Goal: Task Accomplishment & Management: Use online tool/utility

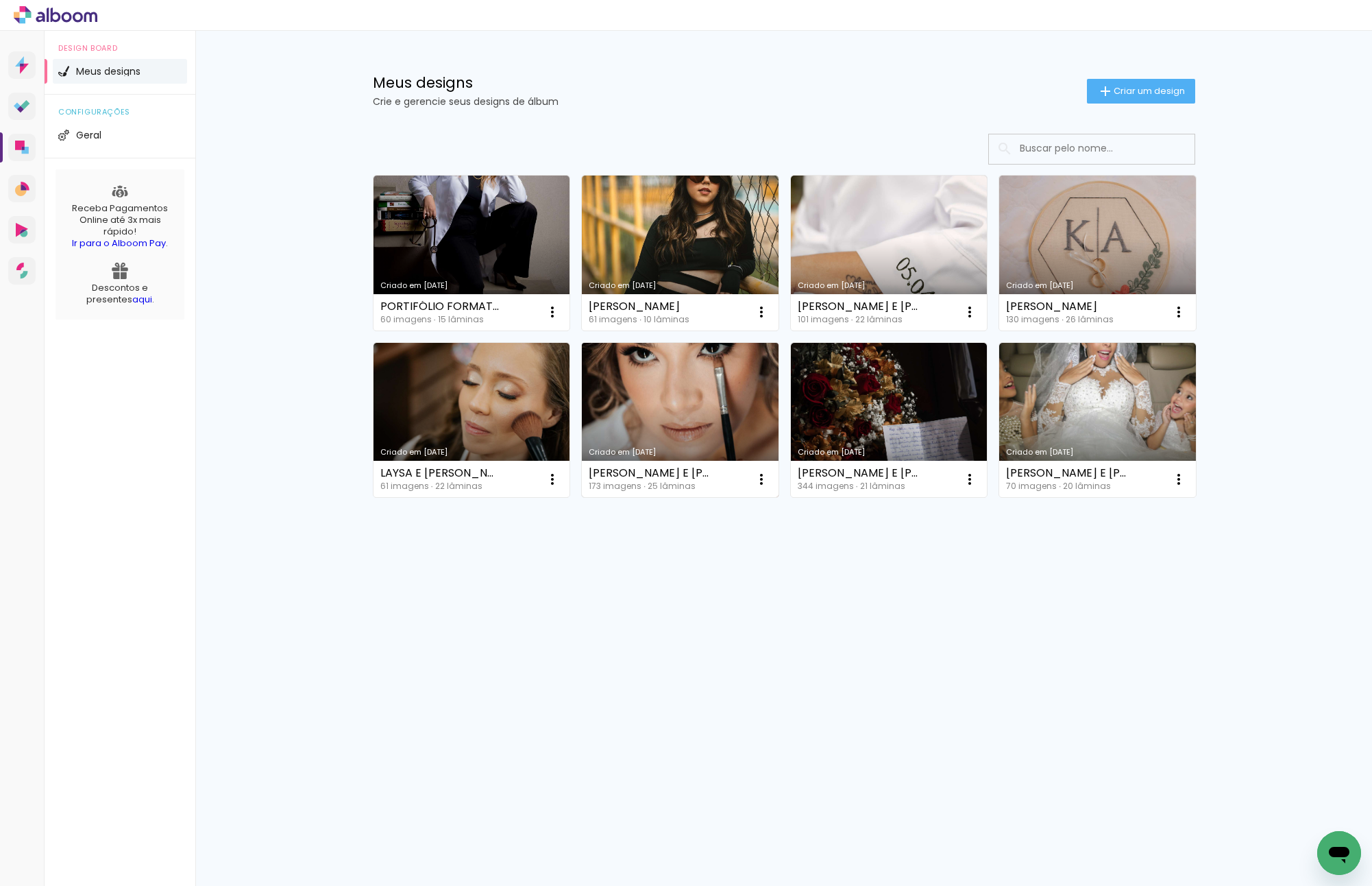
click at [628, 384] on link "Criado em [DATE]" at bounding box center [680, 420] width 197 height 155
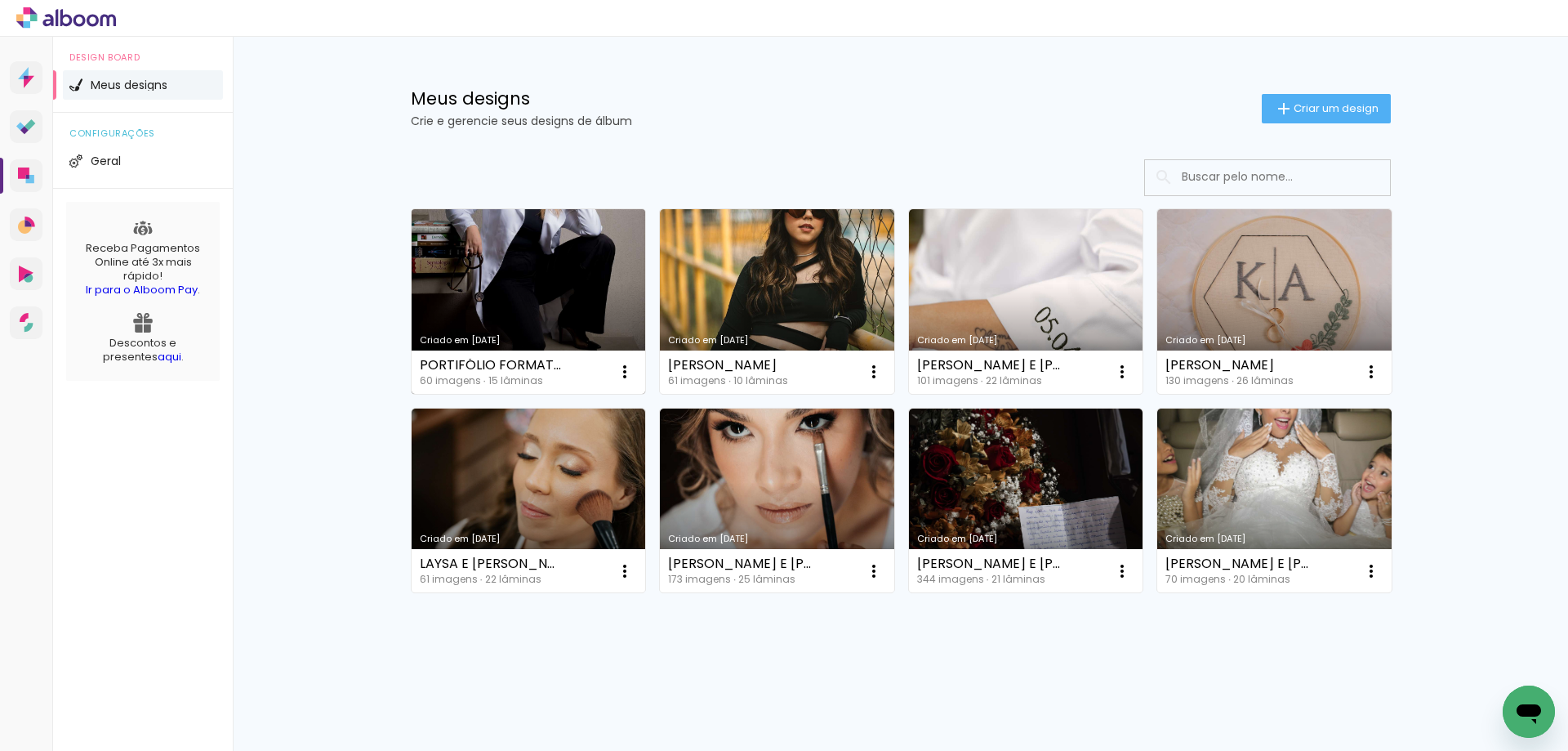
click at [550, 295] on link "Criado em [DATE]" at bounding box center [528, 301] width 234 height 185
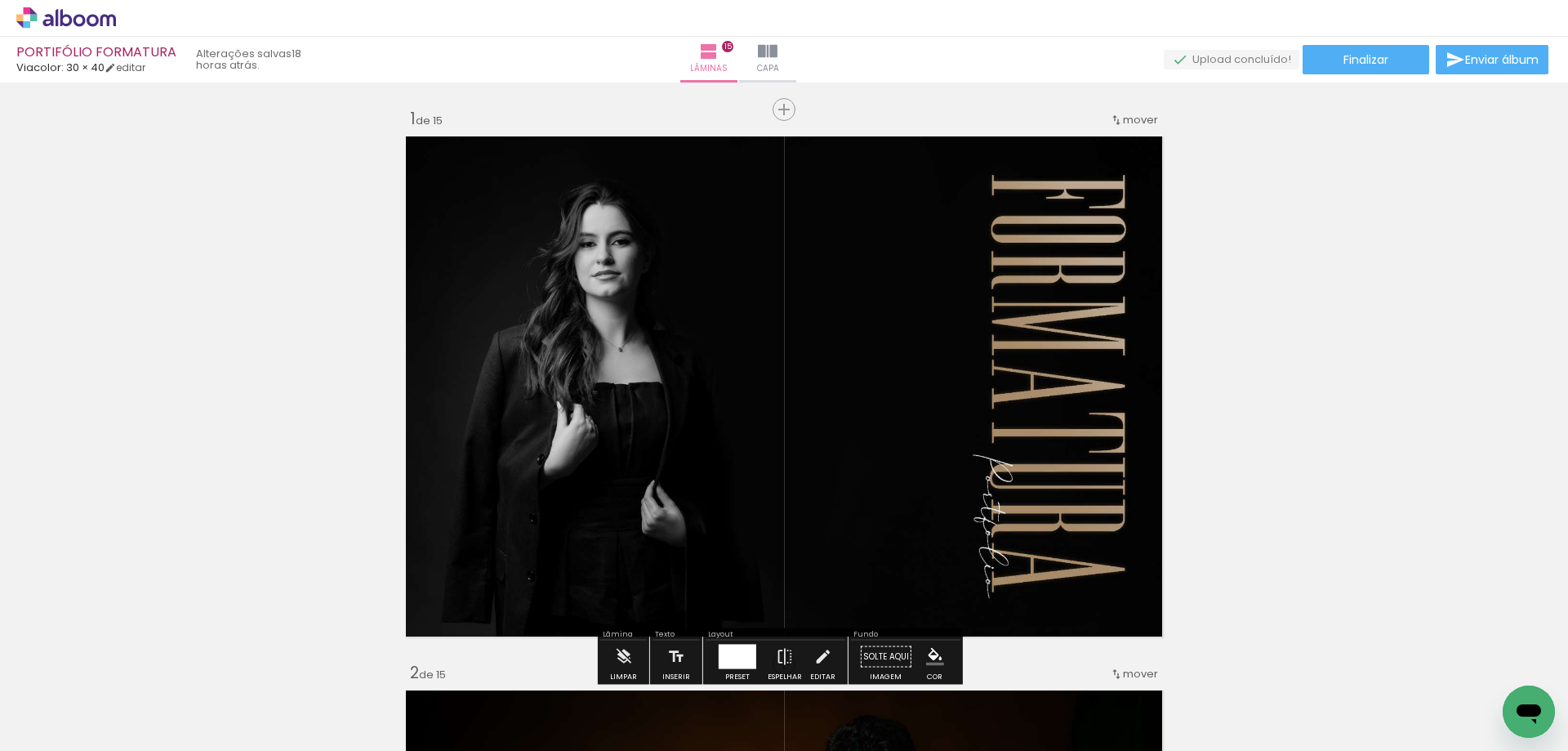
click at [778, 42] on iron-icon at bounding box center [767, 51] width 19 height 19
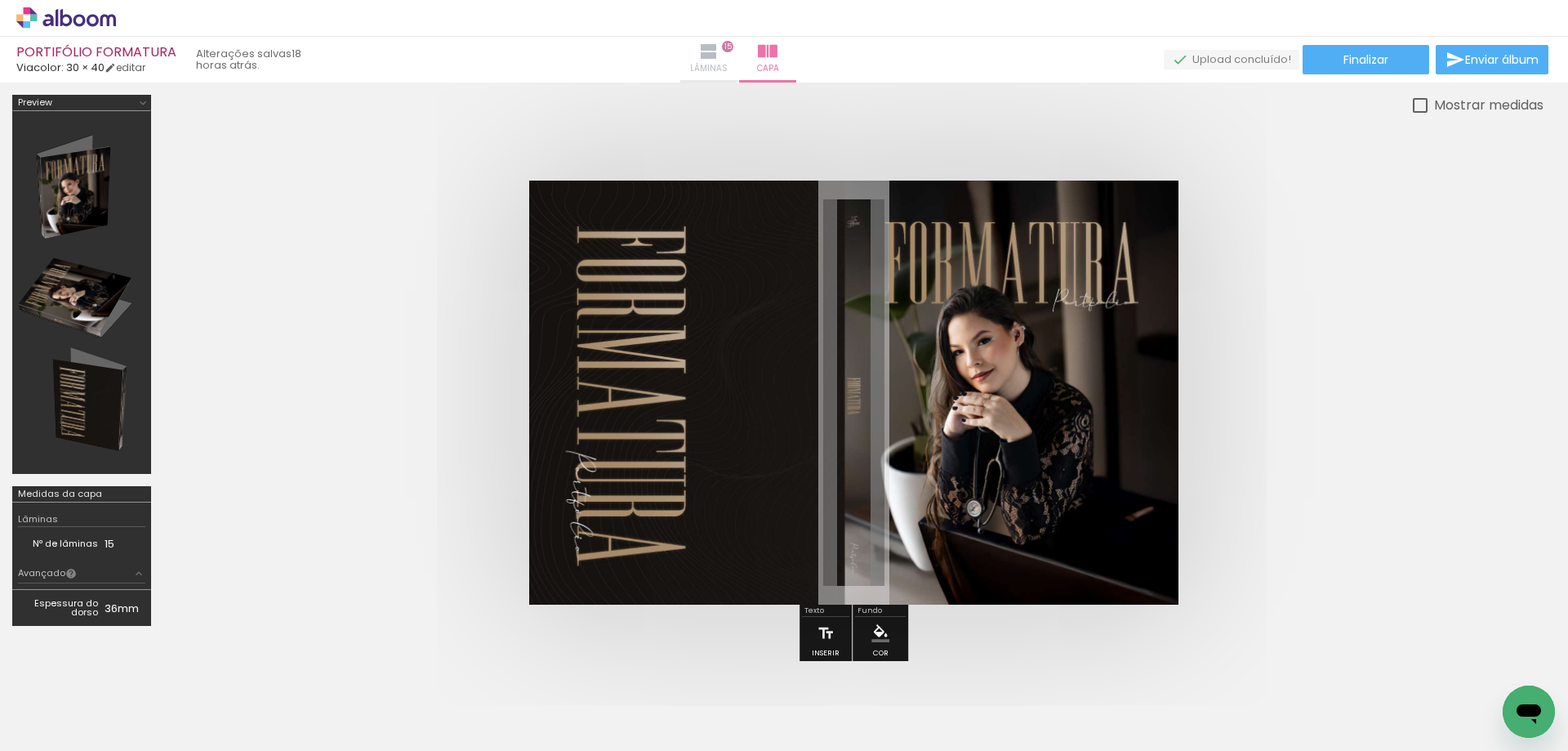
click at [719, 48] on iron-icon at bounding box center [708, 51] width 19 height 19
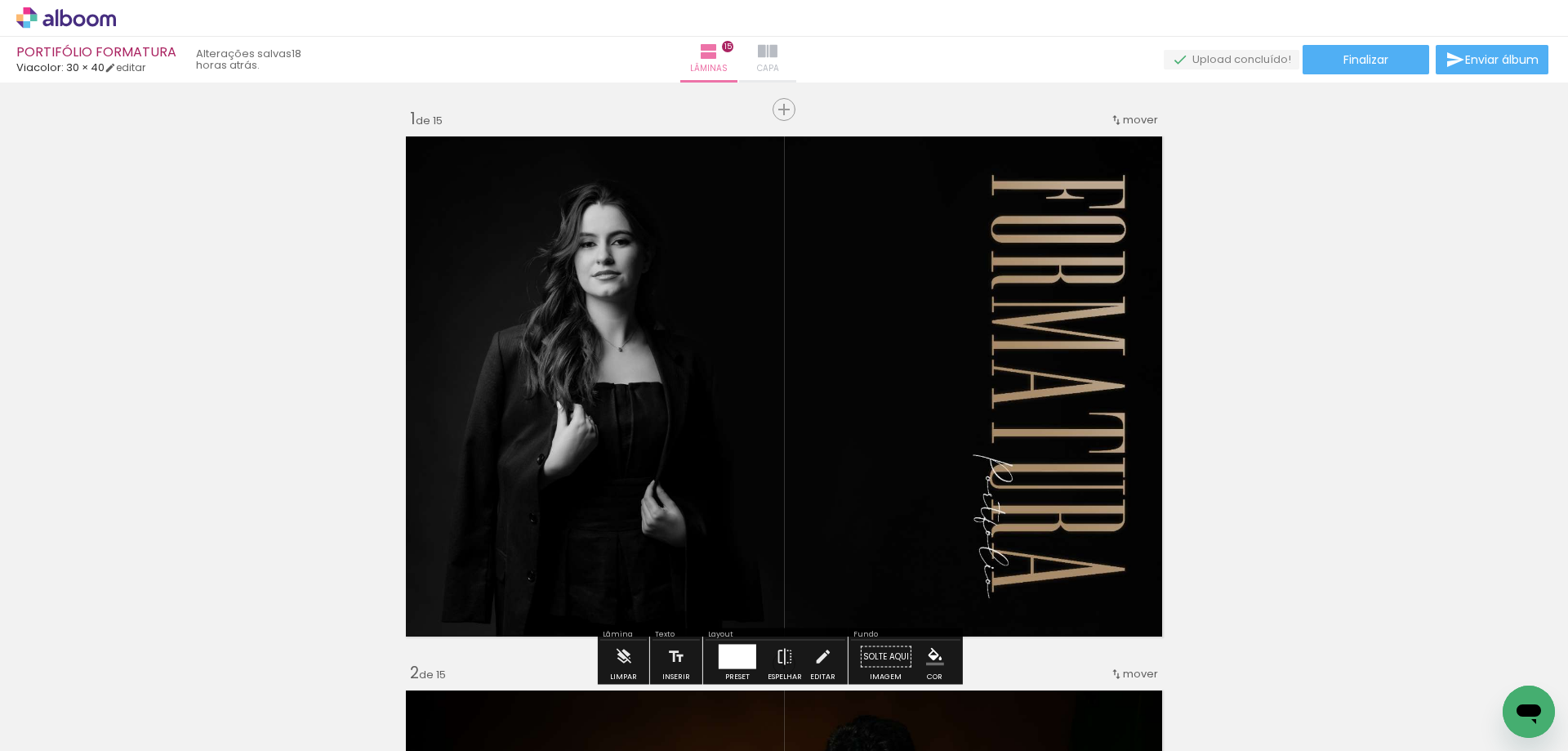
click at [778, 58] on iron-icon at bounding box center [767, 51] width 19 height 19
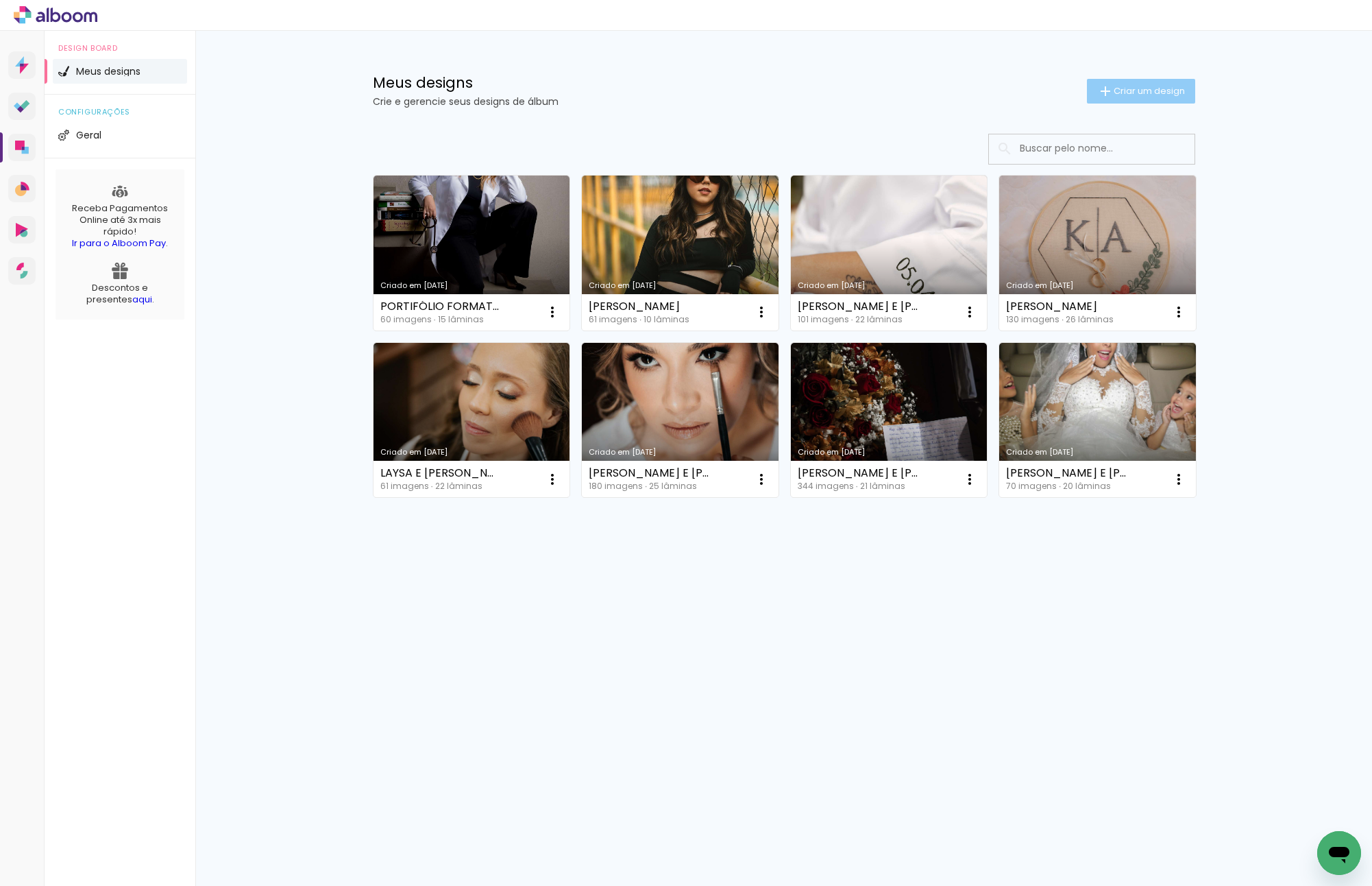
click at [1169, 93] on span "Criar um design" at bounding box center [1150, 90] width 72 height 9
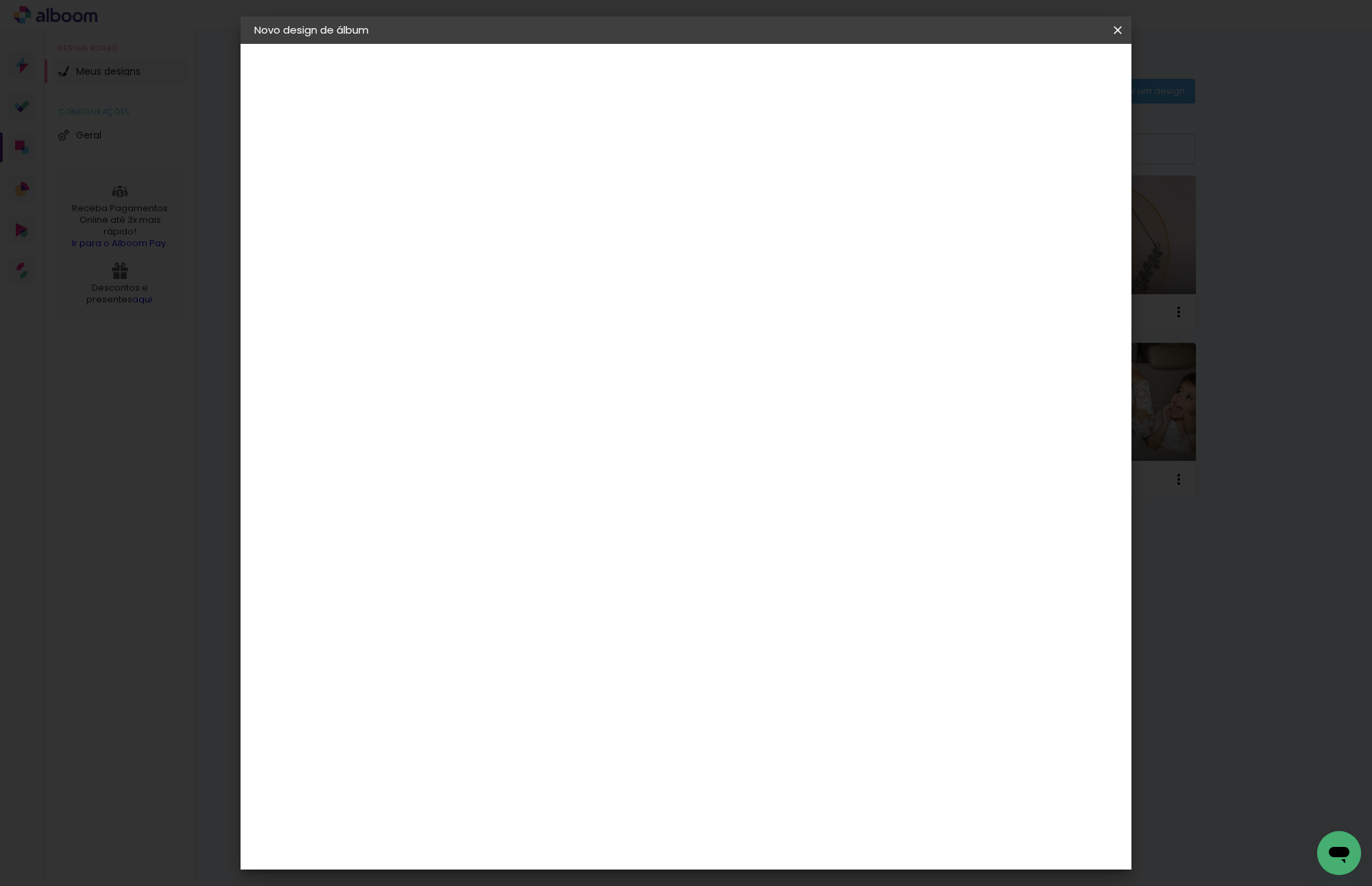
click at [478, 188] on input at bounding box center [478, 184] width 0 height 21
click at [478, 194] on input at bounding box center [478, 184] width 0 height 21
type input "[PERSON_NAME]"
type paper-input "[PERSON_NAME]"
click at [0, 0] on header "Informações Dê um título ao seu álbum. Avançar" at bounding box center [0, 0] width 0 height 0
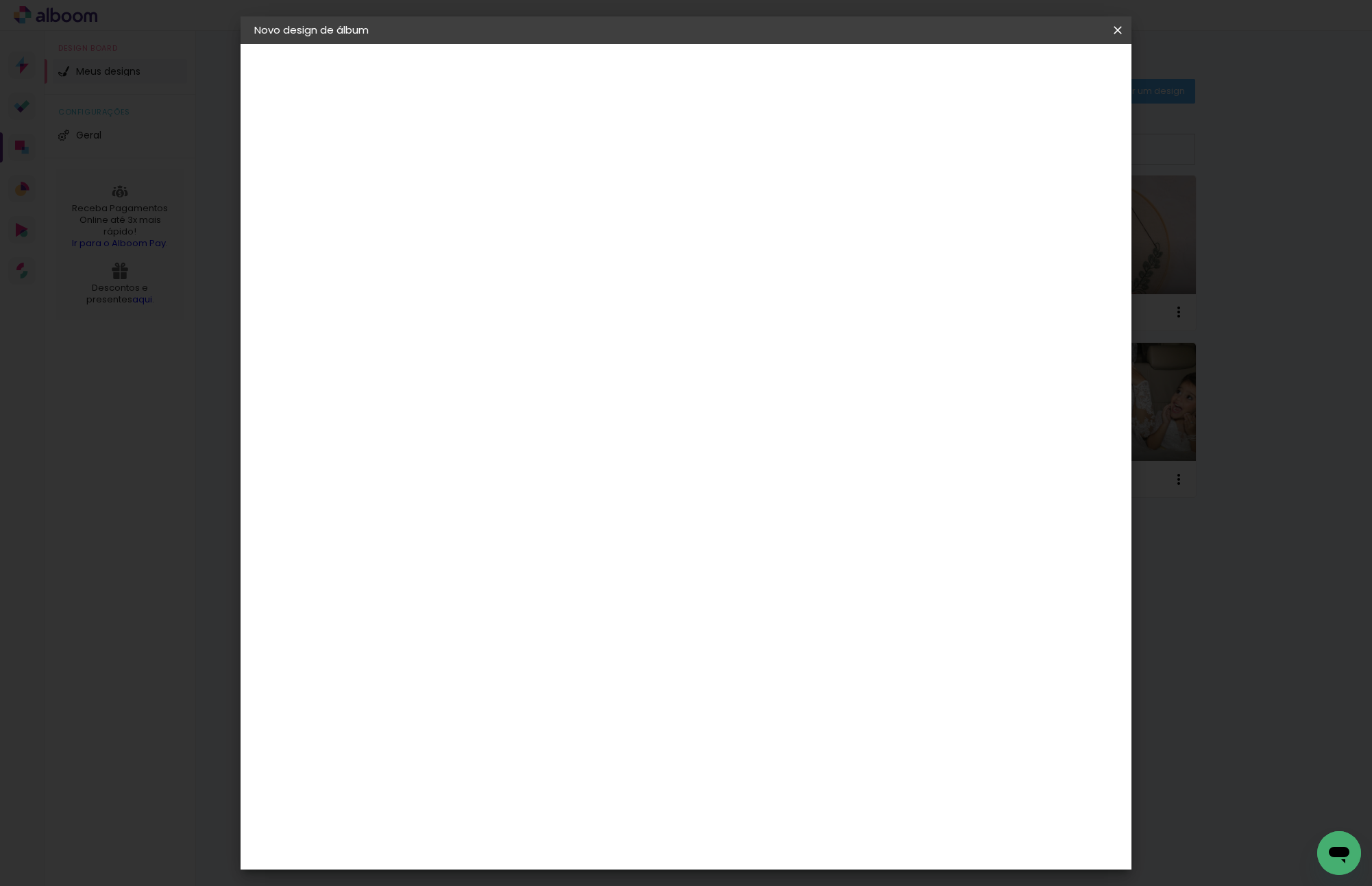
click at [0, 0] on header "Informações Dê um título ao seu álbum. Avançar" at bounding box center [0, 0] width 0 height 0
click at [619, 81] on paper-button "Avançar" at bounding box center [585, 72] width 67 height 23
click at [579, 235] on paper-input-container at bounding box center [513, 220] width 148 height 31
type input "VIACO"
type paper-input "VIACO"
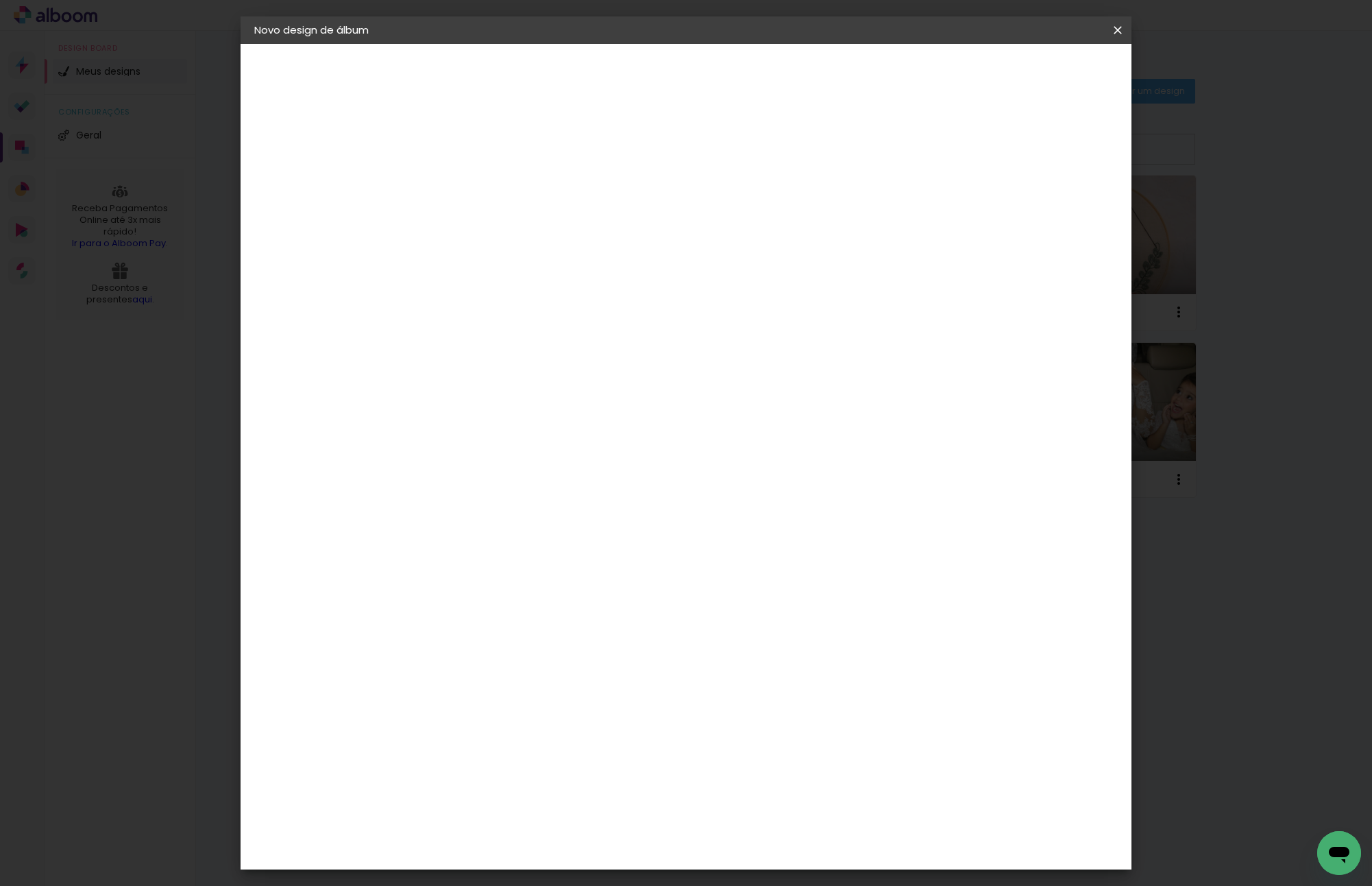
click at [514, 304] on div "Viacolor" at bounding box center [492, 310] width 44 height 11
click at [698, 79] on paper-button "Avançar" at bounding box center [665, 72] width 67 height 23
click at [587, 243] on div "Opções disponíveis Padrão Tamanho Escolha o tamanho" at bounding box center [513, 261] width 148 height 257
click at [553, 237] on paper-input-container "Linha" at bounding box center [513, 240] width 79 height 35
click at [737, 240] on paper-item "Padrão" at bounding box center [775, 227] width 275 height 27
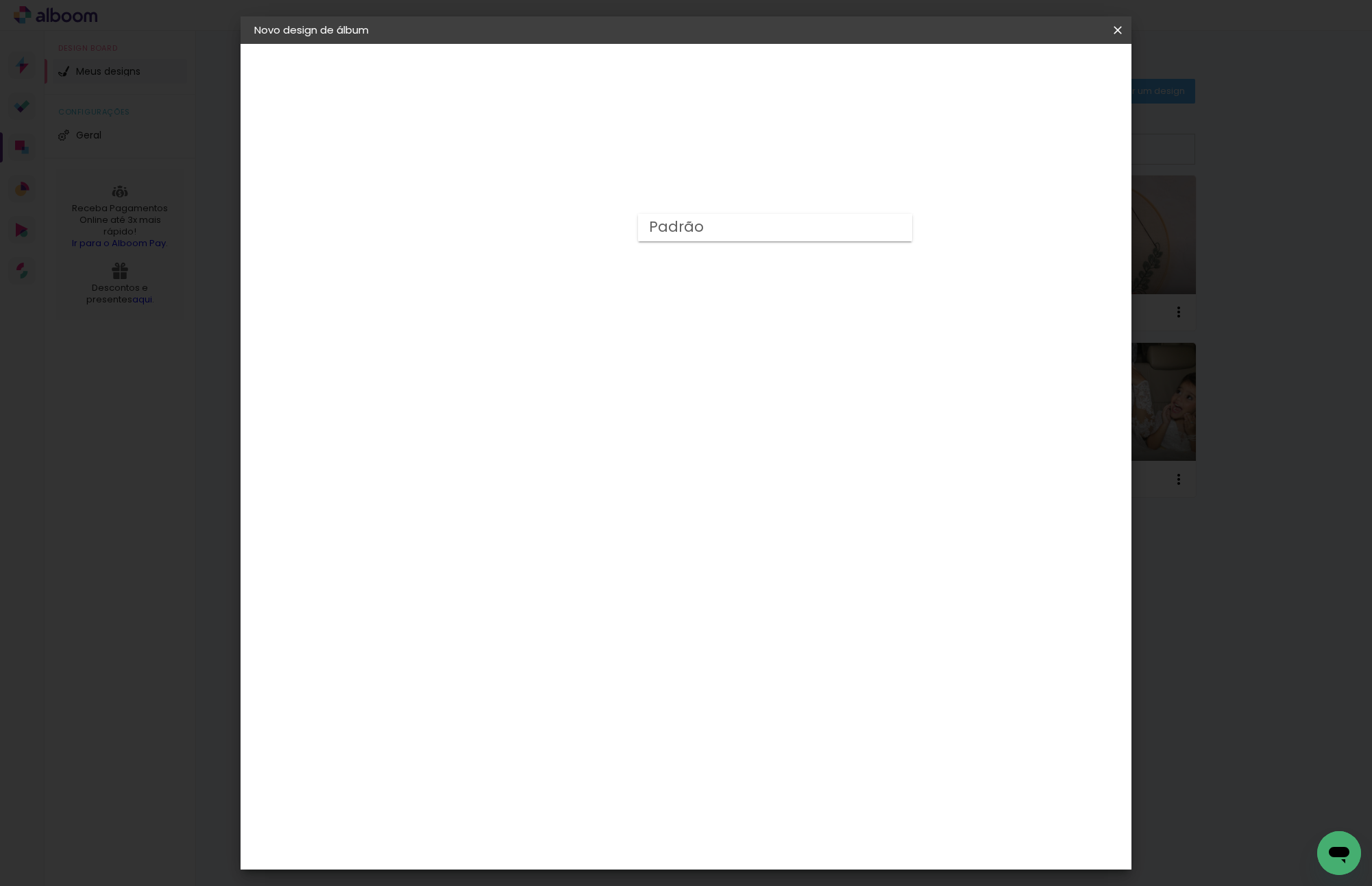
type input "Padrão"
click at [571, 390] on span "30 × 20" at bounding box center [539, 408] width 64 height 37
click at [723, 53] on header "Modelo Escolha o modelo do álbum. Voltar Avançar" at bounding box center [570, 84] width 303 height 82
click at [0, 0] on slot "Avançar" at bounding box center [0, 0] width 0 height 0
click at [1045, 80] on paper-button "Iniciar design" at bounding box center [1000, 72] width 89 height 23
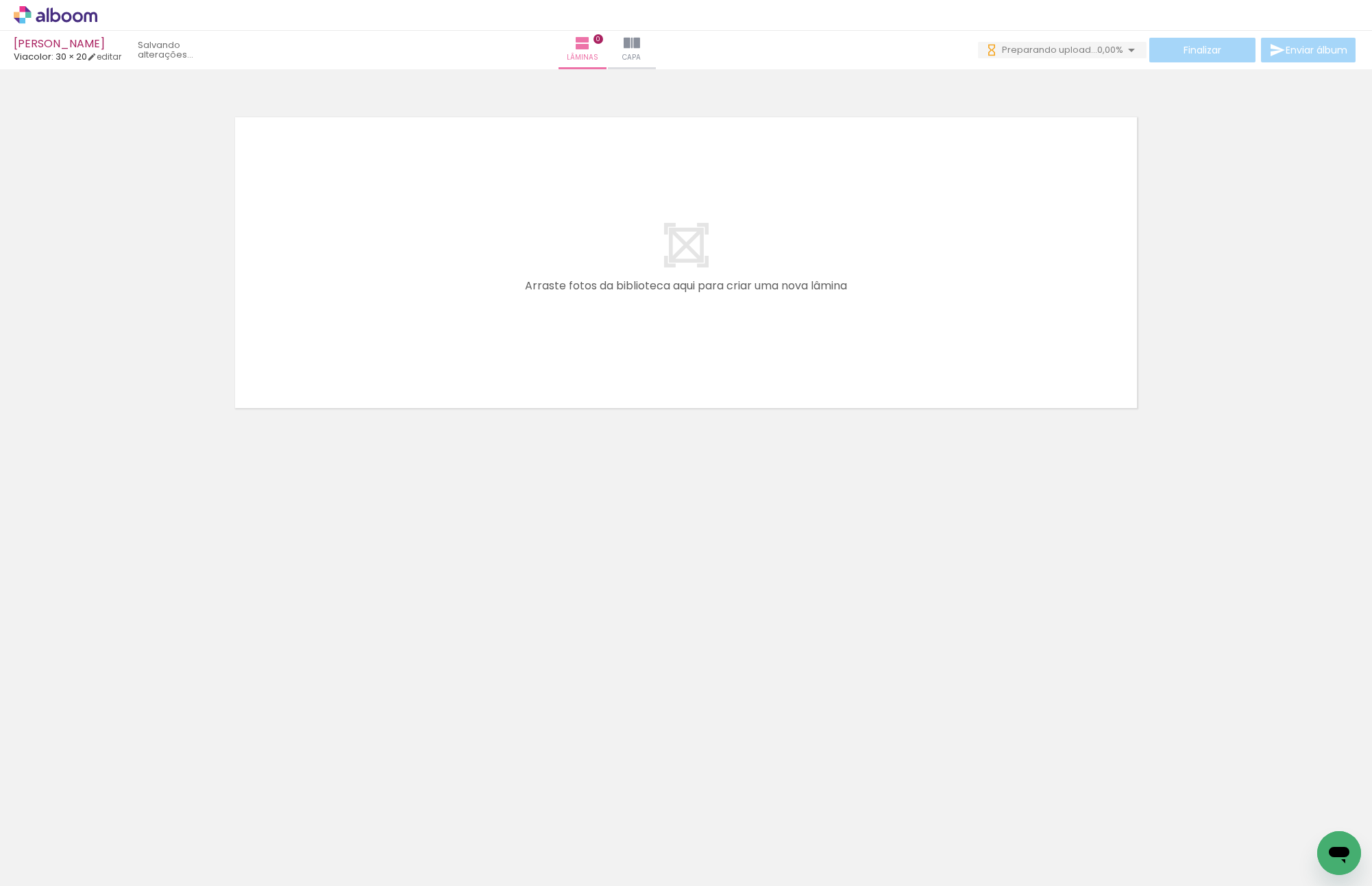
click at [282, 629] on neon-animated-pages "Confirmar Cancelar" at bounding box center [686, 478] width 1372 height 817
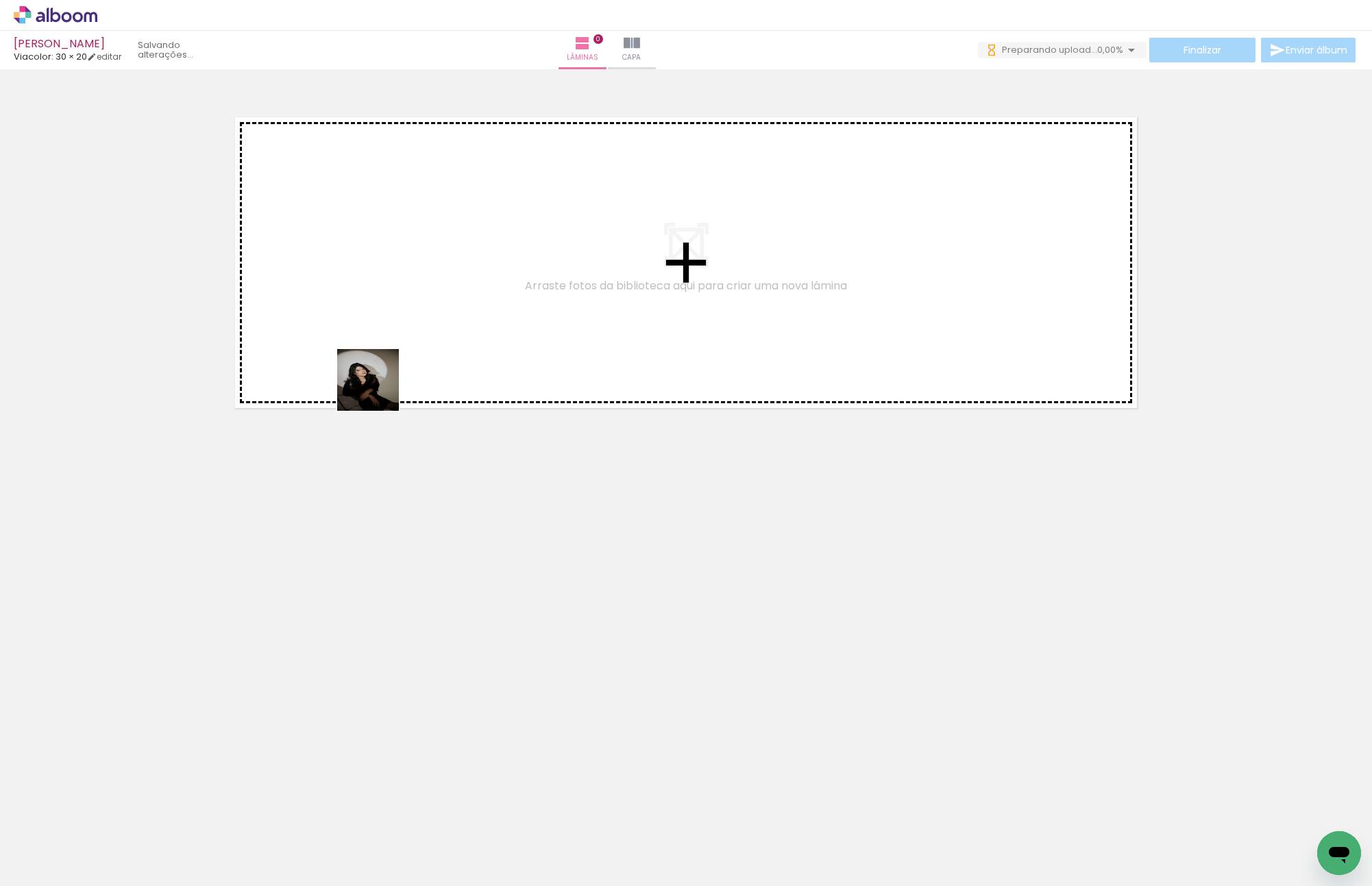
drag, startPoint x: 149, startPoint y: 832, endPoint x: 356, endPoint y: 727, distance: 232.1
click at [373, 361] on quentale-workspace at bounding box center [686, 443] width 1372 height 886
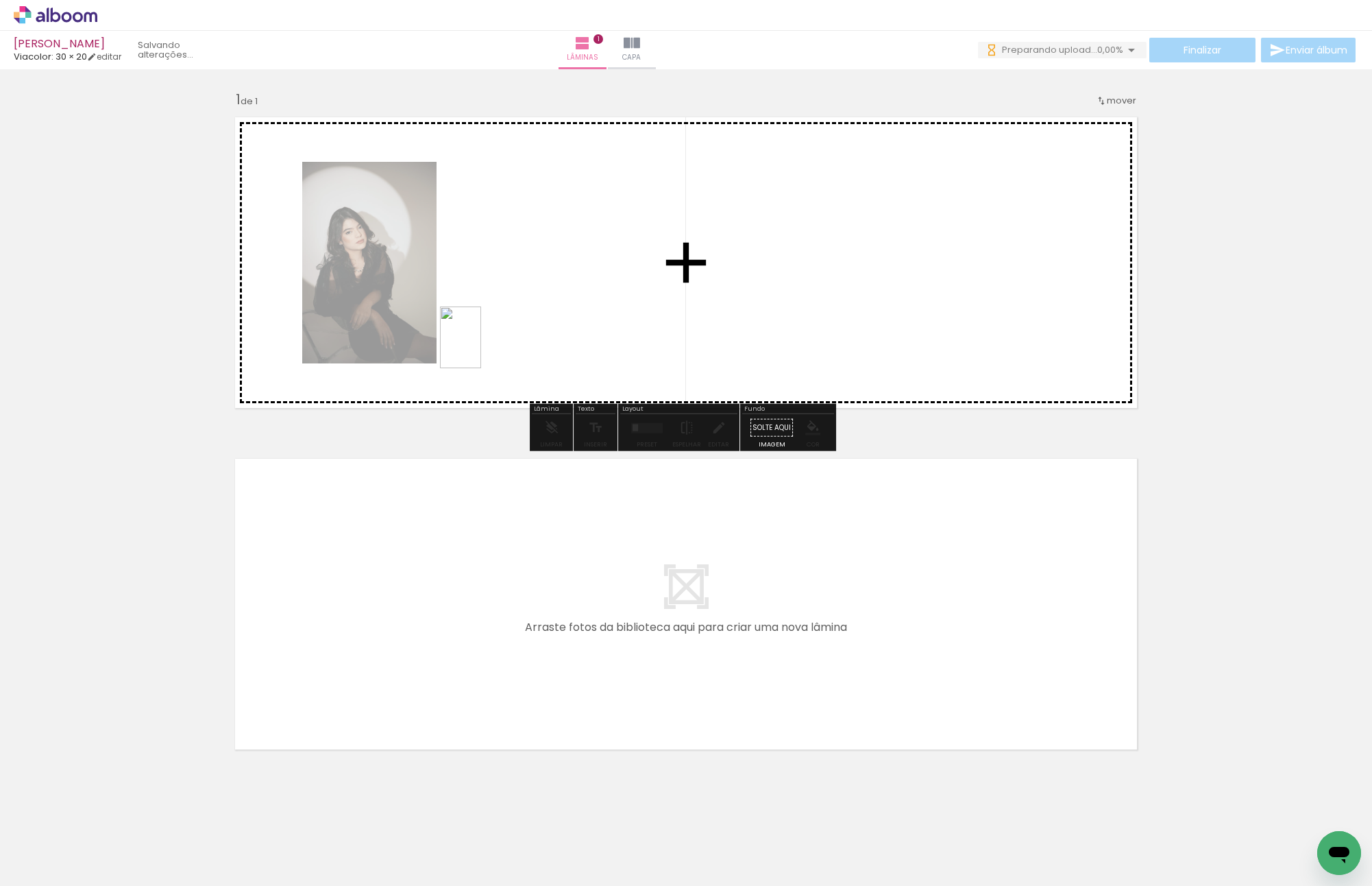
drag, startPoint x: 236, startPoint y: 833, endPoint x: 482, endPoint y: 344, distance: 547.4
click at [482, 344] on quentale-workspace at bounding box center [686, 443] width 1372 height 886
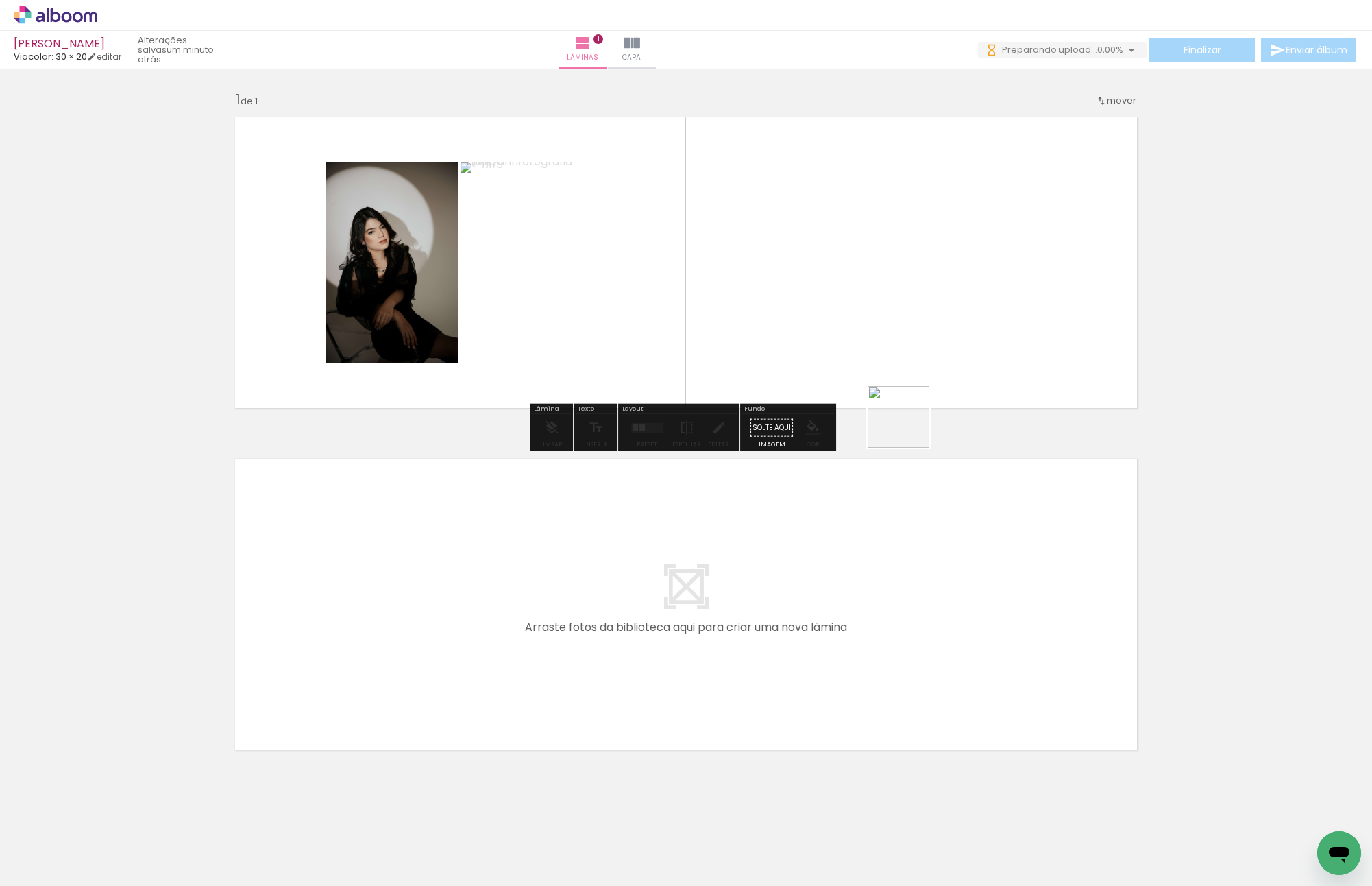
drag, startPoint x: 322, startPoint y: 851, endPoint x: 862, endPoint y: 335, distance: 746.9
click at [862, 335] on quentale-workspace at bounding box center [686, 443] width 1372 height 886
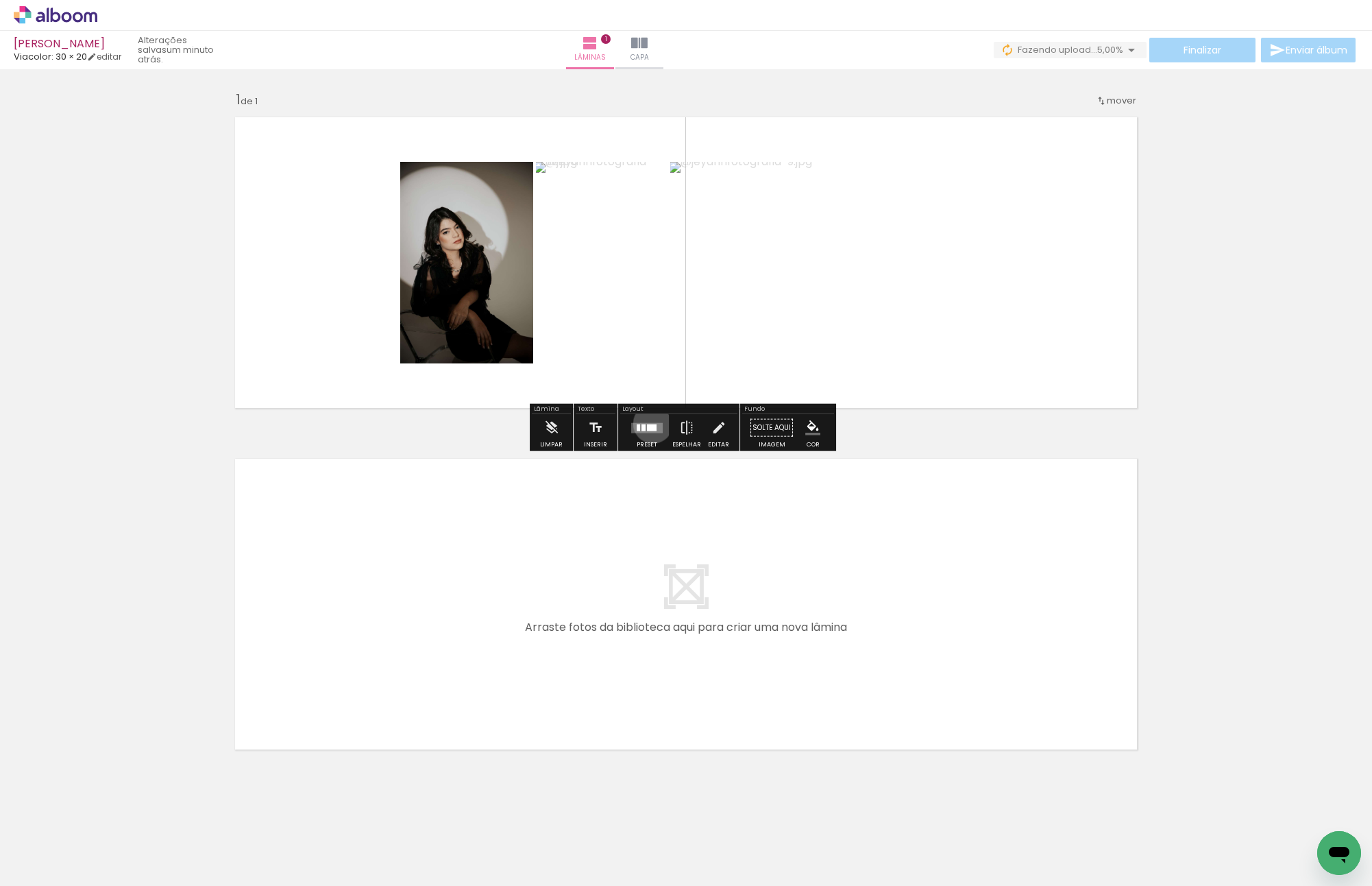
click at [649, 423] on quentale-layouter at bounding box center [647, 427] width 32 height 10
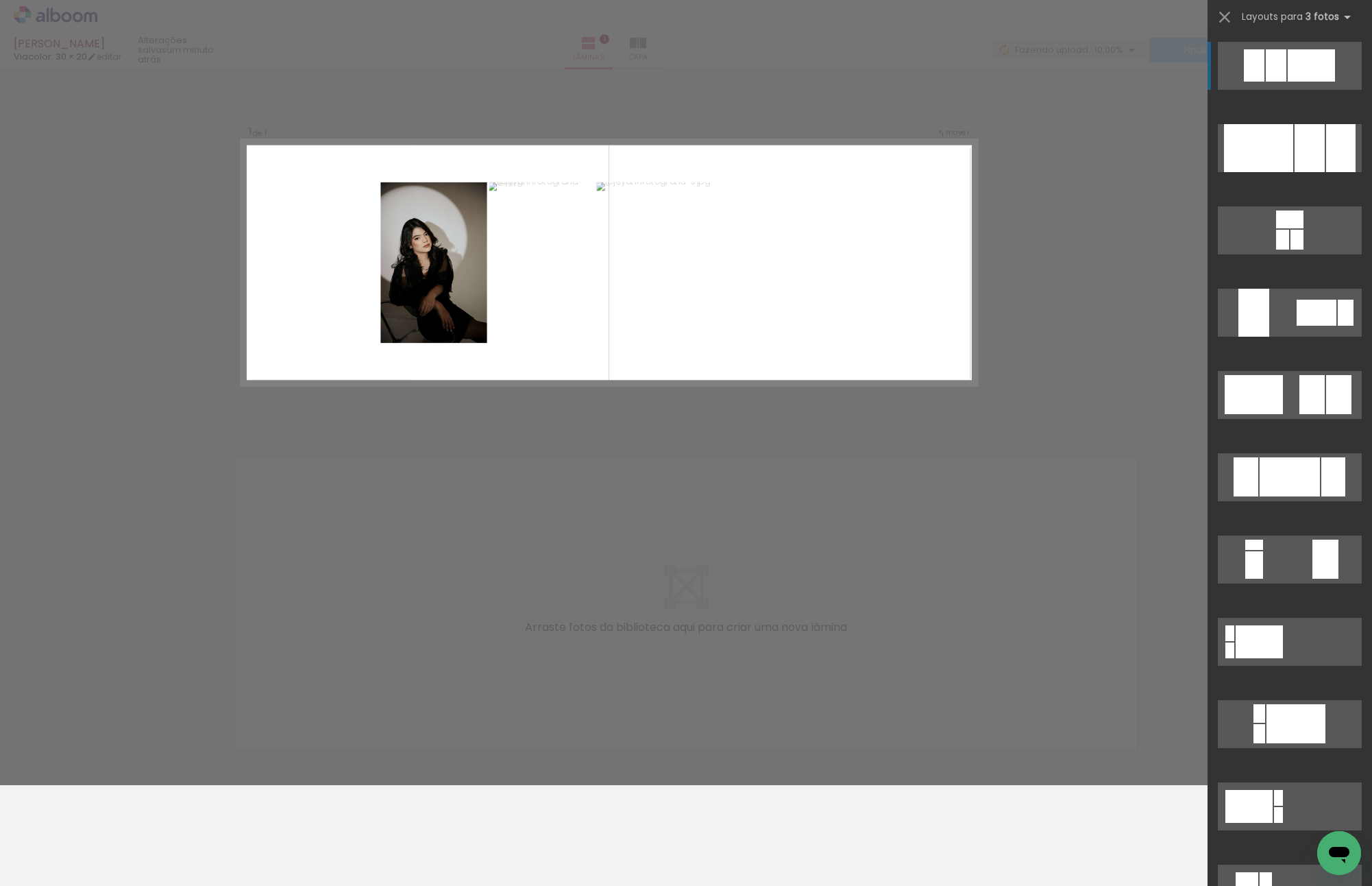
click at [1050, 436] on div "Confirmar Cancelar" at bounding box center [686, 427] width 1372 height 716
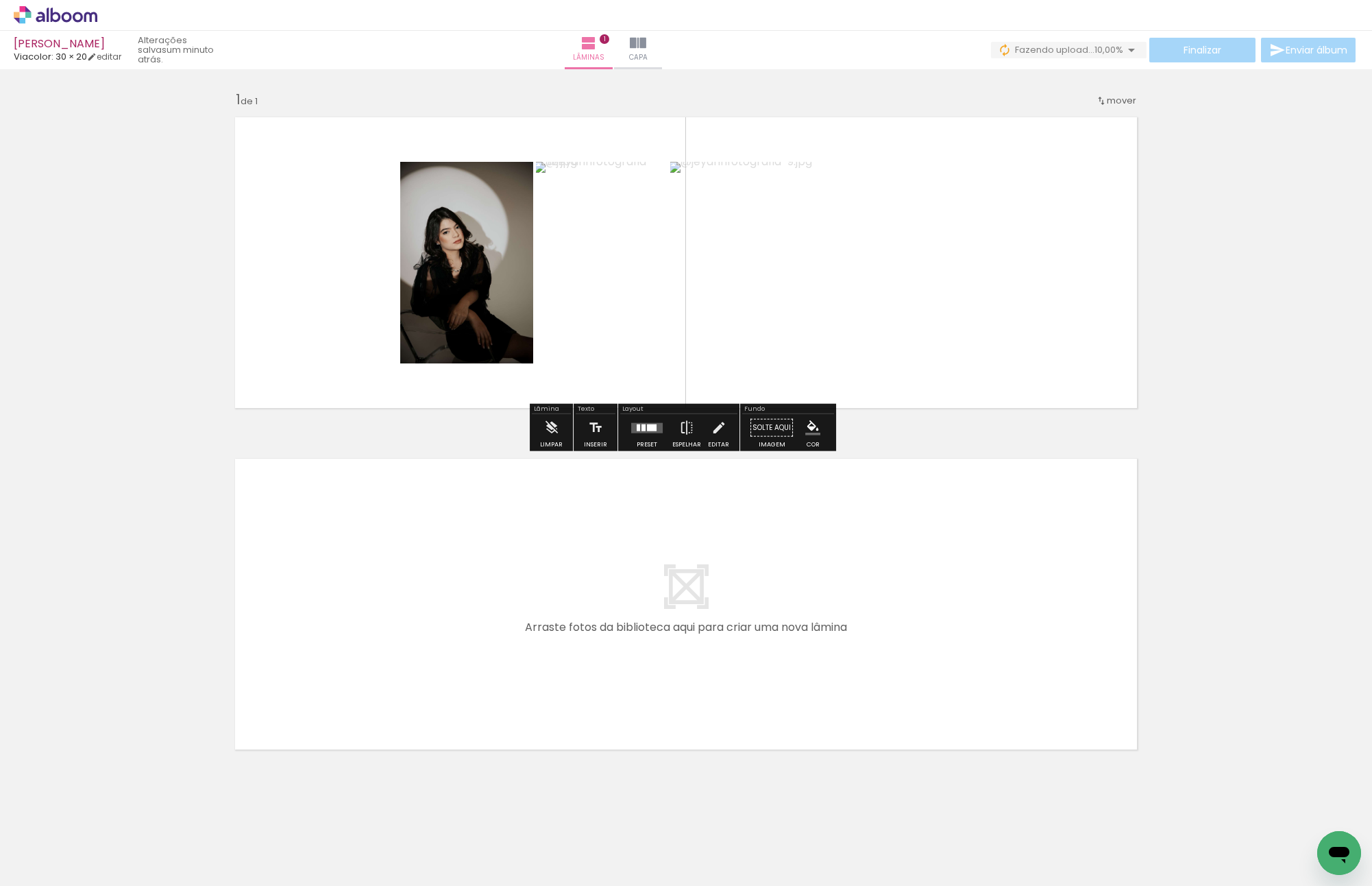
click at [647, 431] on quentale-layouter at bounding box center [647, 427] width 32 height 10
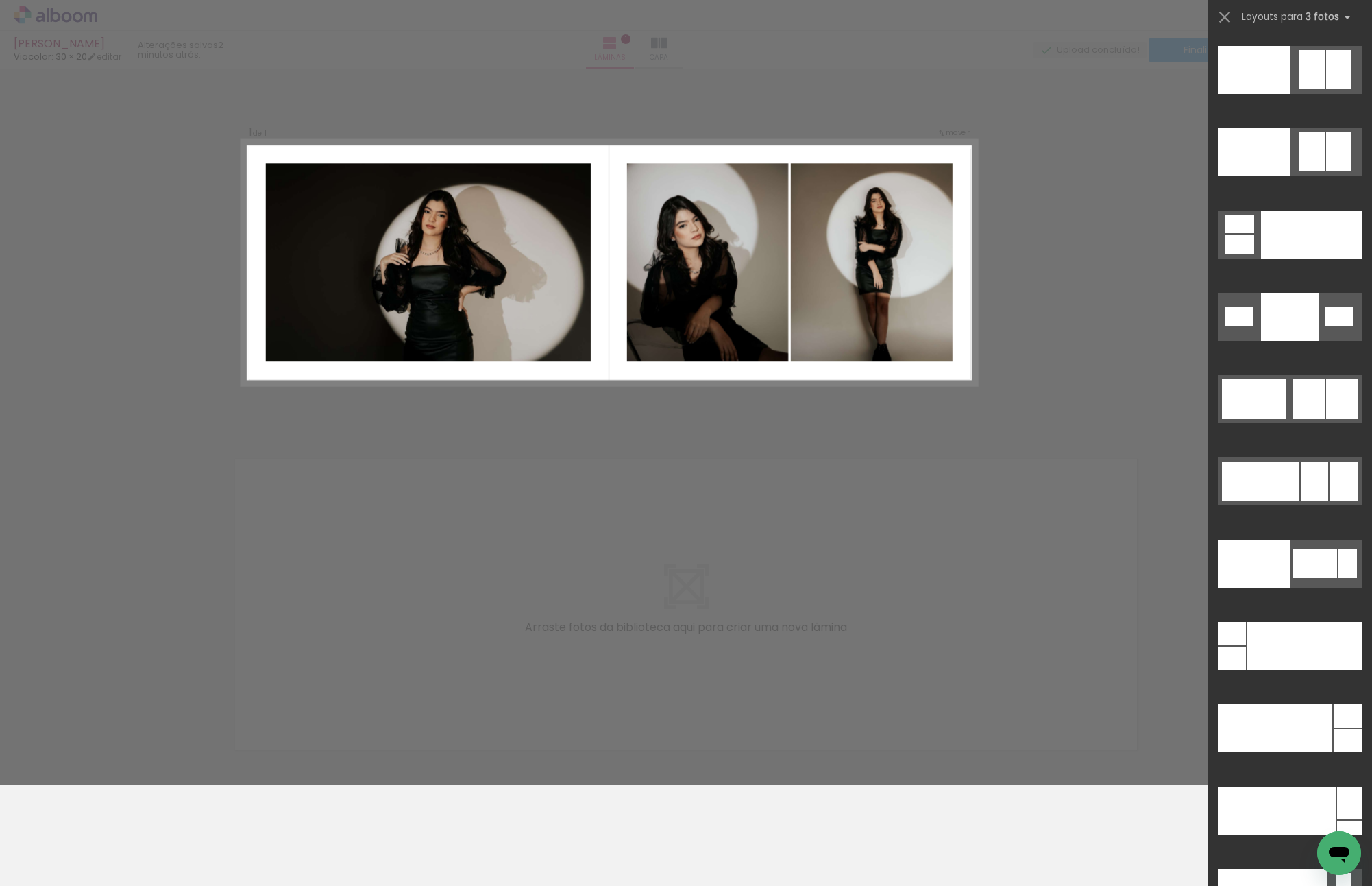
scroll to position [15503, 0]
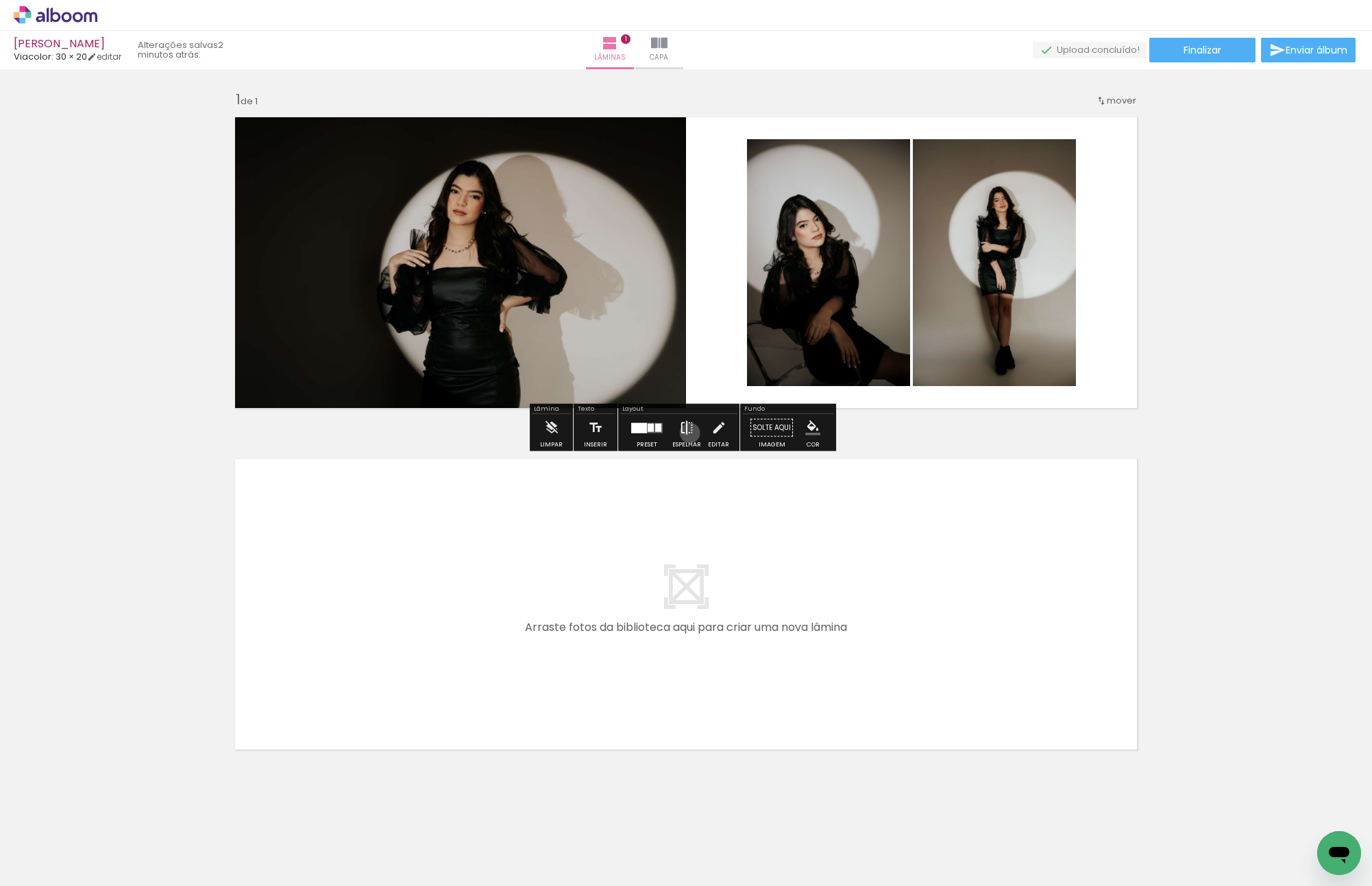
click at [687, 432] on iron-icon at bounding box center [686, 427] width 15 height 27
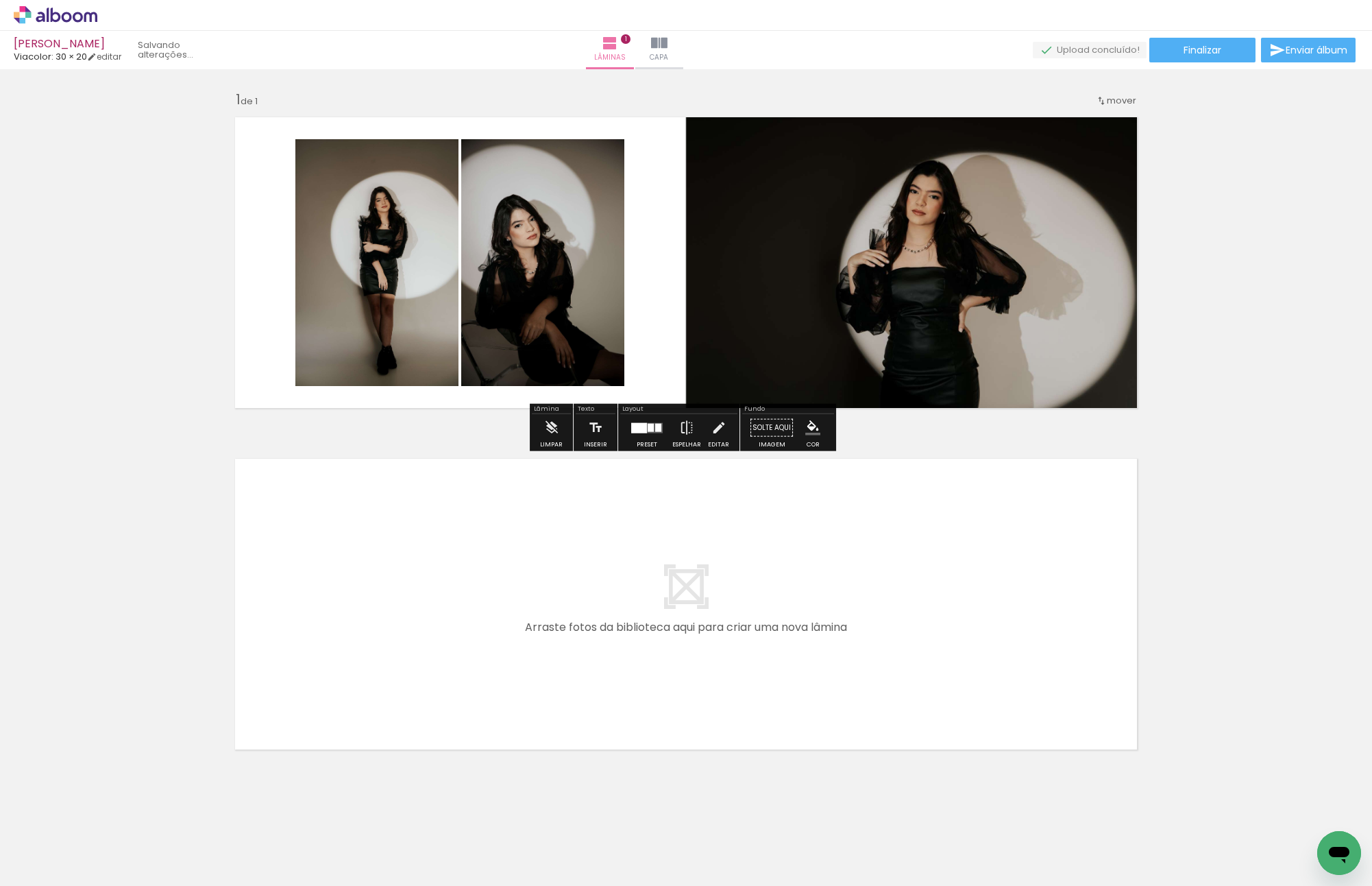
click at [637, 275] on quentale-layouter at bounding box center [686, 262] width 919 height 307
drag, startPoint x: 381, startPoint y: 251, endPoint x: 482, endPoint y: 244, distance: 101.2
click at [0, 0] on slot at bounding box center [0, 0] width 0 height 0
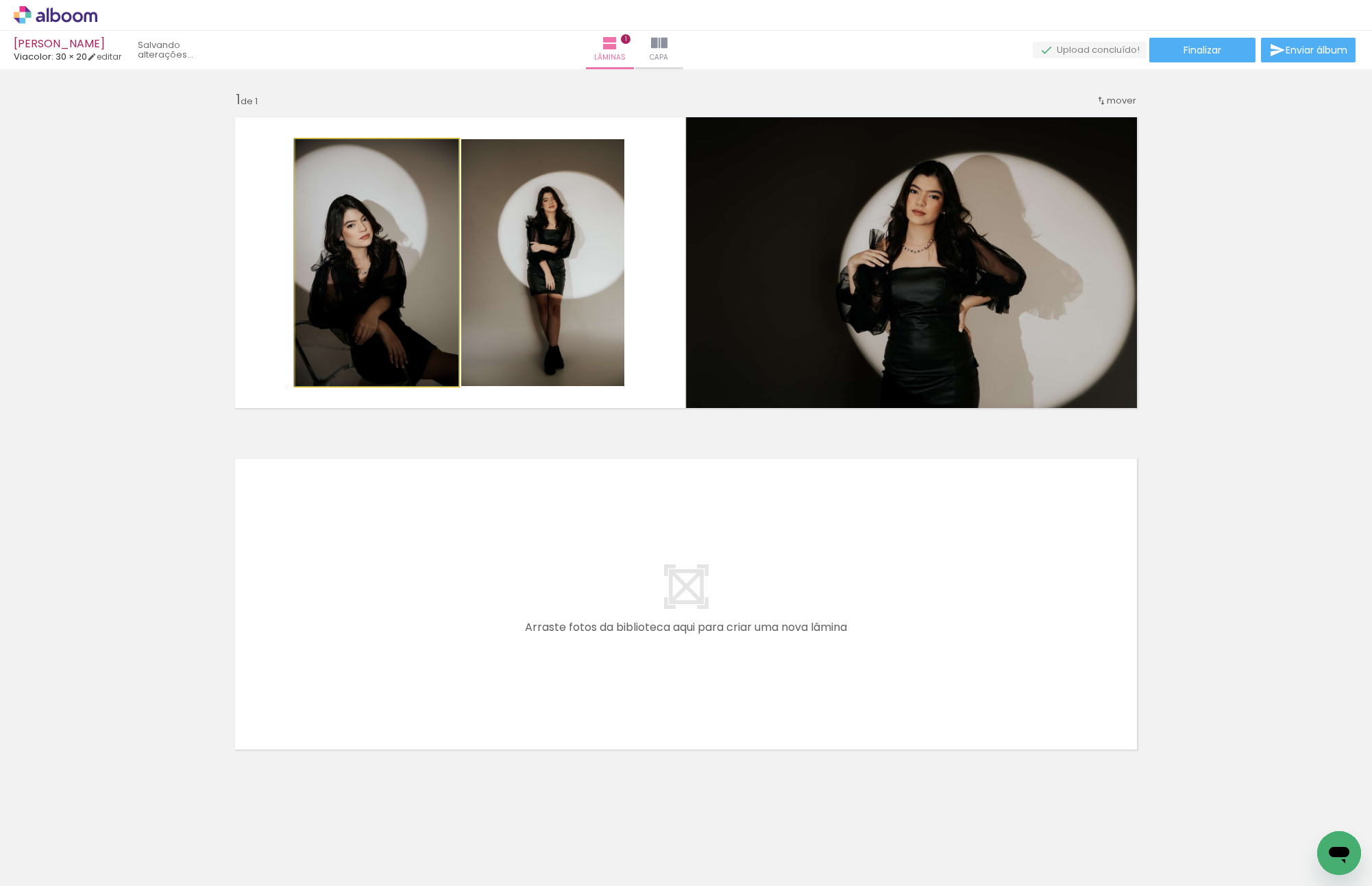
drag, startPoint x: 356, startPoint y: 261, endPoint x: 327, endPoint y: 261, distance: 29.0
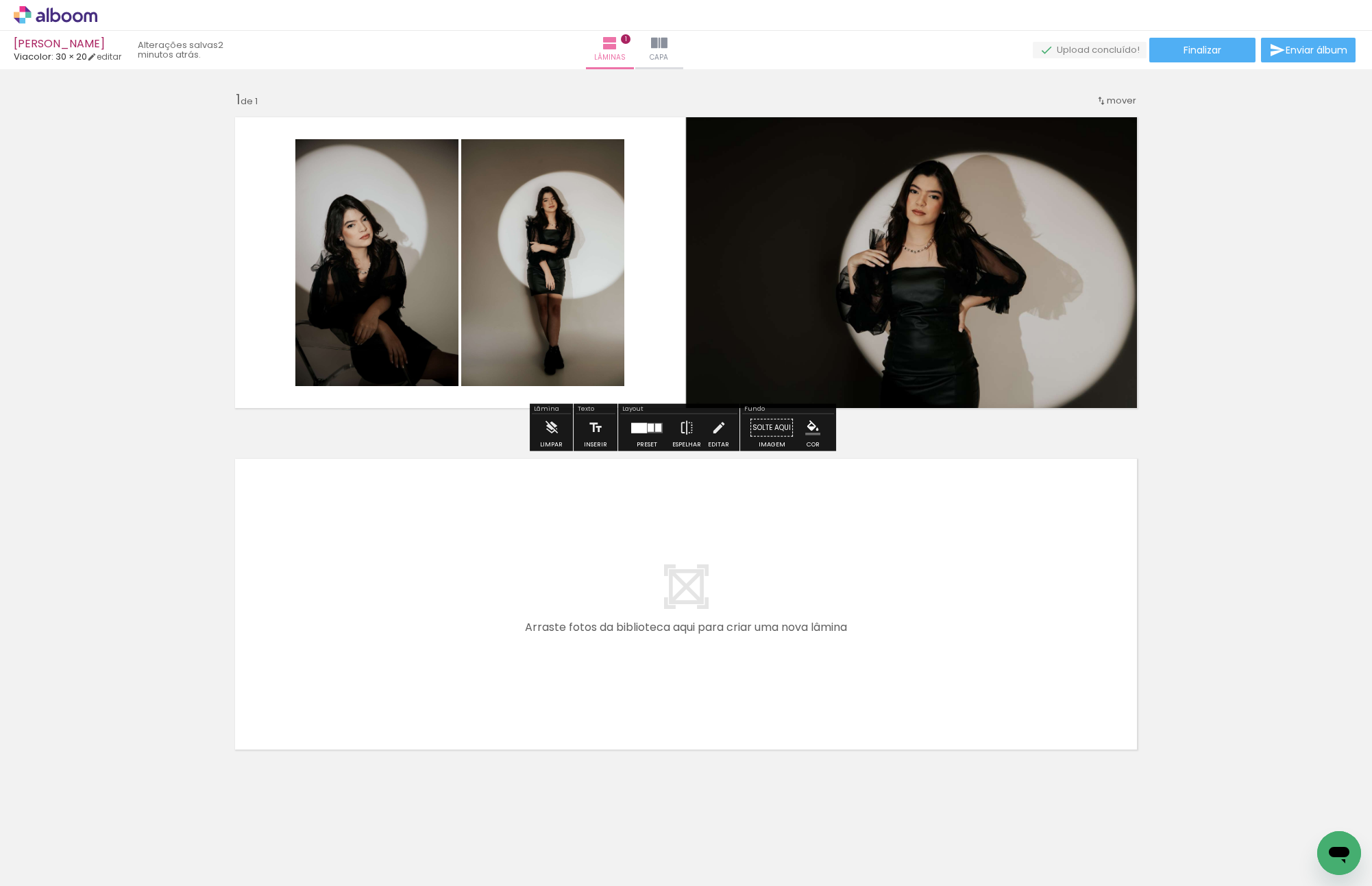
click at [1174, 320] on div "Inserir lâmina 1 de 1" at bounding box center [686, 415] width 1372 height 684
drag, startPoint x: 387, startPoint y: 822, endPoint x: 409, endPoint y: 722, distance: 102.4
click at [409, 629] on quentale-workspace at bounding box center [686, 443] width 1372 height 886
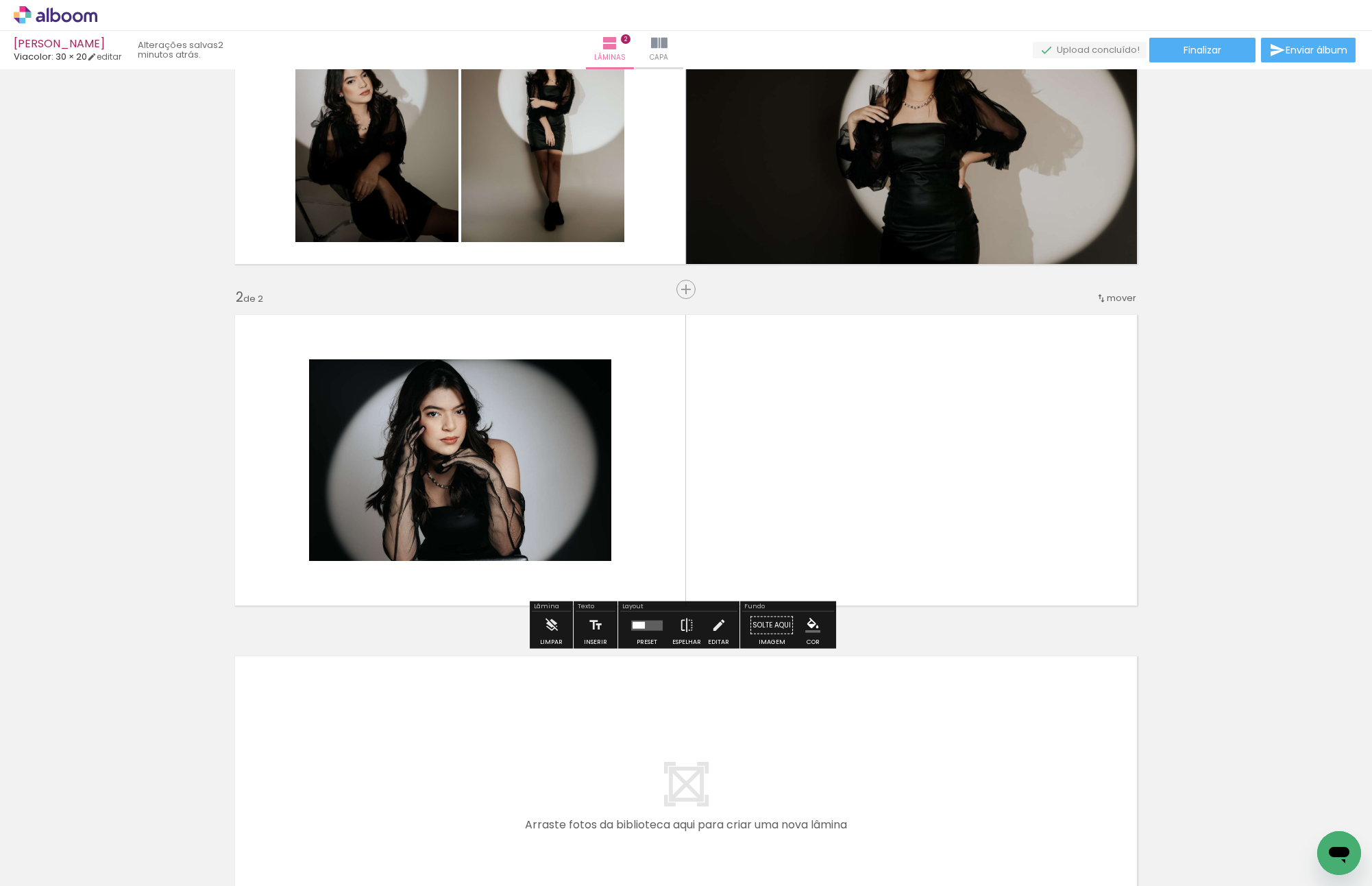
scroll to position [170, 0]
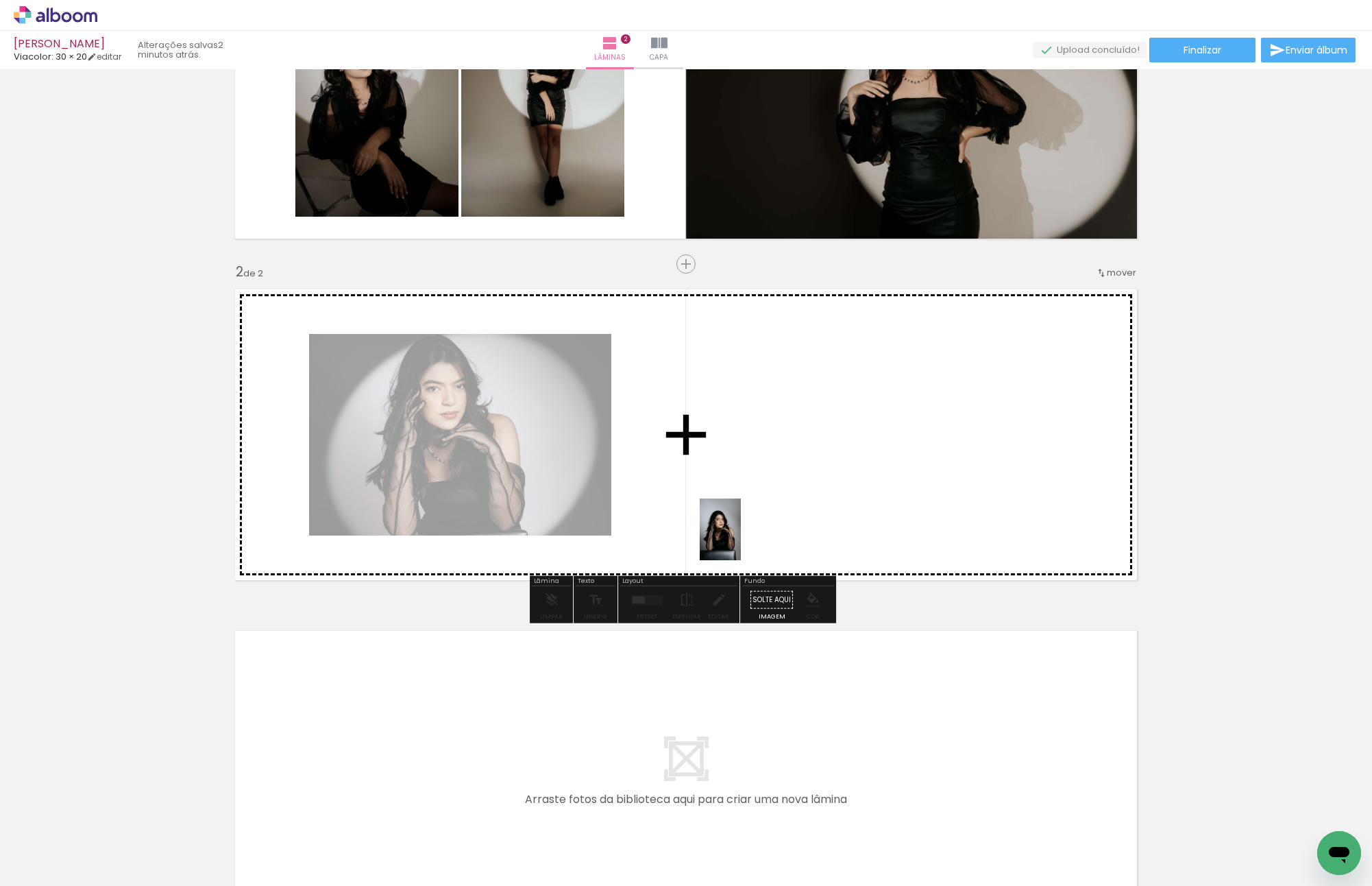
drag, startPoint x: 457, startPoint y: 835, endPoint x: 740, endPoint y: 517, distance: 425.7
click at [740, 523] on quentale-workspace at bounding box center [686, 443] width 1372 height 886
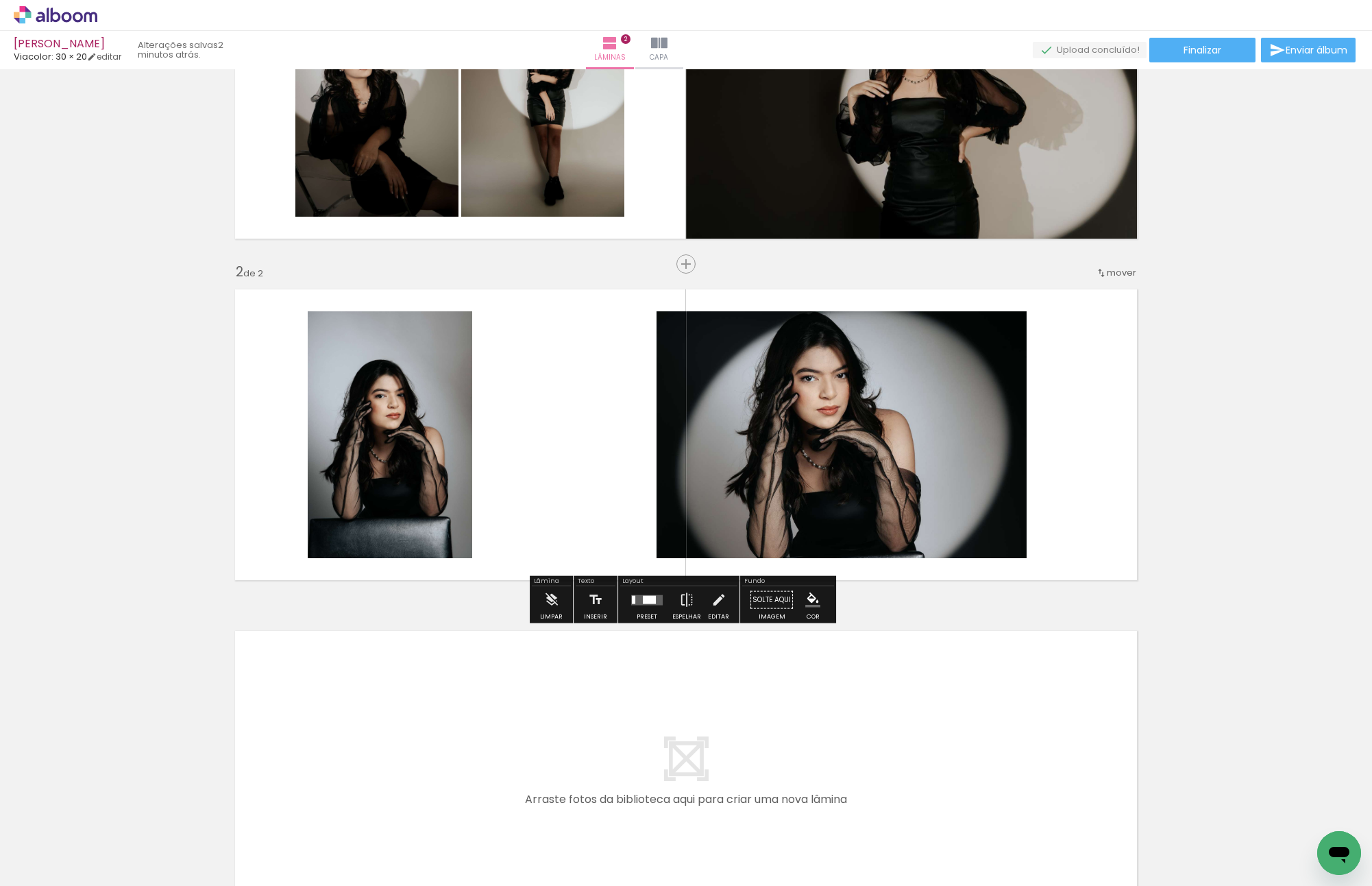
drag, startPoint x: 516, startPoint y: 819, endPoint x: 526, endPoint y: 436, distance: 383.1
click at [523, 432] on quentale-workspace at bounding box center [686, 443] width 1372 height 886
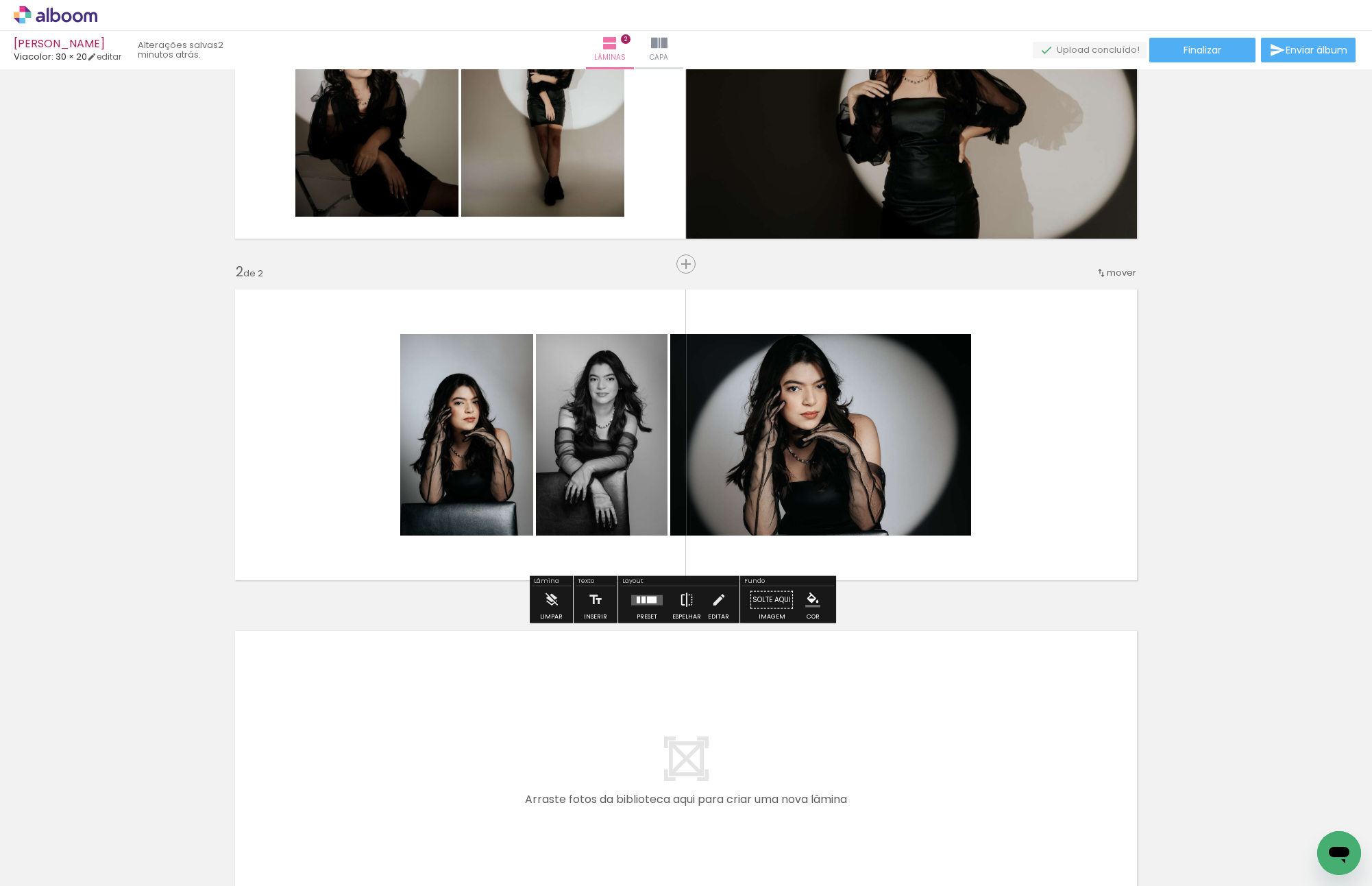
click at [684, 598] on iron-icon at bounding box center [686, 600] width 15 height 27
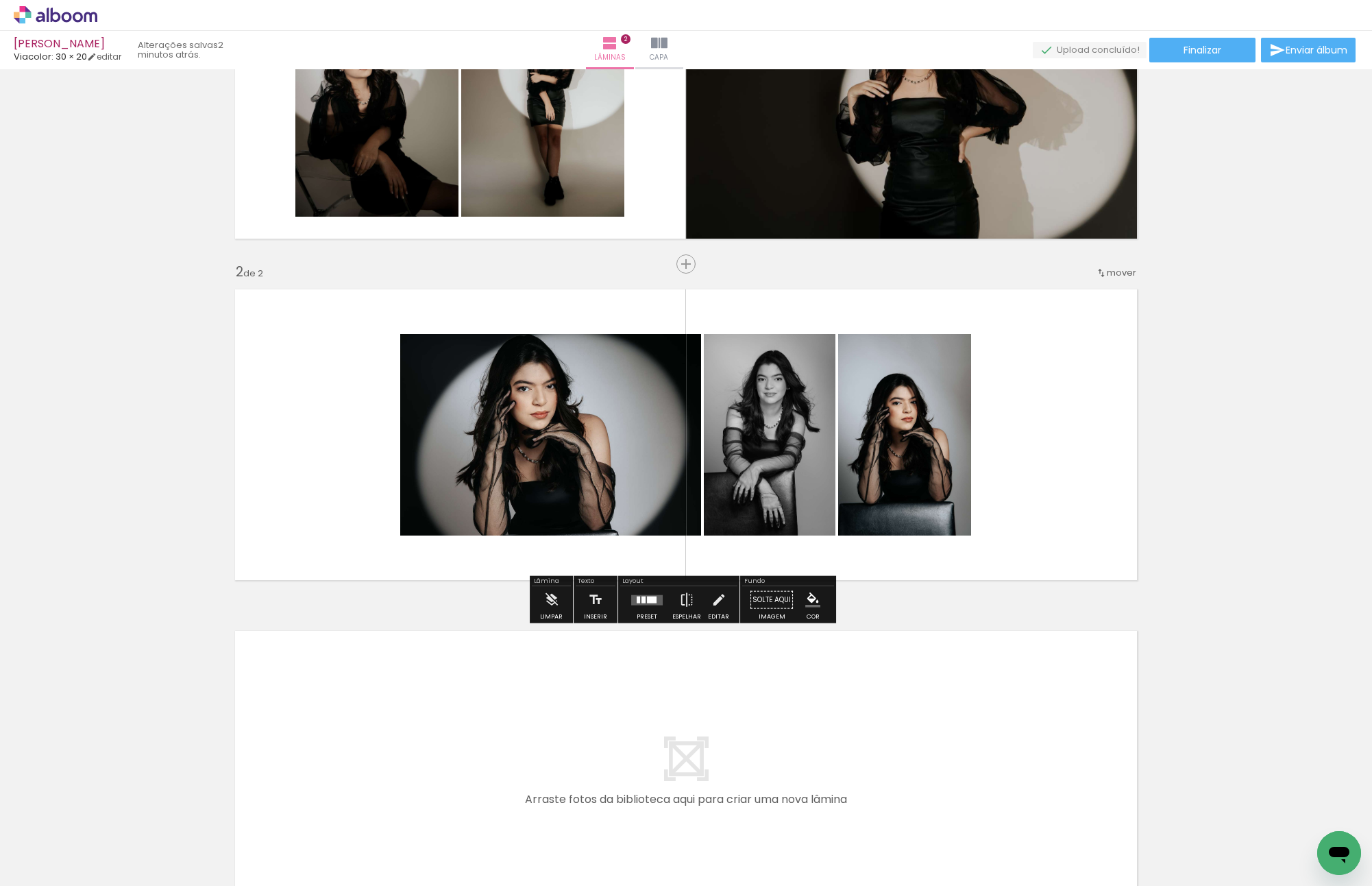
click at [649, 598] on div at bounding box center [652, 599] width 9 height 7
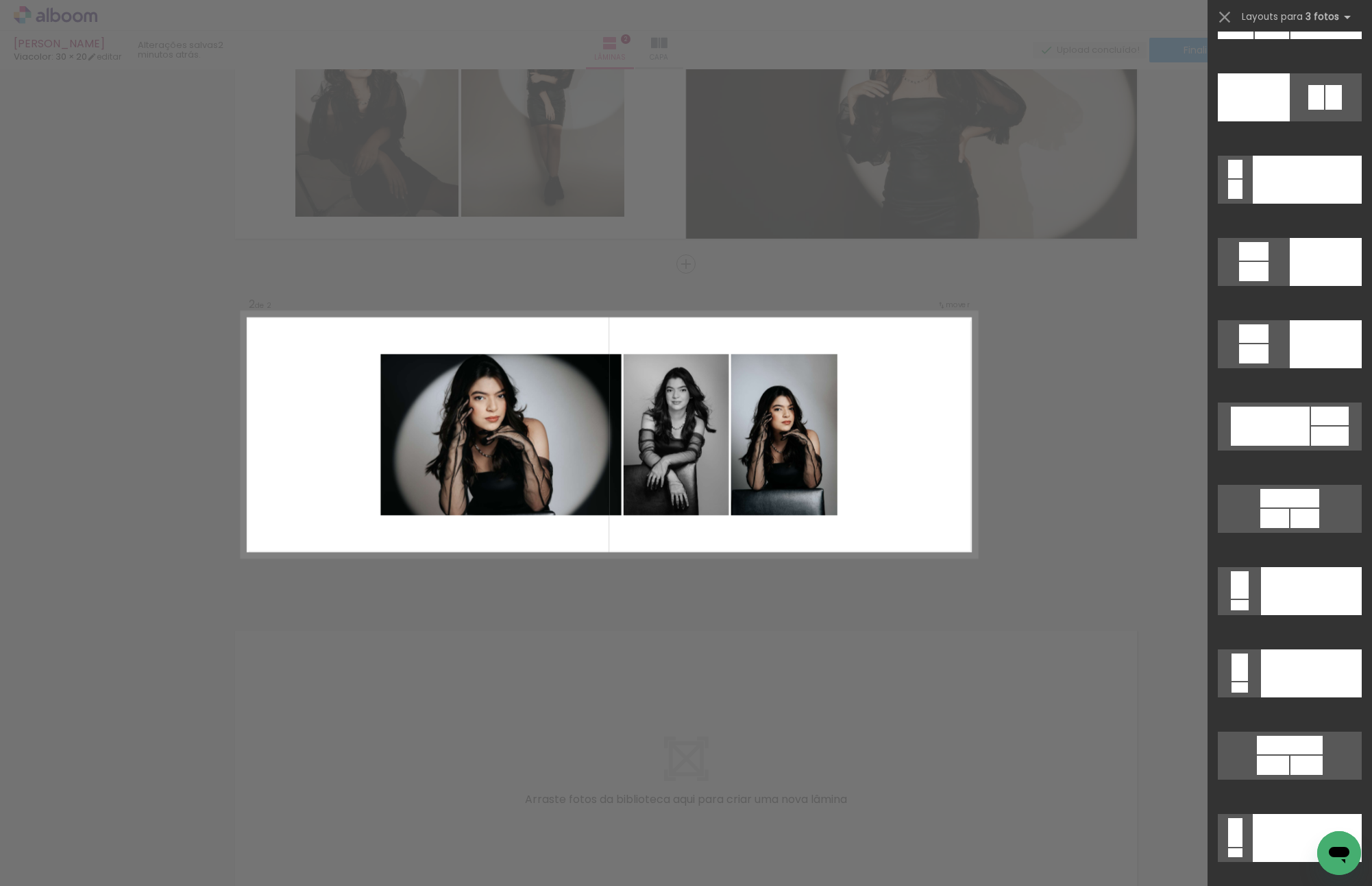
scroll to position [15326, 0]
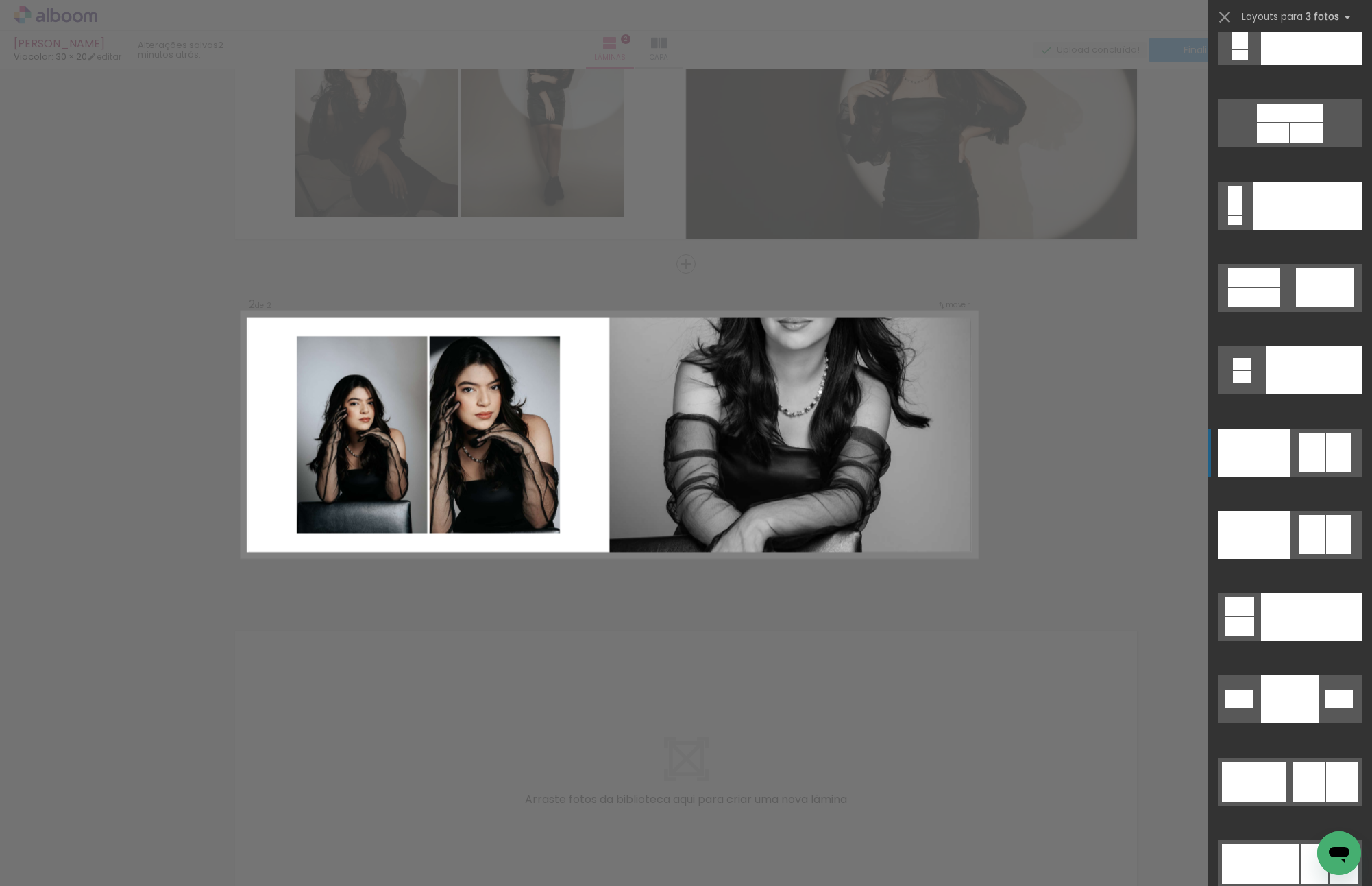
click at [1247, 454] on div at bounding box center [1254, 453] width 72 height 48
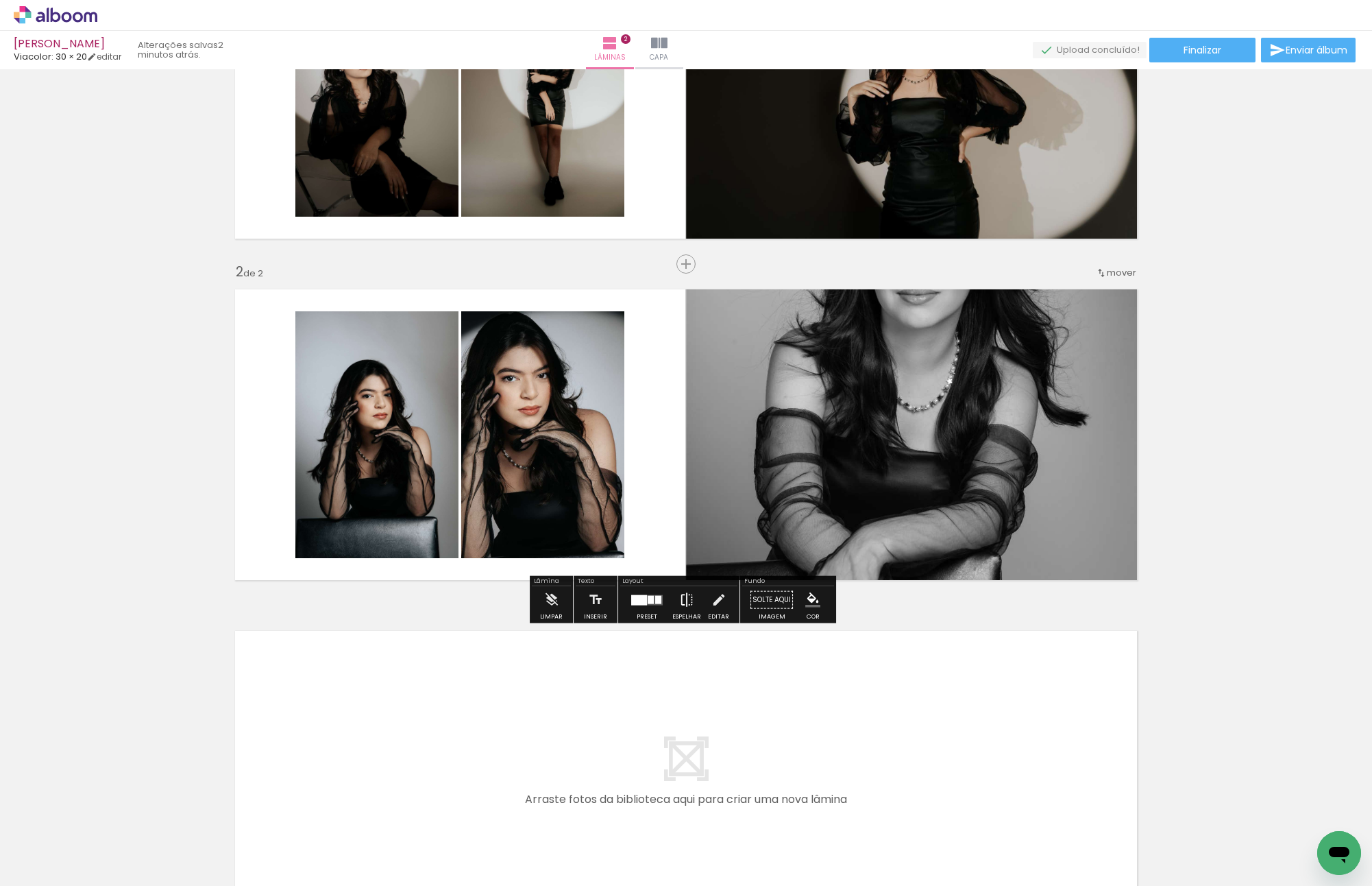
click at [679, 598] on iron-icon at bounding box center [686, 600] width 15 height 27
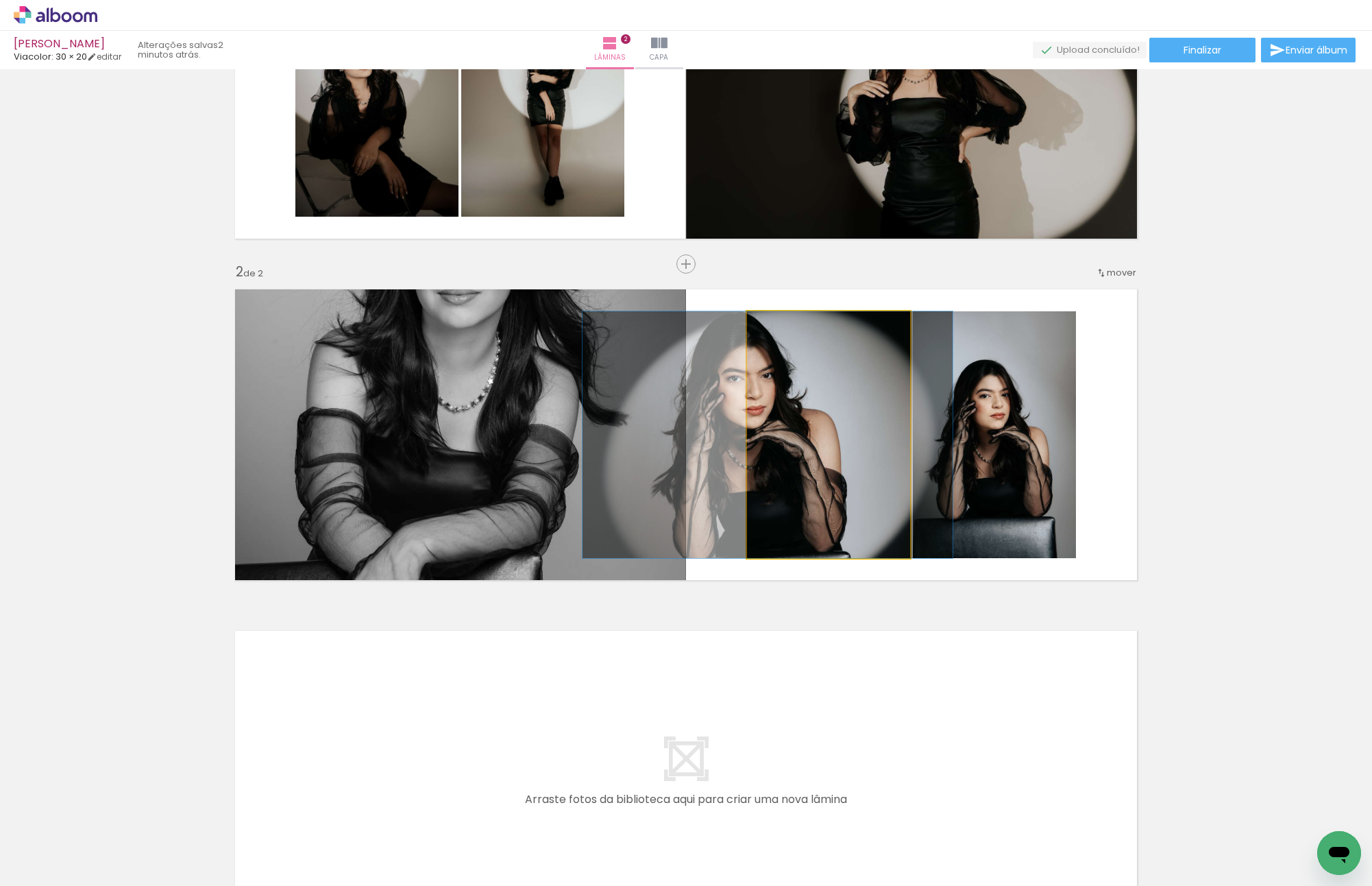
drag, startPoint x: 844, startPoint y: 421, endPoint x: 524, endPoint y: 407, distance: 320.3
click at [0, 0] on slot at bounding box center [0, 0] width 0 height 0
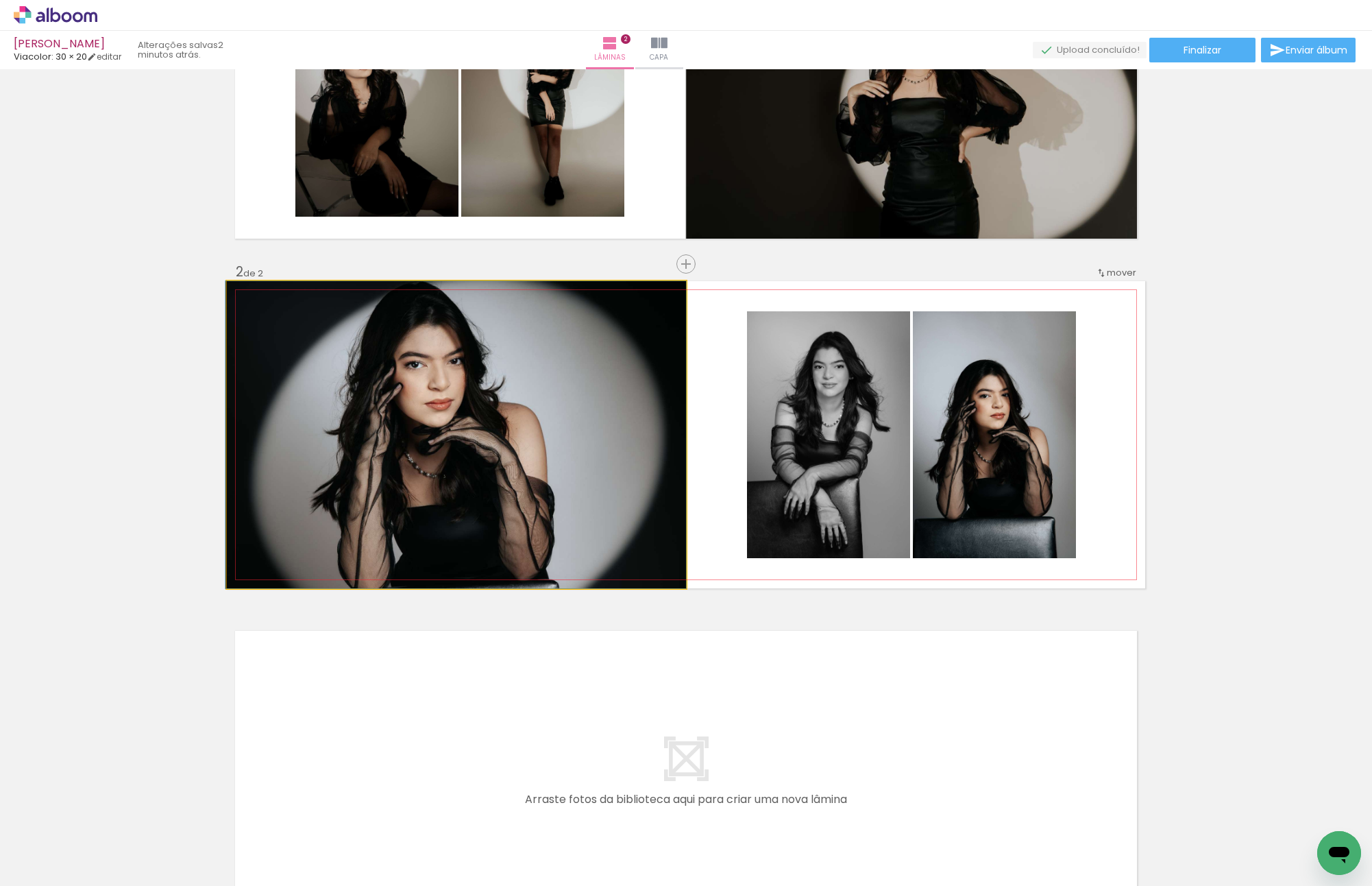
drag, startPoint x: 528, startPoint y: 407, endPoint x: 467, endPoint y: 422, distance: 62.8
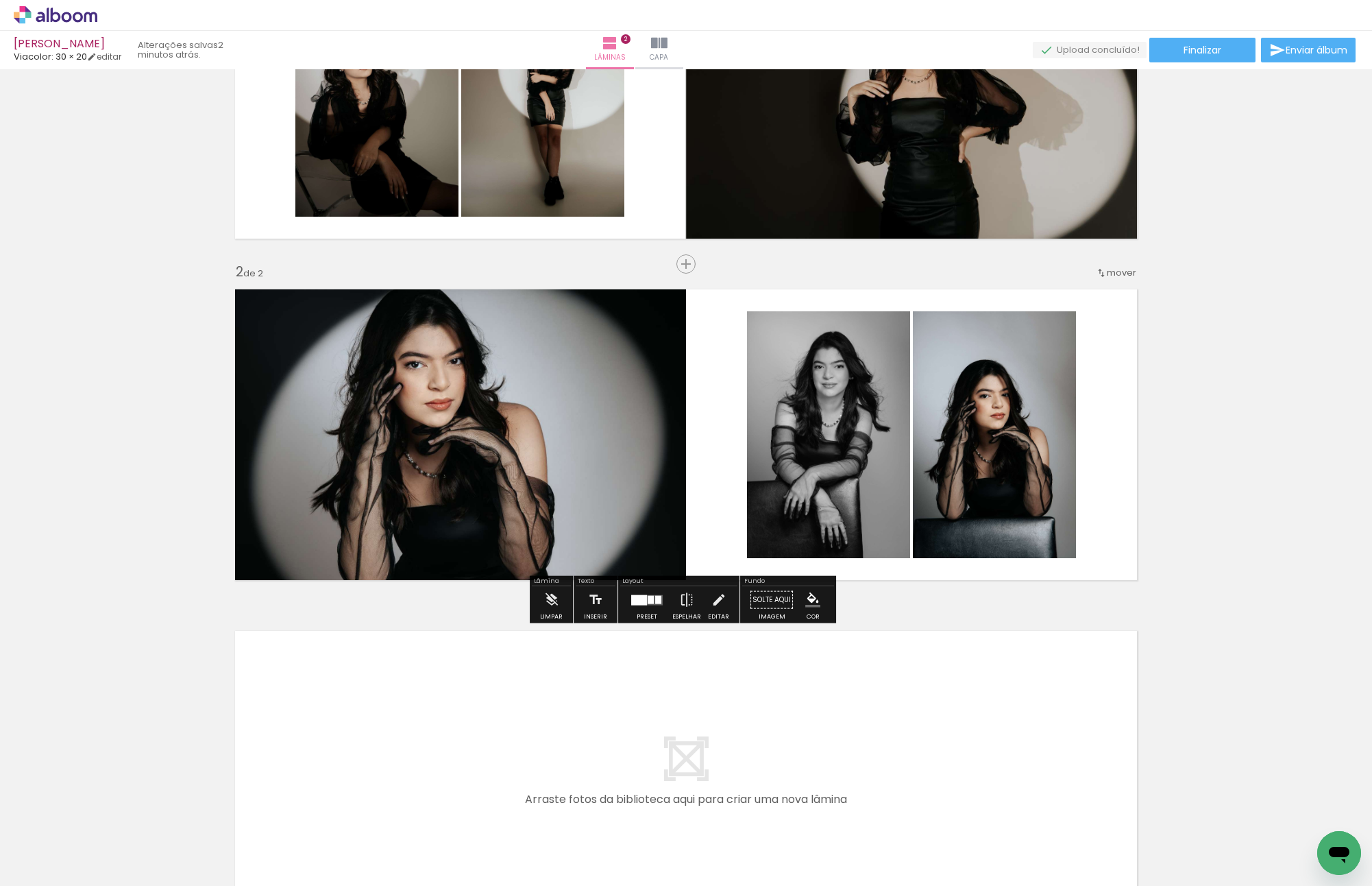
click at [0, 0] on slot "P&B" at bounding box center [0, 0] width 0 height 0
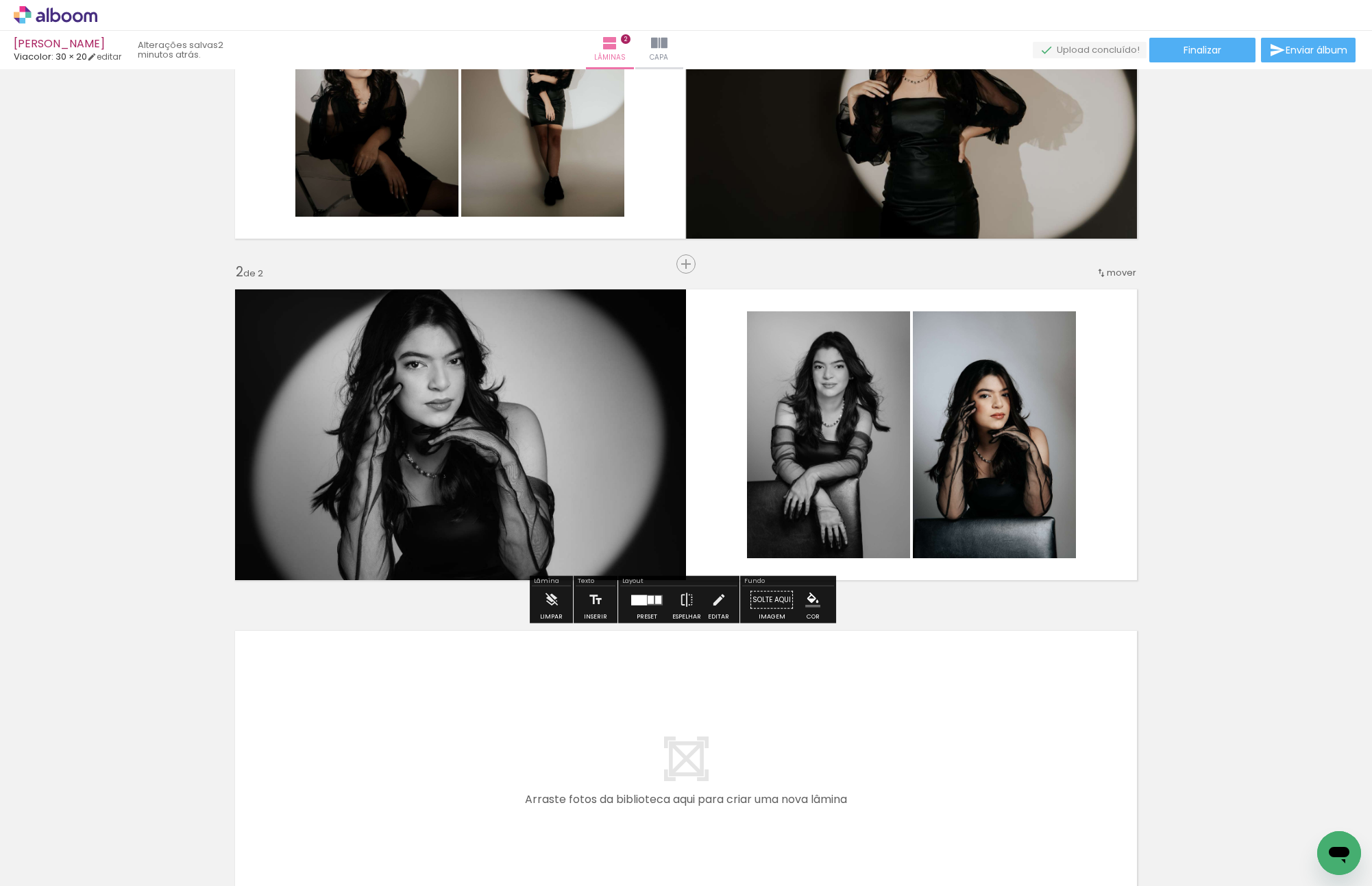
click at [0, 0] on slot "P&B" at bounding box center [0, 0] width 0 height 0
click at [1206, 439] on div "Inserir lâmina 1 de 2 Inserir lâmina 2 de 2" at bounding box center [686, 417] width 1372 height 1025
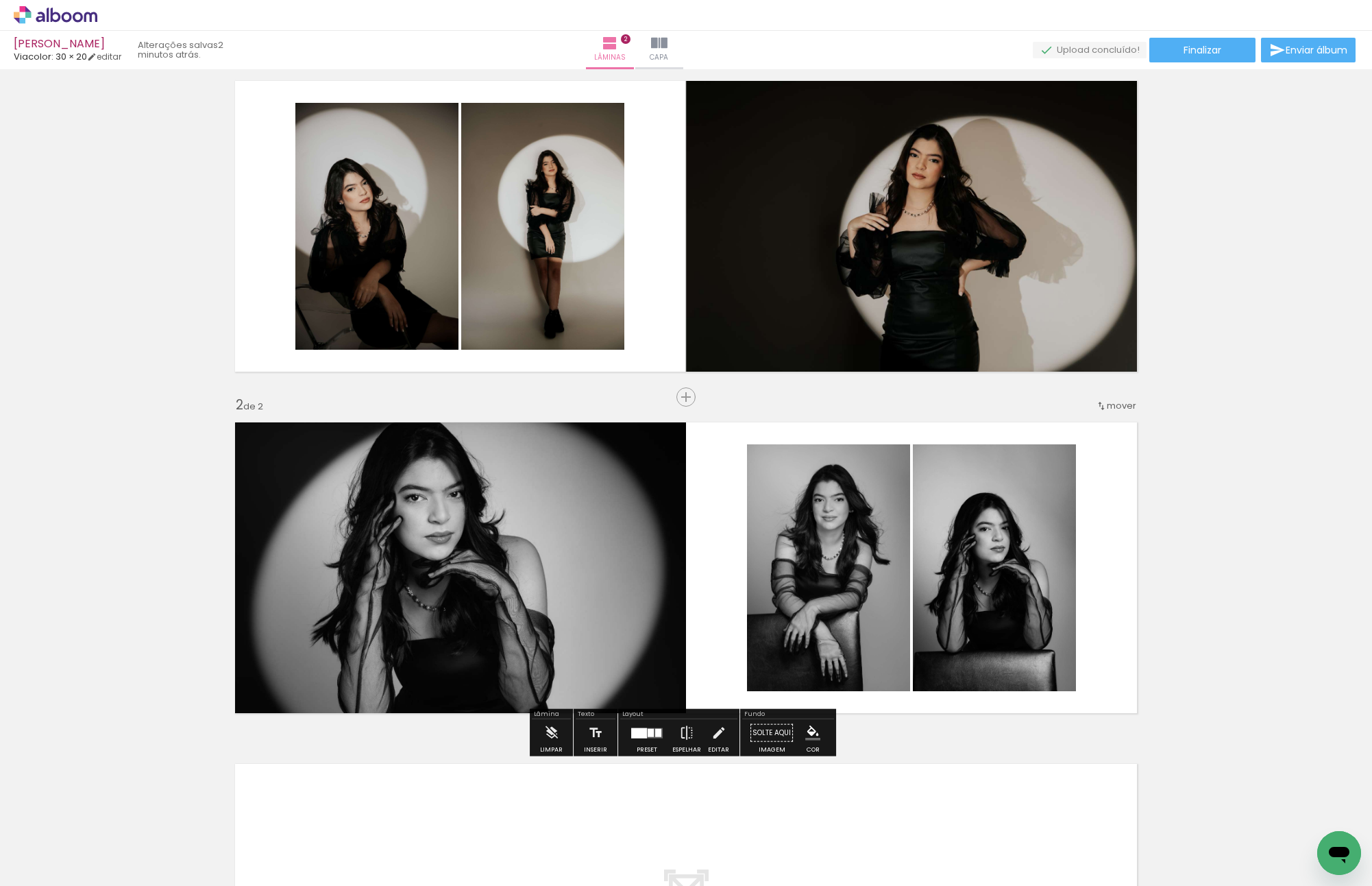
scroll to position [0, 0]
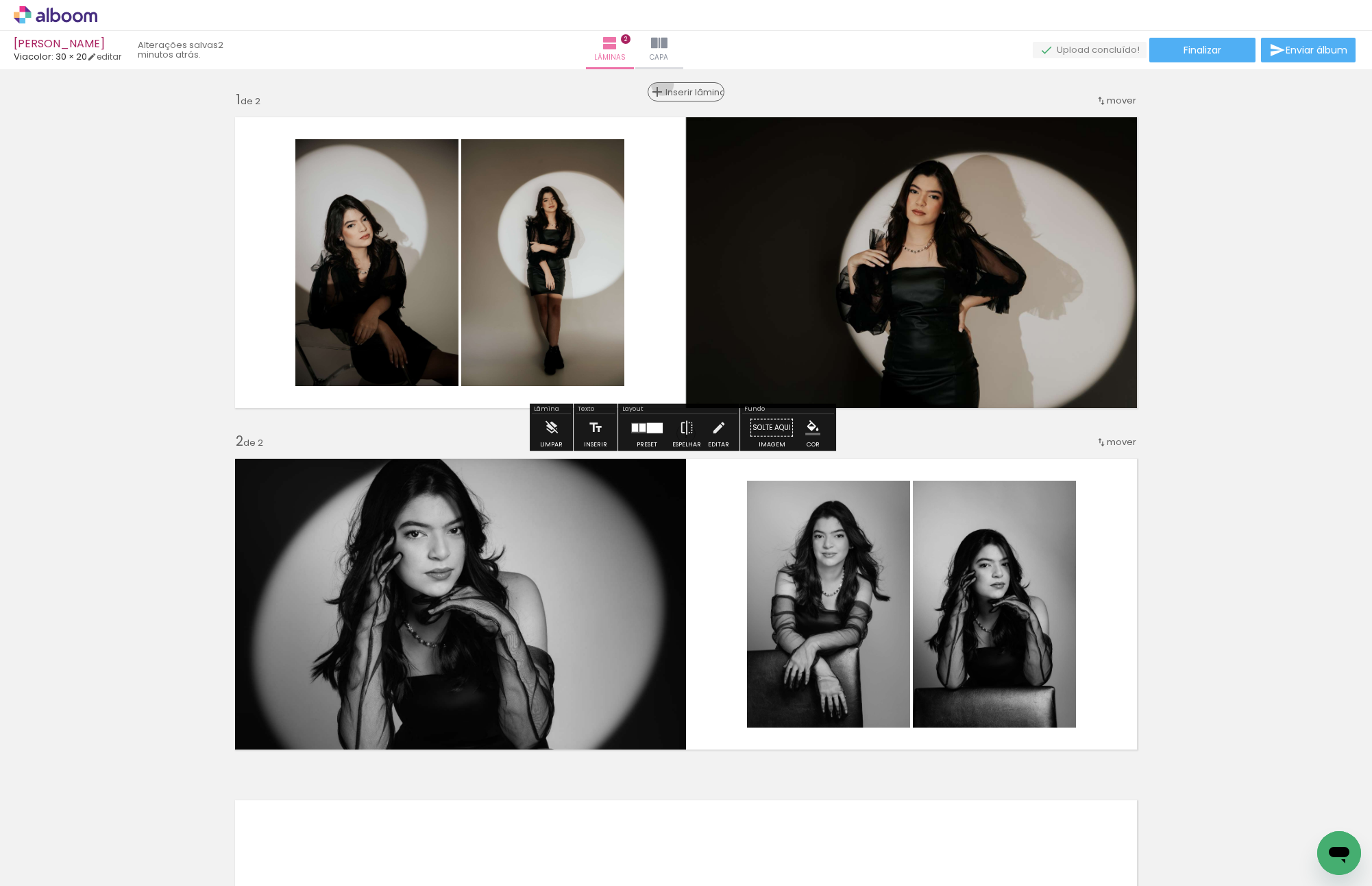
click at [682, 84] on div "Inserir lâmina" at bounding box center [686, 92] width 74 height 16
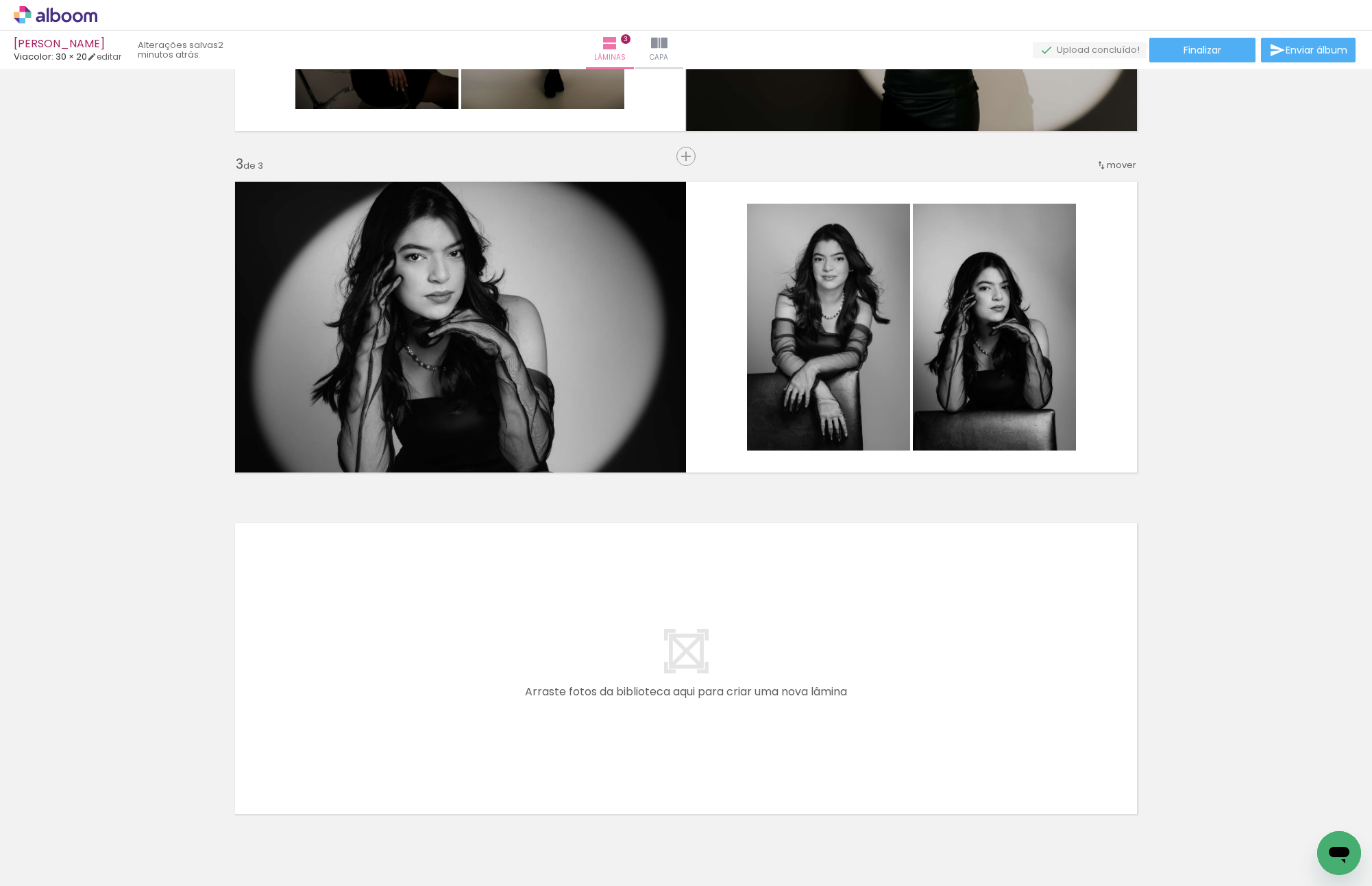
scroll to position [688, 0]
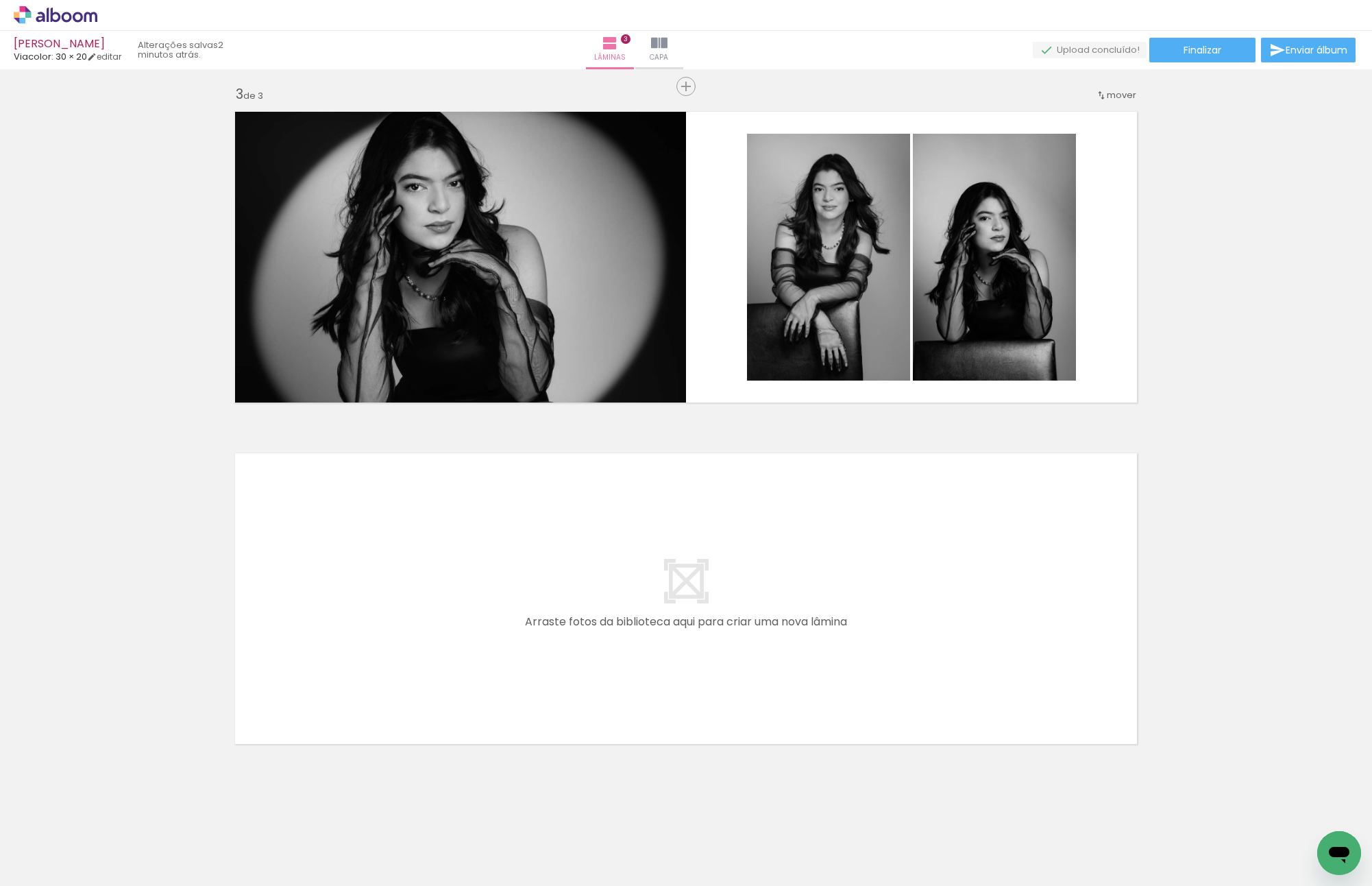
click at [754, 629] on quentale-layouter at bounding box center [686, 598] width 919 height 307
drag, startPoint x: 528, startPoint y: 620, endPoint x: 523, endPoint y: 609, distance: 12.1
click at [523, 609] on quentale-workspace at bounding box center [686, 443] width 1372 height 886
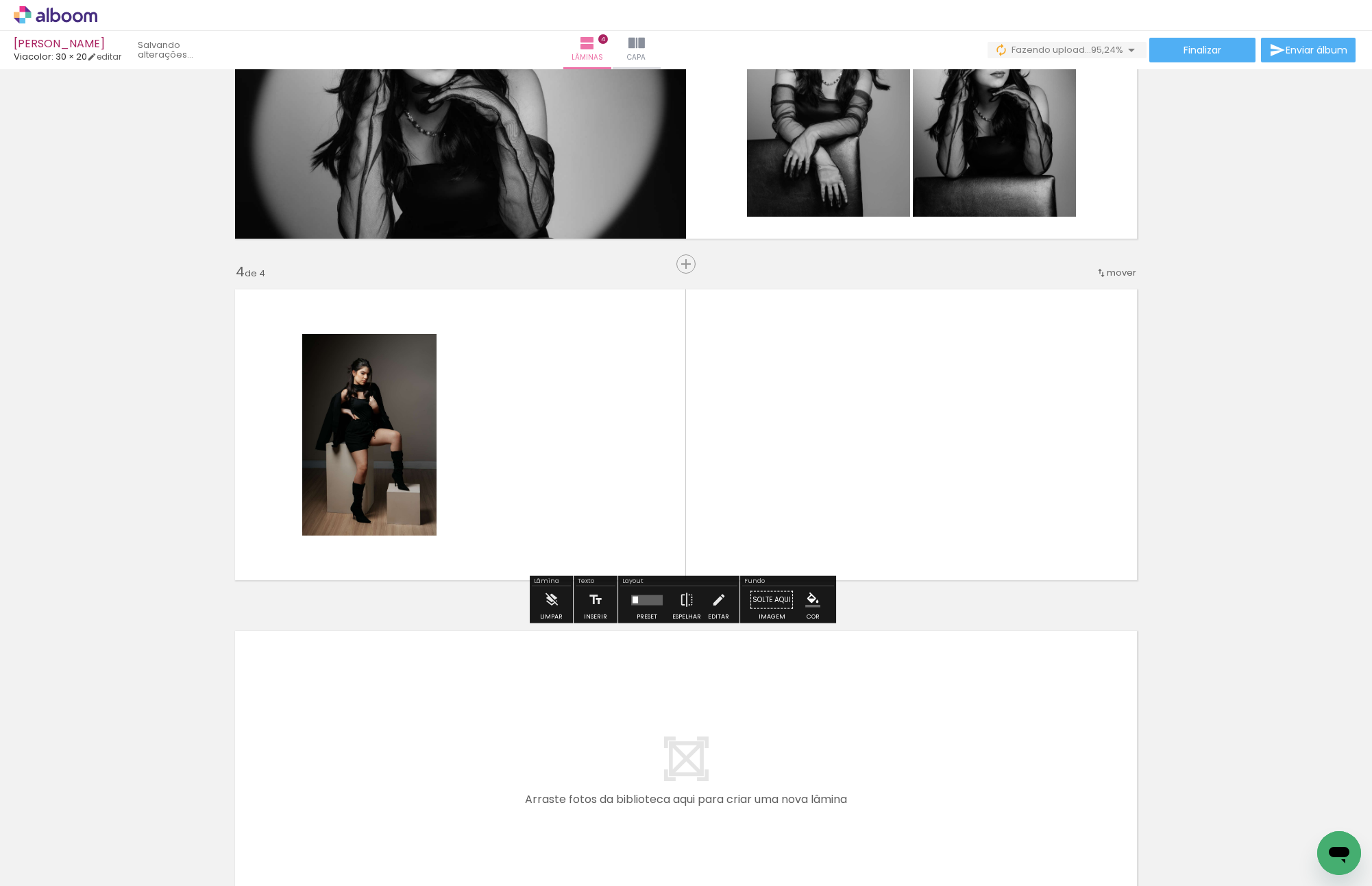
scroll to position [0, 356]
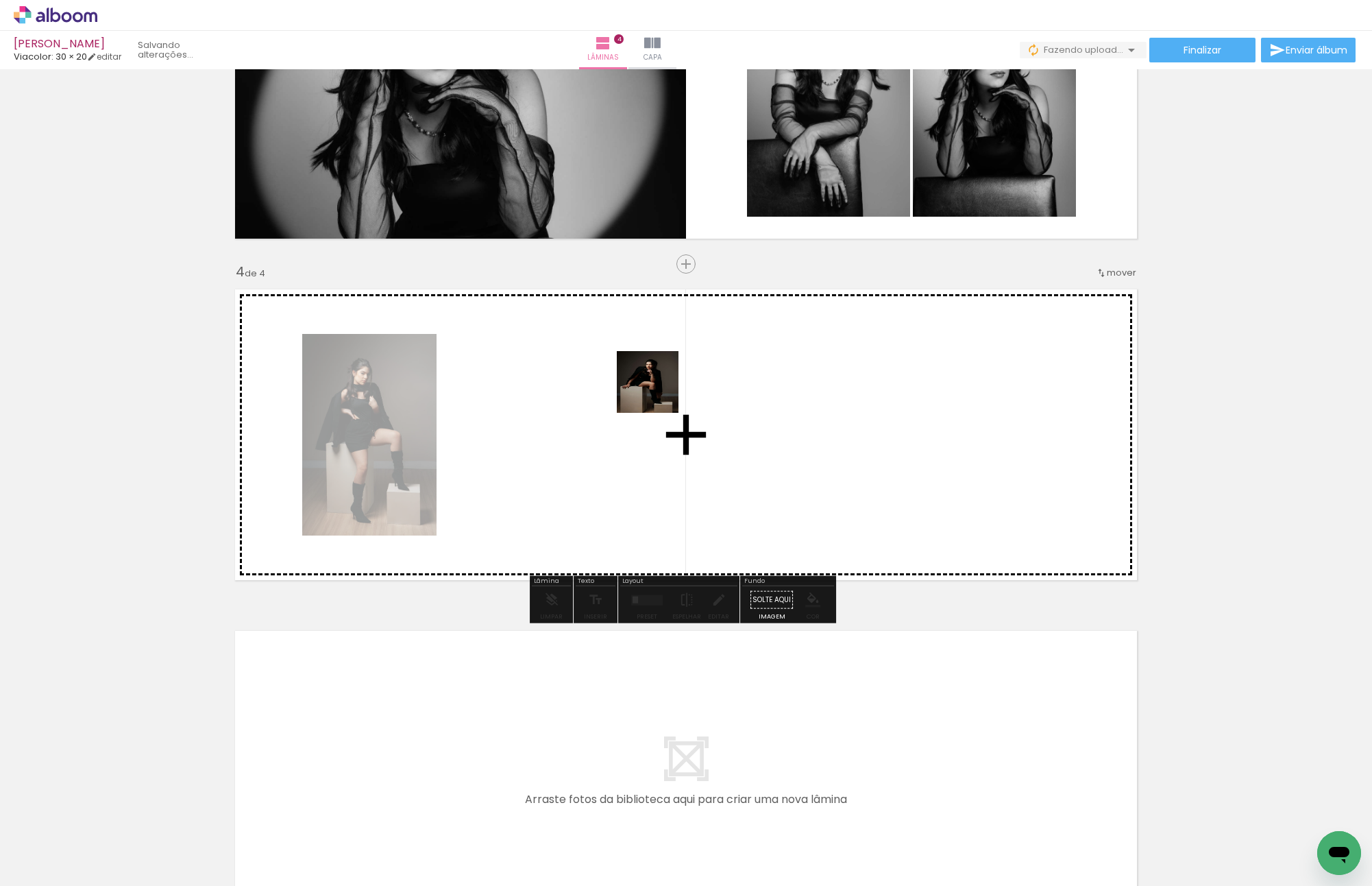
drag, startPoint x: 1316, startPoint y: 821, endPoint x: 653, endPoint y: 394, distance: 788.6
click at [655, 390] on quentale-workspace at bounding box center [686, 443] width 1372 height 886
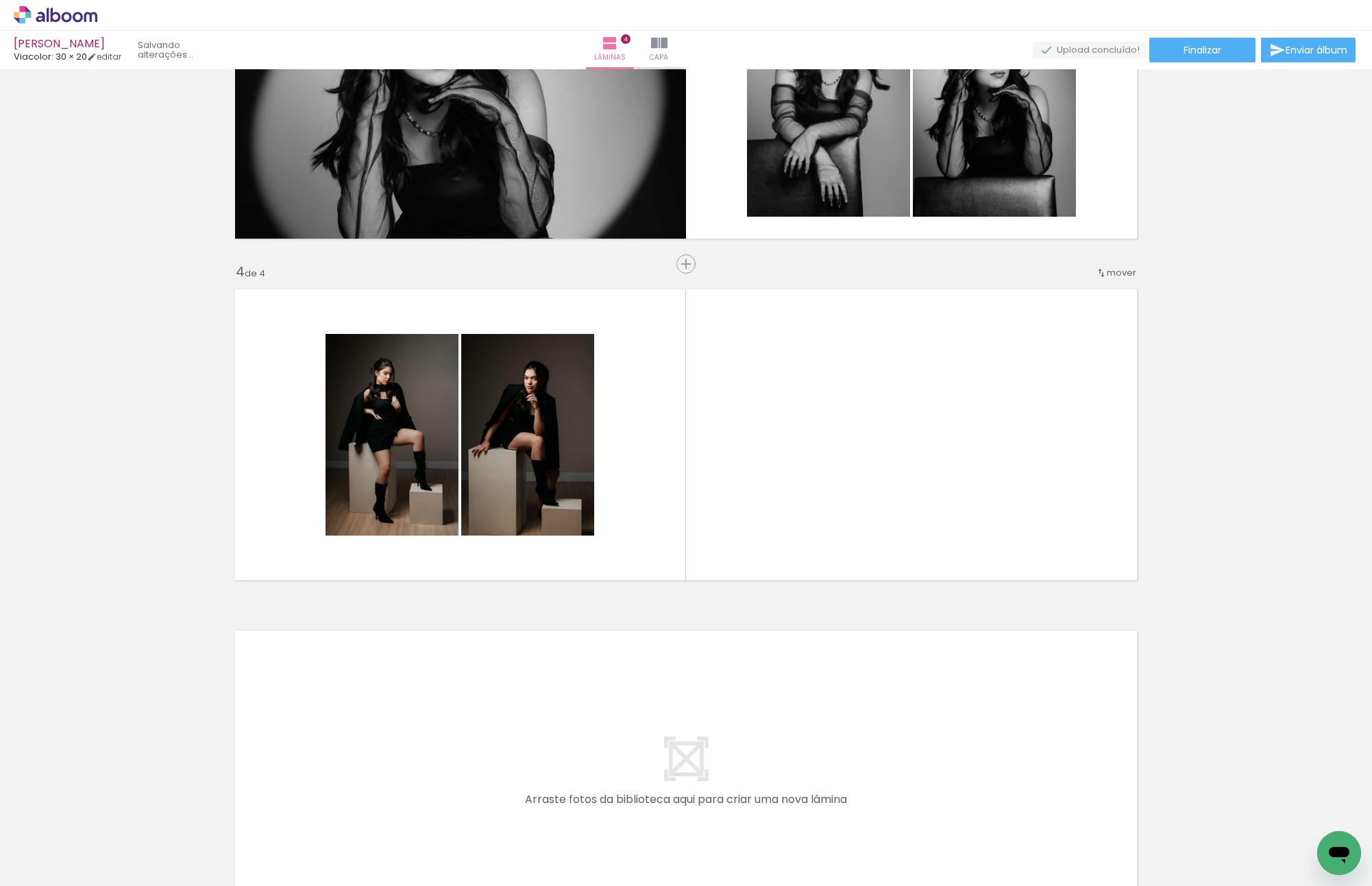
scroll to position [0, 433]
drag, startPoint x: 1327, startPoint y: 845, endPoint x: 933, endPoint y: 443, distance: 562.9
click html
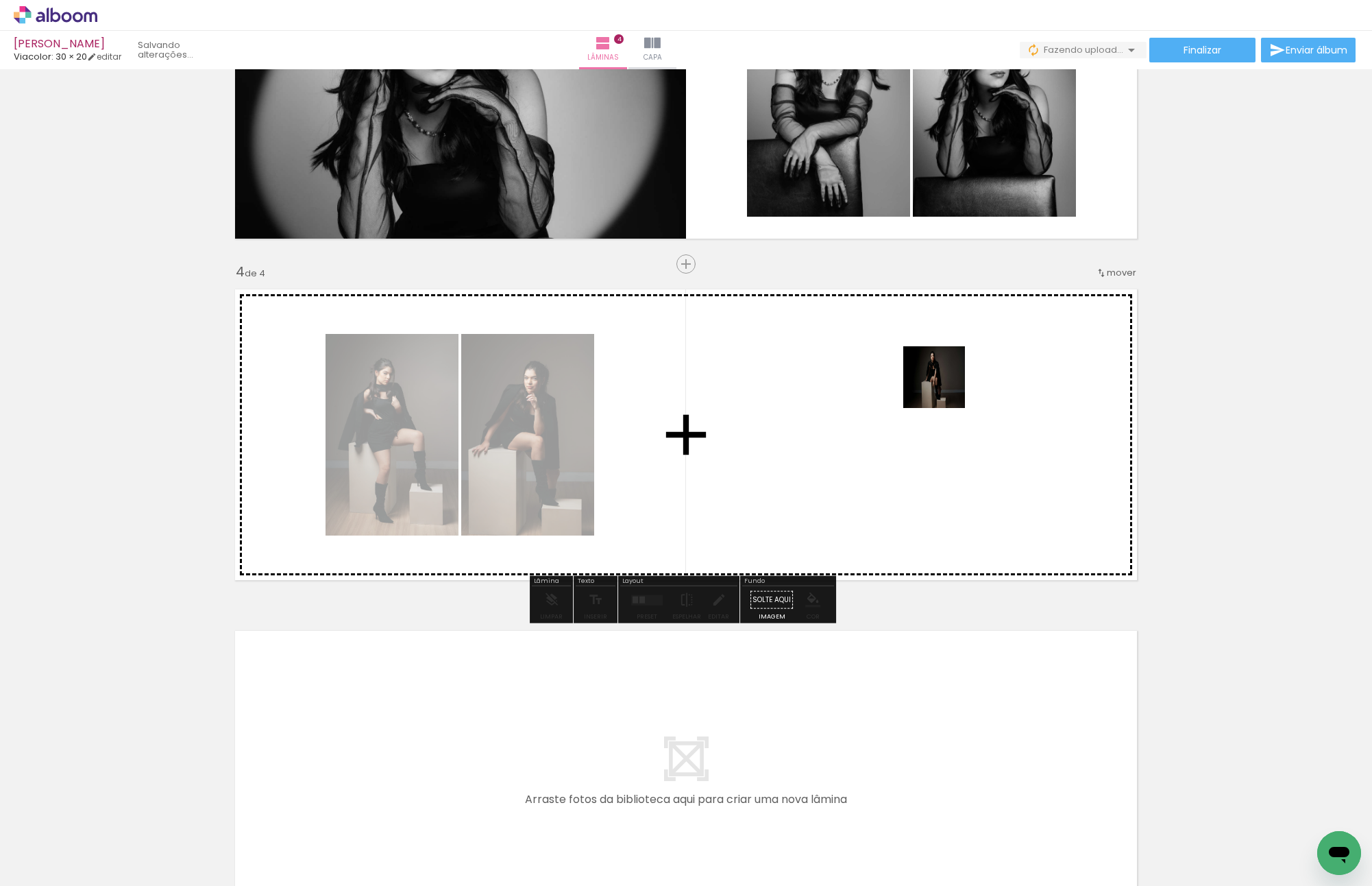
drag, startPoint x: 1314, startPoint y: 842, endPoint x: 929, endPoint y: 372, distance: 607.6
click at [929, 372] on quentale-workspace at bounding box center [686, 443] width 1372 height 886
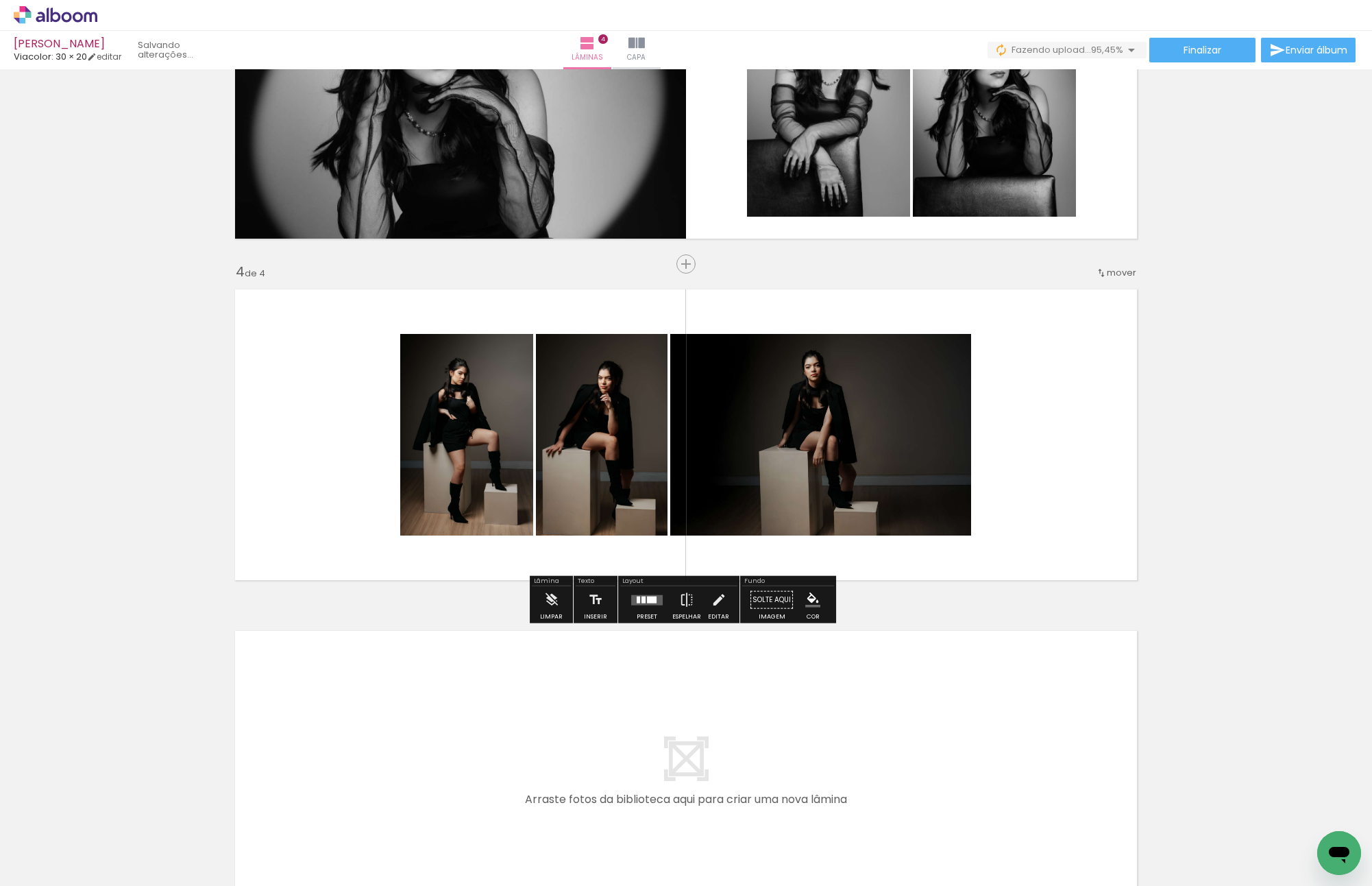
click at [641, 594] on quentale-layouter at bounding box center [647, 599] width 32 height 10
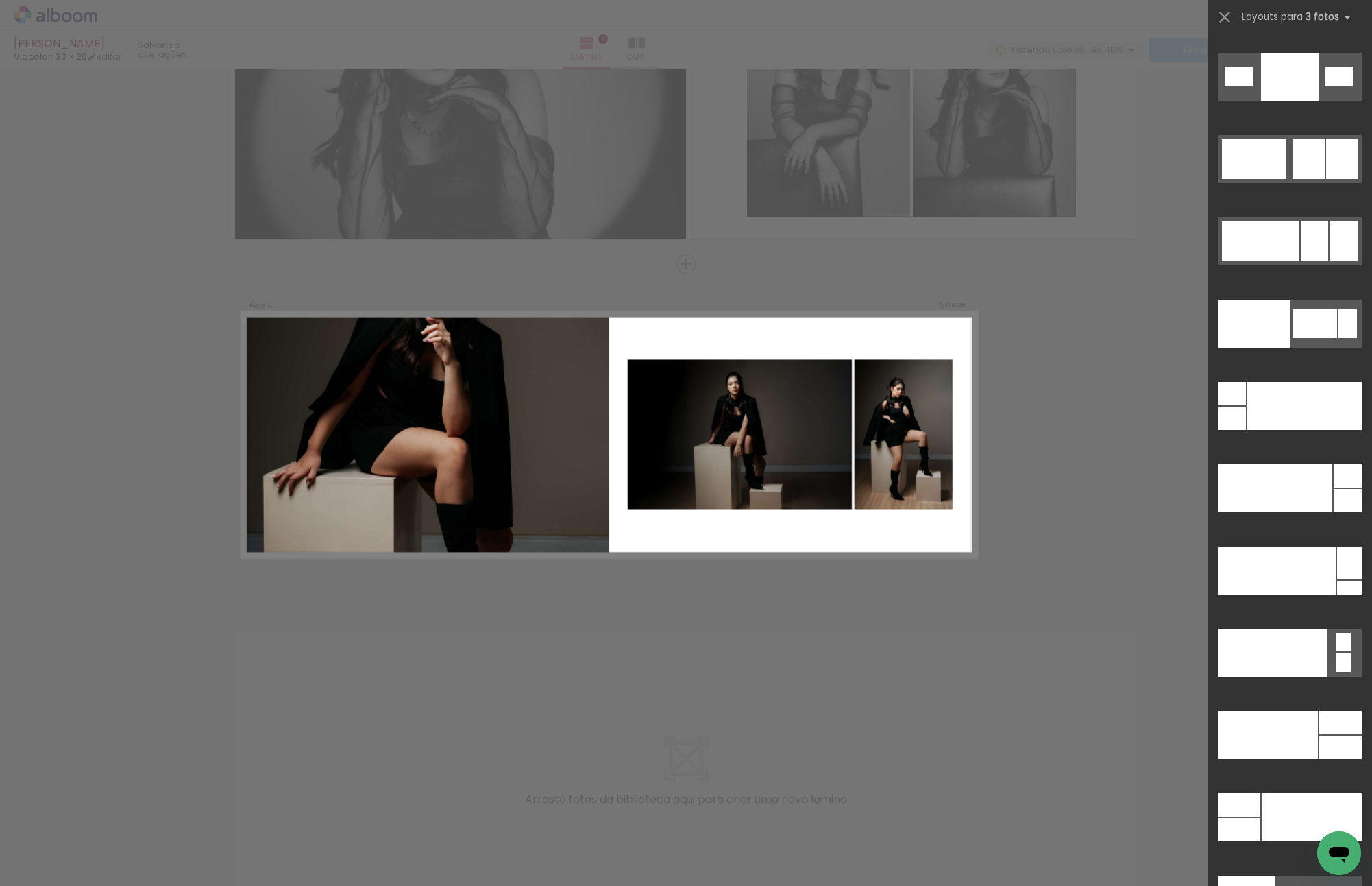
scroll to position [15778, 0]
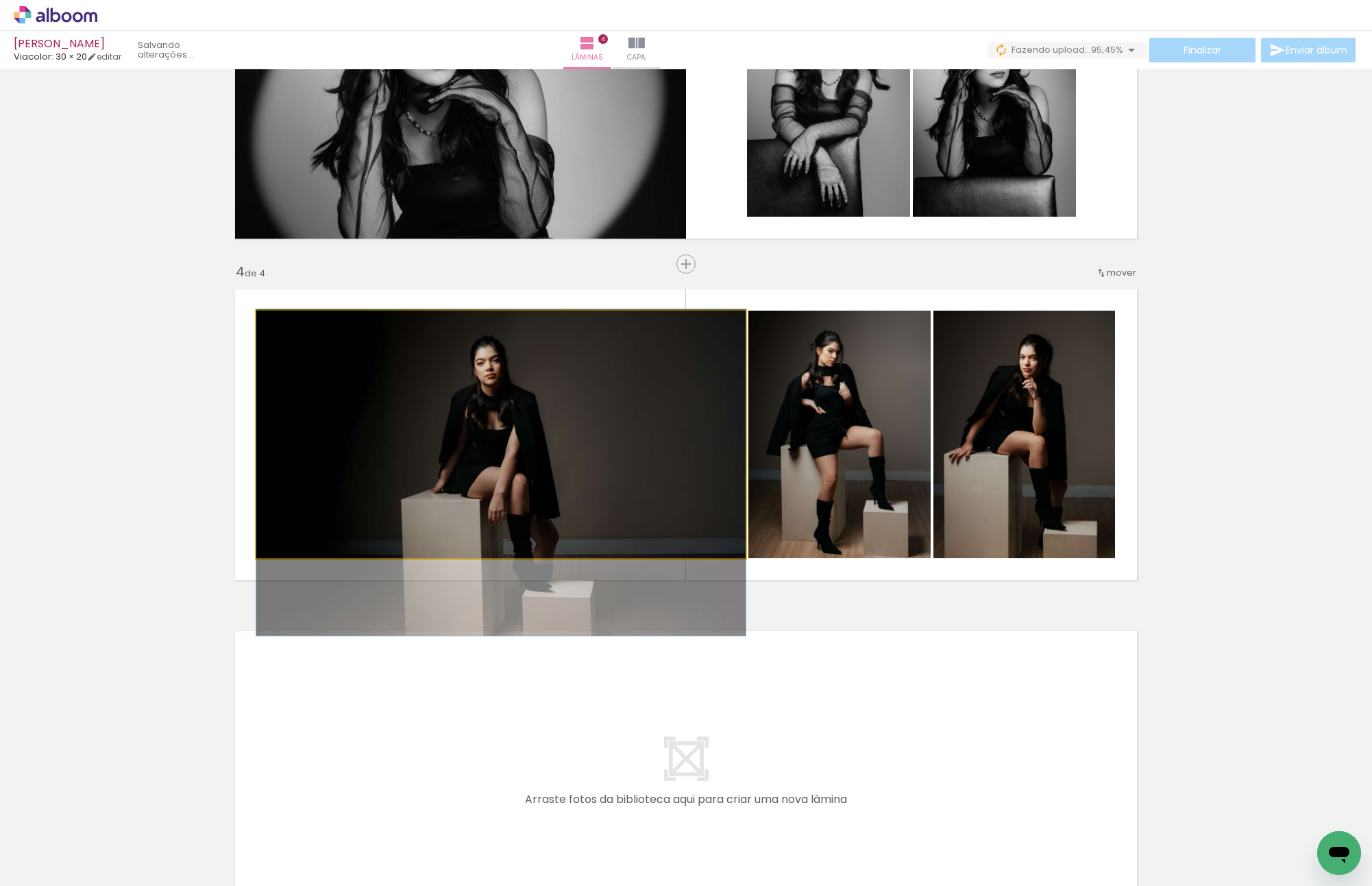
drag, startPoint x: 523, startPoint y: 445, endPoint x: 877, endPoint y: 547, distance: 368.4
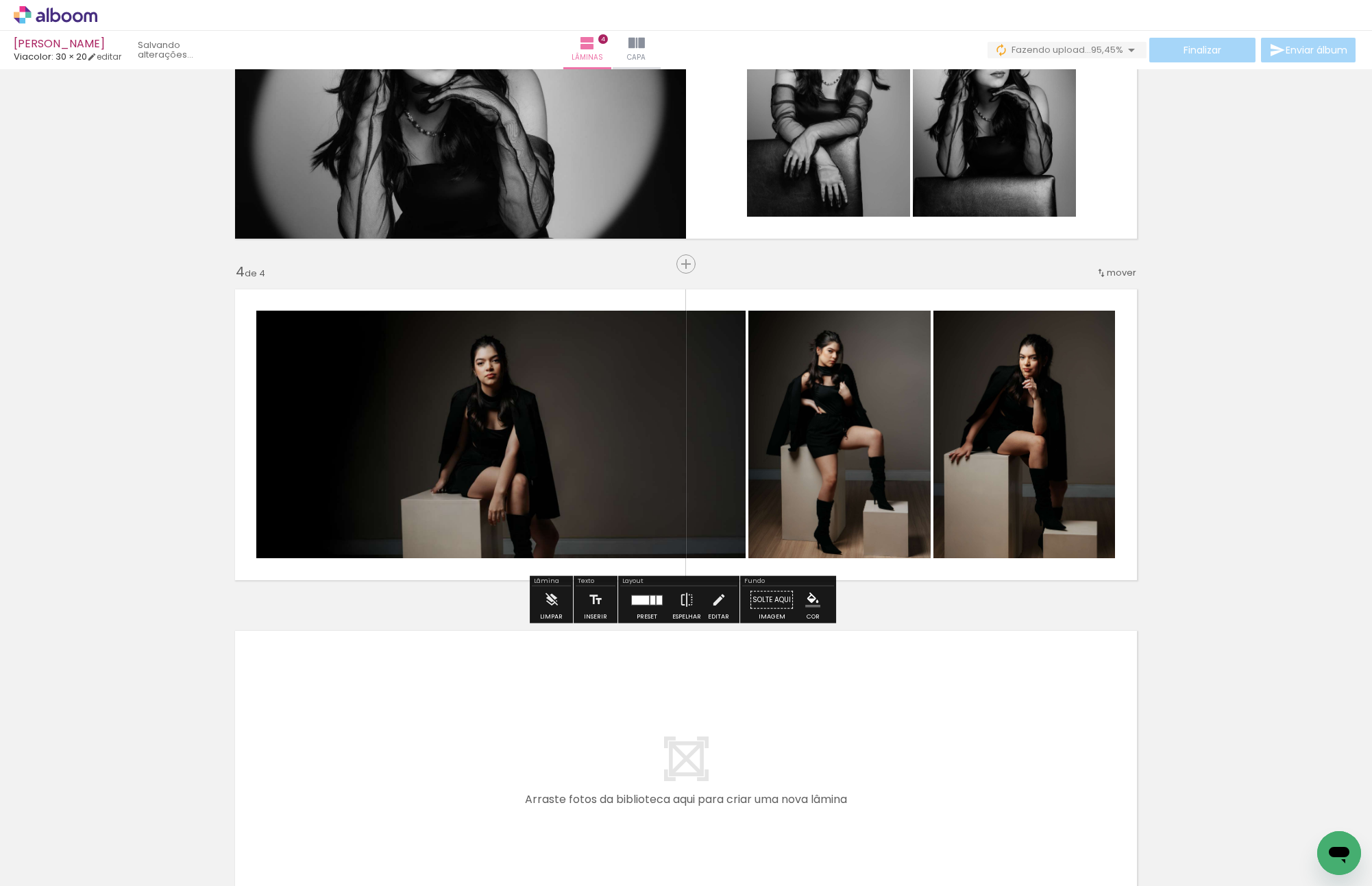
click at [642, 598] on div at bounding box center [641, 599] width 17 height 9
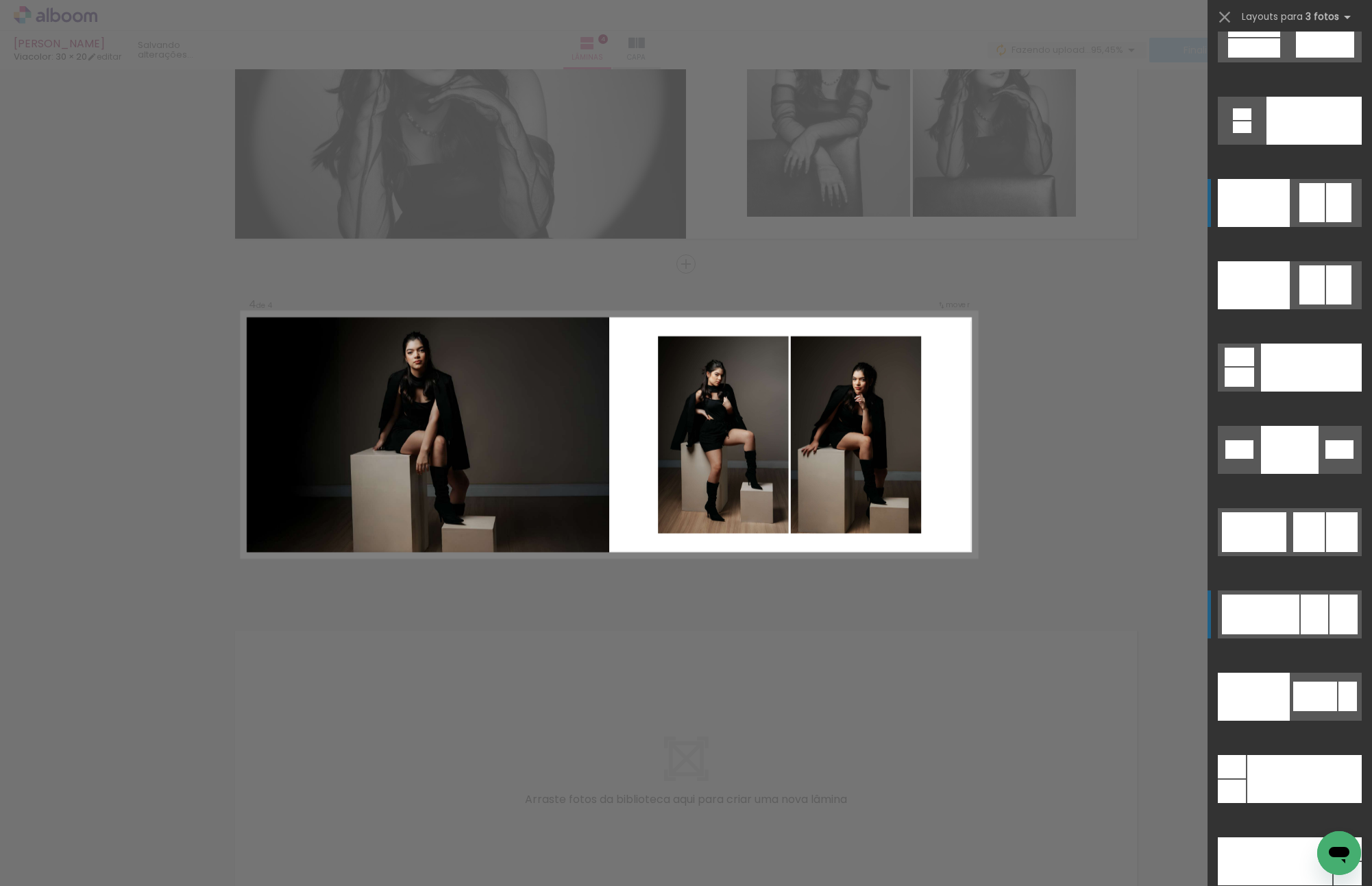
scroll to position [15302, 0]
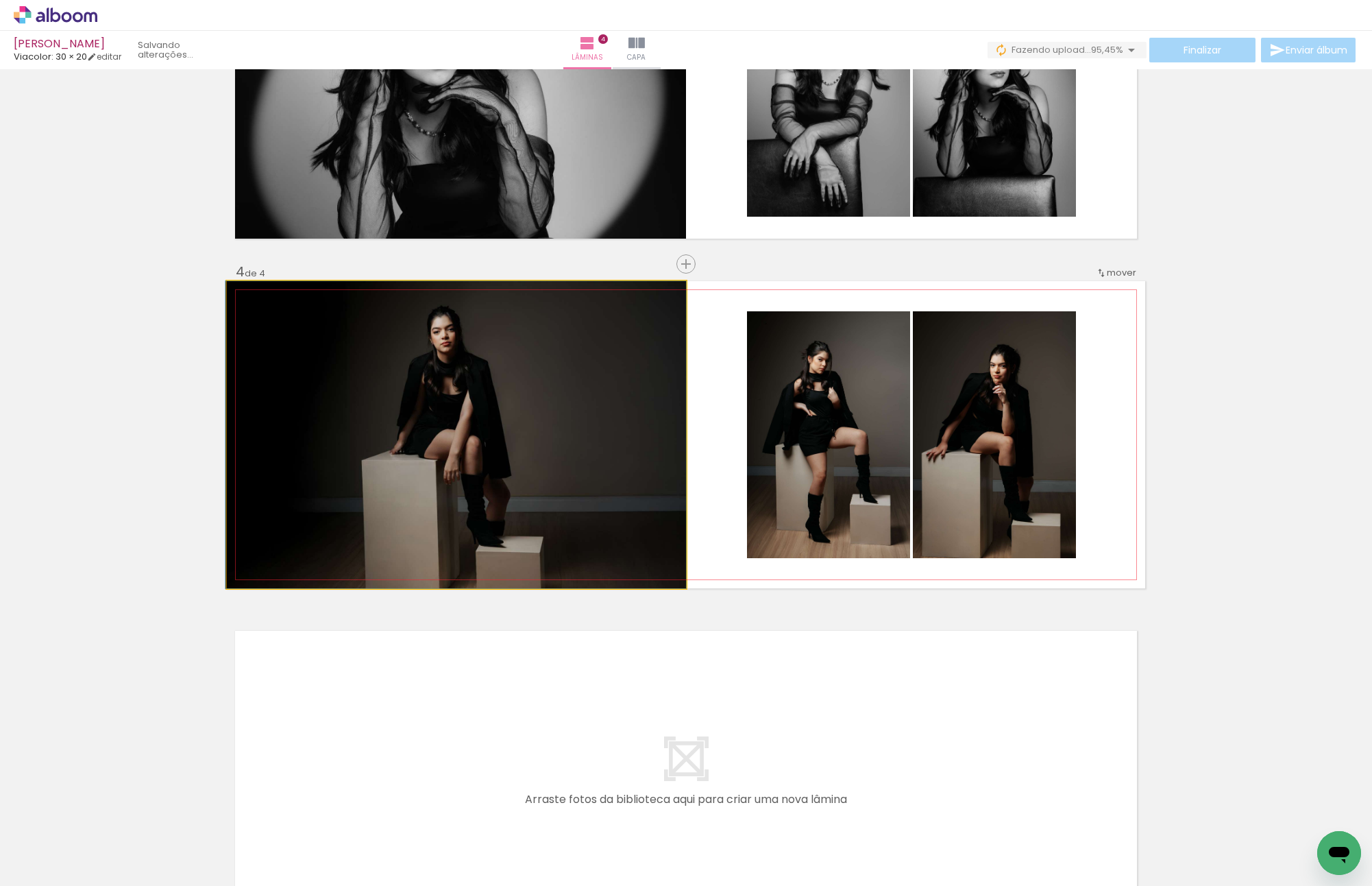
drag, startPoint x: 498, startPoint y: 426, endPoint x: 441, endPoint y: 429, distance: 57.1
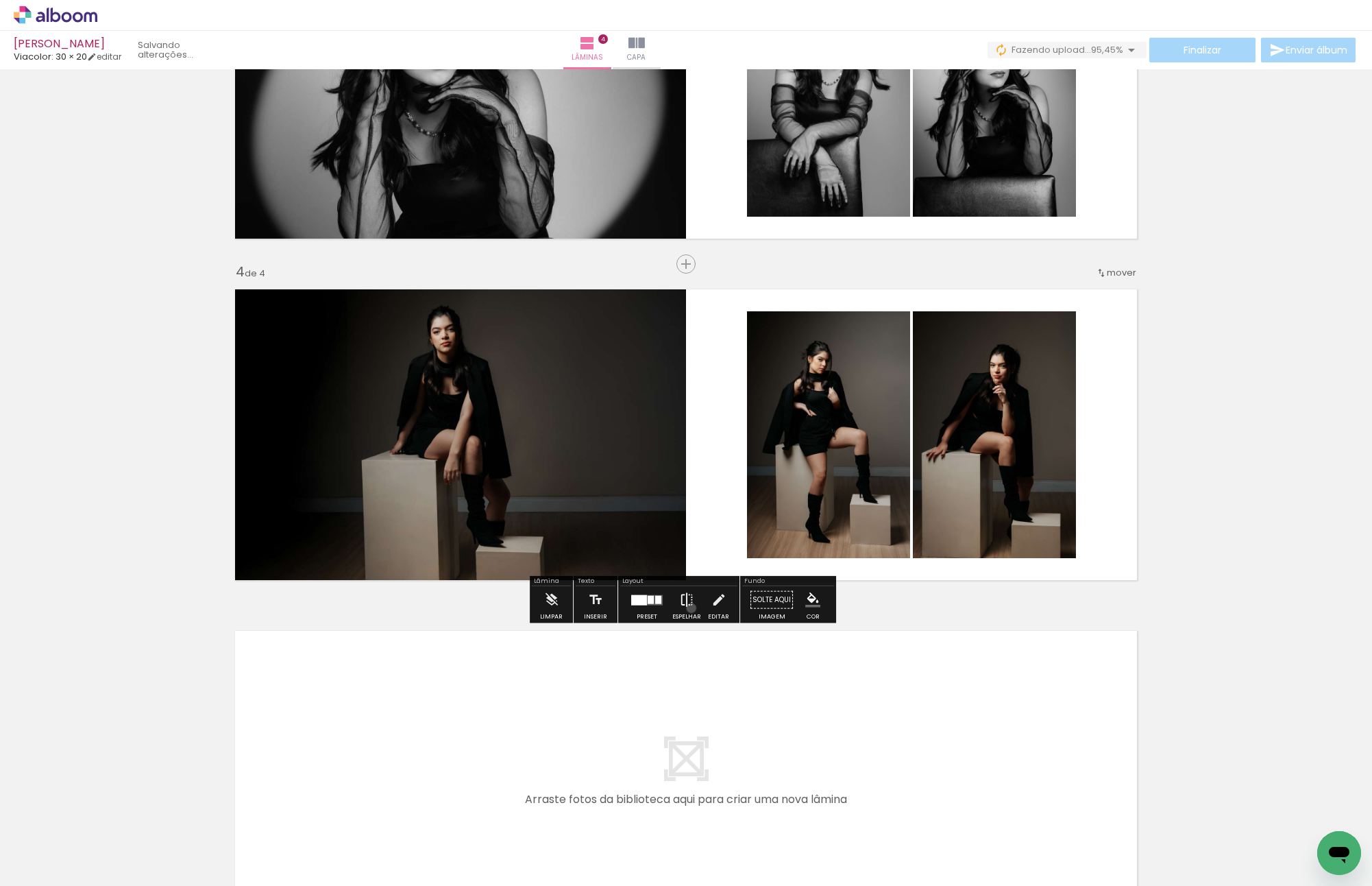
click at [688, 608] on iron-icon at bounding box center [686, 600] width 15 height 27
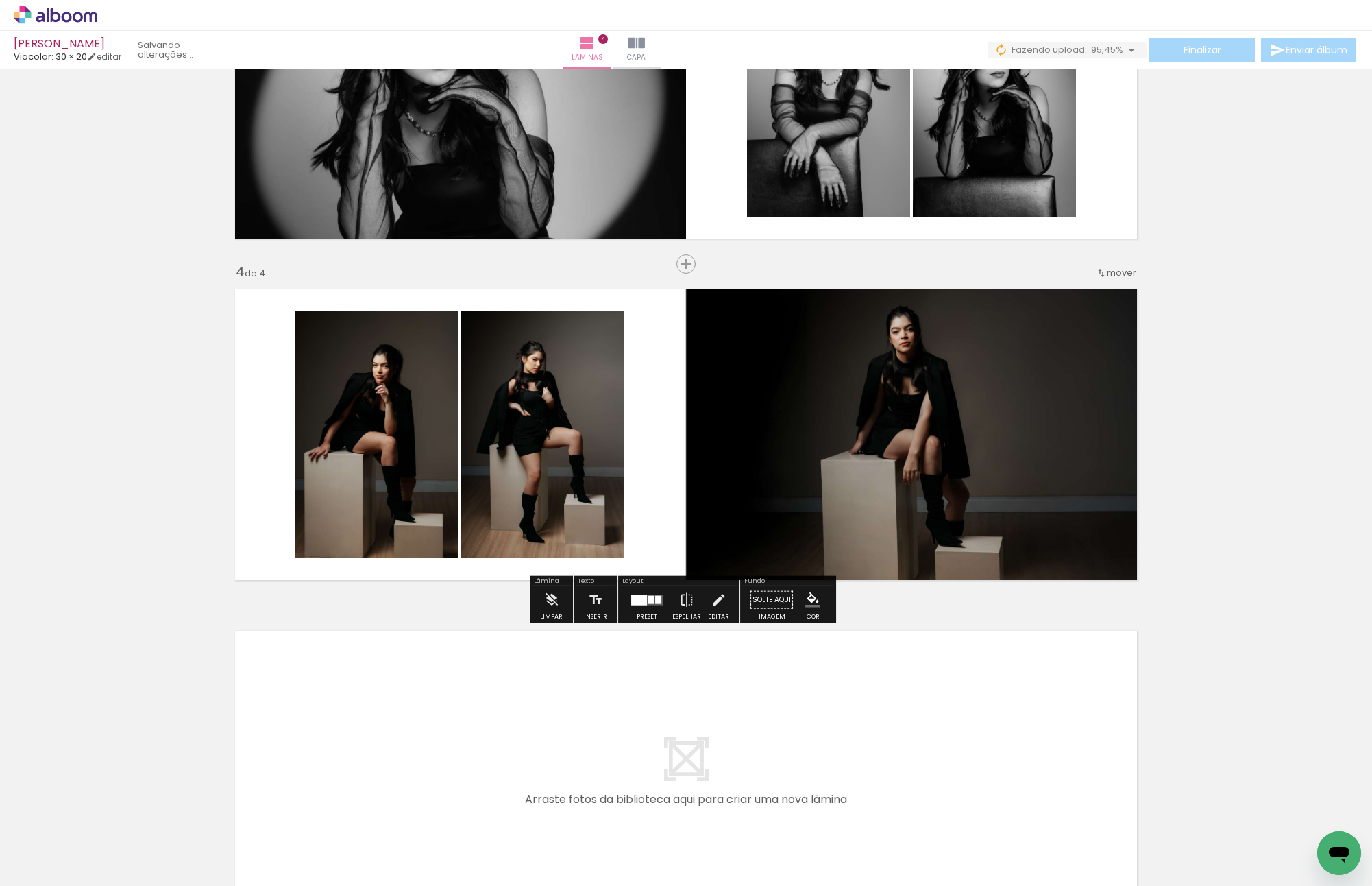
click at [1201, 629] on div "Inserir lâmina 1 de 4 Inserir lâmina 2 de 4 Inserir lâmina 3 de 4 Inserir lâmin…" at bounding box center [686, 75] width 1372 height 1707
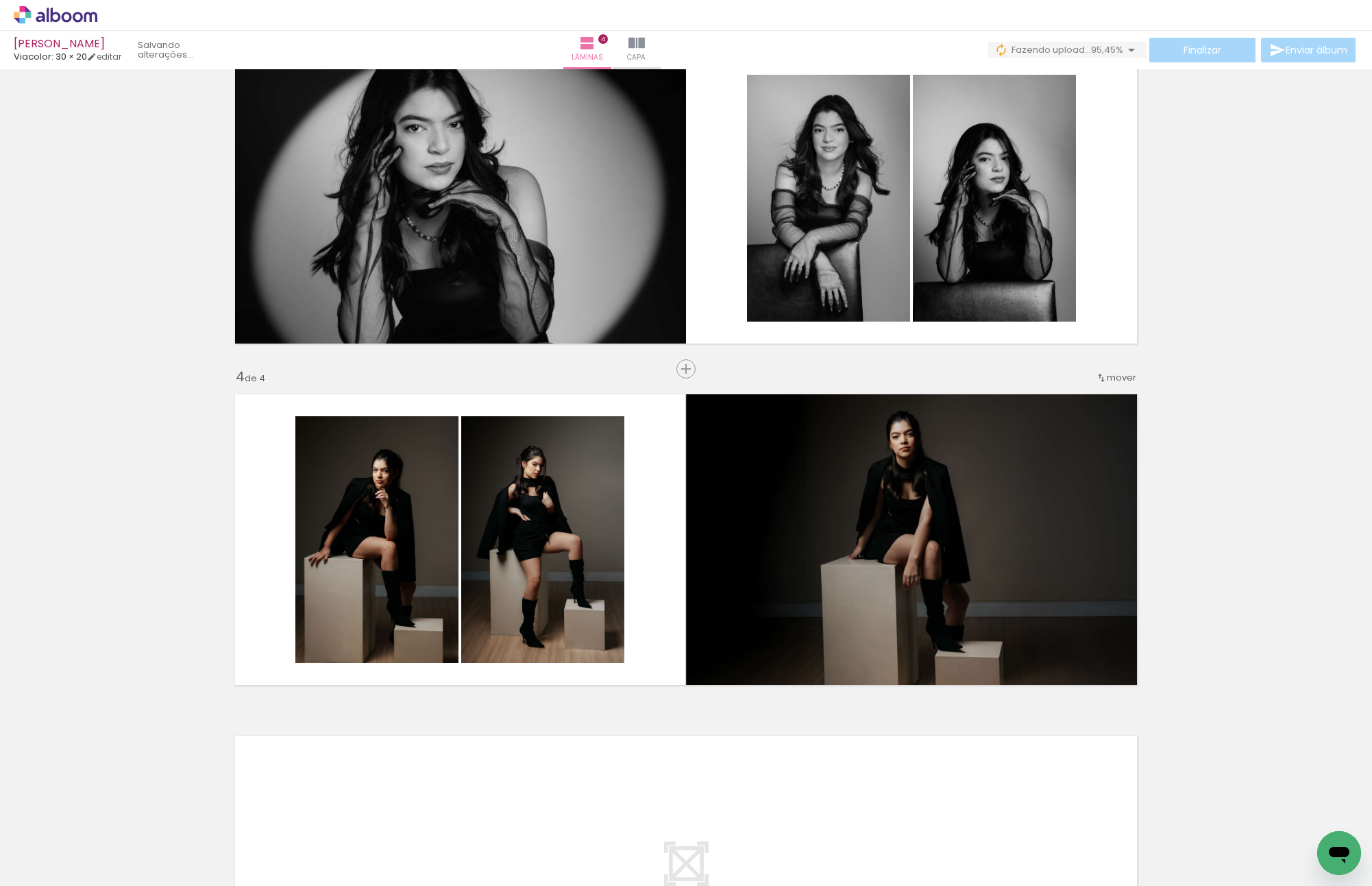
scroll to position [921, 0]
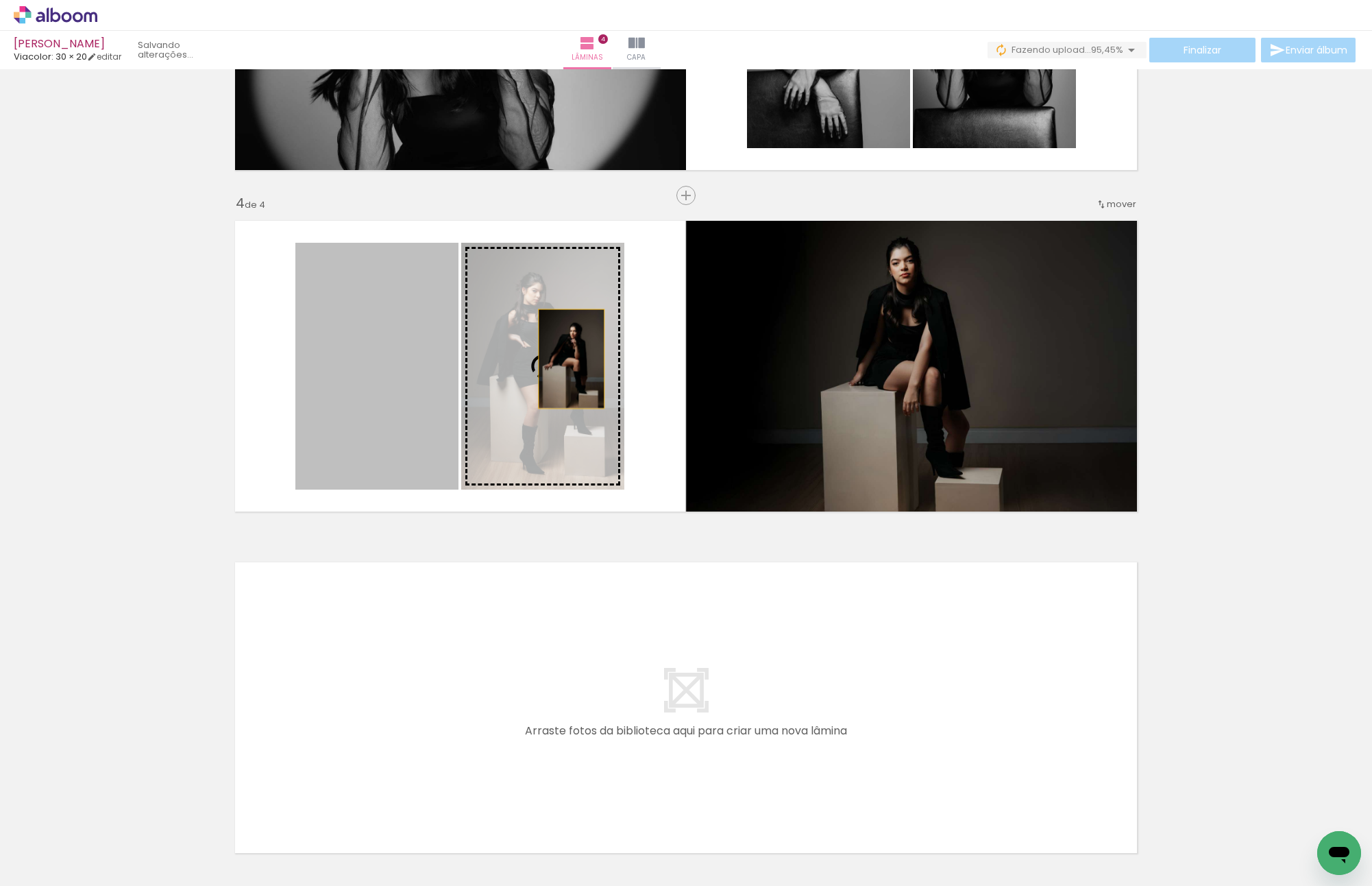
drag, startPoint x: 325, startPoint y: 364, endPoint x: 583, endPoint y: 359, distance: 258.0
click at [0, 0] on slot at bounding box center [0, 0] width 0 height 0
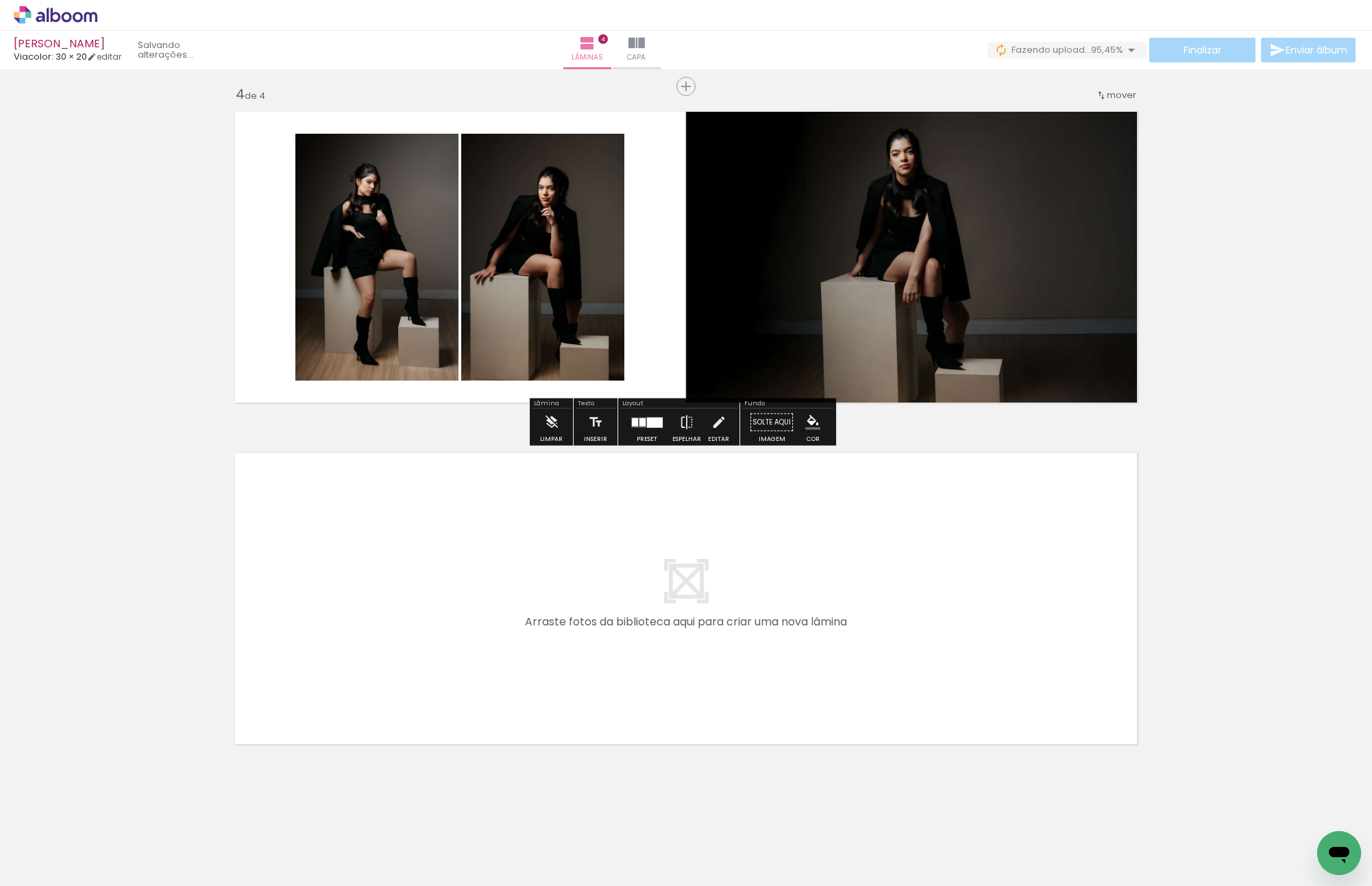
scroll to position [0, 228]
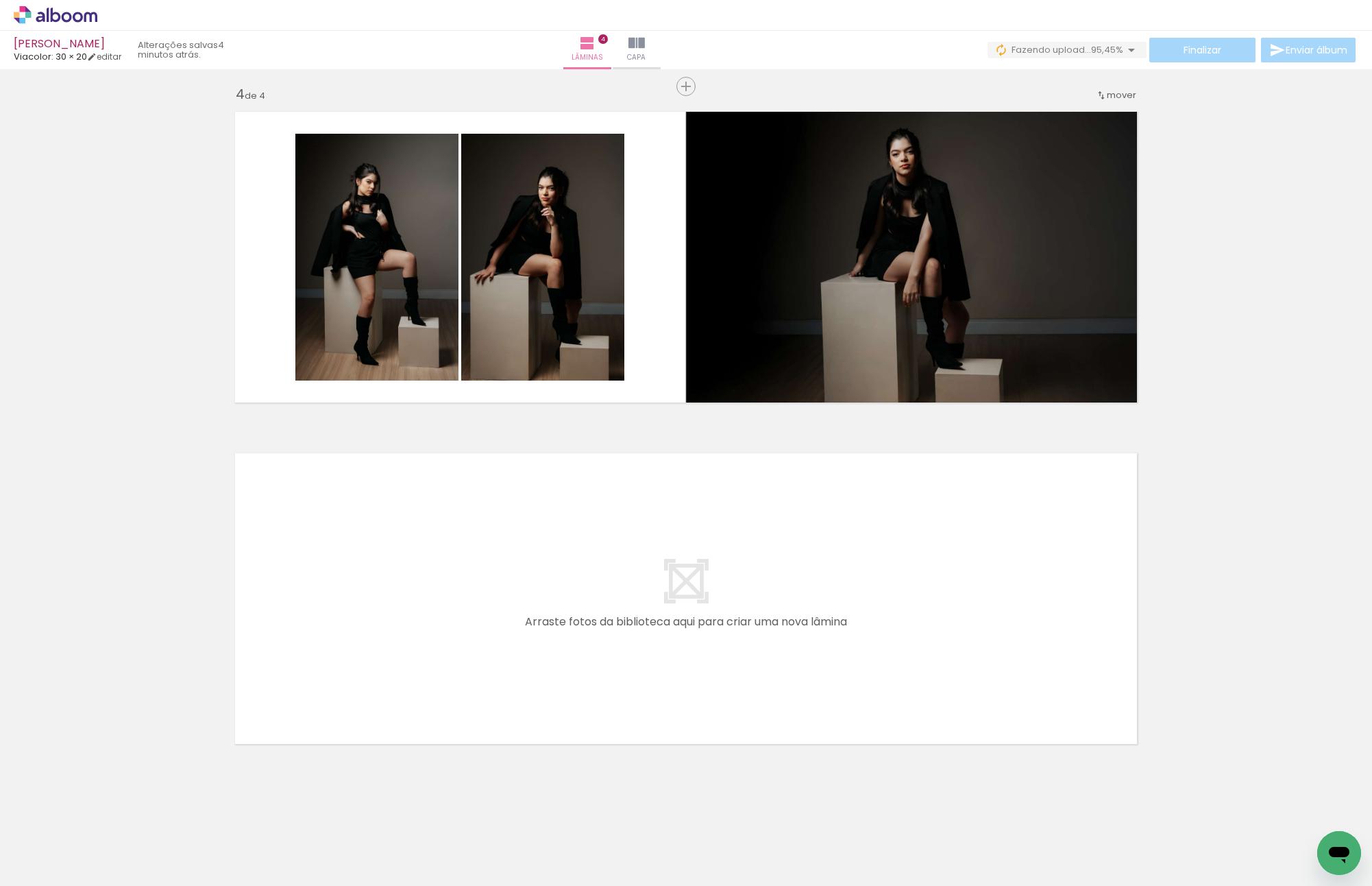
drag, startPoint x: 453, startPoint y: 688, endPoint x: 528, endPoint y: 806, distance: 139.8
click at [451, 629] on quentale-workspace at bounding box center [686, 443] width 1372 height 886
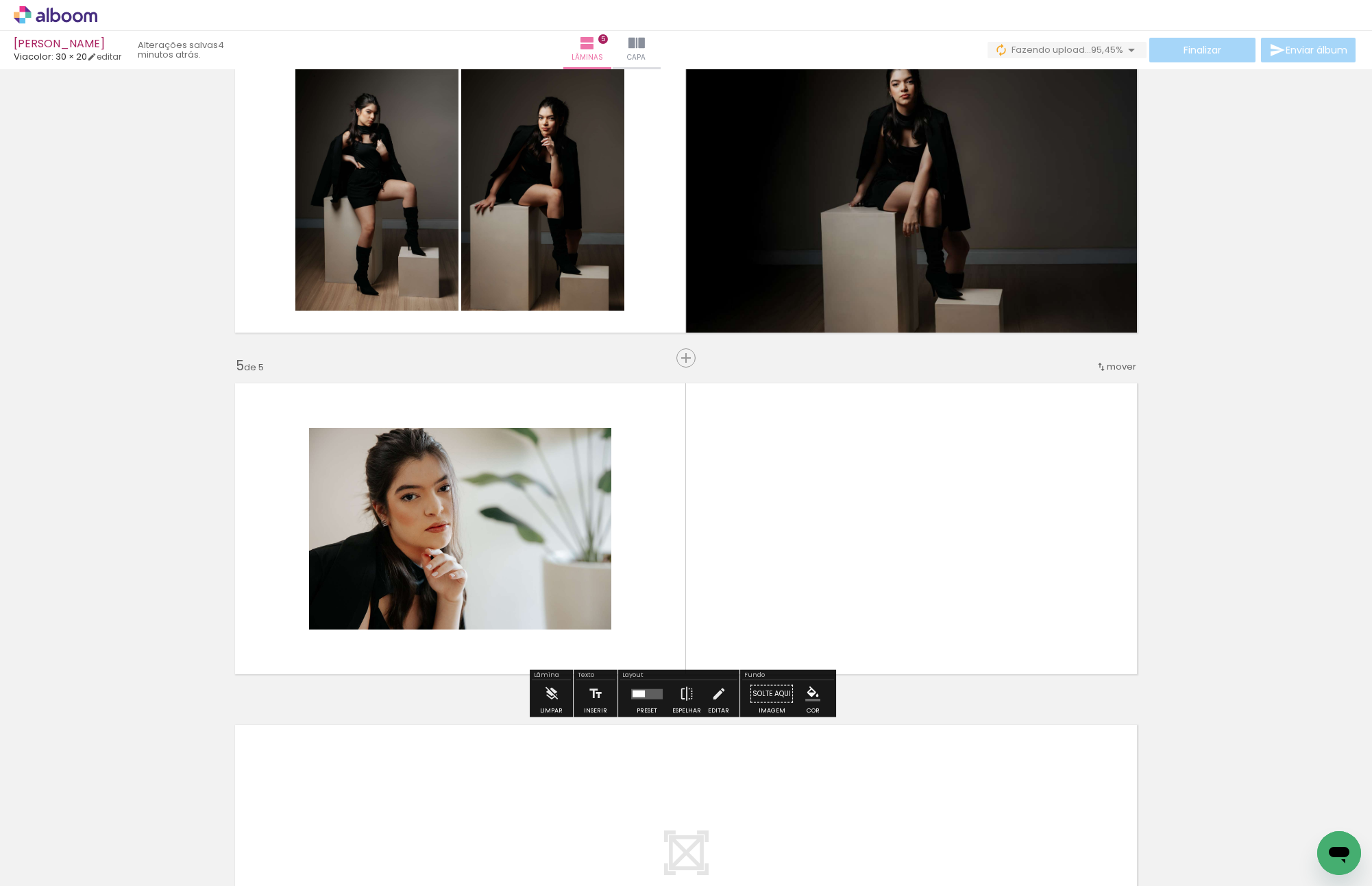
scroll to position [1193, 0]
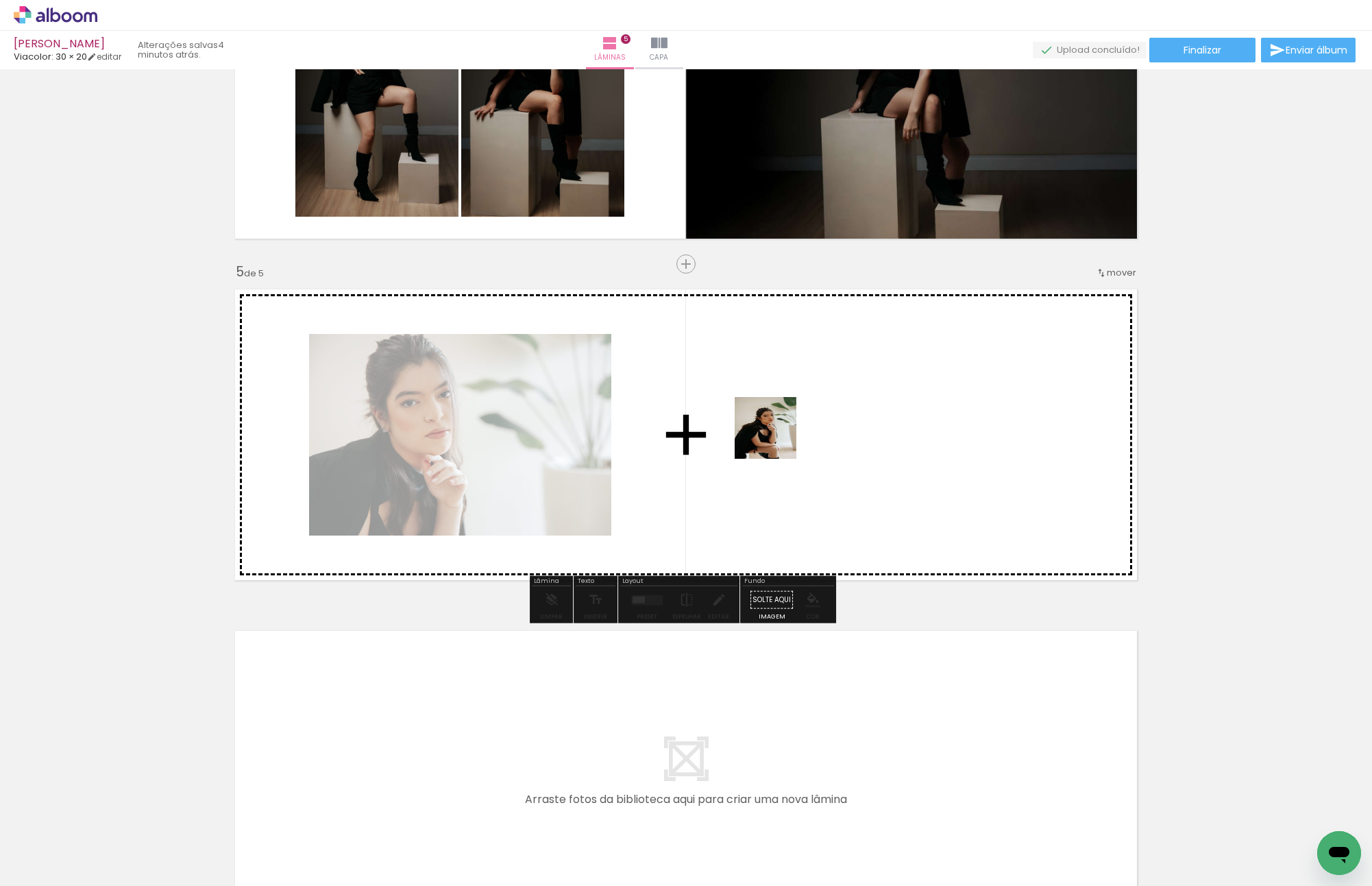
drag, startPoint x: 629, startPoint y: 662, endPoint x: 789, endPoint y: 411, distance: 297.7
click at [789, 412] on quentale-workspace at bounding box center [686, 443] width 1372 height 886
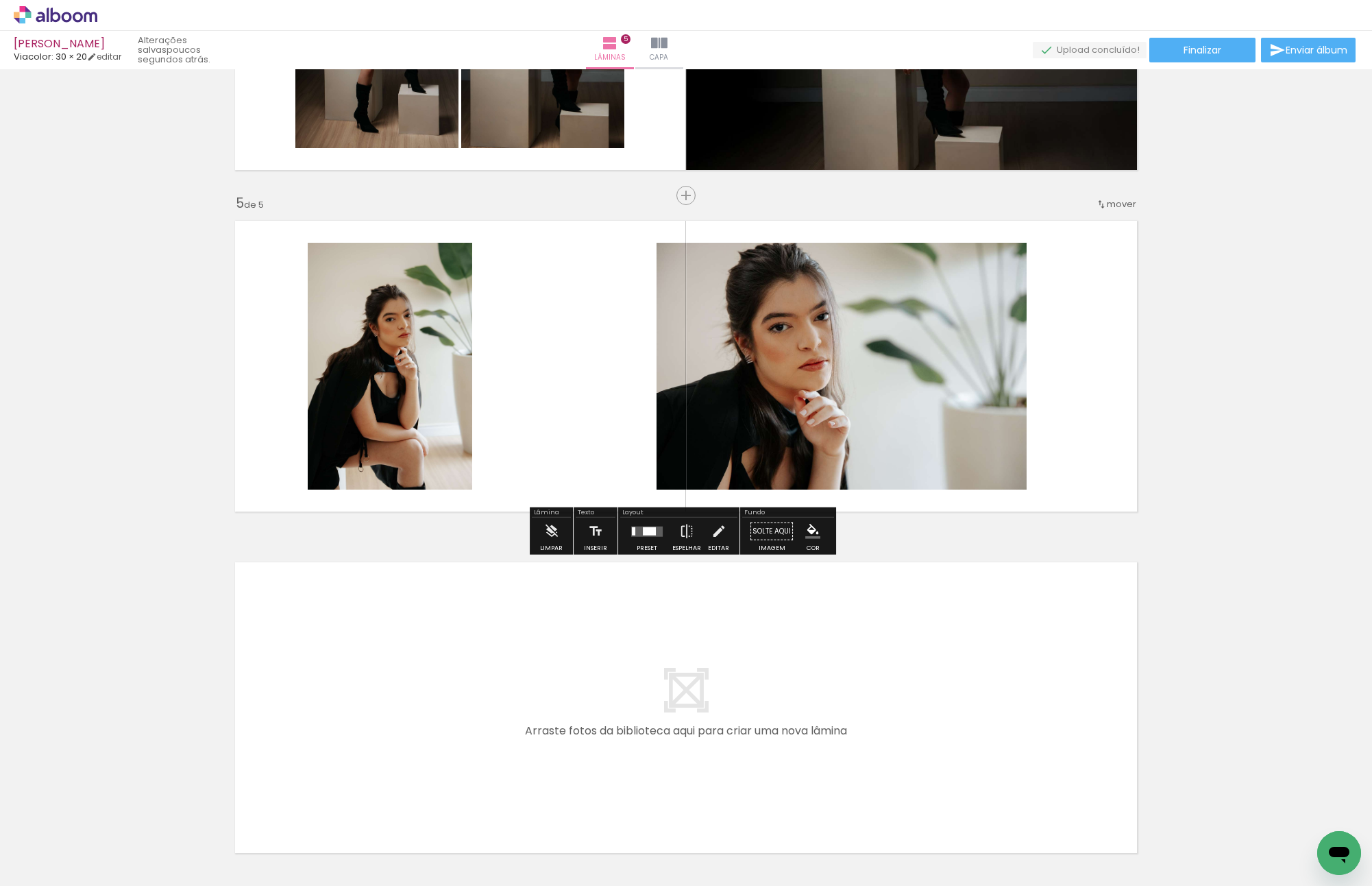
drag, startPoint x: 611, startPoint y: 820, endPoint x: 495, endPoint y: 663, distance: 195.2
click at [495, 629] on quentale-workspace at bounding box center [686, 443] width 1372 height 886
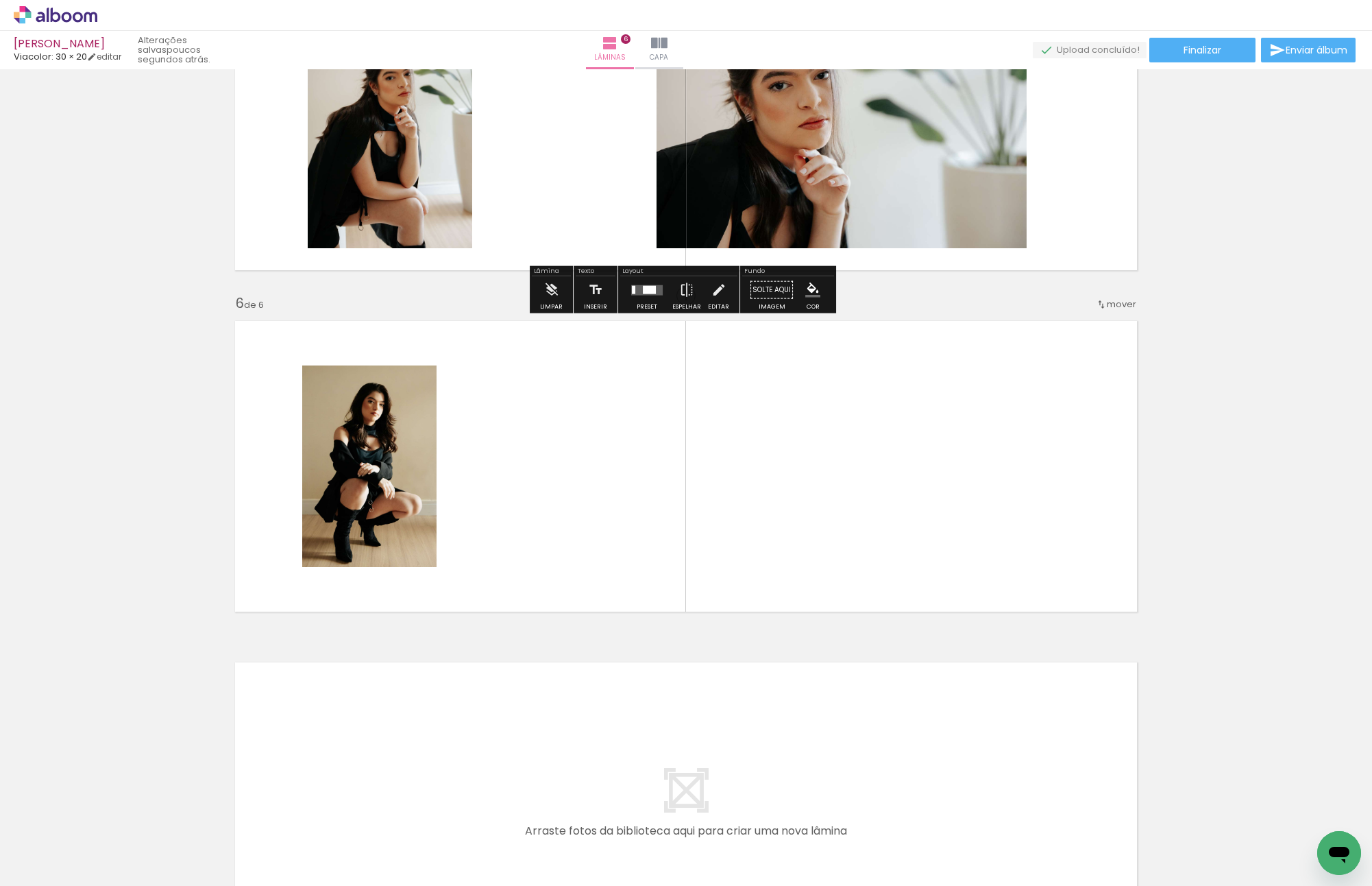
scroll to position [1535, 0]
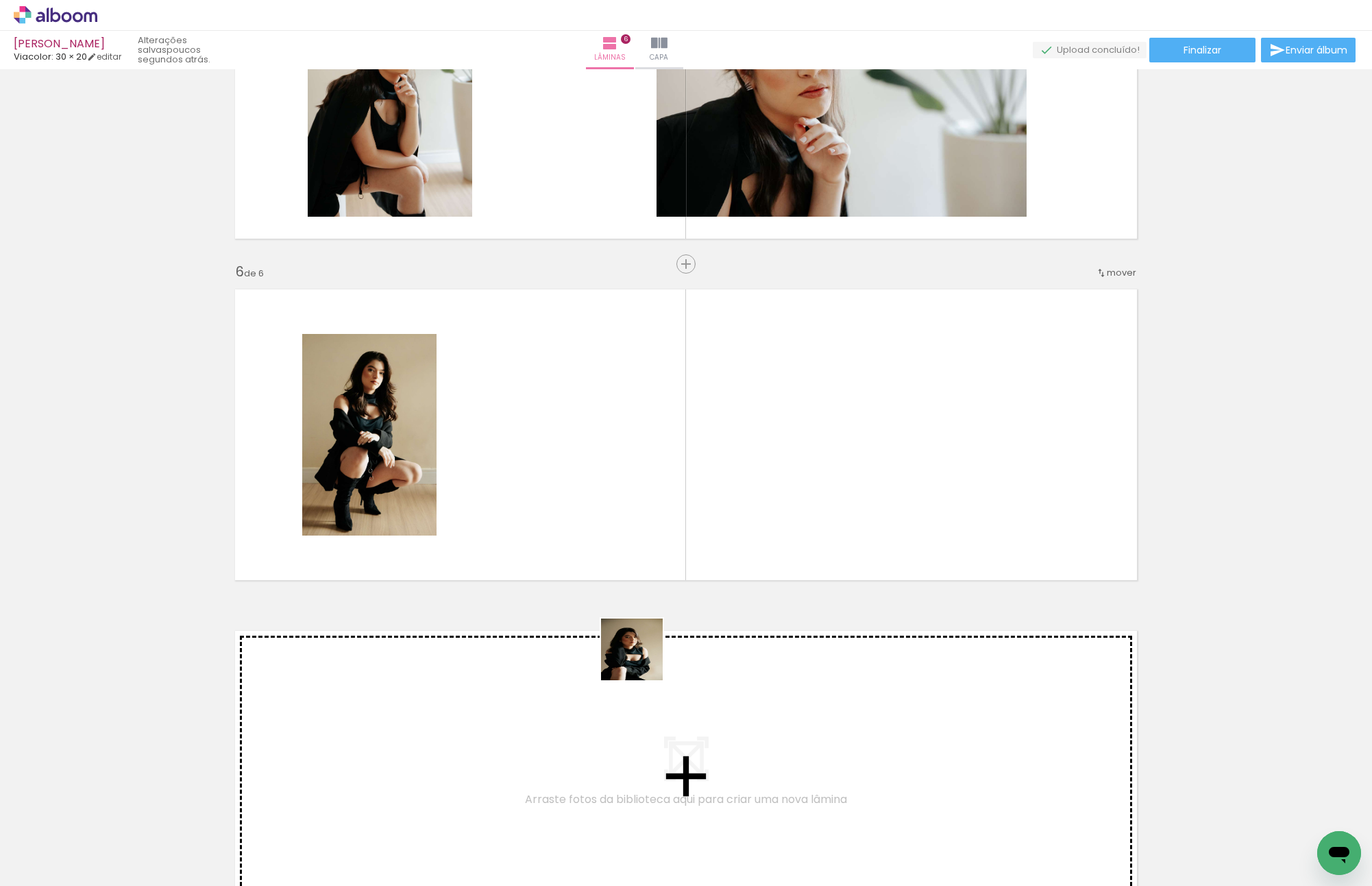
drag, startPoint x: 680, startPoint y: 837, endPoint x: 561, endPoint y: 496, distance: 361.2
click at [561, 496] on quentale-workspace at bounding box center [686, 443] width 1372 height 886
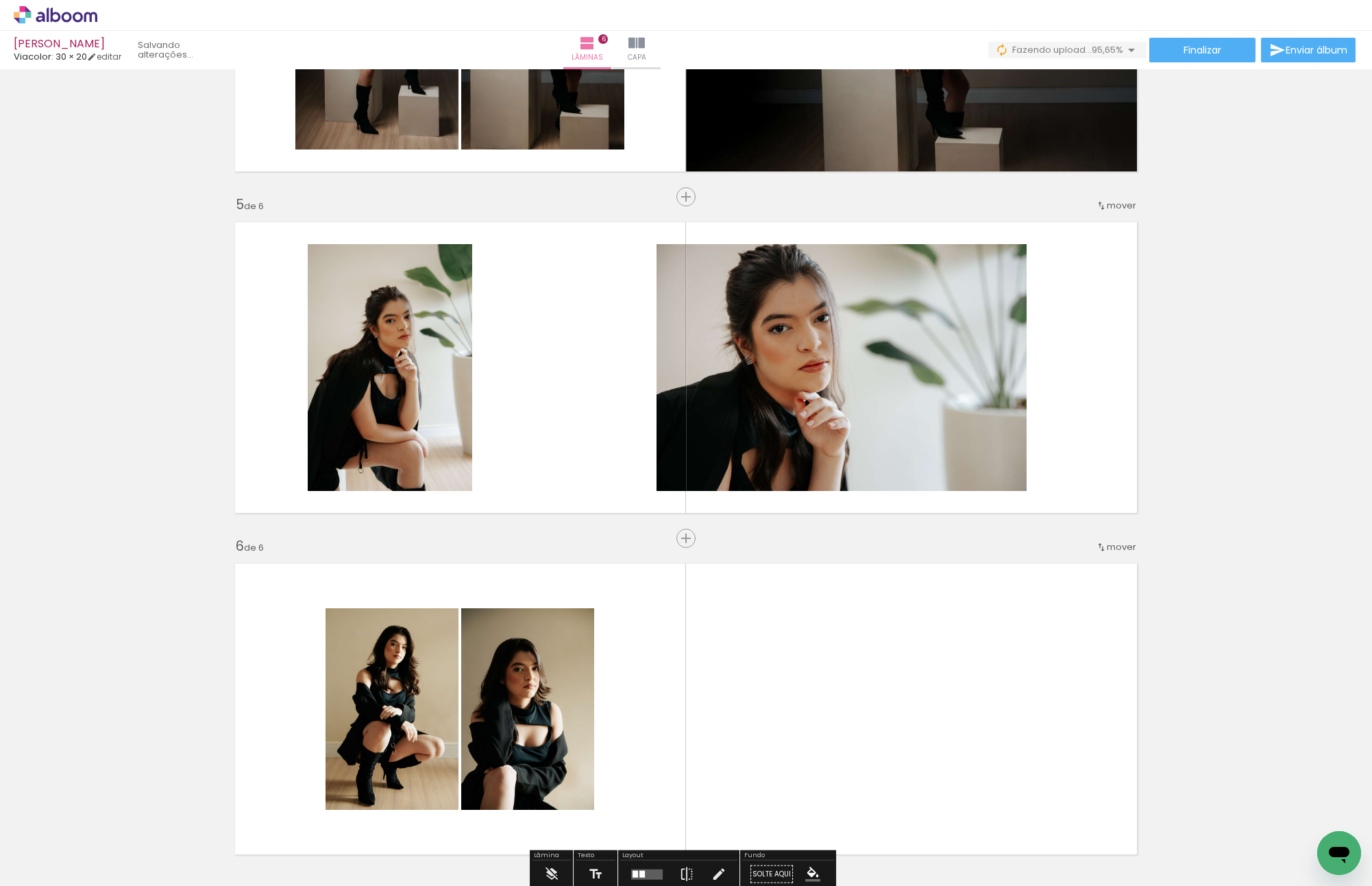
scroll to position [0, 510]
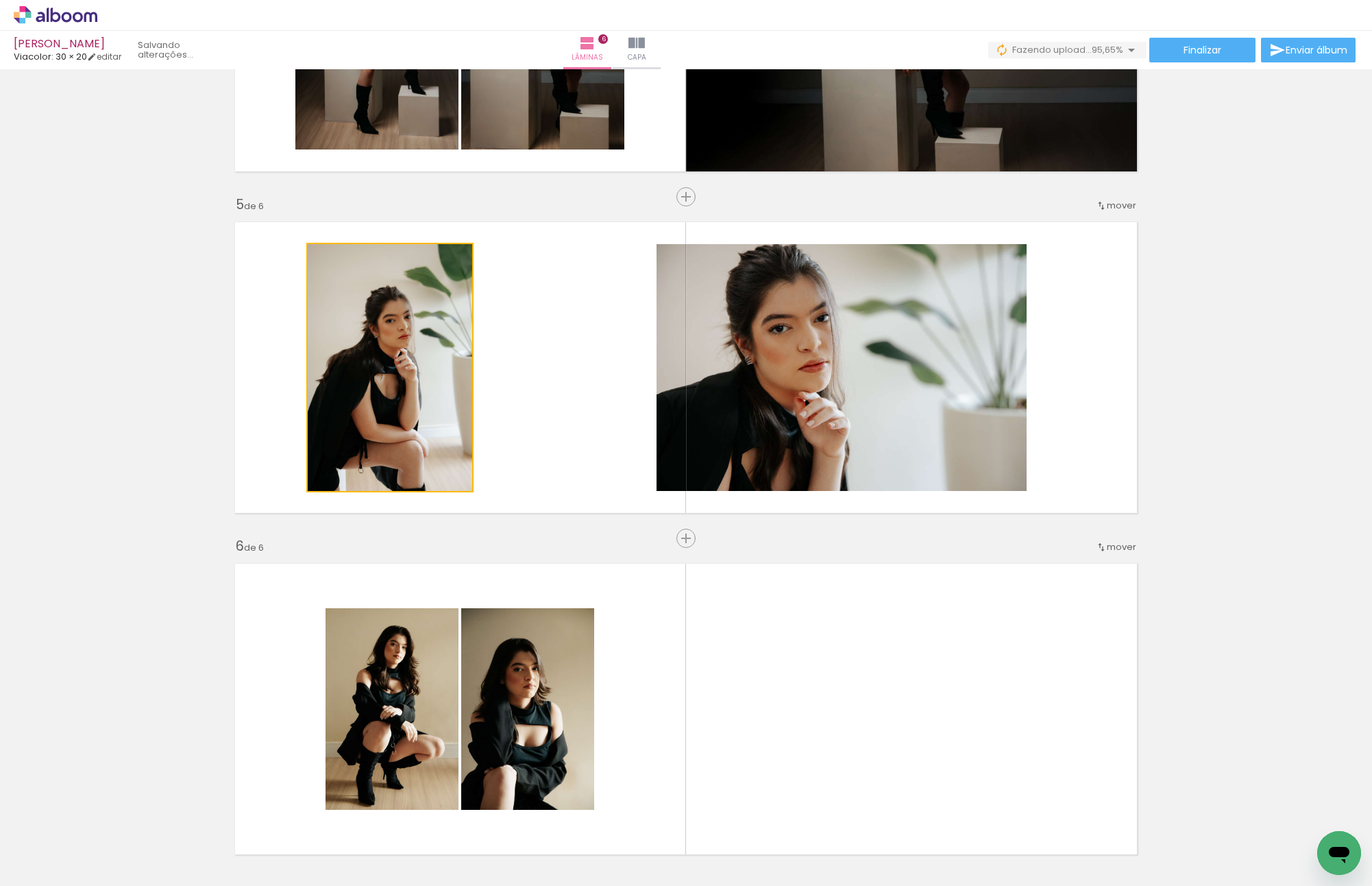
drag, startPoint x: 403, startPoint y: 346, endPoint x: 159, endPoint y: 381, distance: 246.5
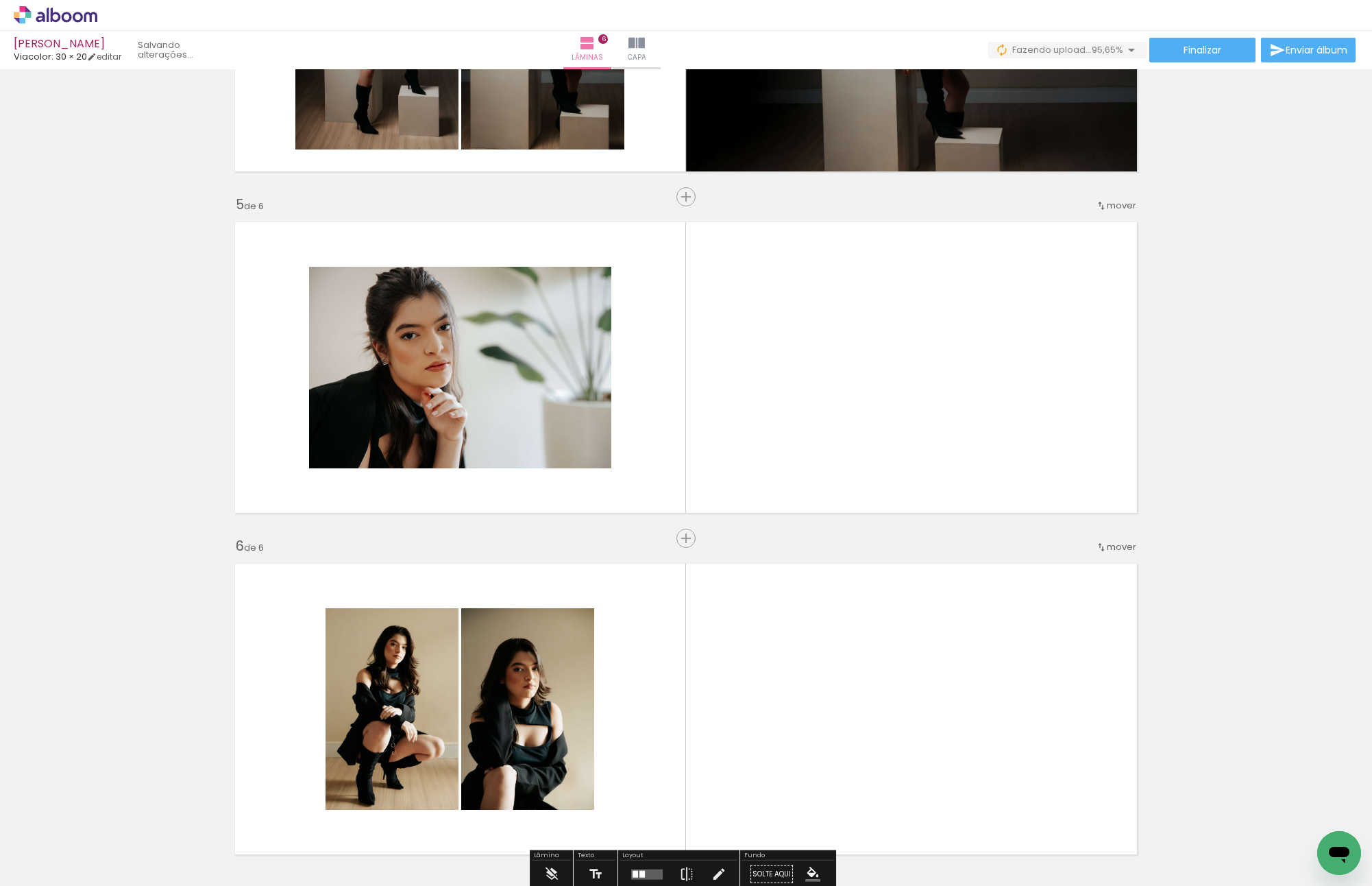
drag, startPoint x: 1344, startPoint y: 824, endPoint x: 841, endPoint y: 350, distance: 691.1
click at [841, 350] on quentale-workspace at bounding box center [686, 443] width 1372 height 886
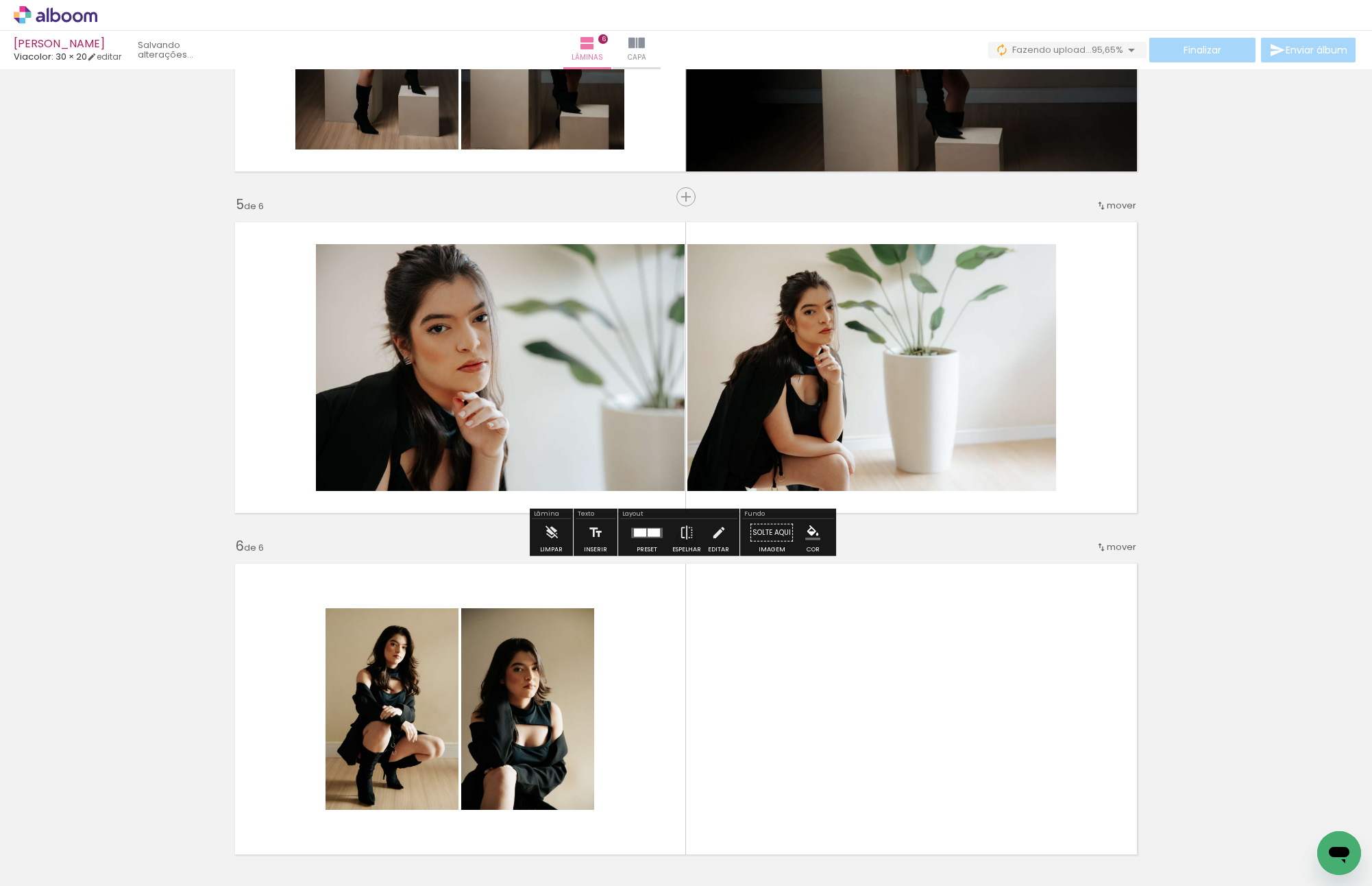
click at [648, 530] on div at bounding box center [654, 532] width 12 height 9
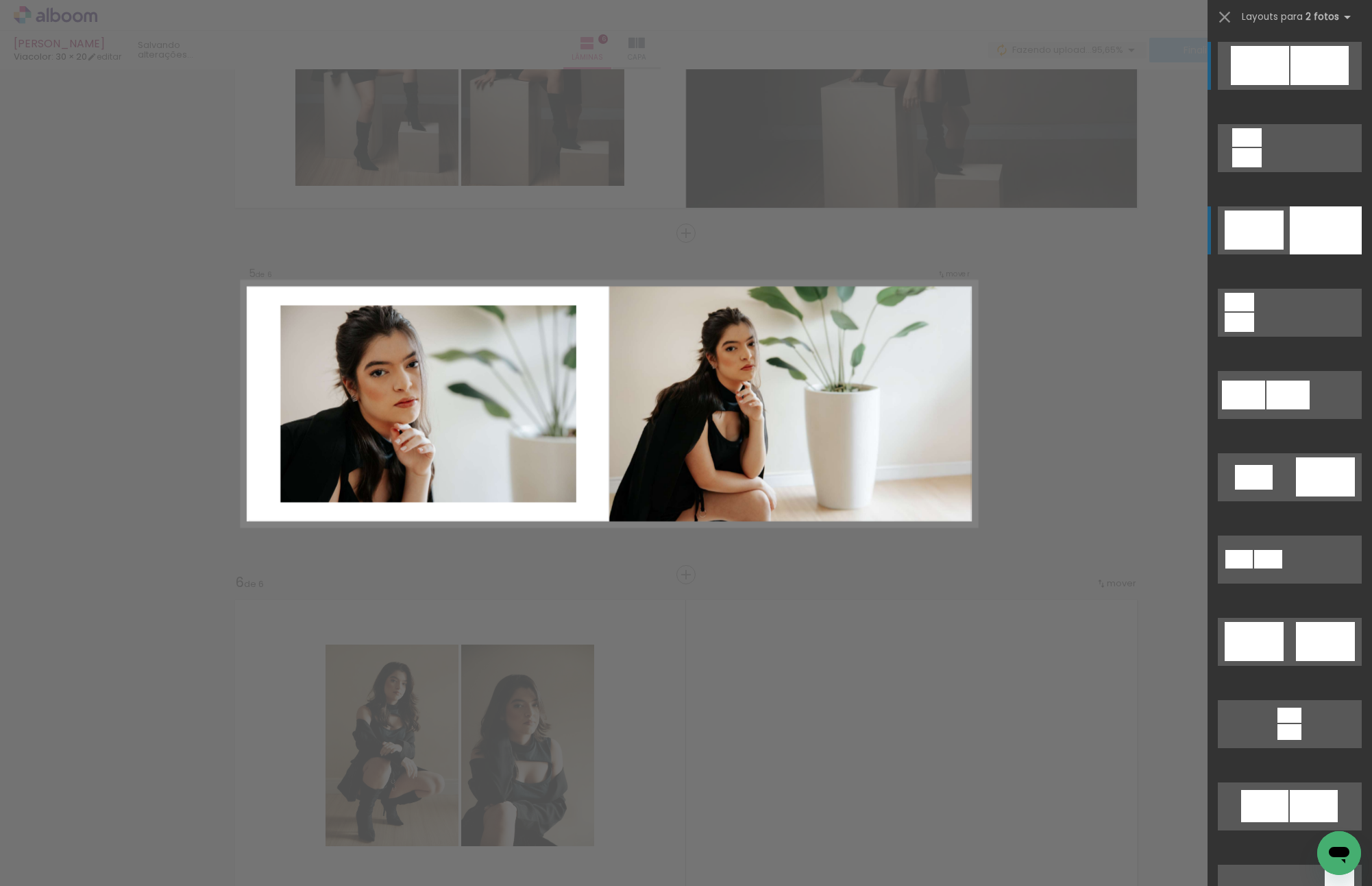
scroll to position [1193, 0]
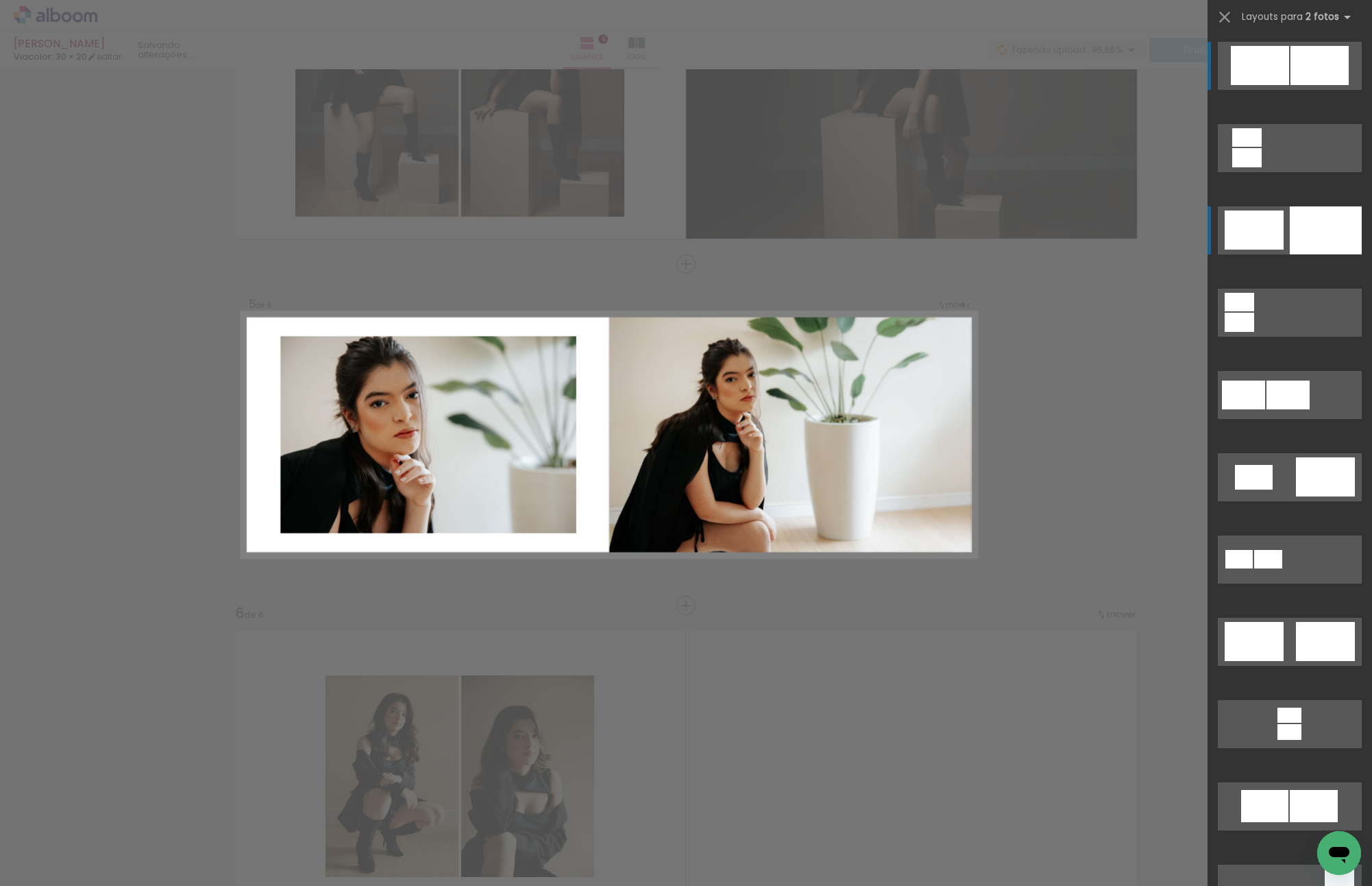
click at [1305, 223] on div at bounding box center [1326, 230] width 72 height 48
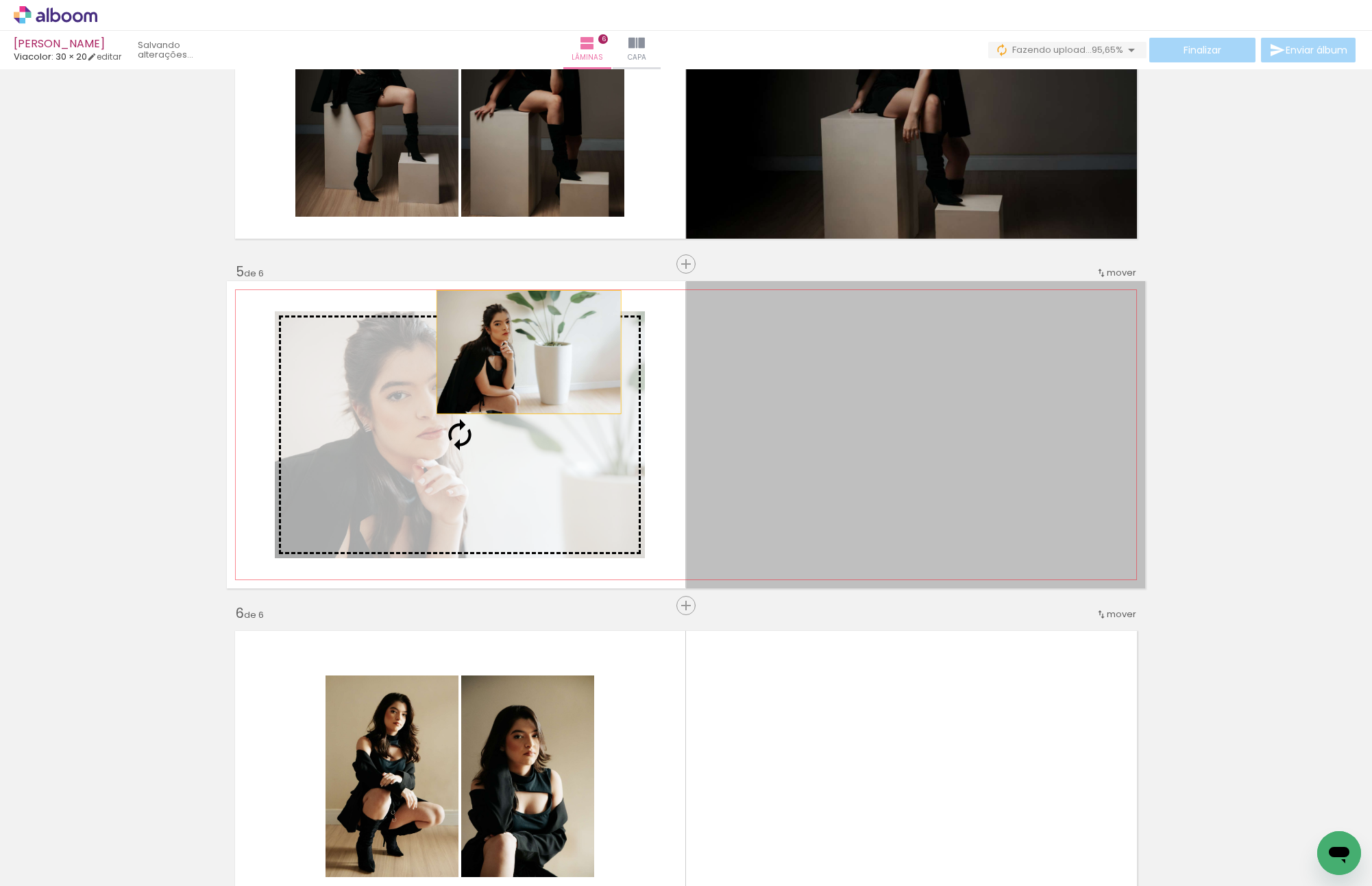
drag, startPoint x: 590, startPoint y: 352, endPoint x: 505, endPoint y: 355, distance: 85.1
click at [0, 0] on slot at bounding box center [0, 0] width 0 height 0
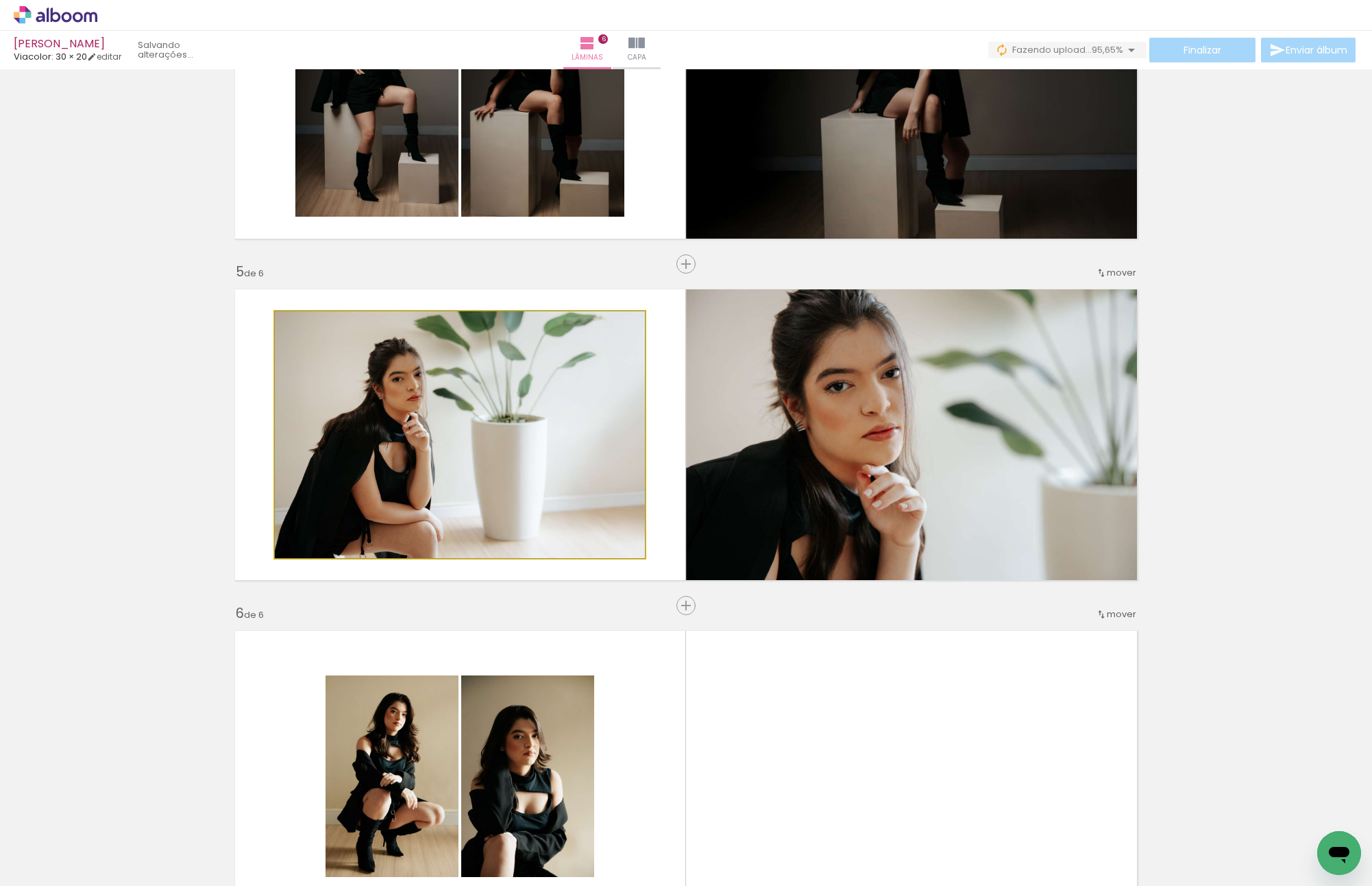
drag, startPoint x: 454, startPoint y: 436, endPoint x: 513, endPoint y: 436, distance: 59.0
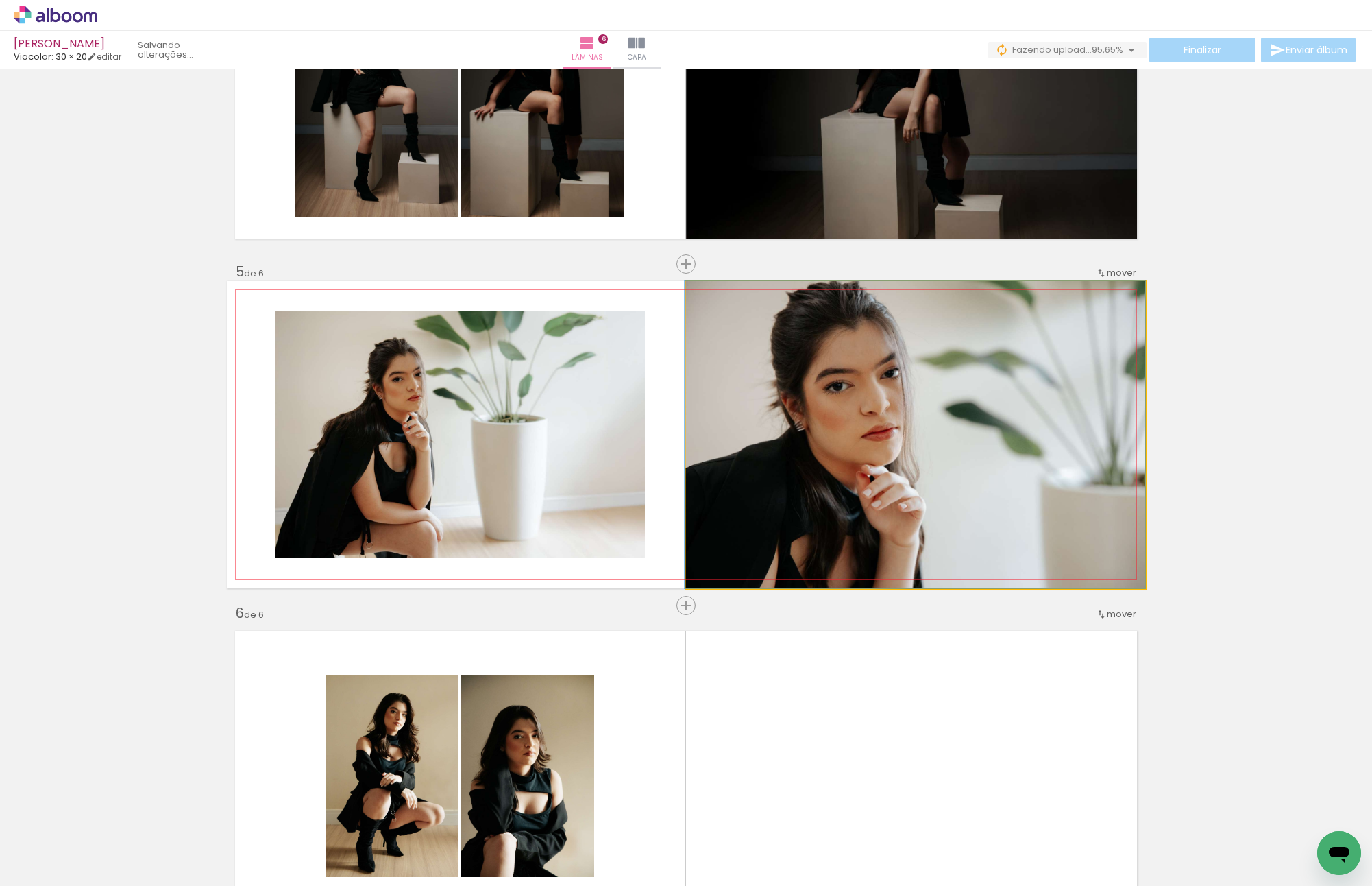
drag, startPoint x: 996, startPoint y: 436, endPoint x: 961, endPoint y: 436, distance: 35.0
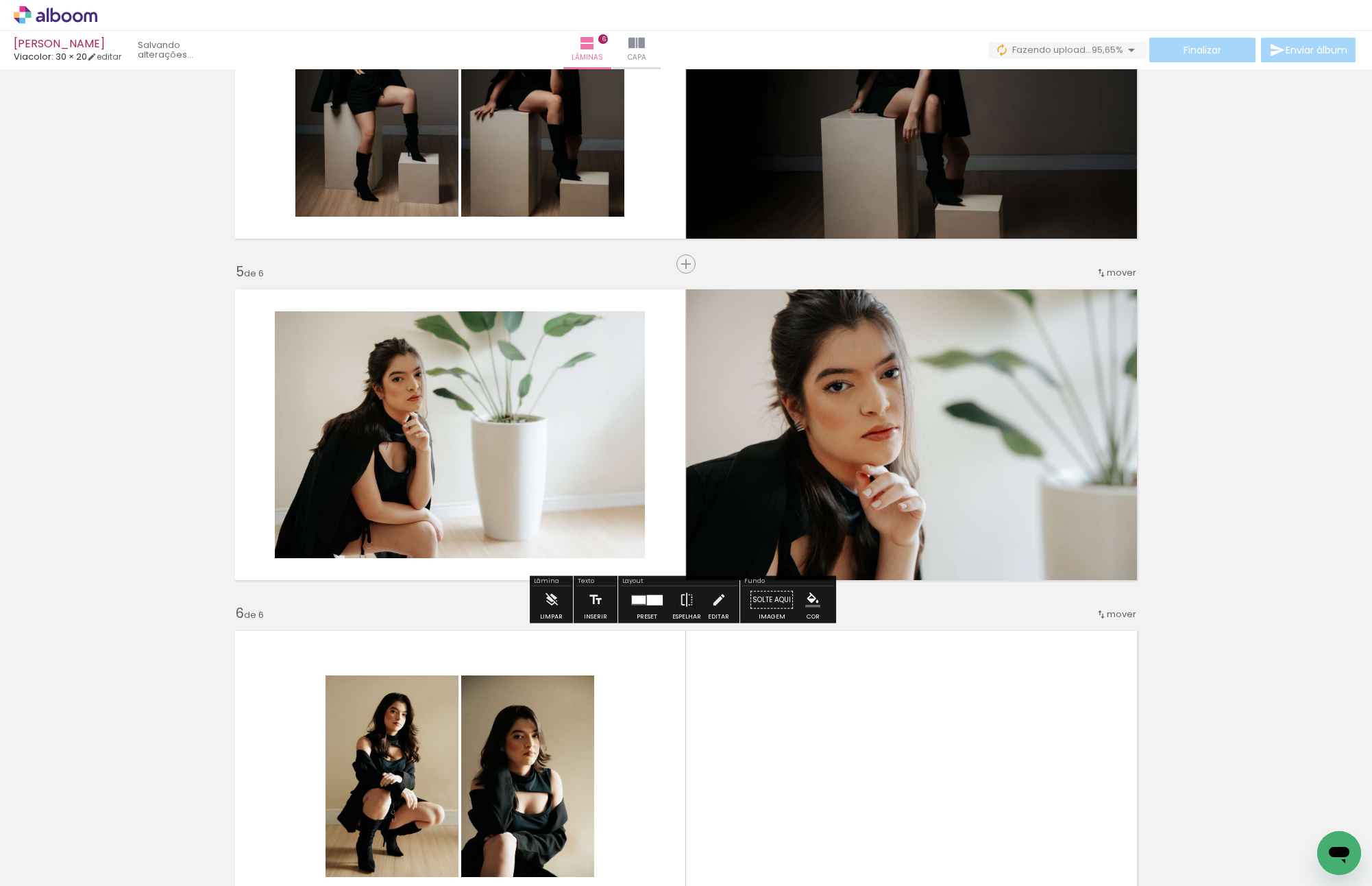
click at [1212, 465] on div "Inserir lâmina 1 de 6 Inserir lâmina 2 de 6 Inserir lâmina 3 de 6 Inserir lâmin…" at bounding box center [686, 75] width 1372 height 2390
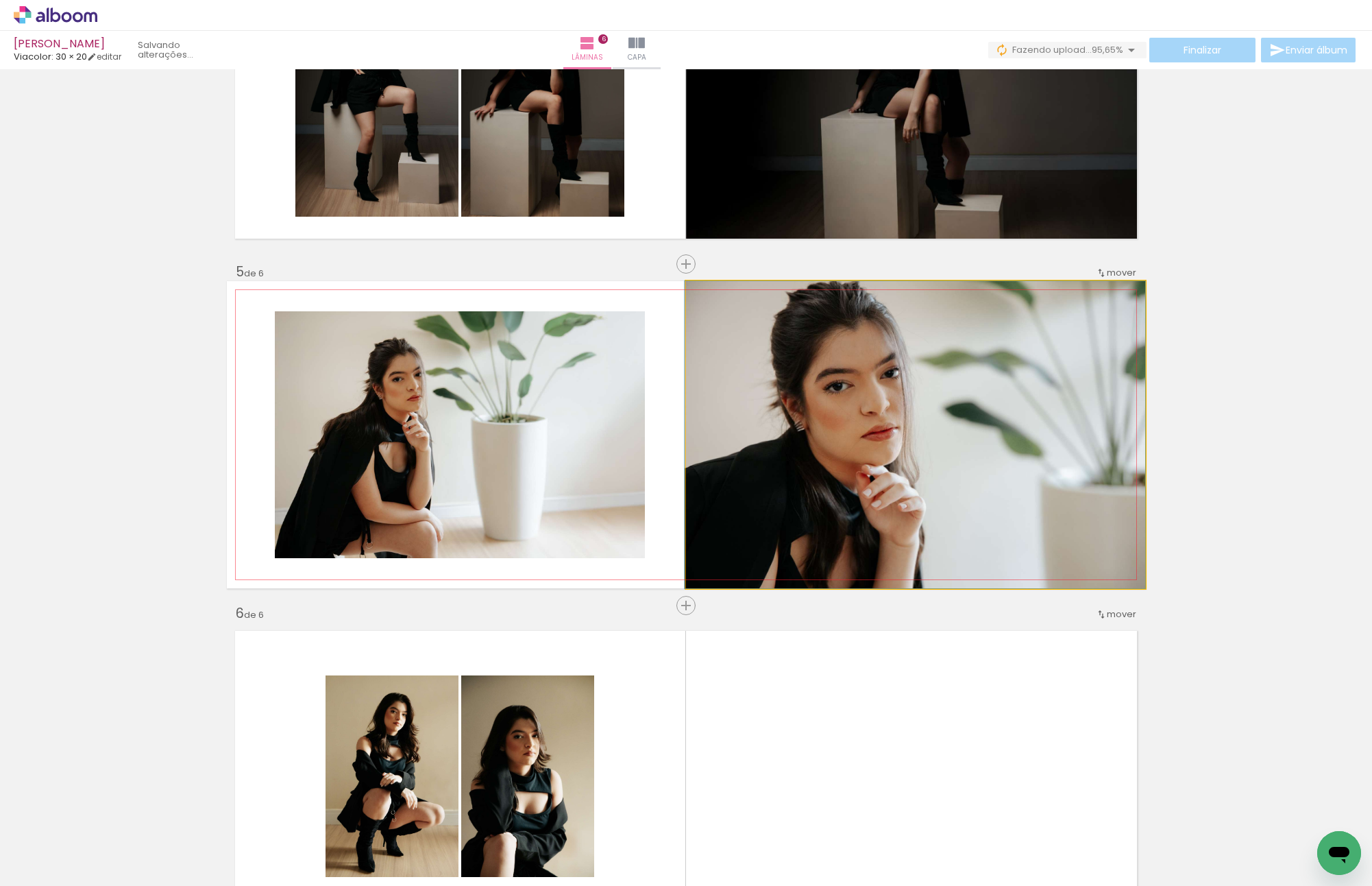
drag, startPoint x: 1031, startPoint y: 427, endPoint x: 1025, endPoint y: 439, distance: 13.4
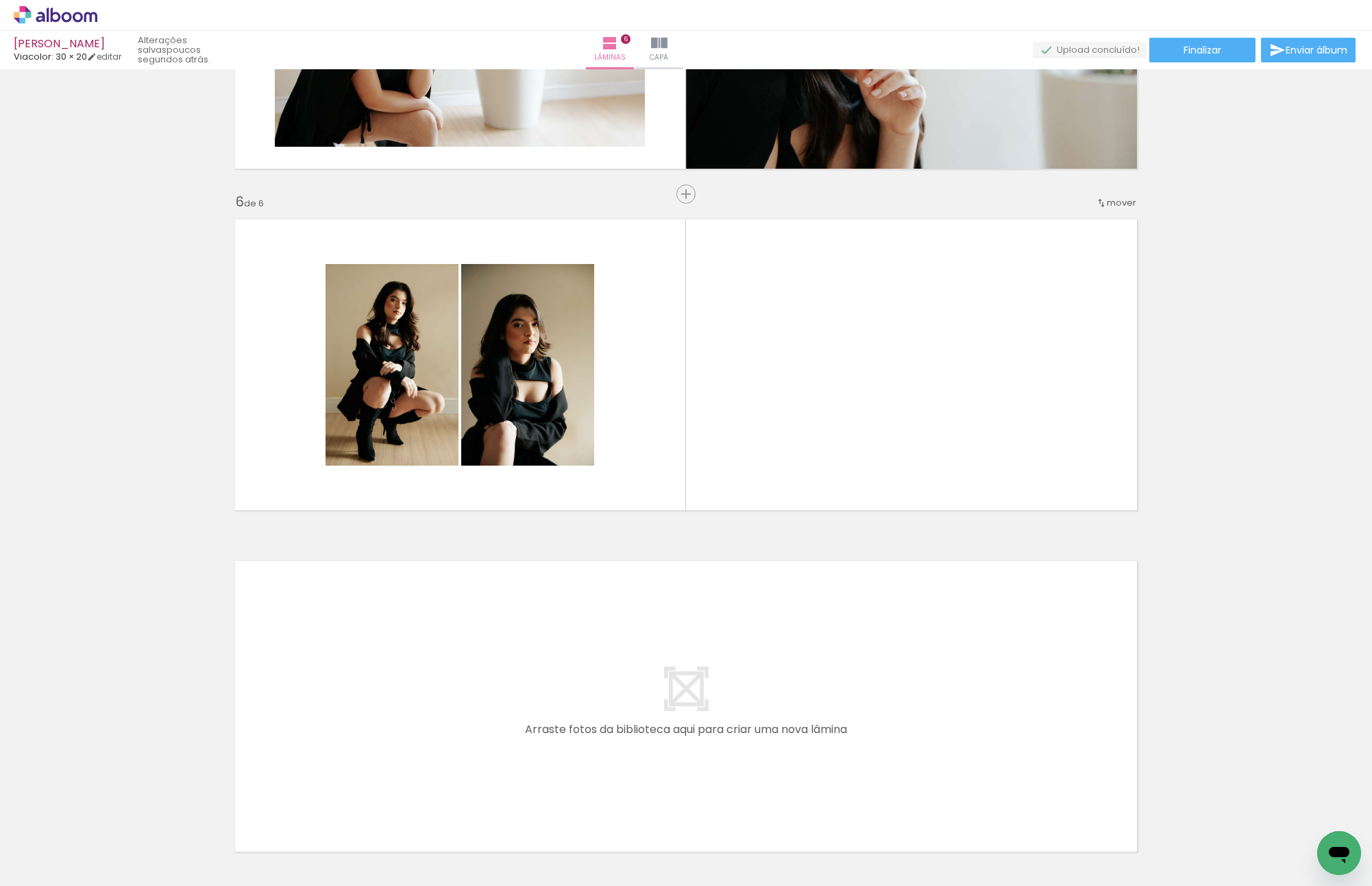
scroll to position [0, 663]
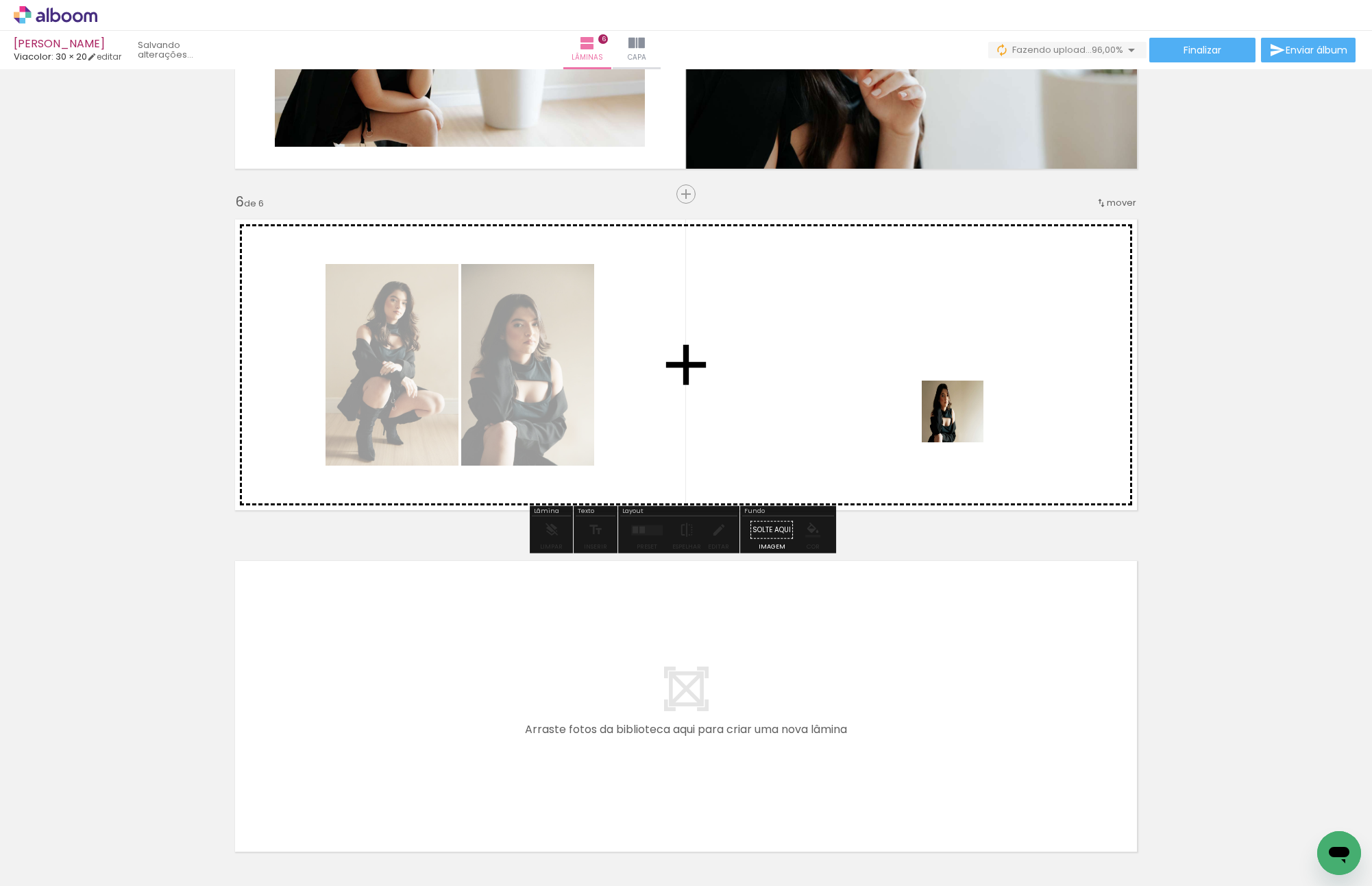
drag, startPoint x: 1313, startPoint y: 842, endPoint x: 961, endPoint y: 422, distance: 548.0
click at [961, 422] on quentale-workspace at bounding box center [686, 443] width 1372 height 886
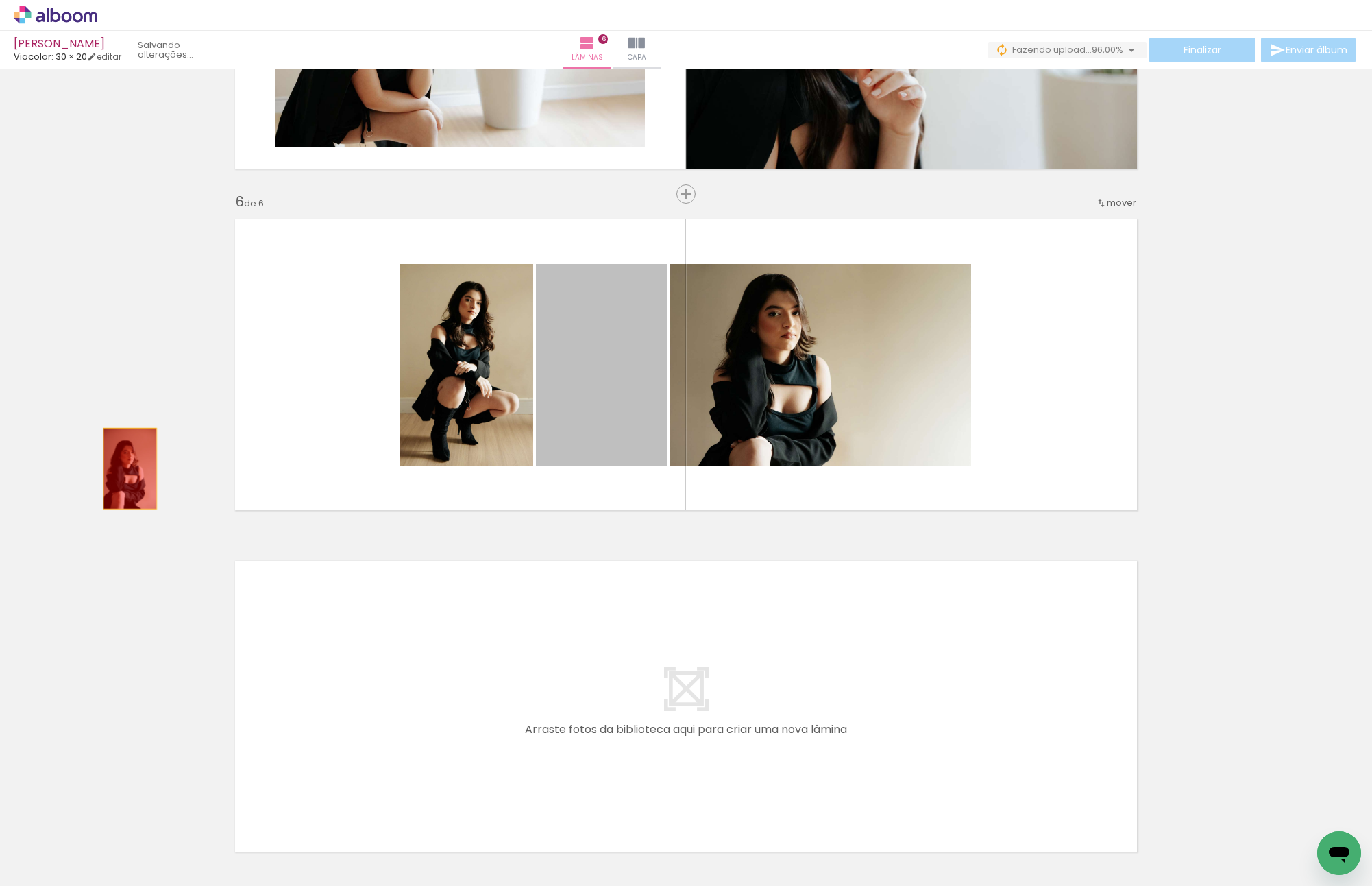
drag, startPoint x: 600, startPoint y: 374, endPoint x: 34, endPoint y: 390, distance: 566.2
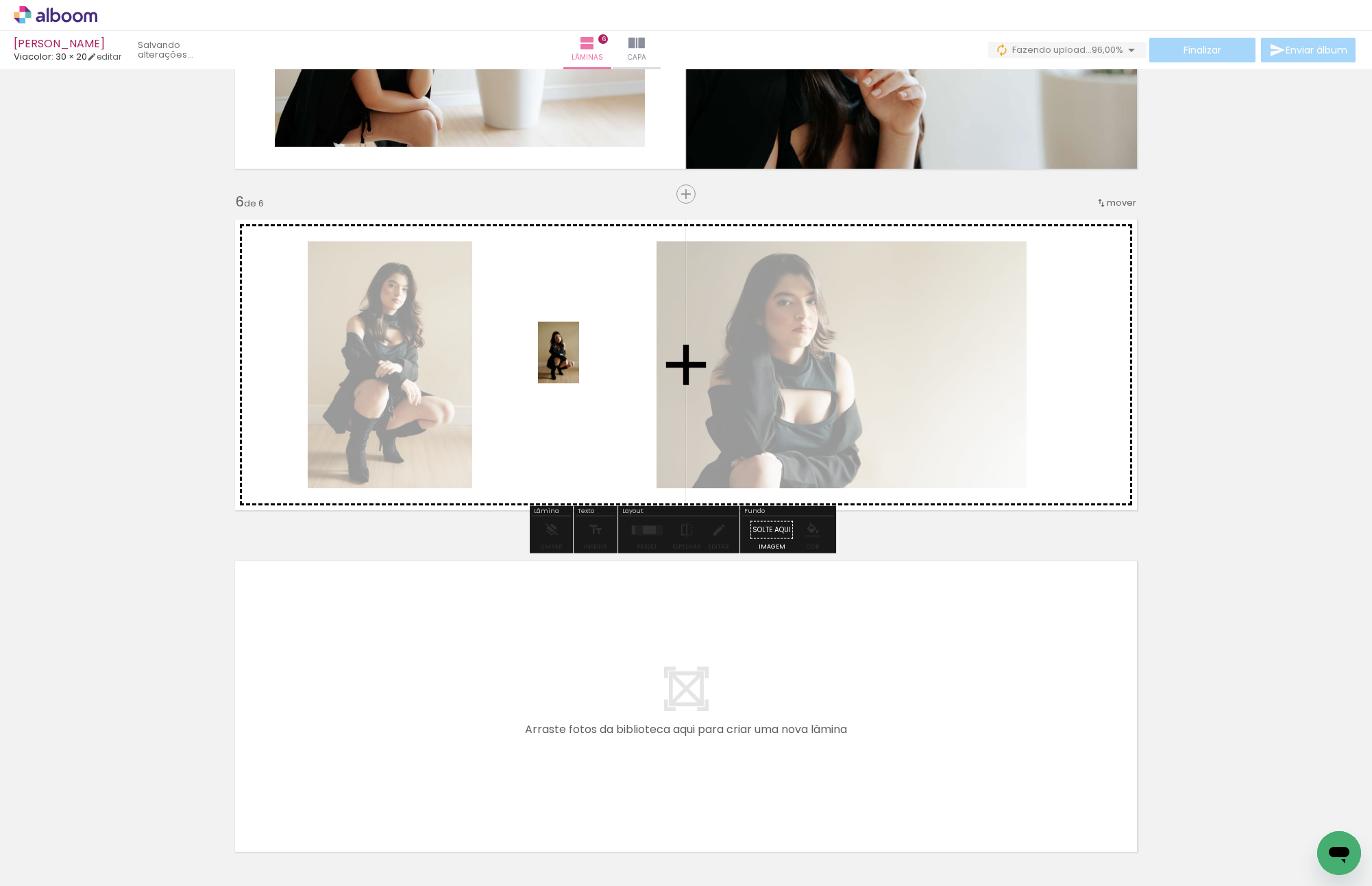
drag, startPoint x: 1228, startPoint y: 839, endPoint x: 579, endPoint y: 362, distance: 805.4
click at [579, 362] on quentale-workspace at bounding box center [686, 443] width 1372 height 886
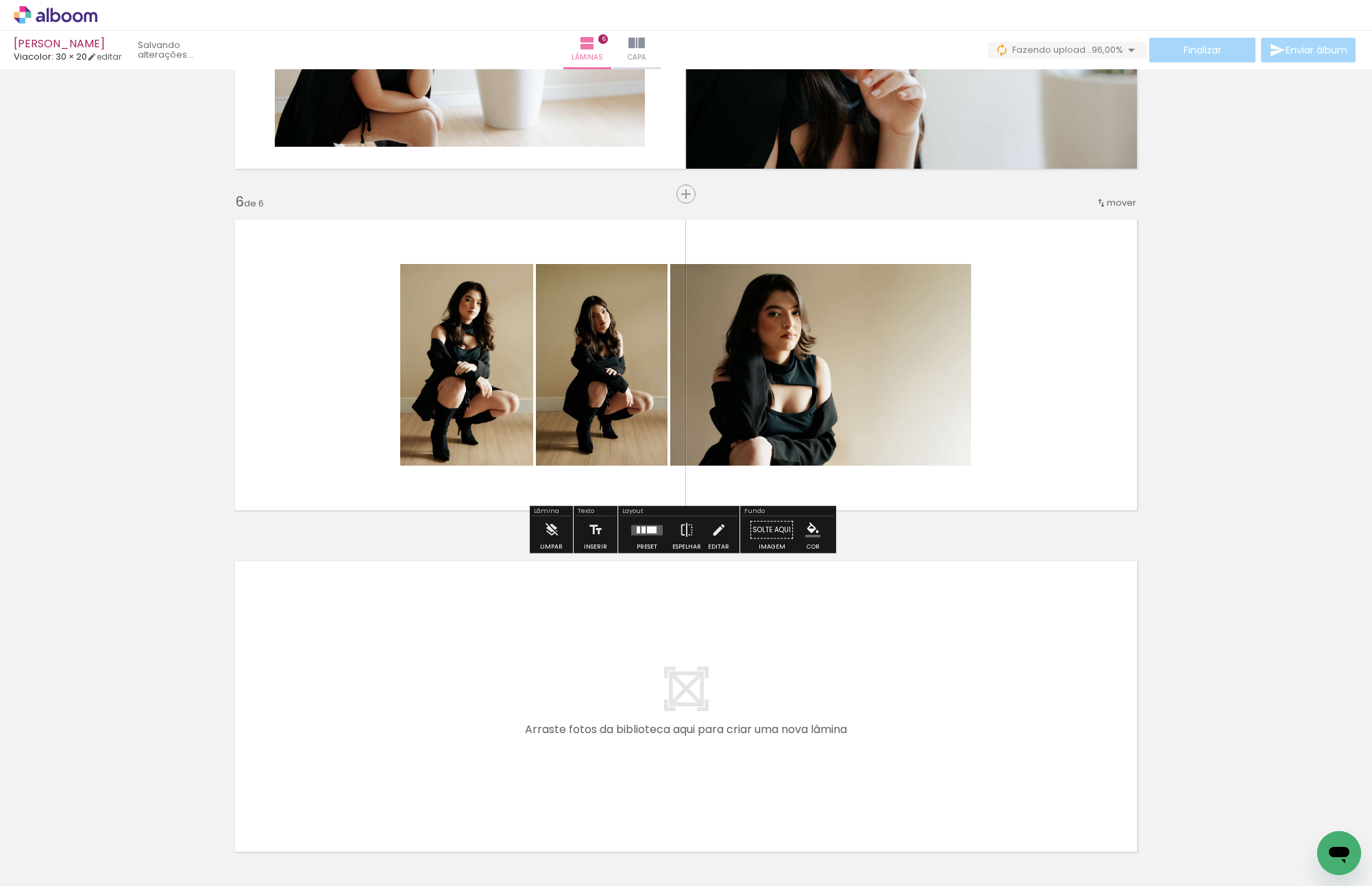
click at [632, 530] on quentale-layouter at bounding box center [647, 529] width 32 height 10
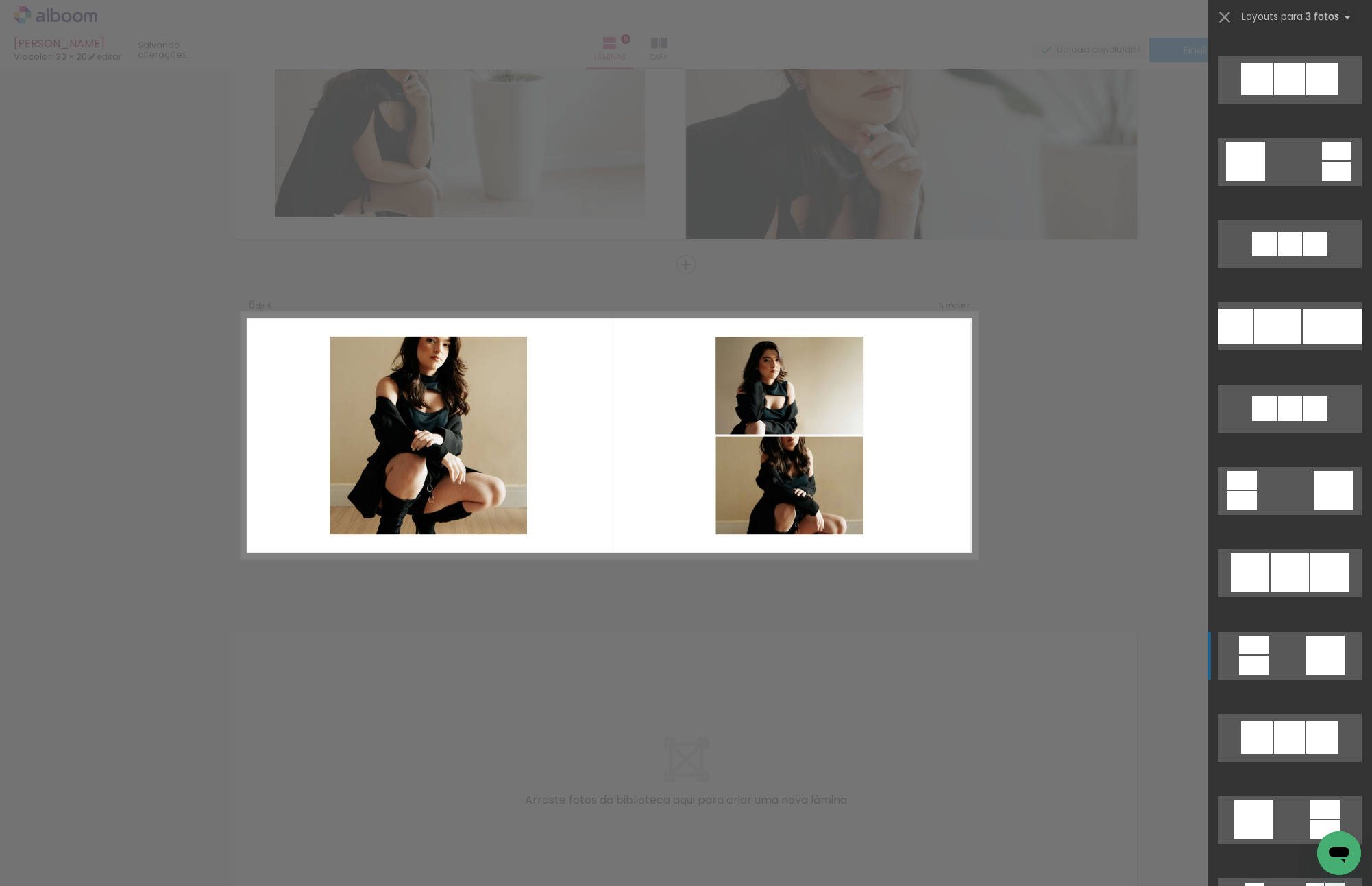
scroll to position [8569, 0]
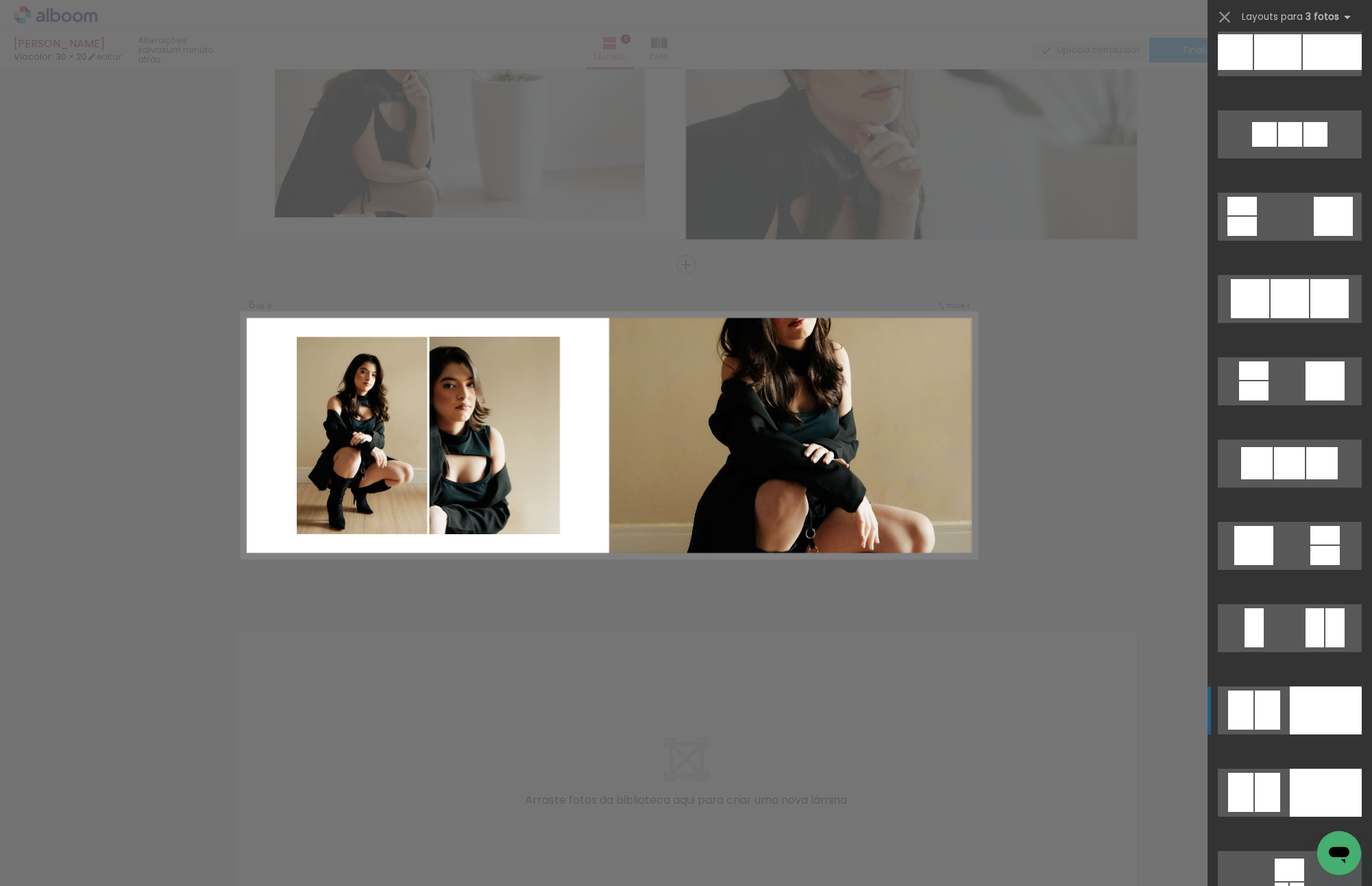
click at [1308, 629] on div at bounding box center [1326, 710] width 72 height 48
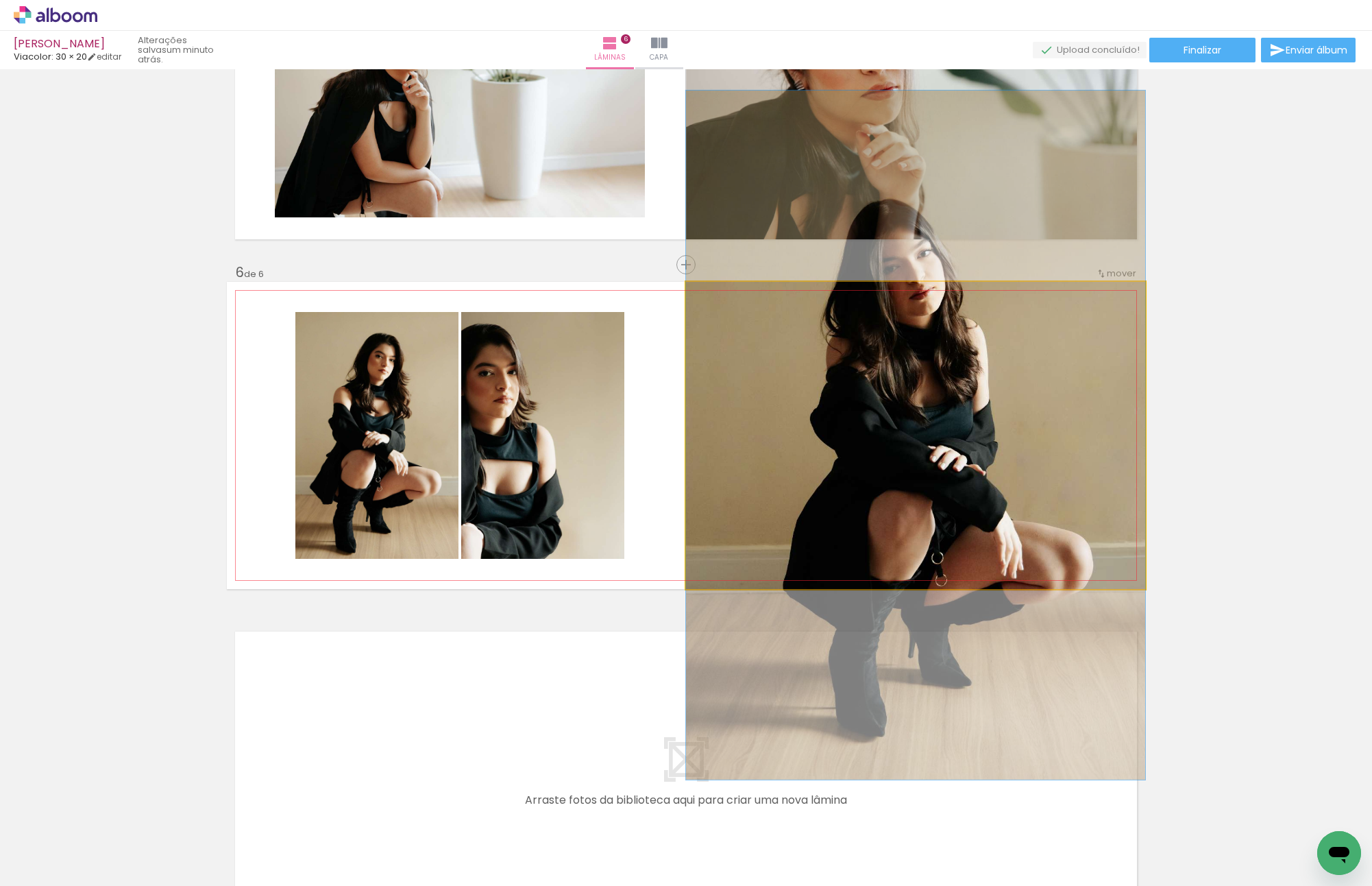
click at [753, 467] on quentale-photo at bounding box center [915, 435] width 459 height 307
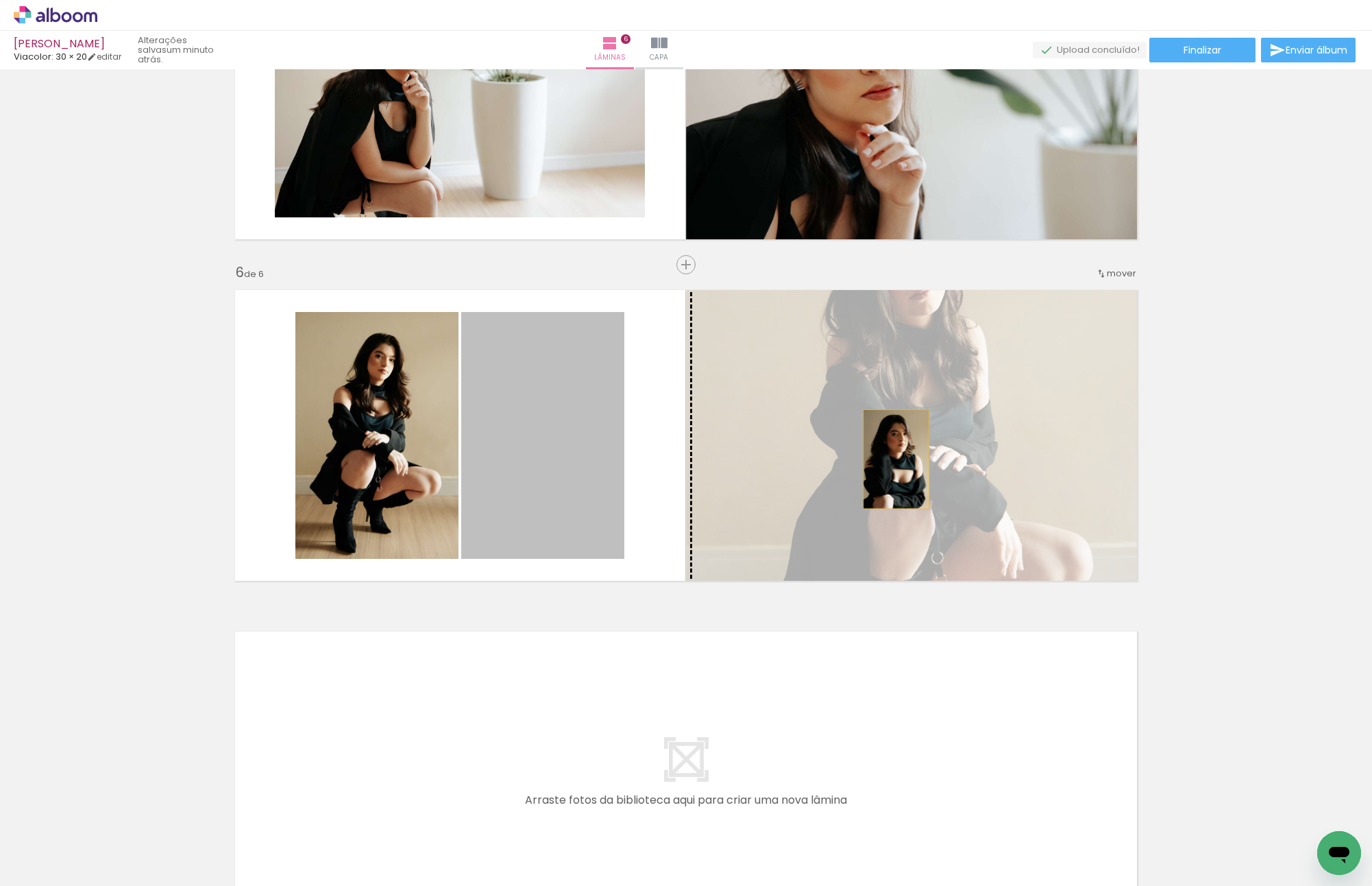
drag, startPoint x: 547, startPoint y: 459, endPoint x: 891, endPoint y: 459, distance: 344.0
click at [0, 0] on slot at bounding box center [0, 0] width 0 height 0
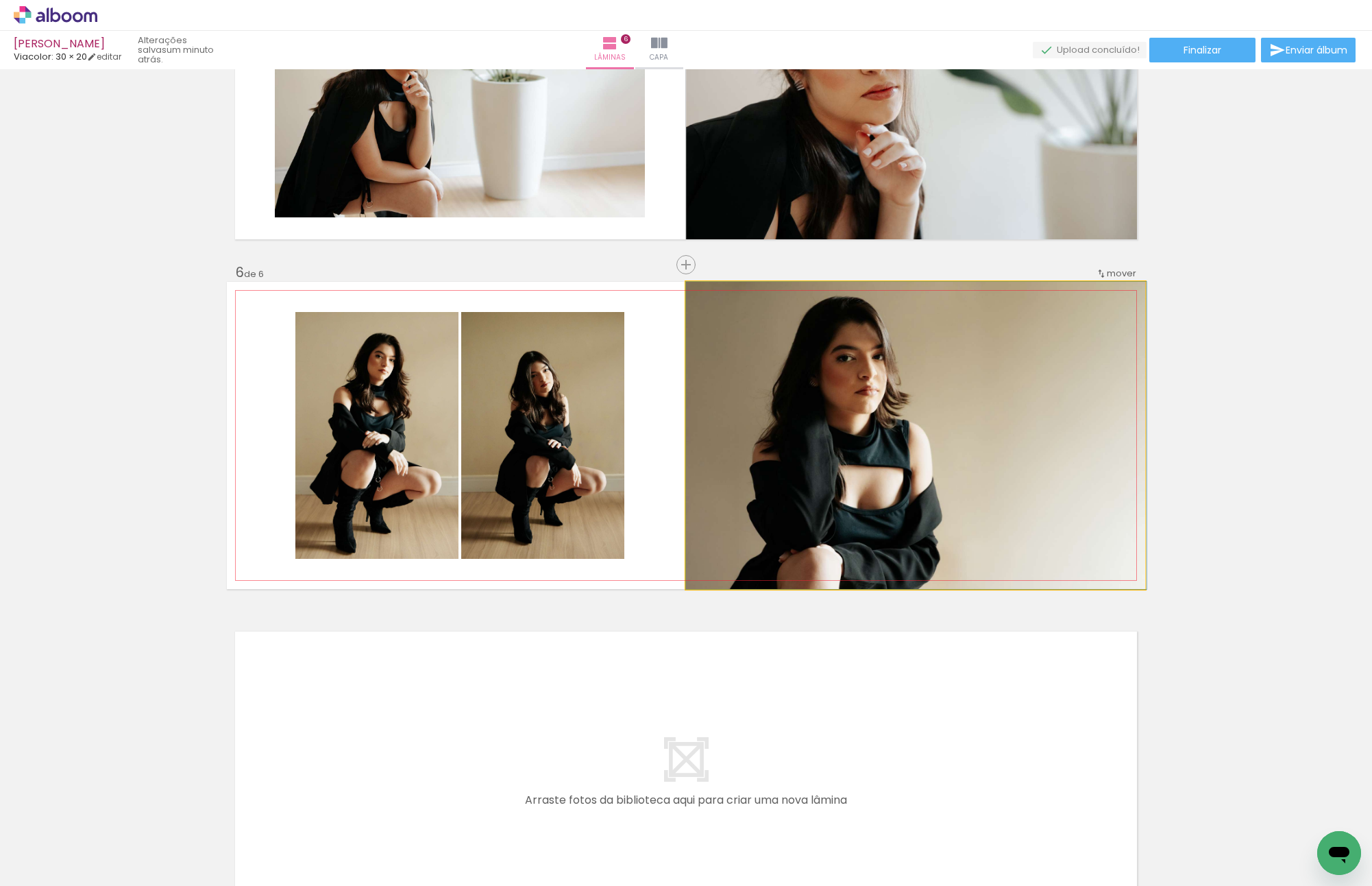
drag, startPoint x: 942, startPoint y: 408, endPoint x: 985, endPoint y: 400, distance: 43.7
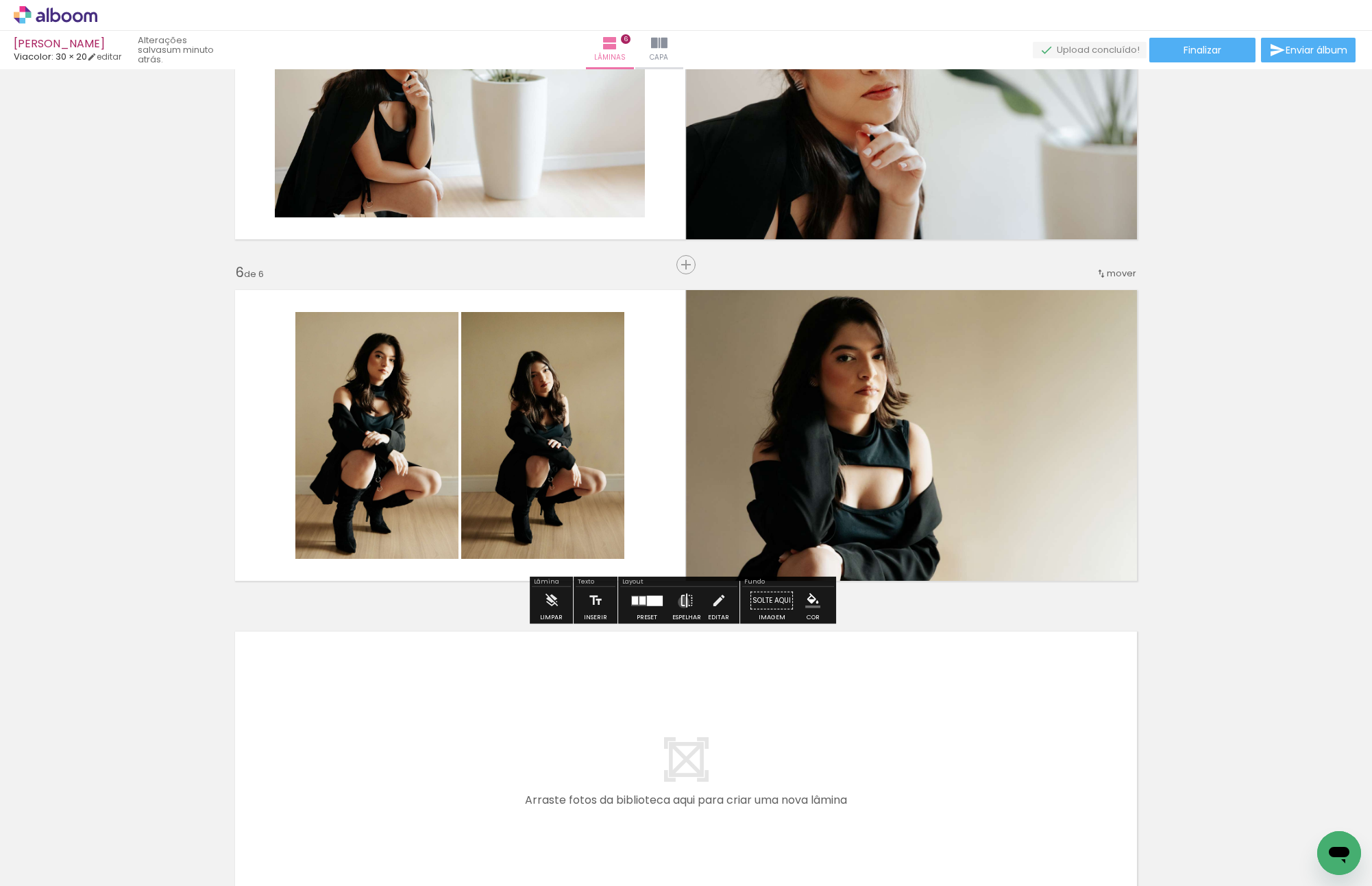
click at [681, 601] on iron-icon at bounding box center [686, 600] width 15 height 27
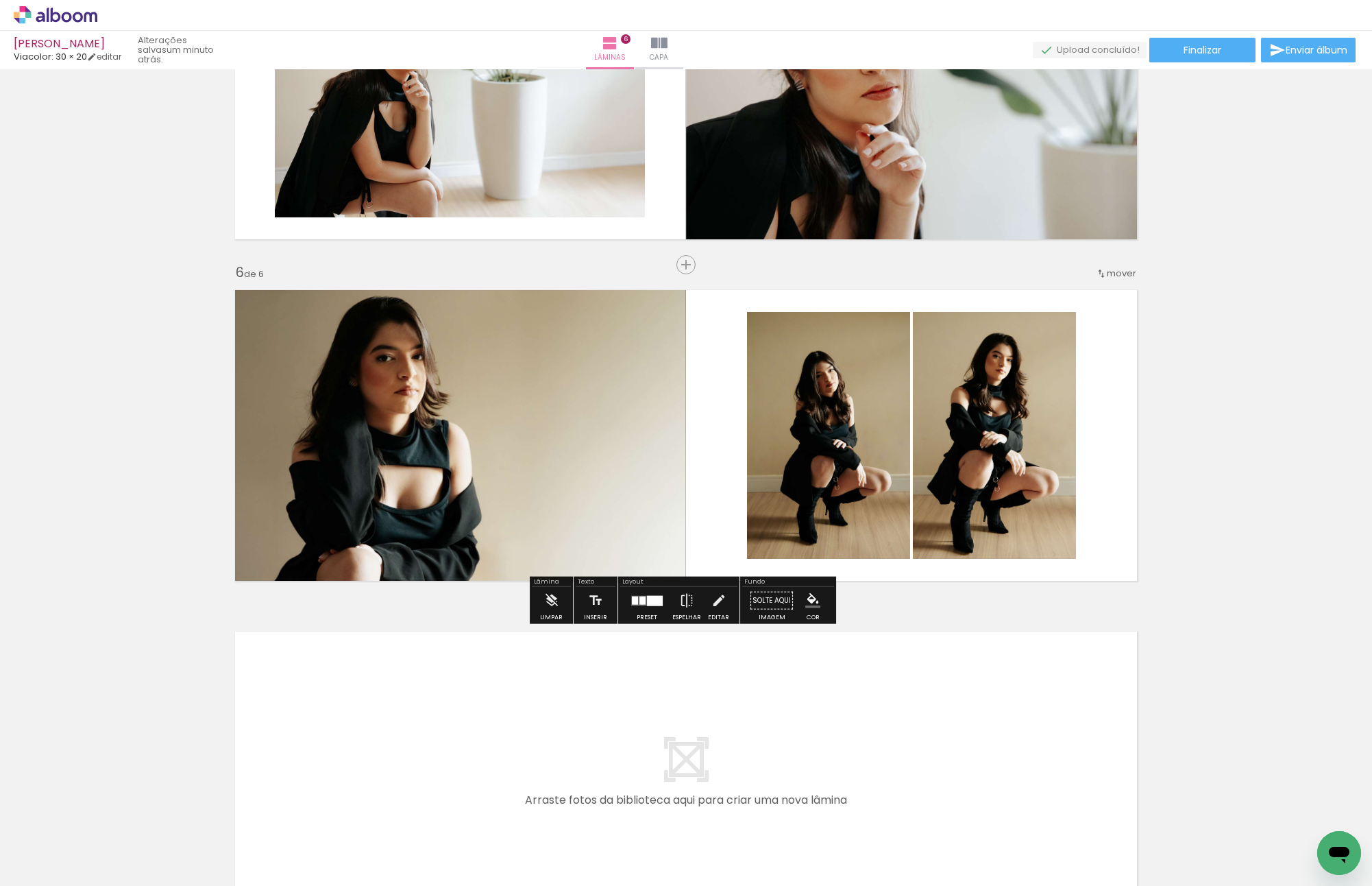
drag, startPoint x: 858, startPoint y: 441, endPoint x: 1001, endPoint y: 431, distance: 143.3
click at [0, 0] on slot at bounding box center [0, 0] width 0 height 0
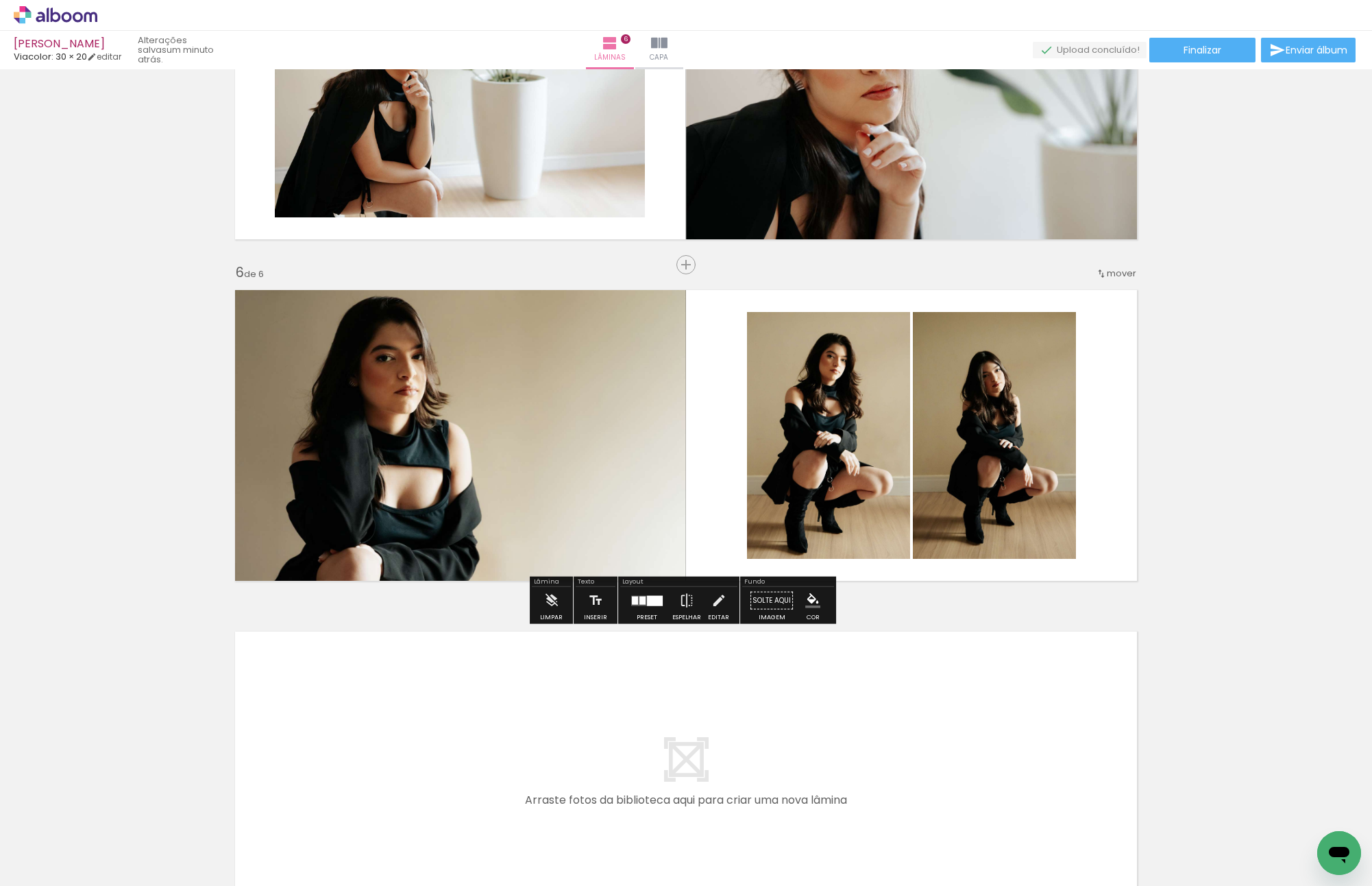
scroll to position [0, 572]
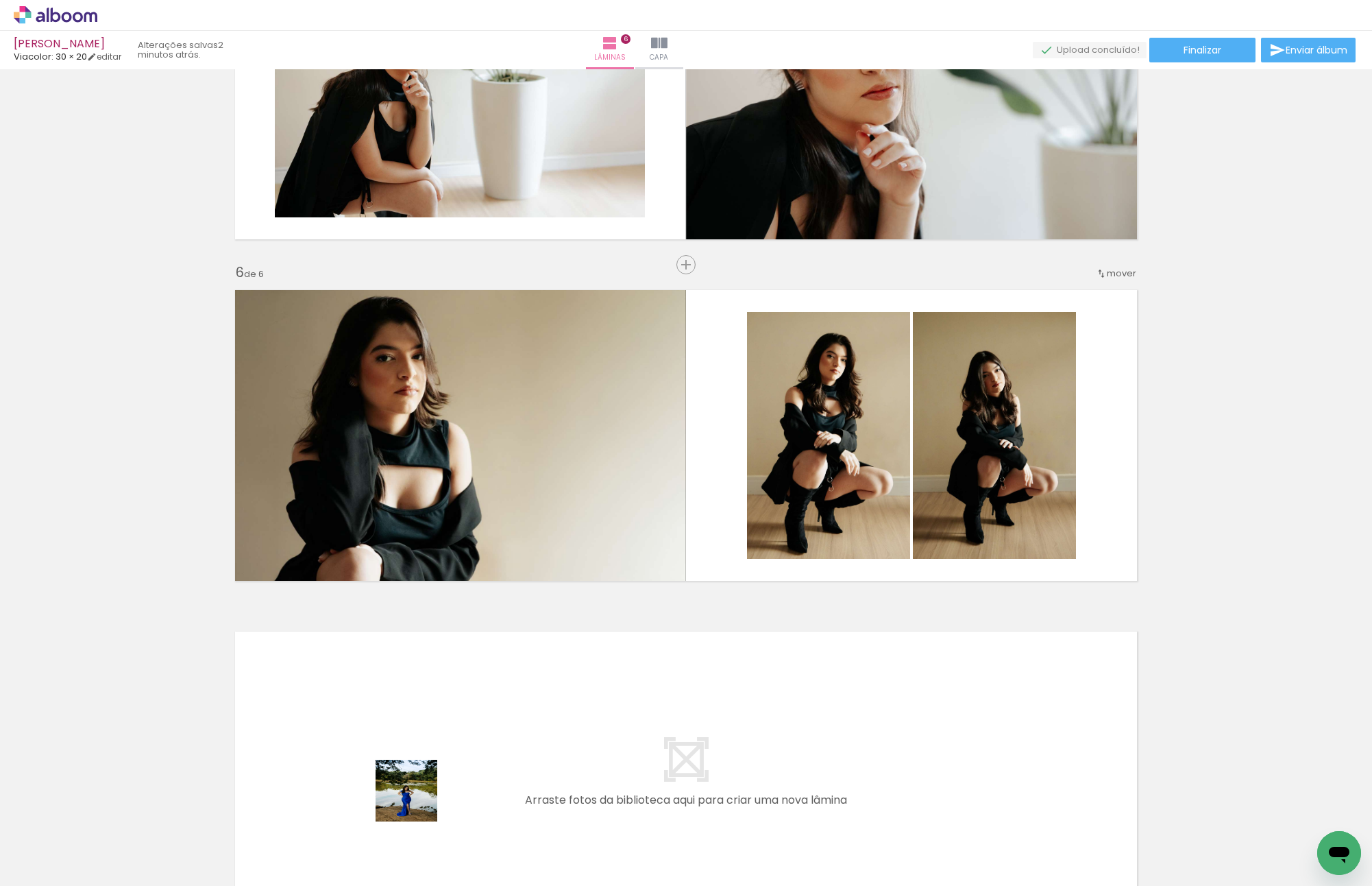
drag, startPoint x: 417, startPoint y: 823, endPoint x: 408, endPoint y: 727, distance: 96.4
click at [408, 629] on quentale-workspace at bounding box center [686, 443] width 1372 height 886
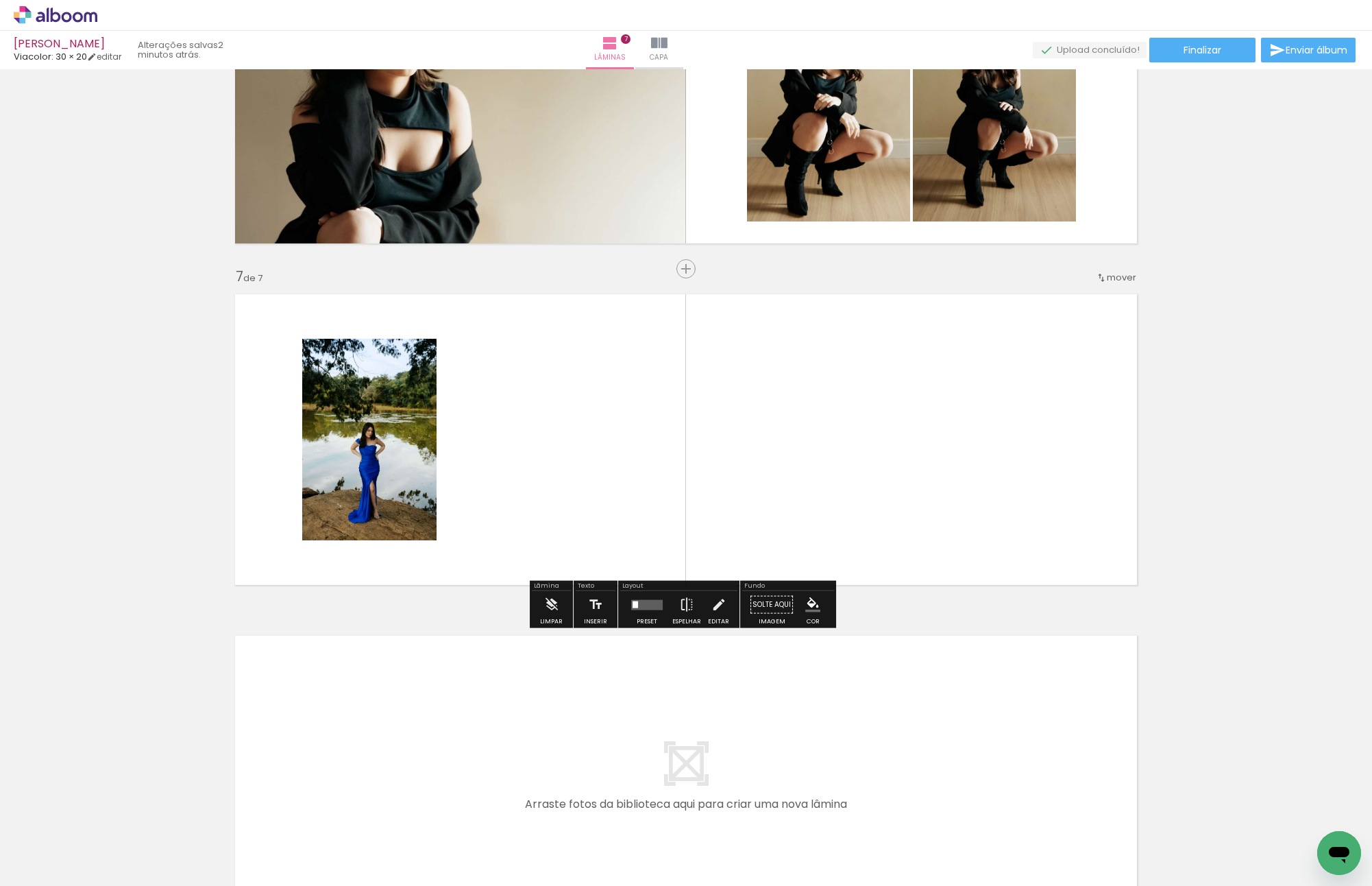
scroll to position [1876, 0]
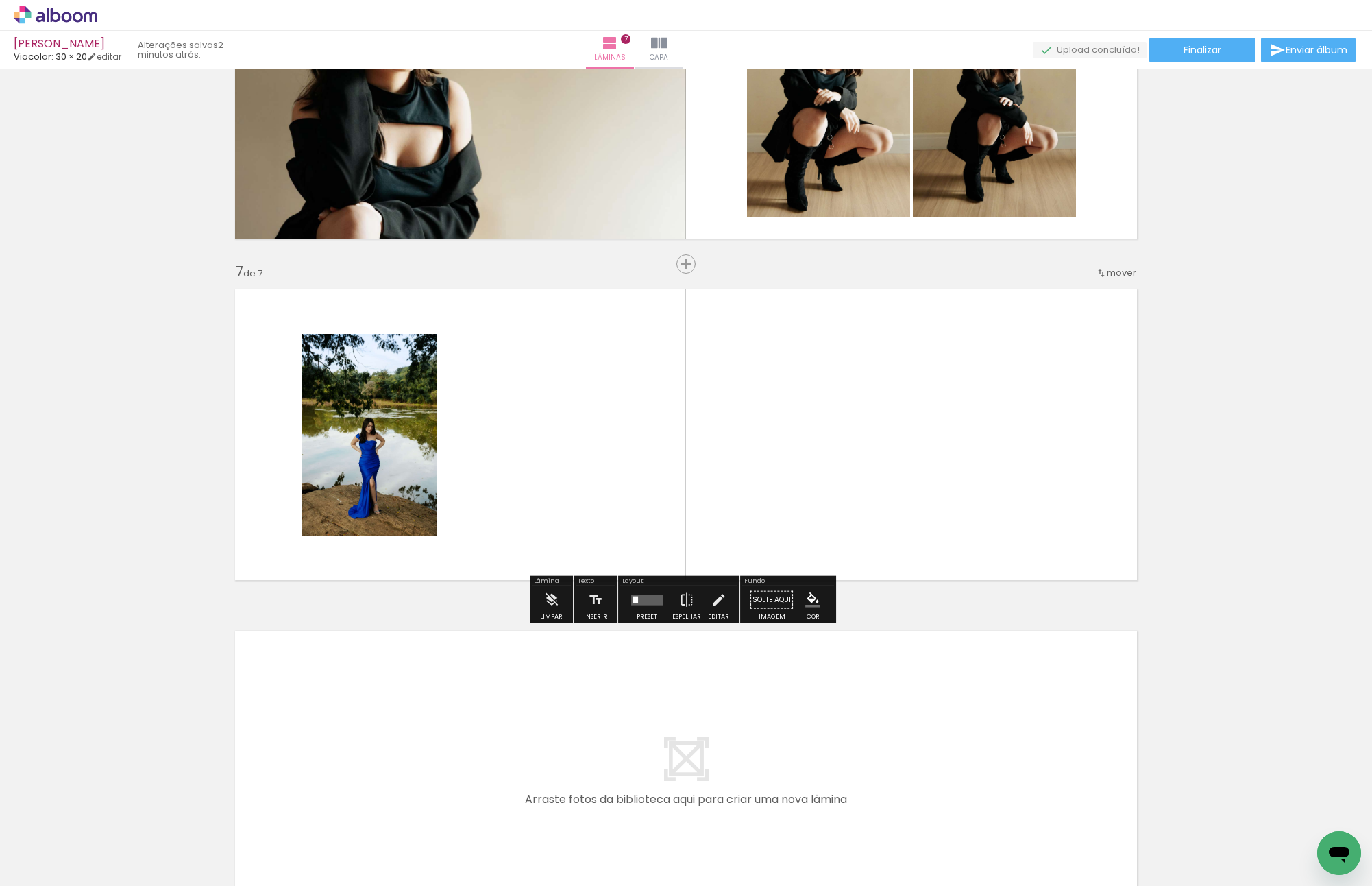
drag, startPoint x: 494, startPoint y: 825, endPoint x: 573, endPoint y: 517, distance: 318.0
click at [573, 517] on quentale-workspace at bounding box center [686, 443] width 1372 height 886
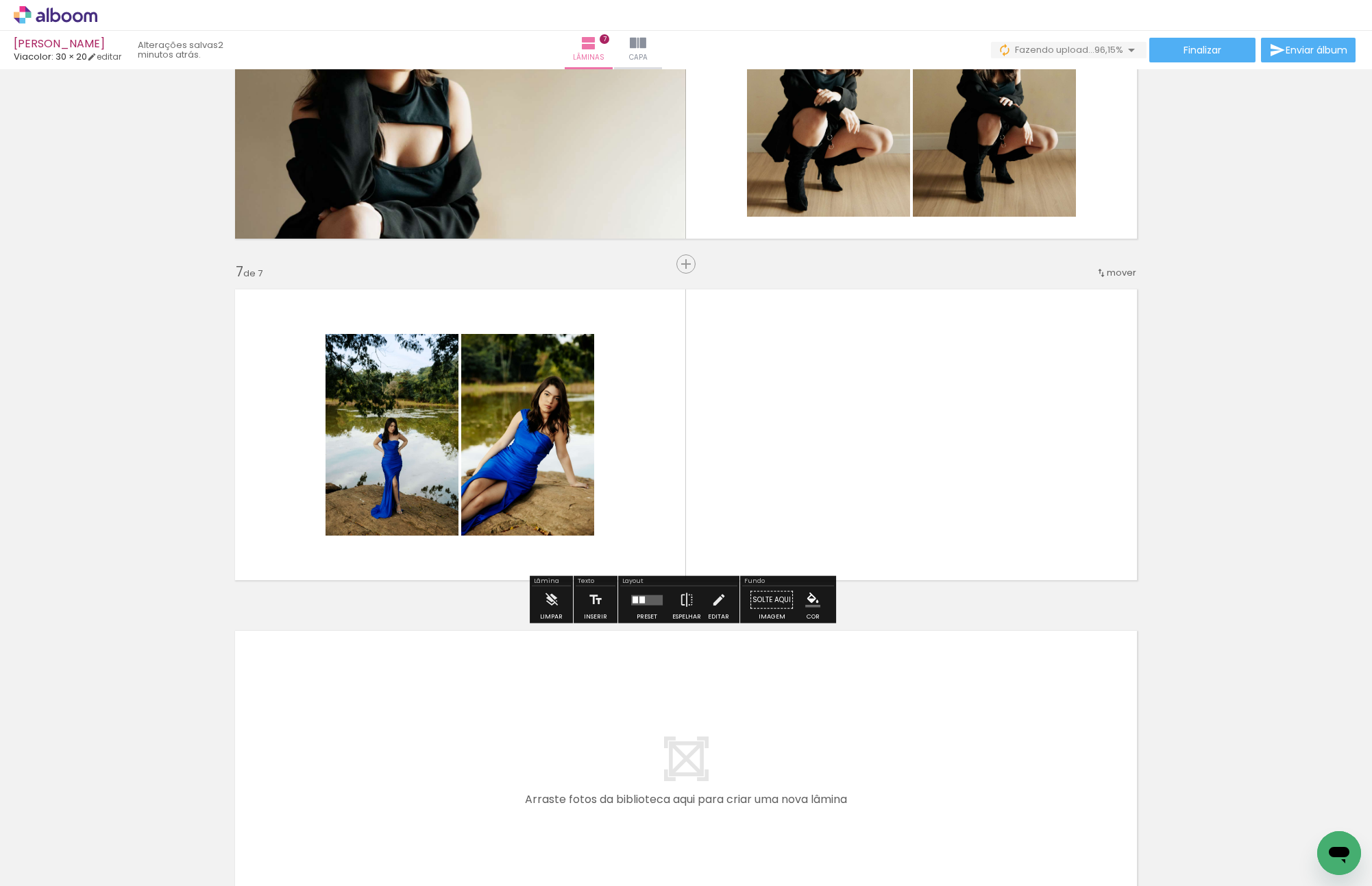
scroll to position [0, 740]
drag, startPoint x: 1296, startPoint y: 831, endPoint x: 900, endPoint y: 423, distance: 568.6
click at [900, 423] on quentale-workspace at bounding box center [686, 443] width 1372 height 886
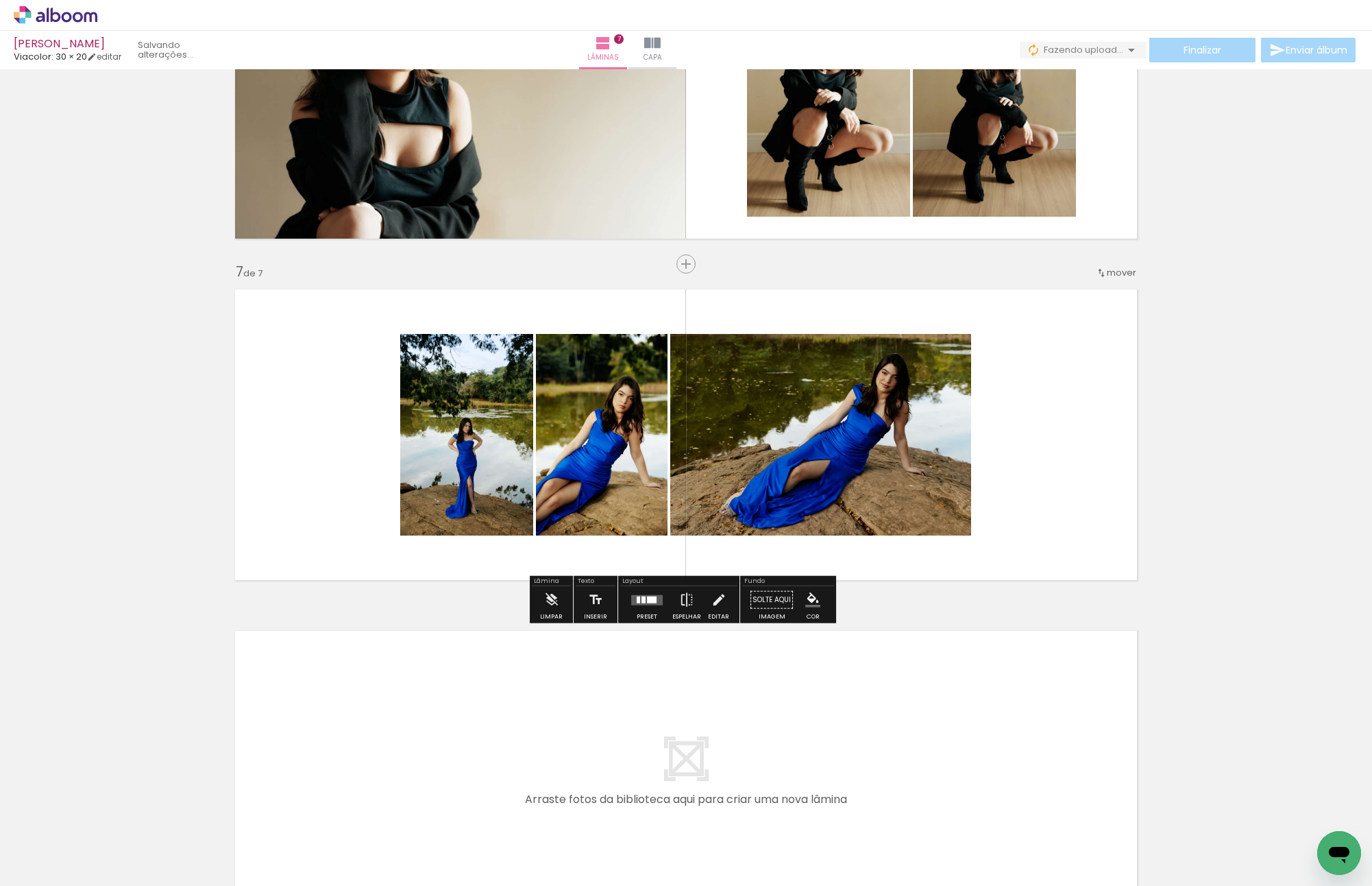
click at [647, 600] on div at bounding box center [652, 599] width 9 height 7
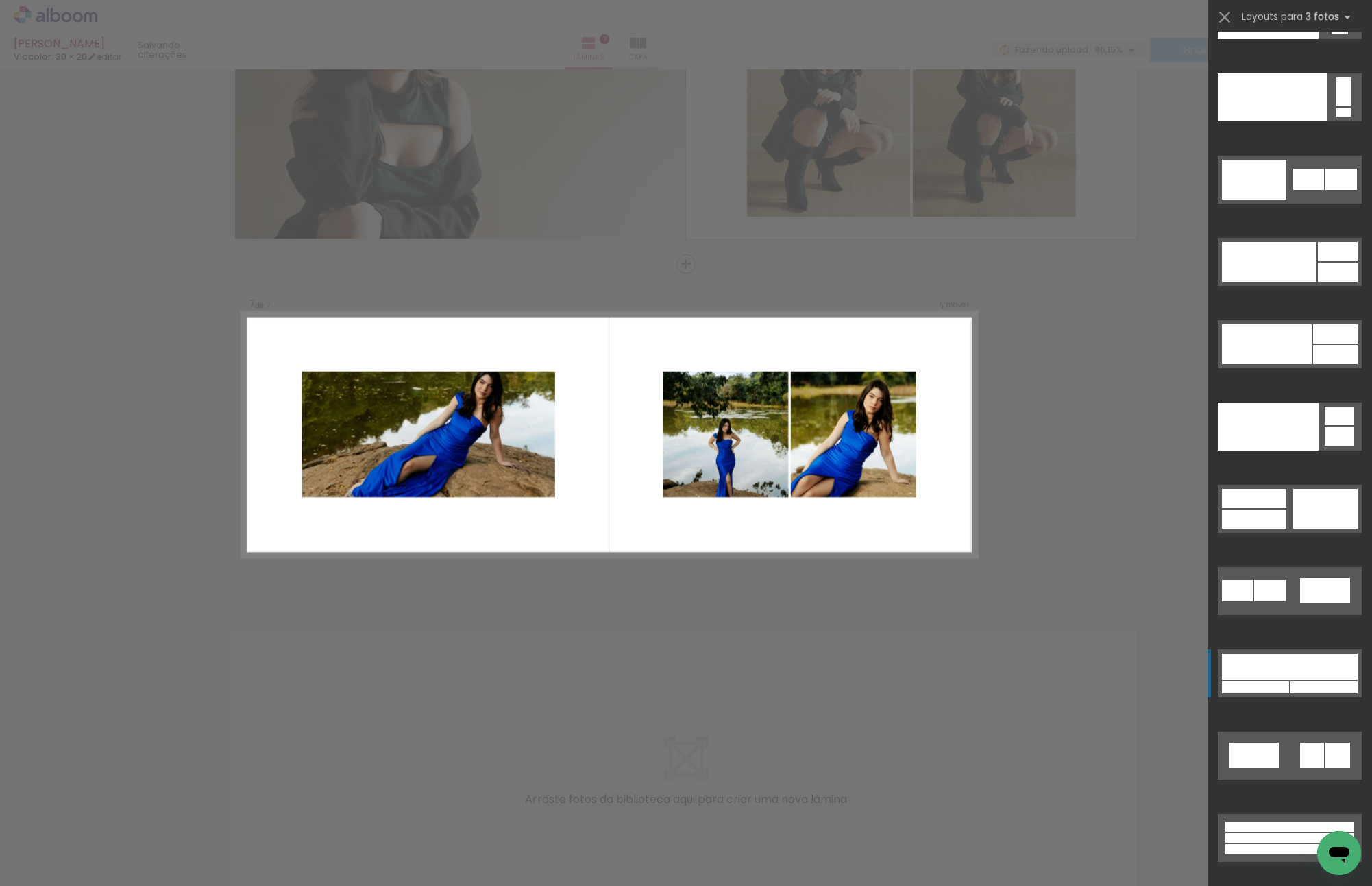
scroll to position [16902, 0]
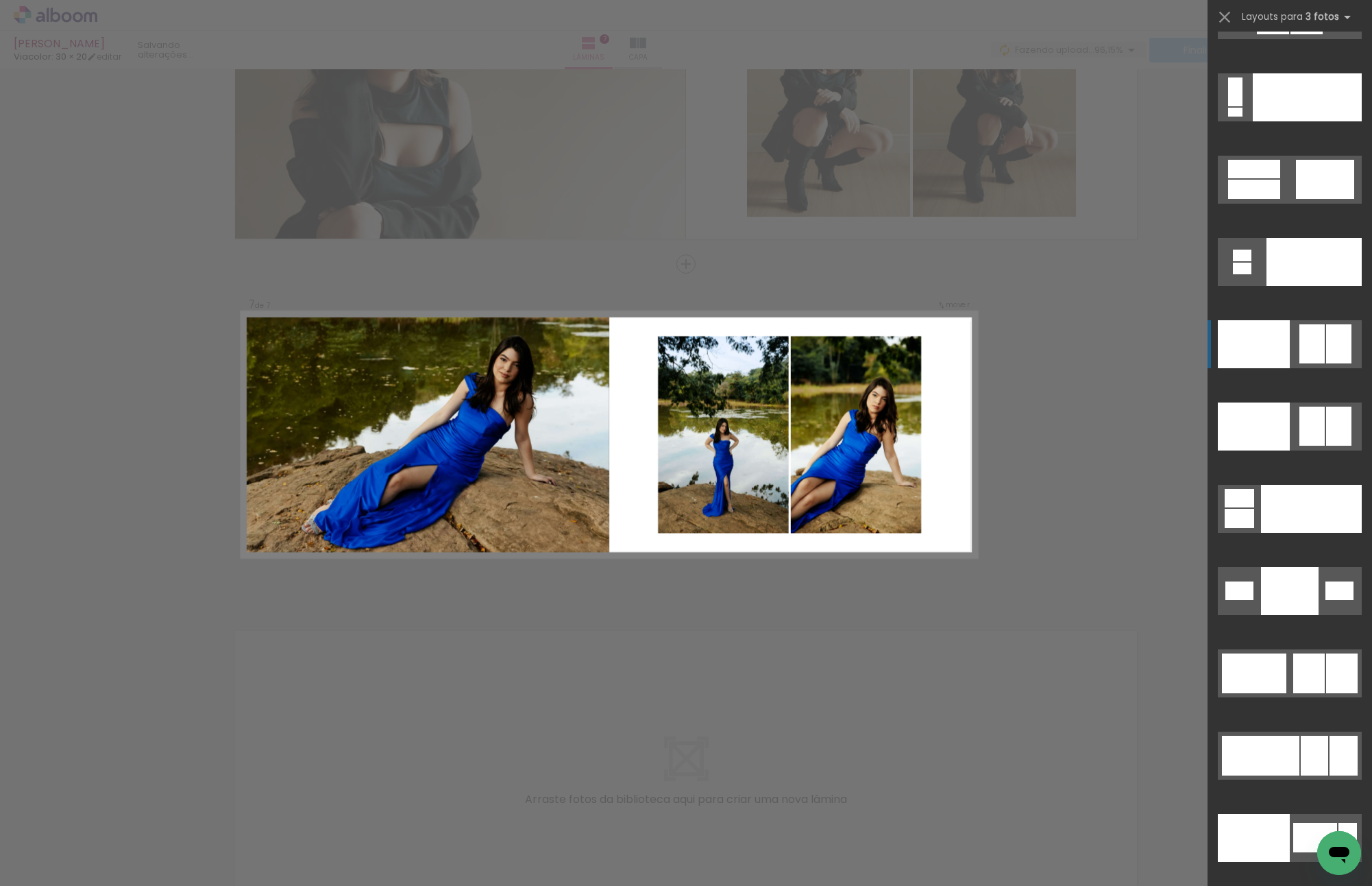
click at [1283, 349] on div at bounding box center [1254, 345] width 72 height 48
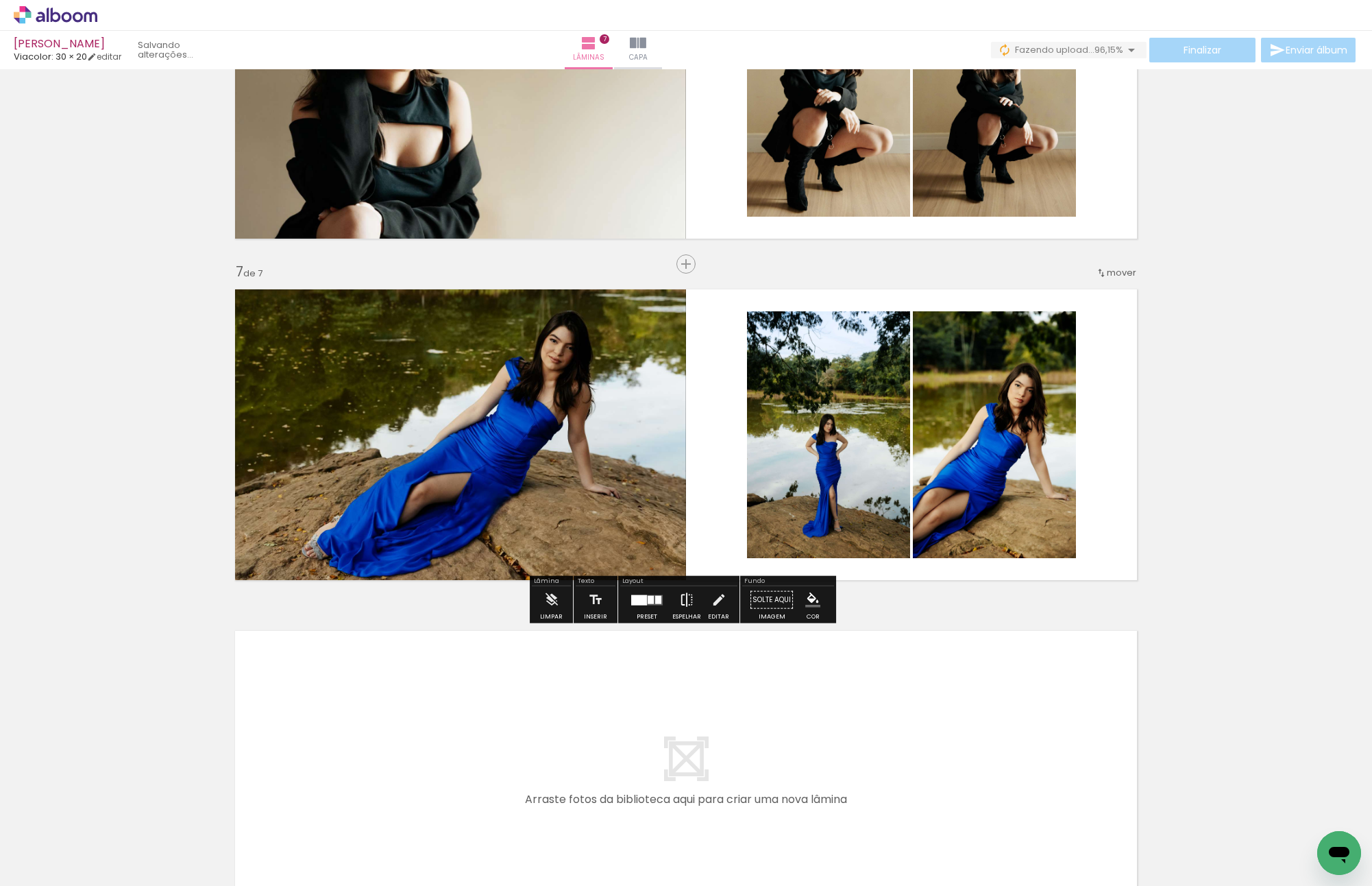
click at [686, 603] on iron-icon at bounding box center [686, 600] width 15 height 27
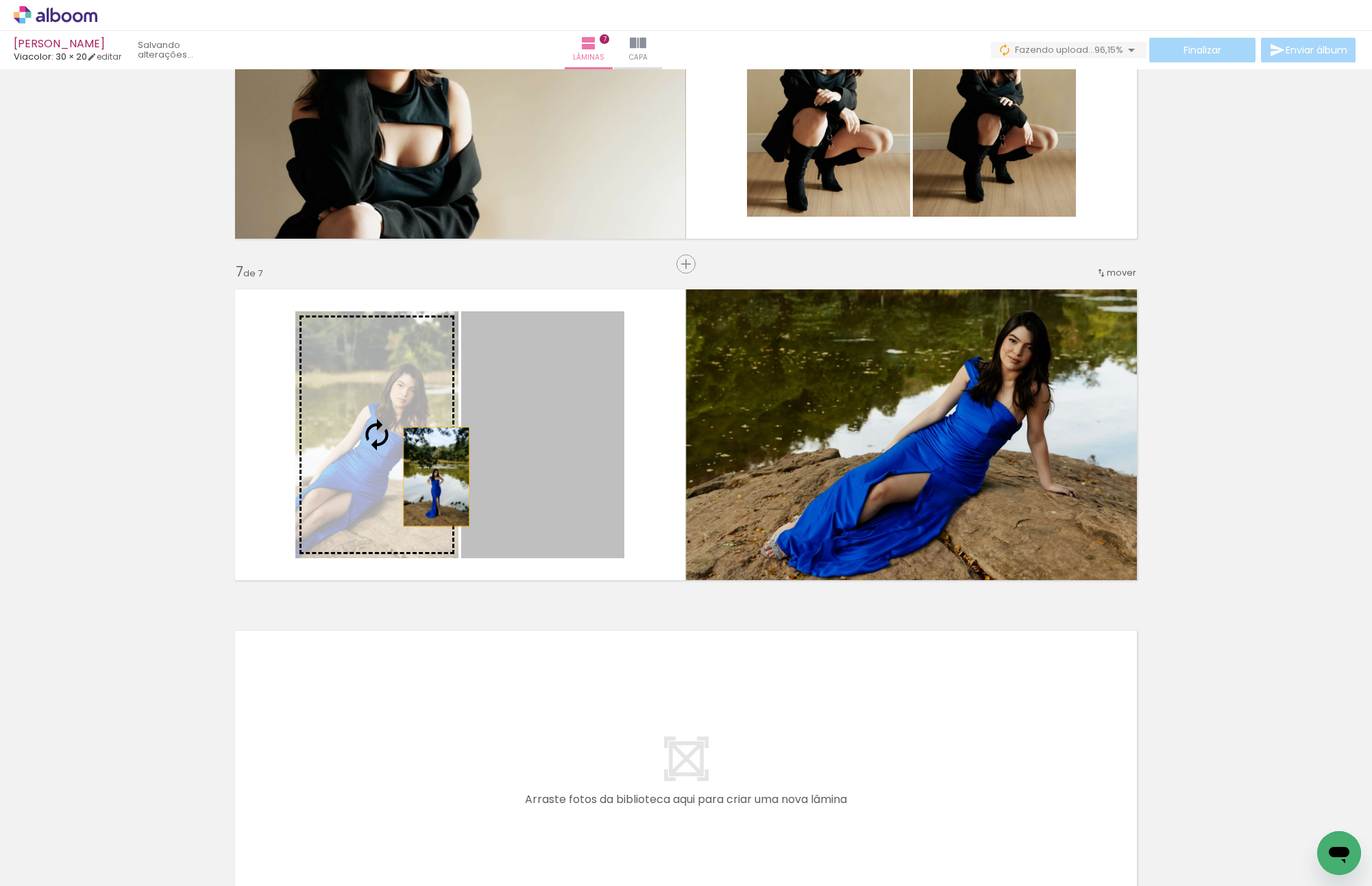
drag, startPoint x: 520, startPoint y: 481, endPoint x: 401, endPoint y: 474, distance: 119.2
click at [0, 0] on slot at bounding box center [0, 0] width 0 height 0
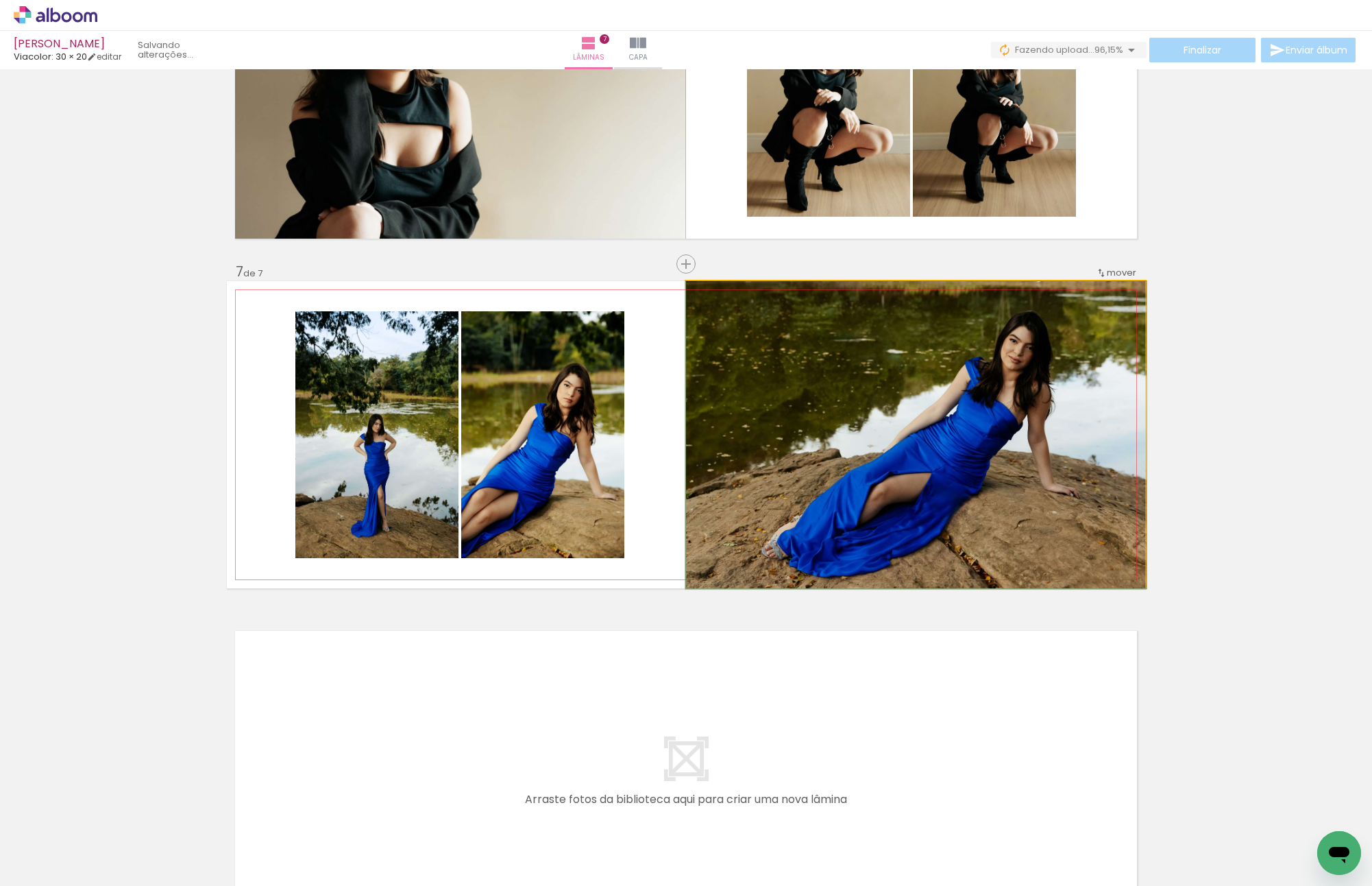
drag, startPoint x: 888, startPoint y: 514, endPoint x: 974, endPoint y: 511, distance: 86.1
drag, startPoint x: 1057, startPoint y: 513, endPoint x: 961, endPoint y: 512, distance: 96.0
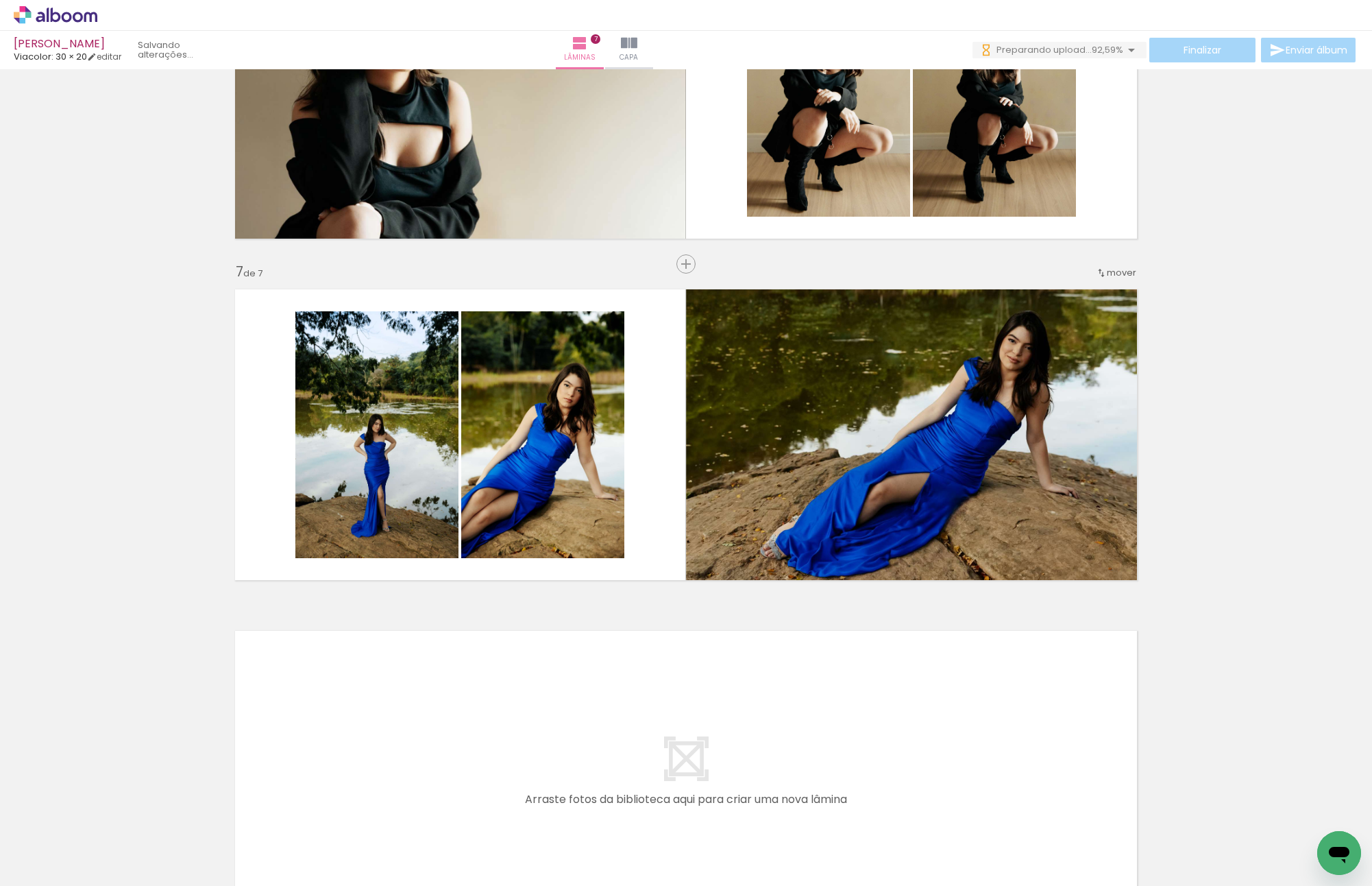
scroll to position [0, 817]
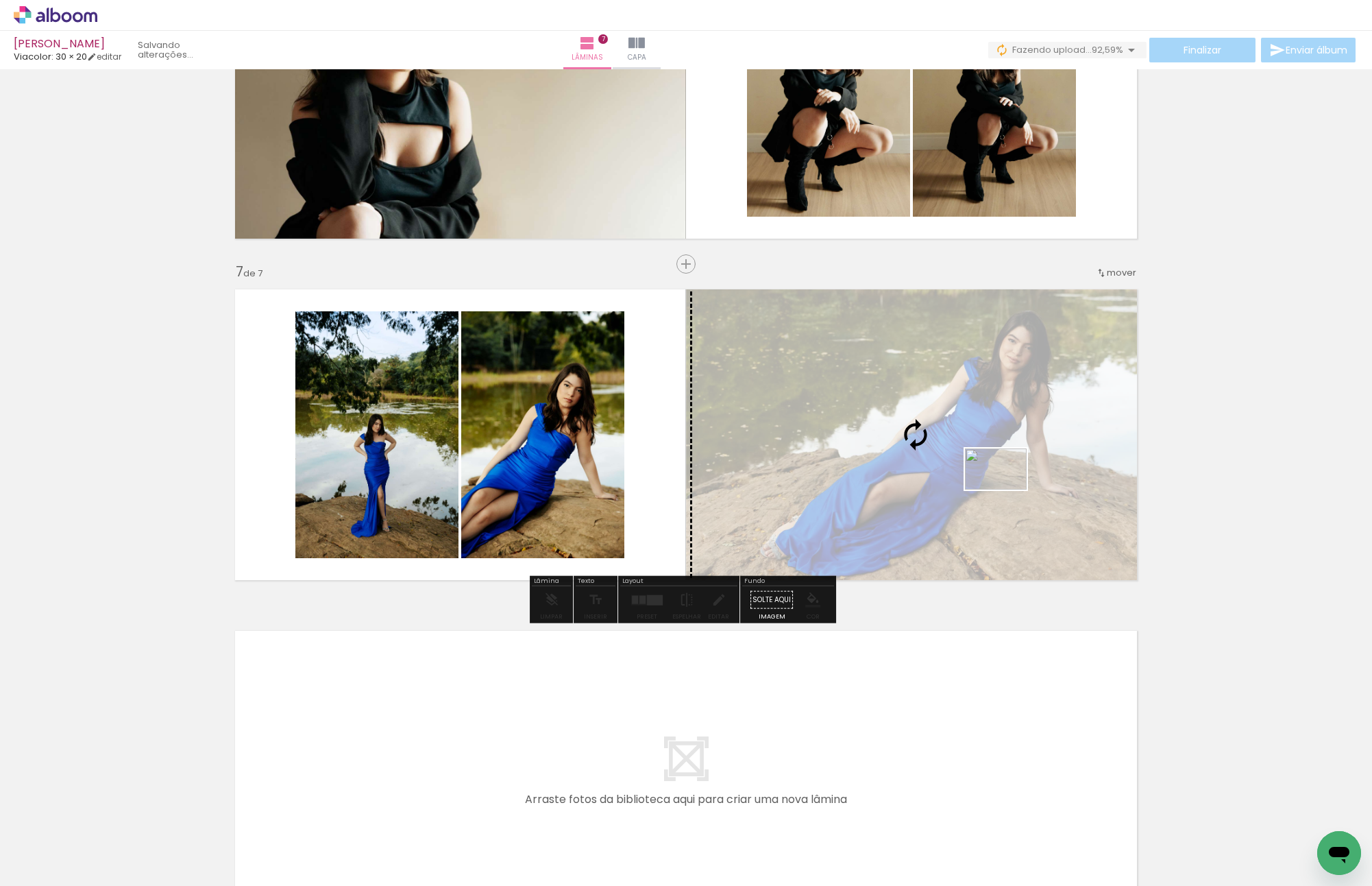
drag, startPoint x: 1329, startPoint y: 825, endPoint x: 1006, endPoint y: 489, distance: 466.1
click at [1006, 489] on quentale-workspace at bounding box center [686, 443] width 1372 height 886
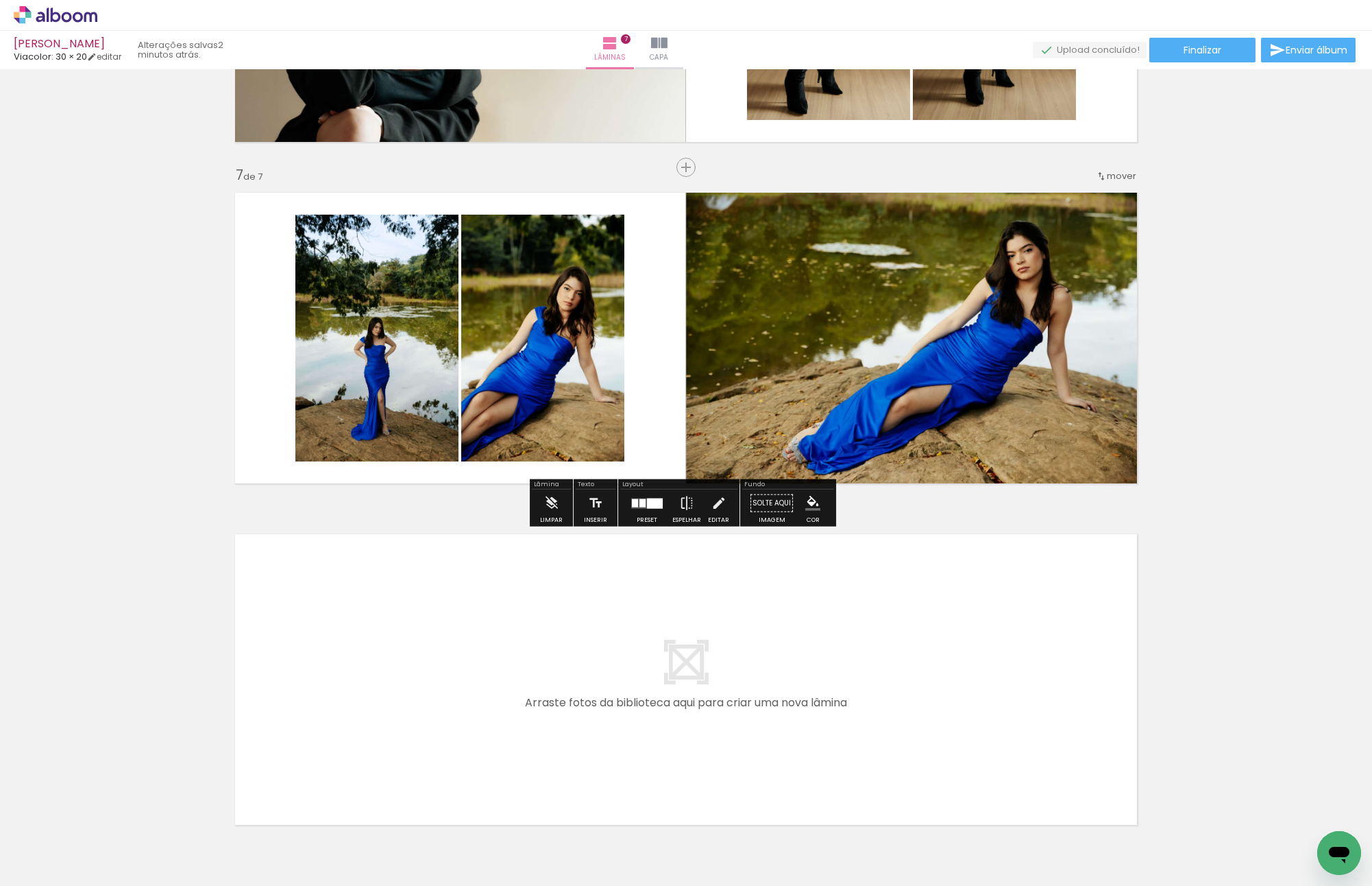
scroll to position [2054, 0]
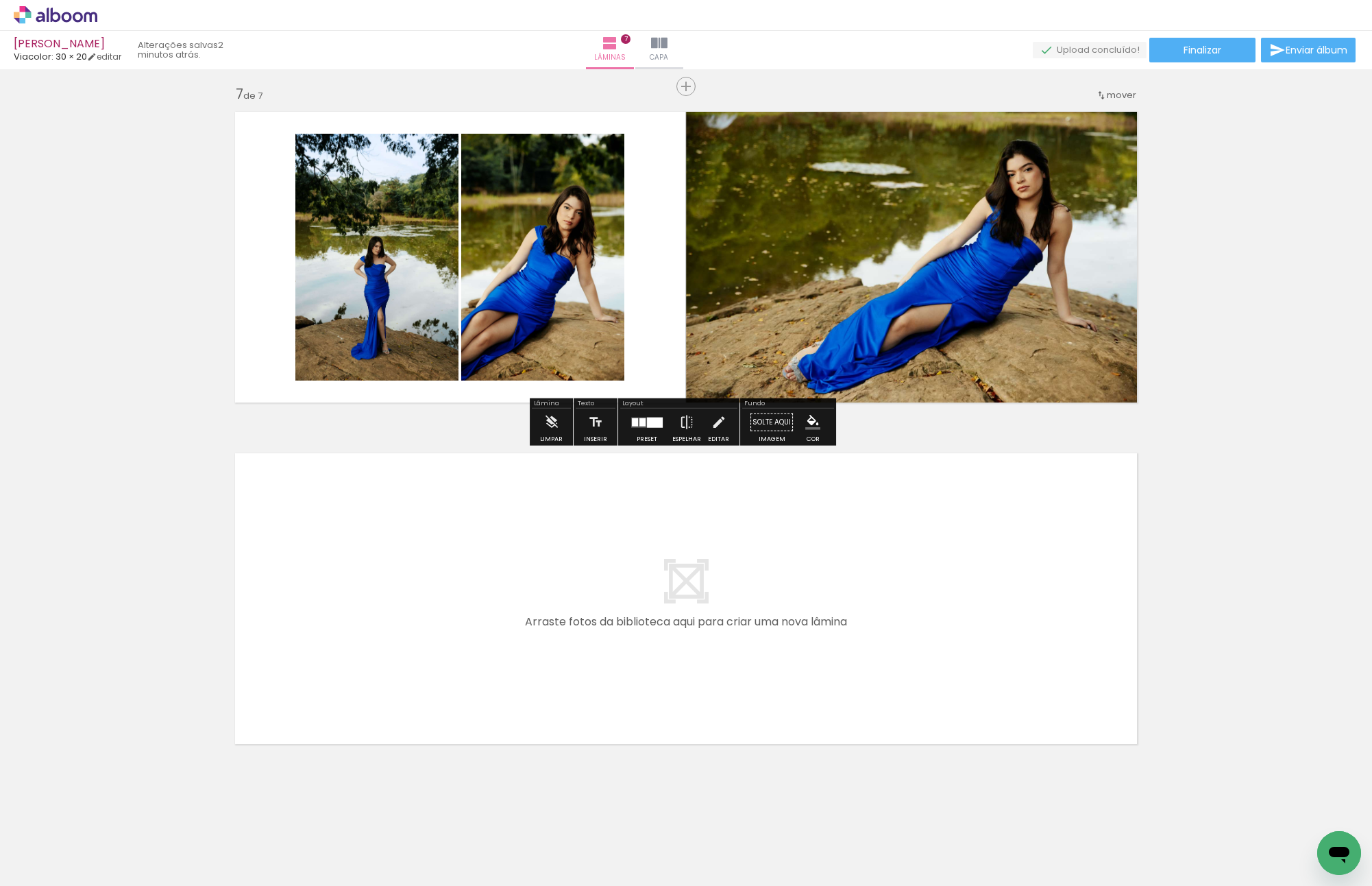
click at [649, 418] on div at bounding box center [655, 422] width 16 height 10
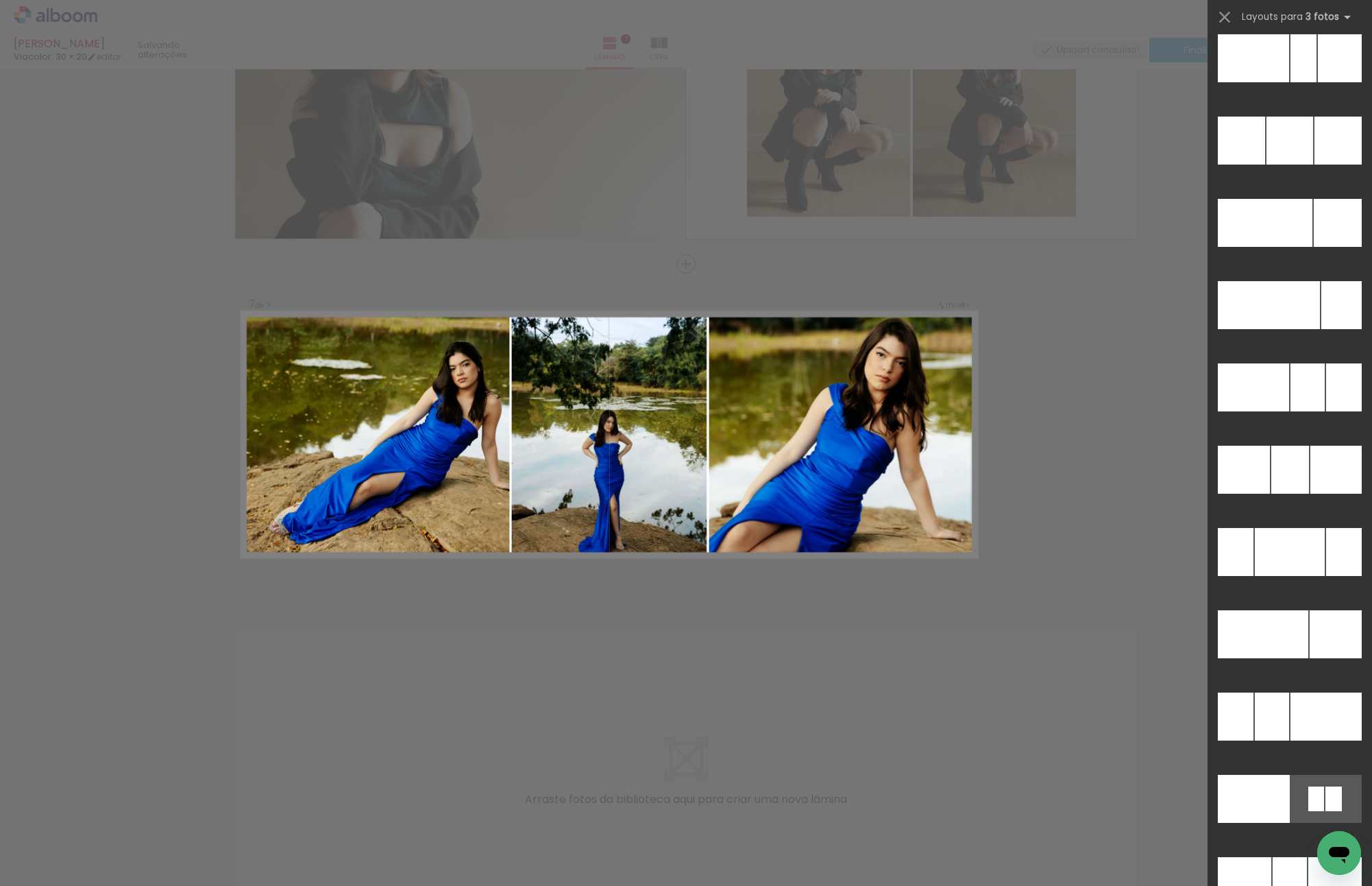
scroll to position [13789, 0]
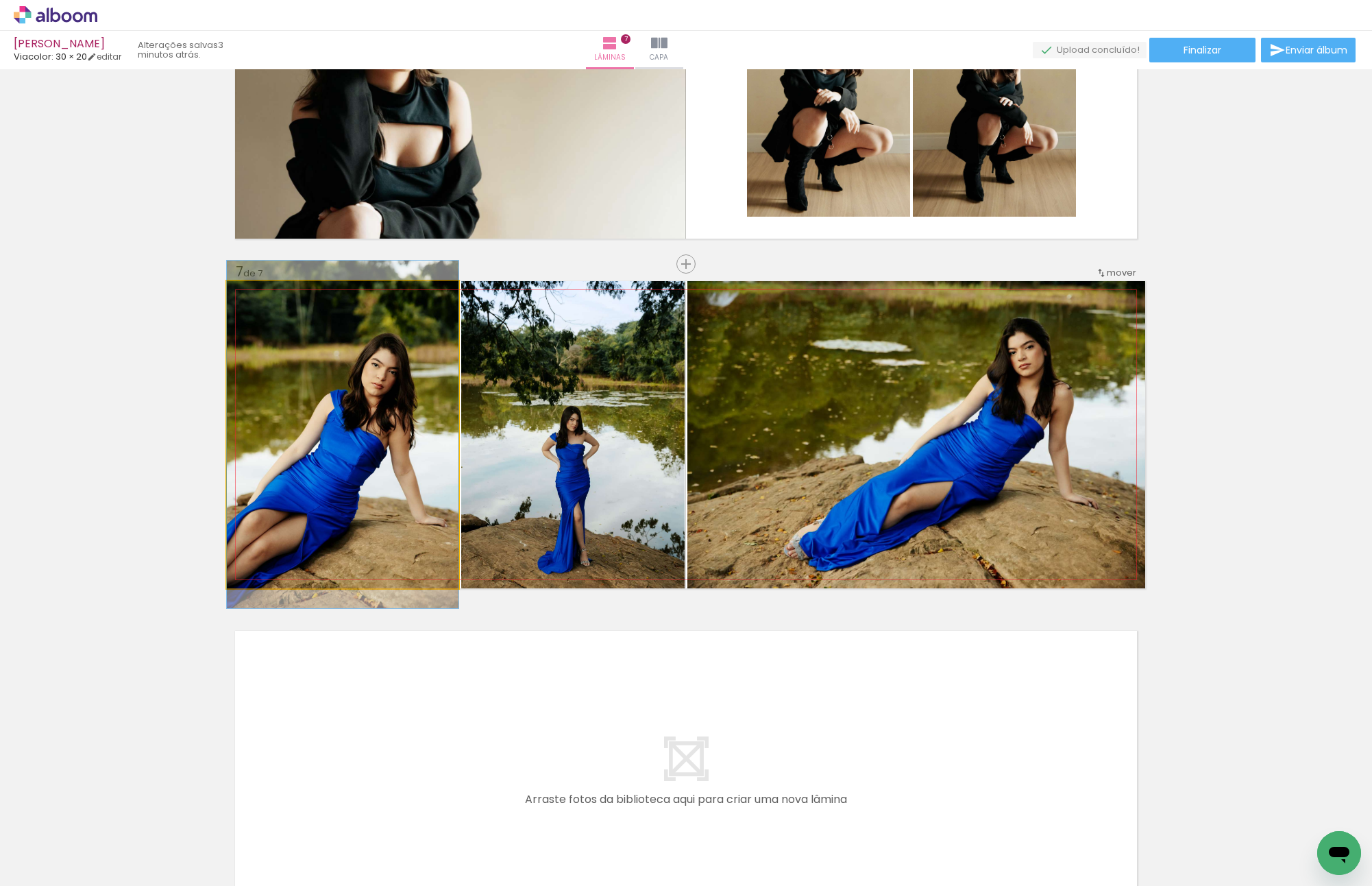
click at [299, 438] on quentale-photo at bounding box center [343, 434] width 232 height 307
drag, startPoint x: 308, startPoint y: 438, endPoint x: 528, endPoint y: 438, distance: 220.0
click at [0, 0] on slot at bounding box center [0, 0] width 0 height 0
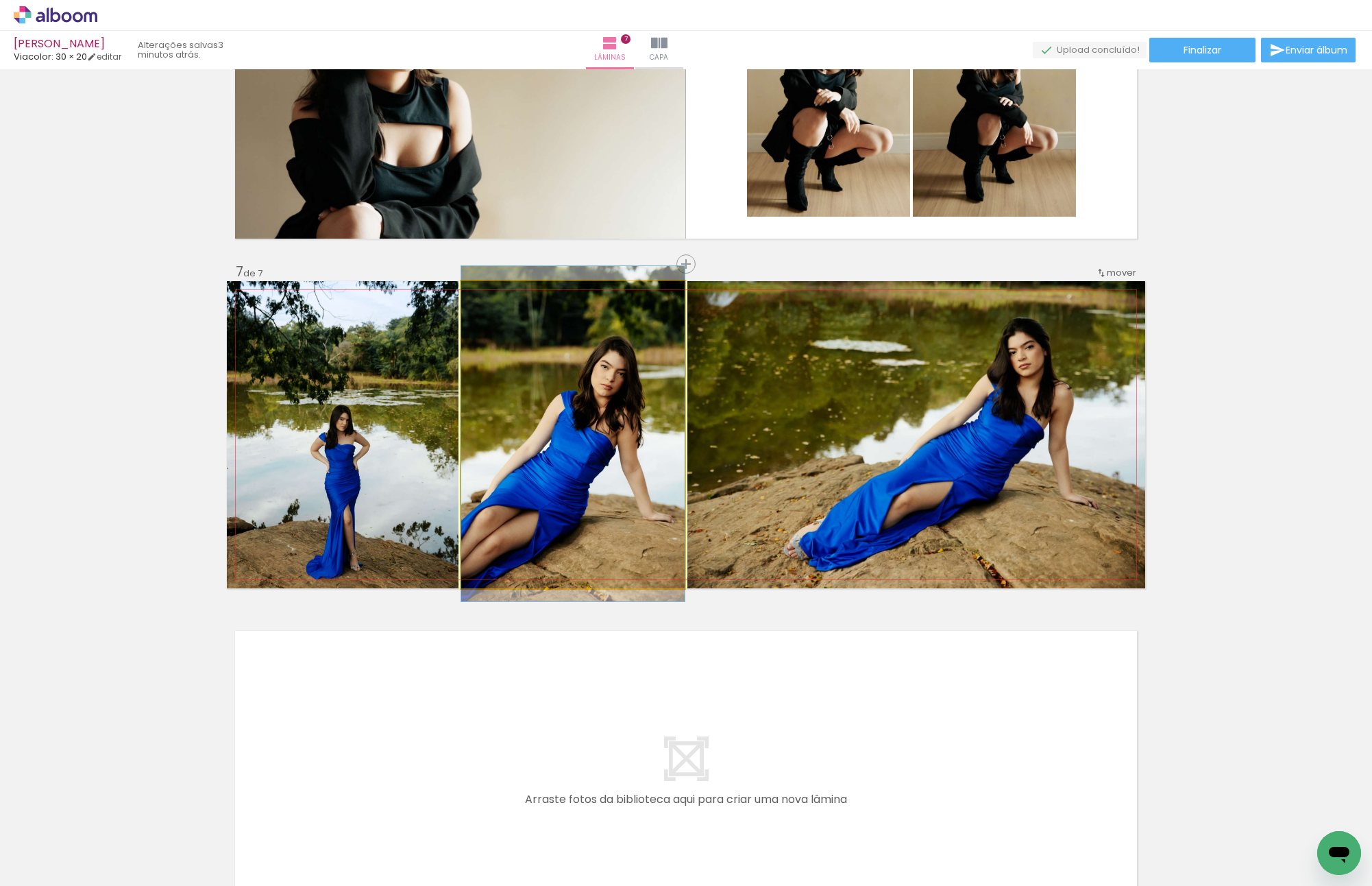
drag, startPoint x: 567, startPoint y: 438, endPoint x: 585, endPoint y: 437, distance: 18.0
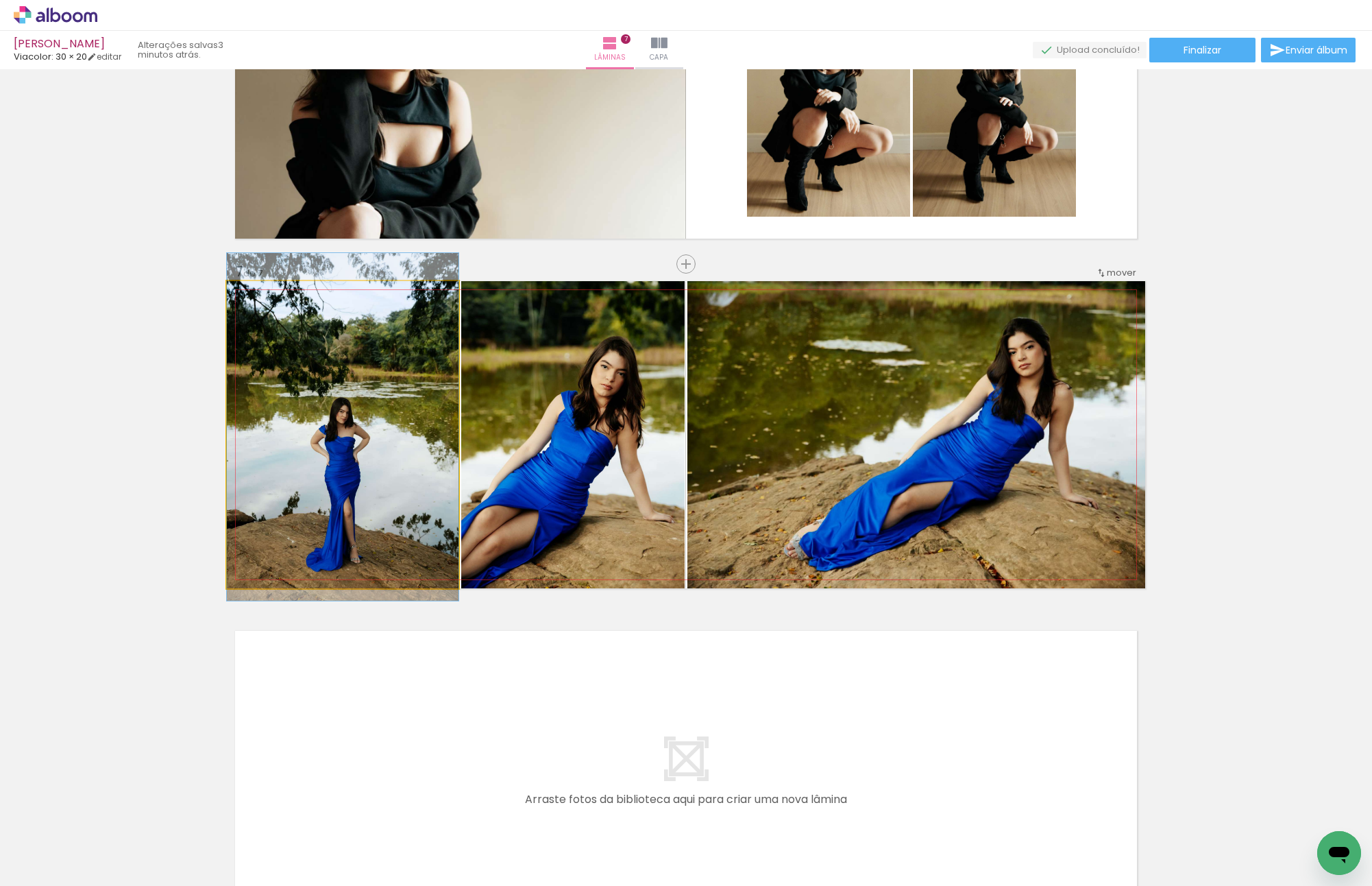
drag, startPoint x: 433, startPoint y: 442, endPoint x: 418, endPoint y: 416, distance: 30.0
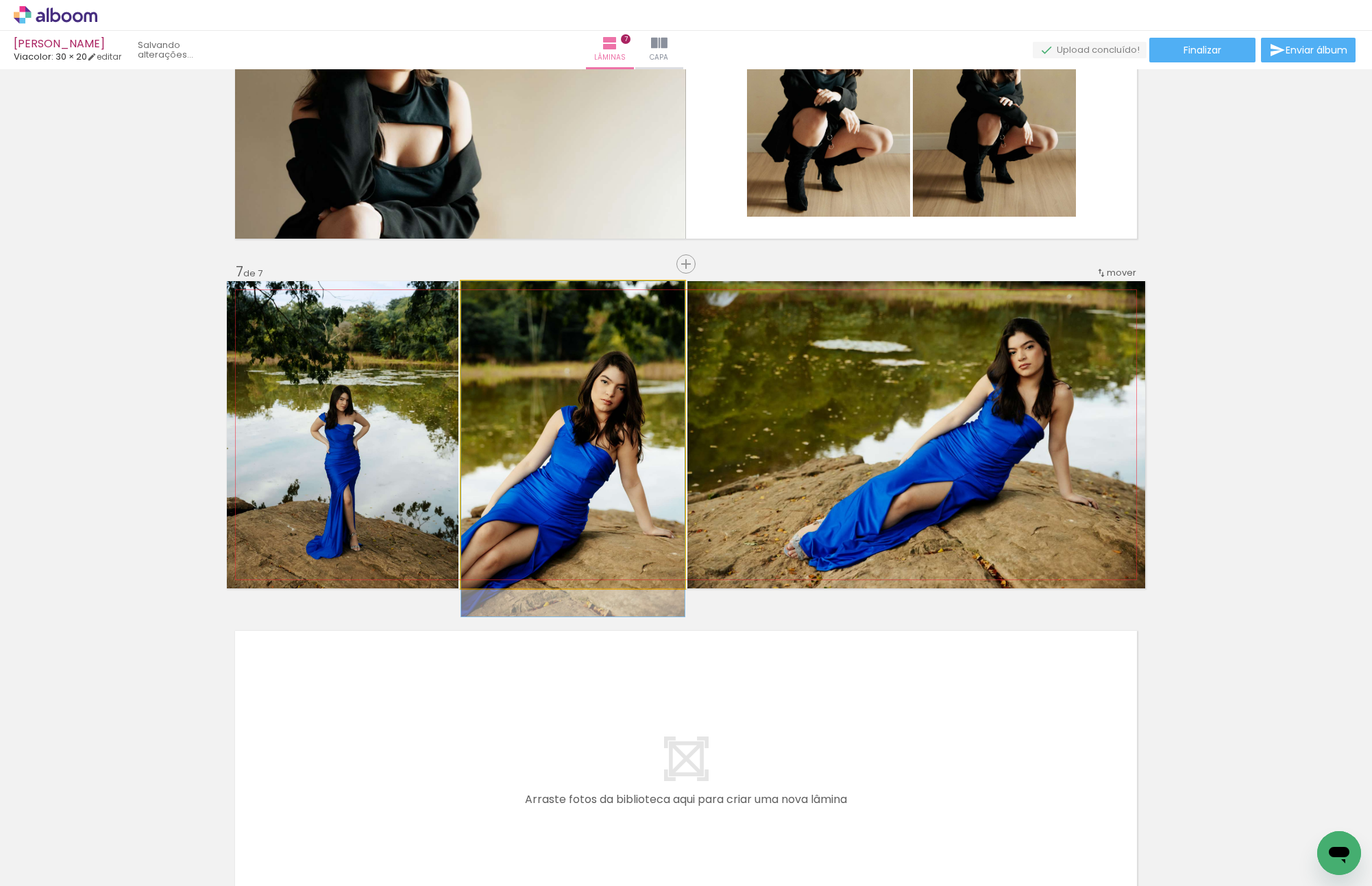
drag, startPoint x: 565, startPoint y: 456, endPoint x: 562, endPoint y: 499, distance: 43.1
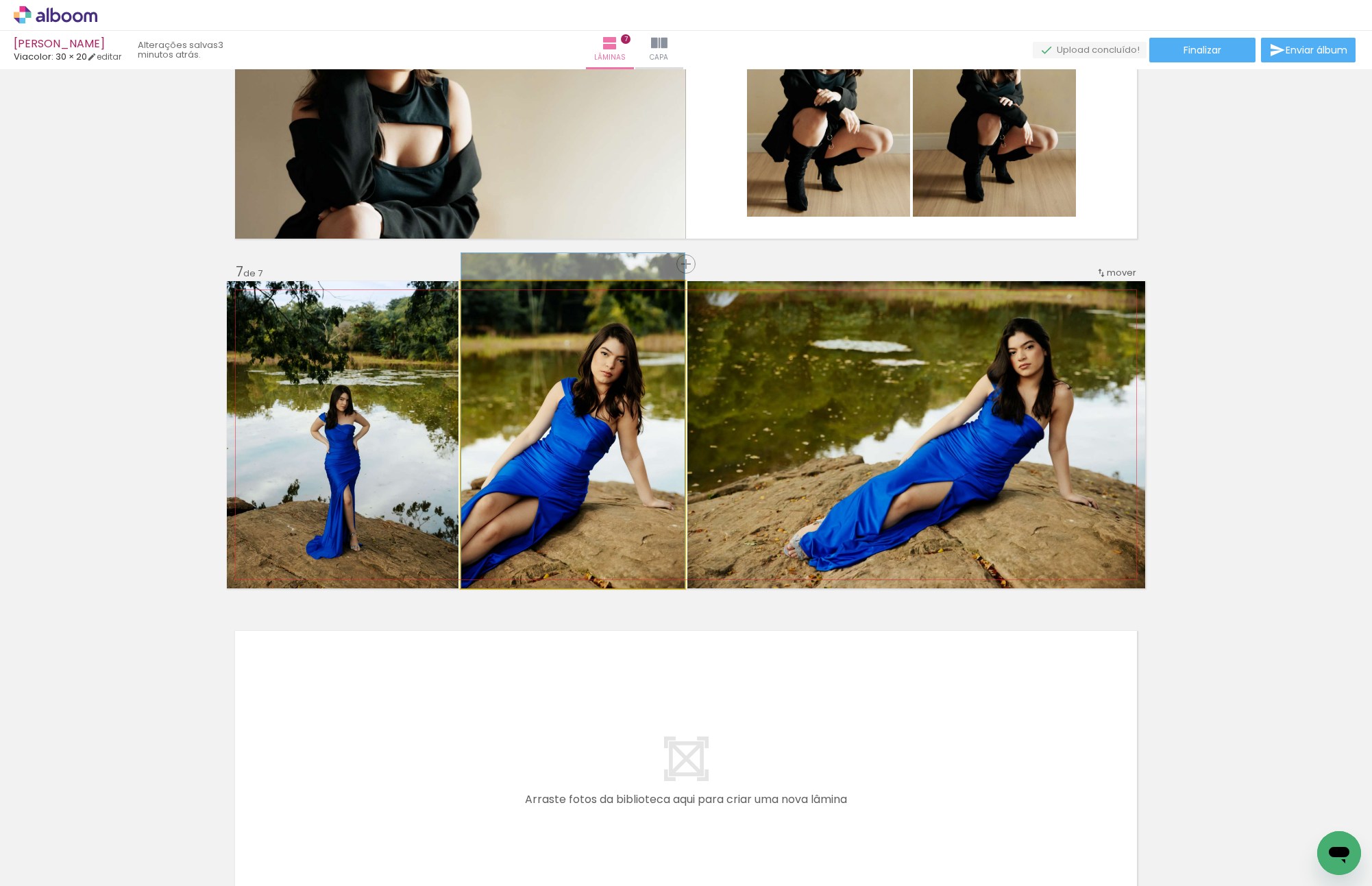
drag, startPoint x: 649, startPoint y: 476, endPoint x: 646, endPoint y: 444, distance: 32.1
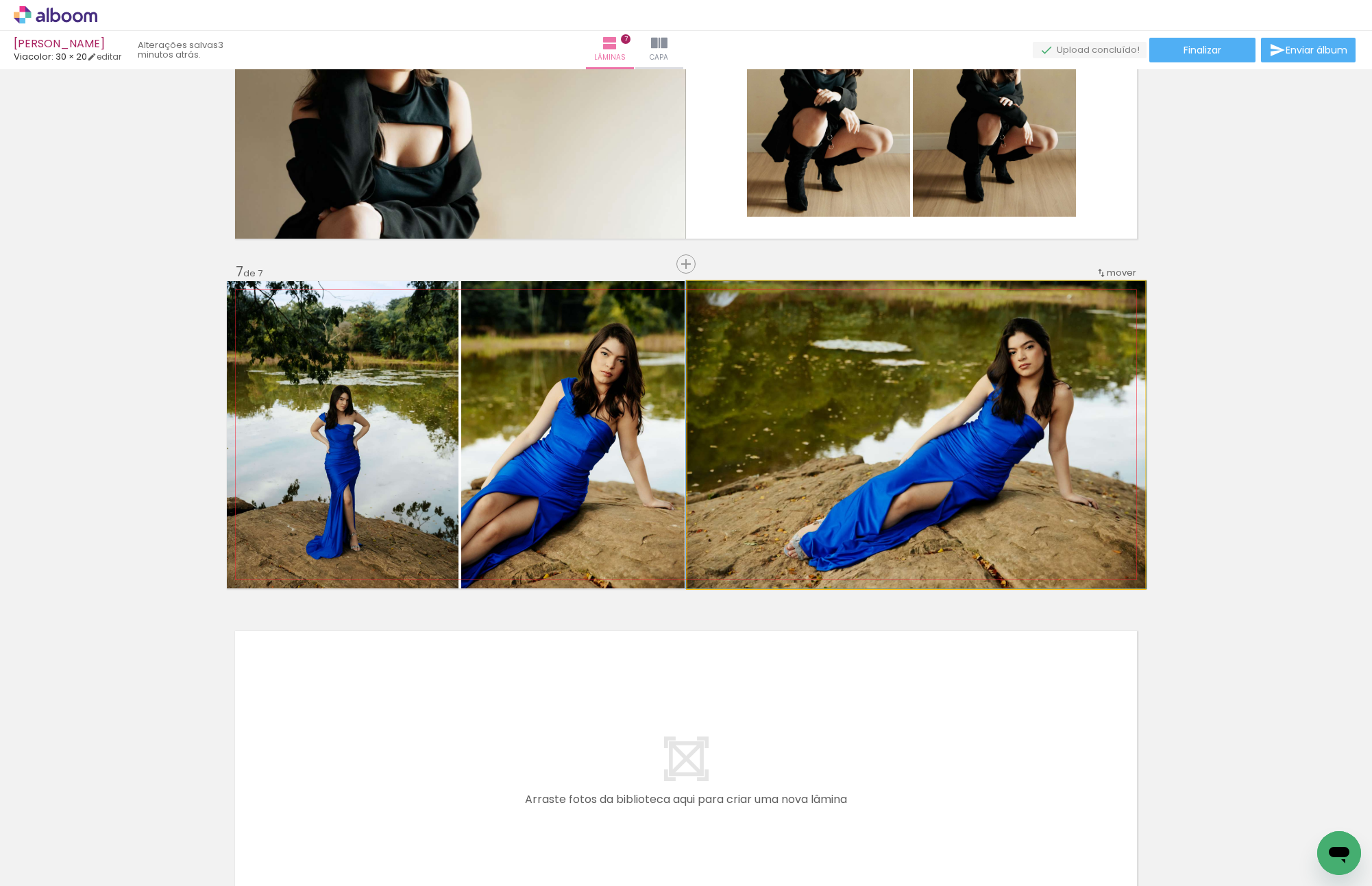
drag, startPoint x: 876, startPoint y: 439, endPoint x: 877, endPoint y: 427, distance: 12.0
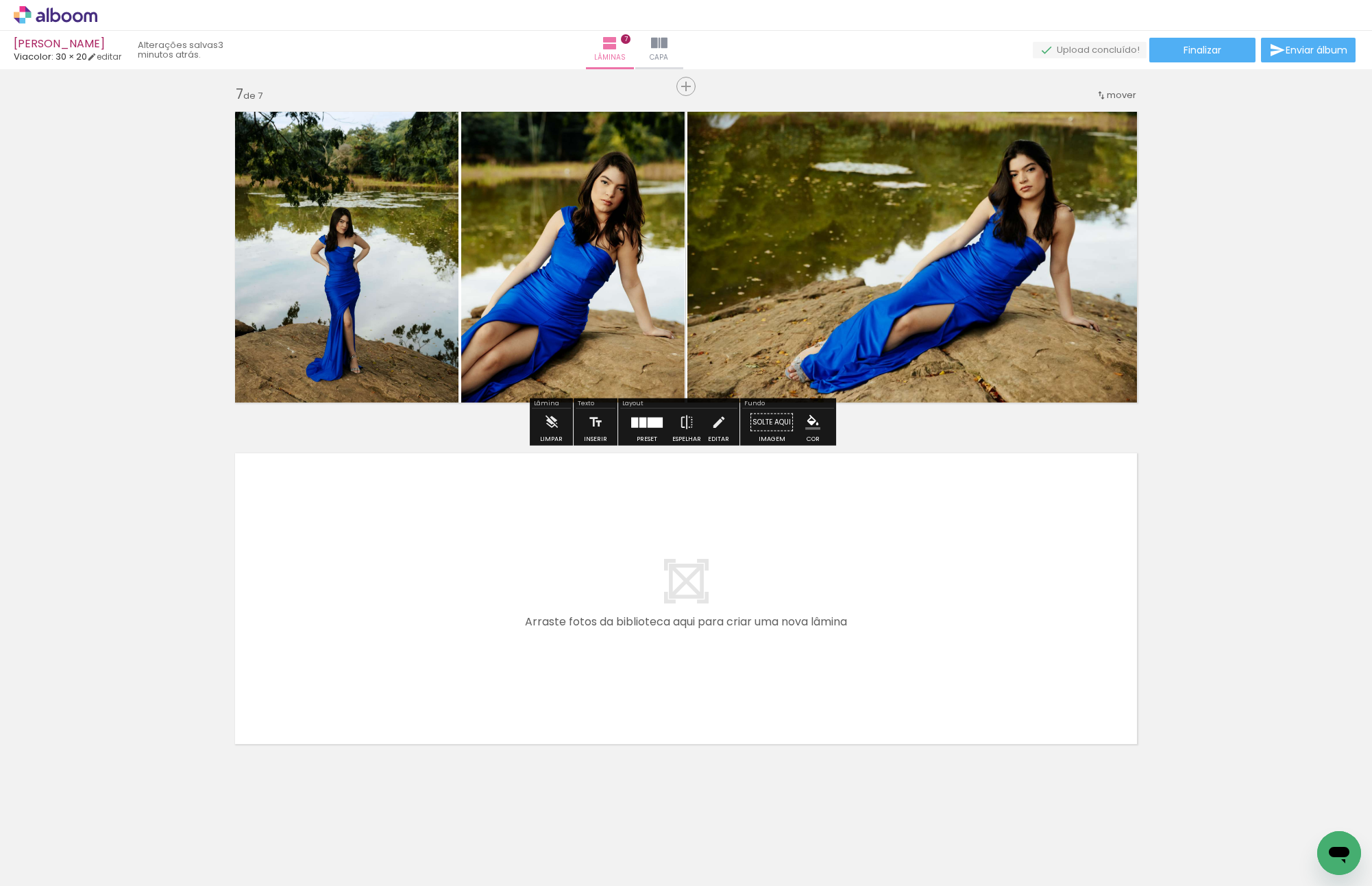
scroll to position [0, 721]
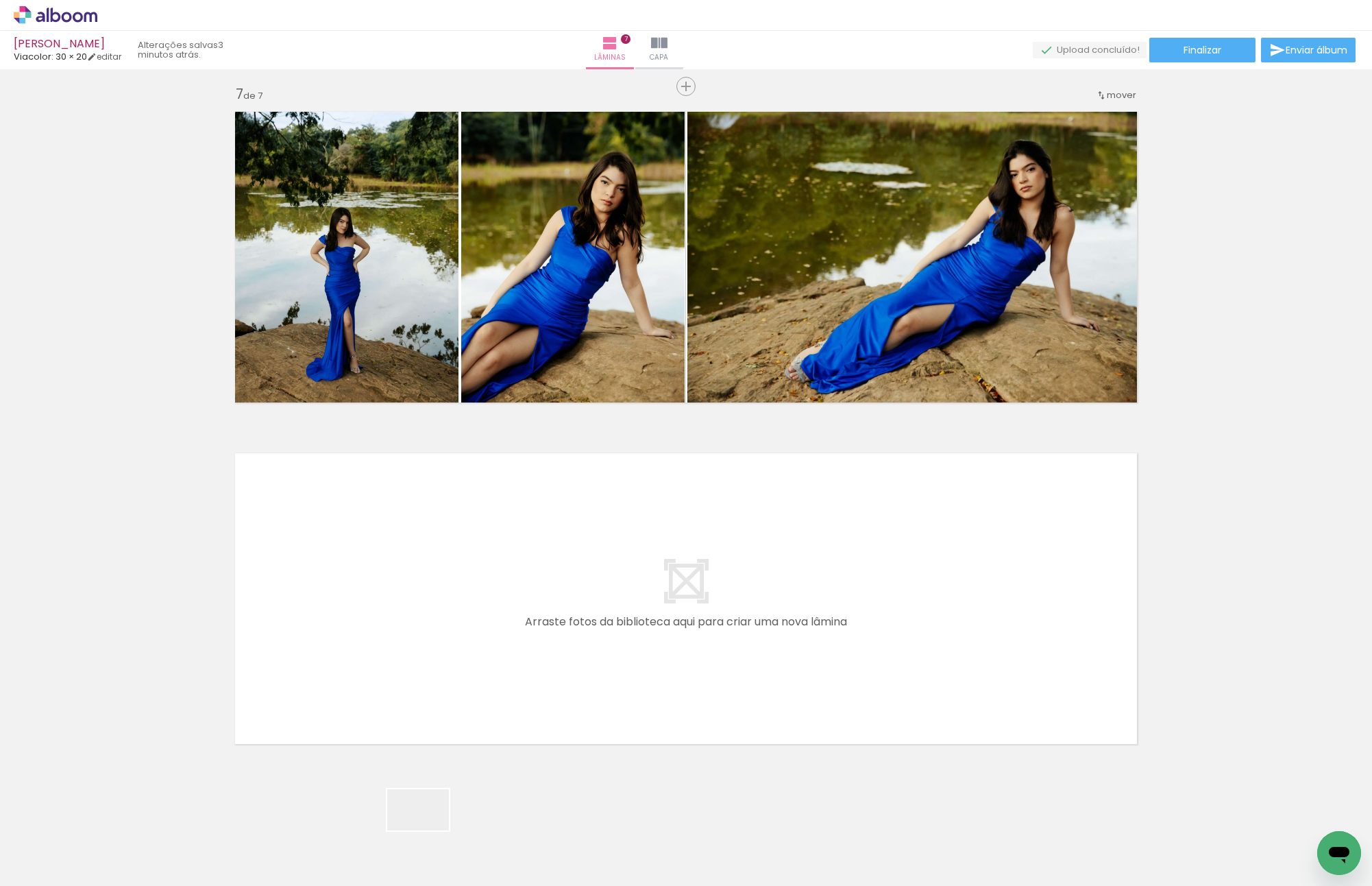
drag, startPoint x: 427, startPoint y: 838, endPoint x: 410, endPoint y: 659, distance: 179.8
click at [410, 659] on quentale-workspace at bounding box center [686, 443] width 1372 height 886
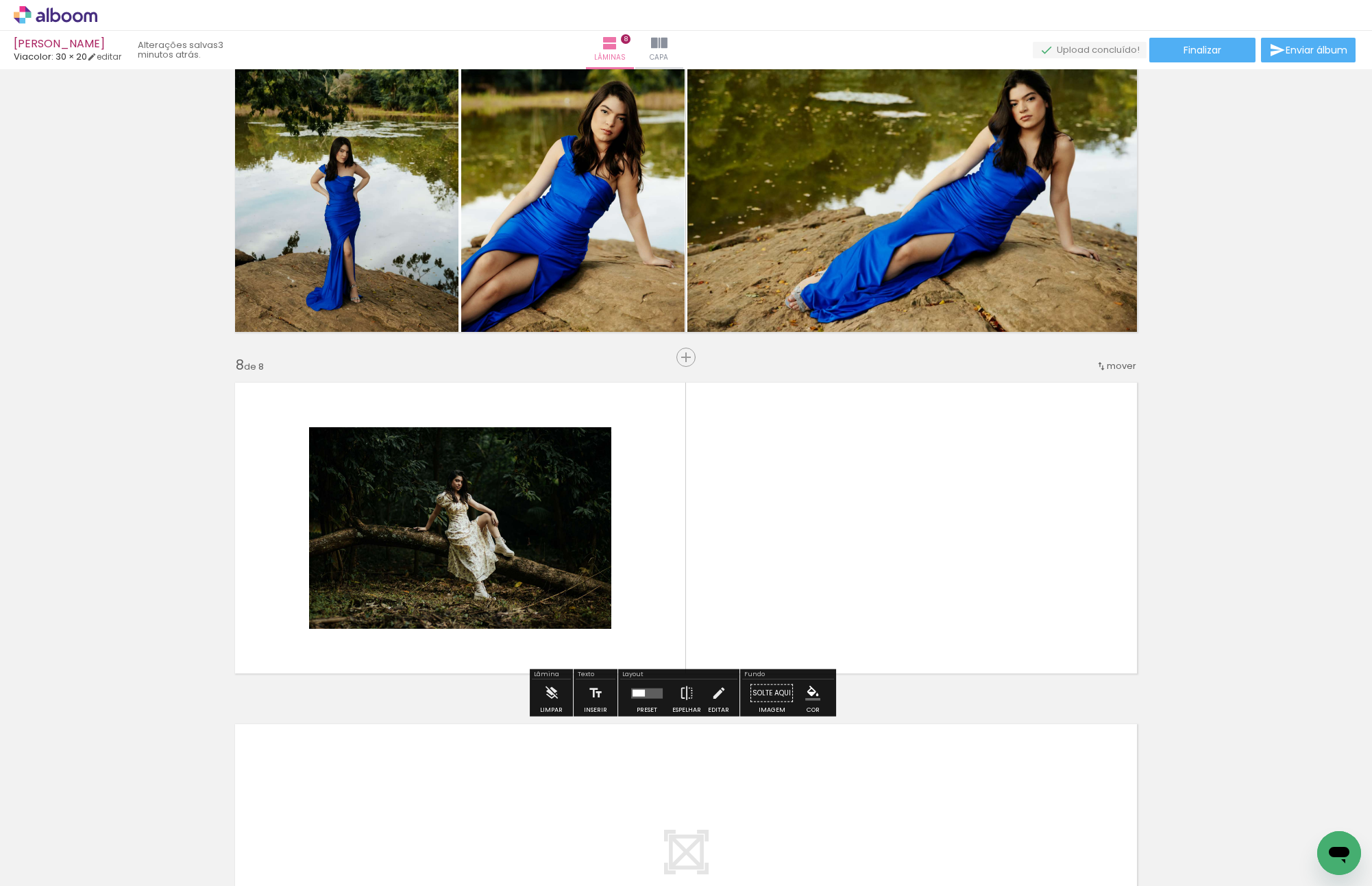
scroll to position [2218, 0]
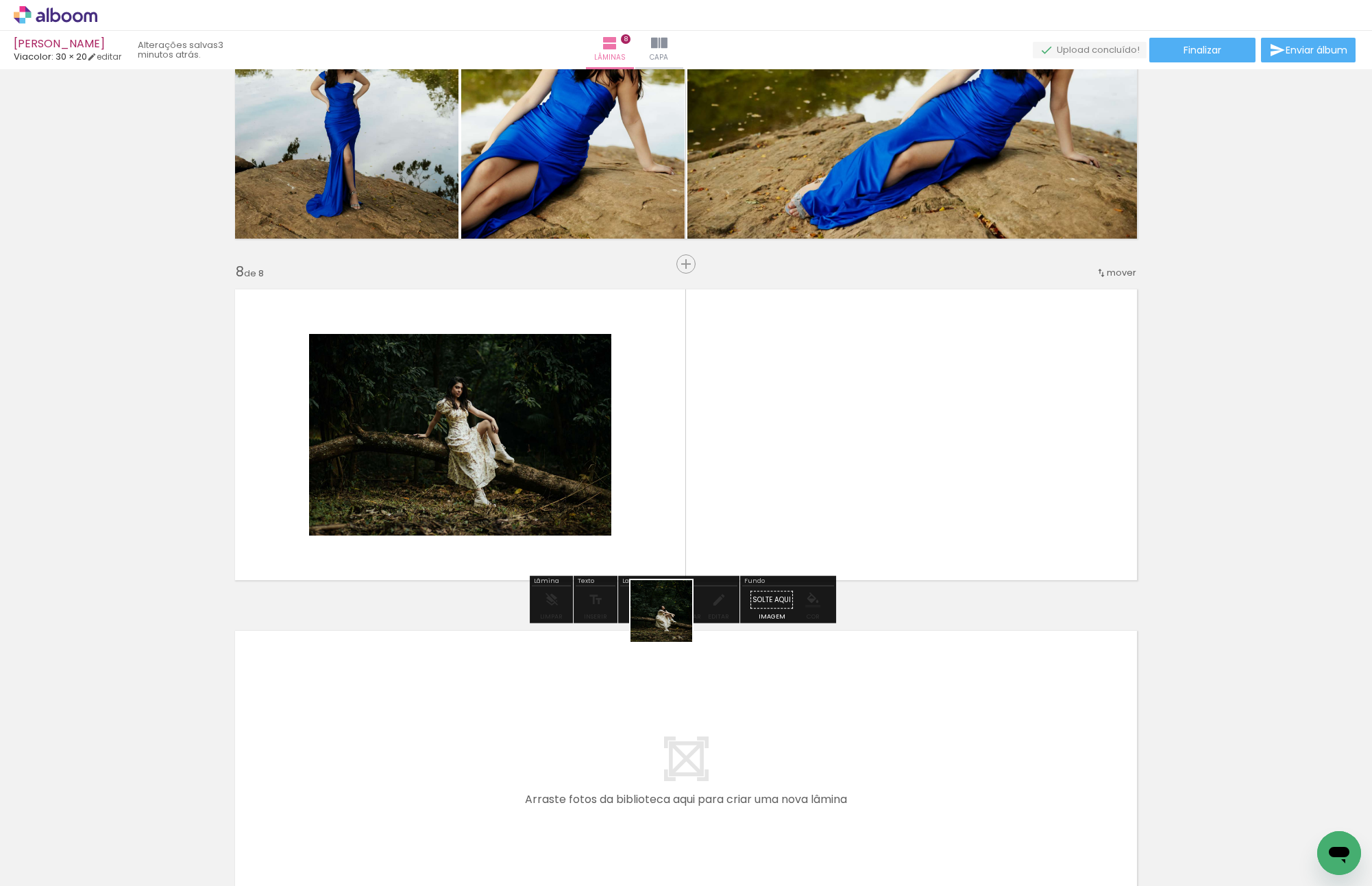
drag, startPoint x: 651, startPoint y: 669, endPoint x: 697, endPoint y: 528, distance: 148.3
click at [706, 459] on quentale-workspace at bounding box center [686, 443] width 1372 height 886
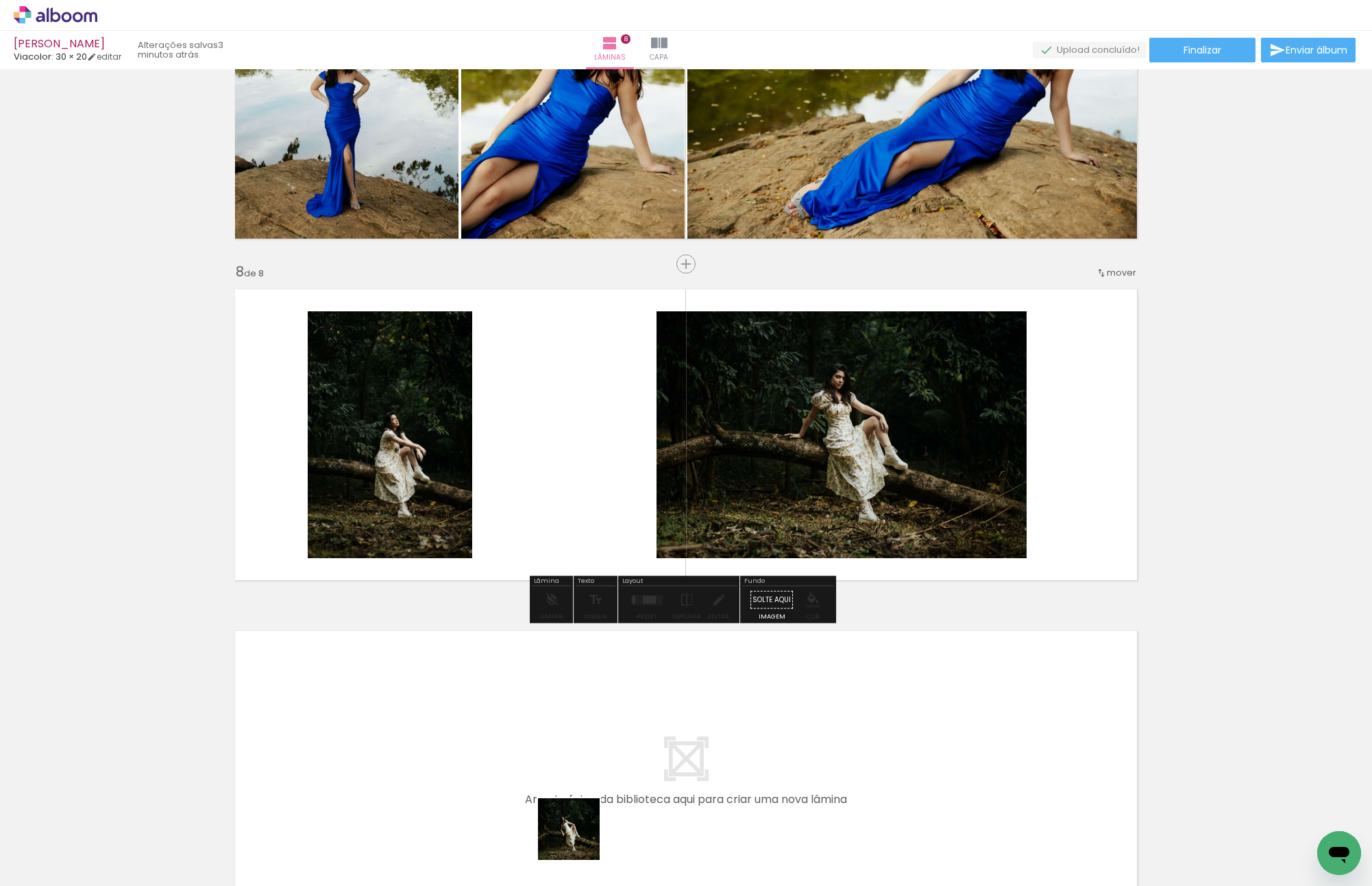
drag, startPoint x: 577, startPoint y: 843, endPoint x: 562, endPoint y: 500, distance: 343.3
click at [563, 506] on quentale-workspace at bounding box center [686, 443] width 1372 height 886
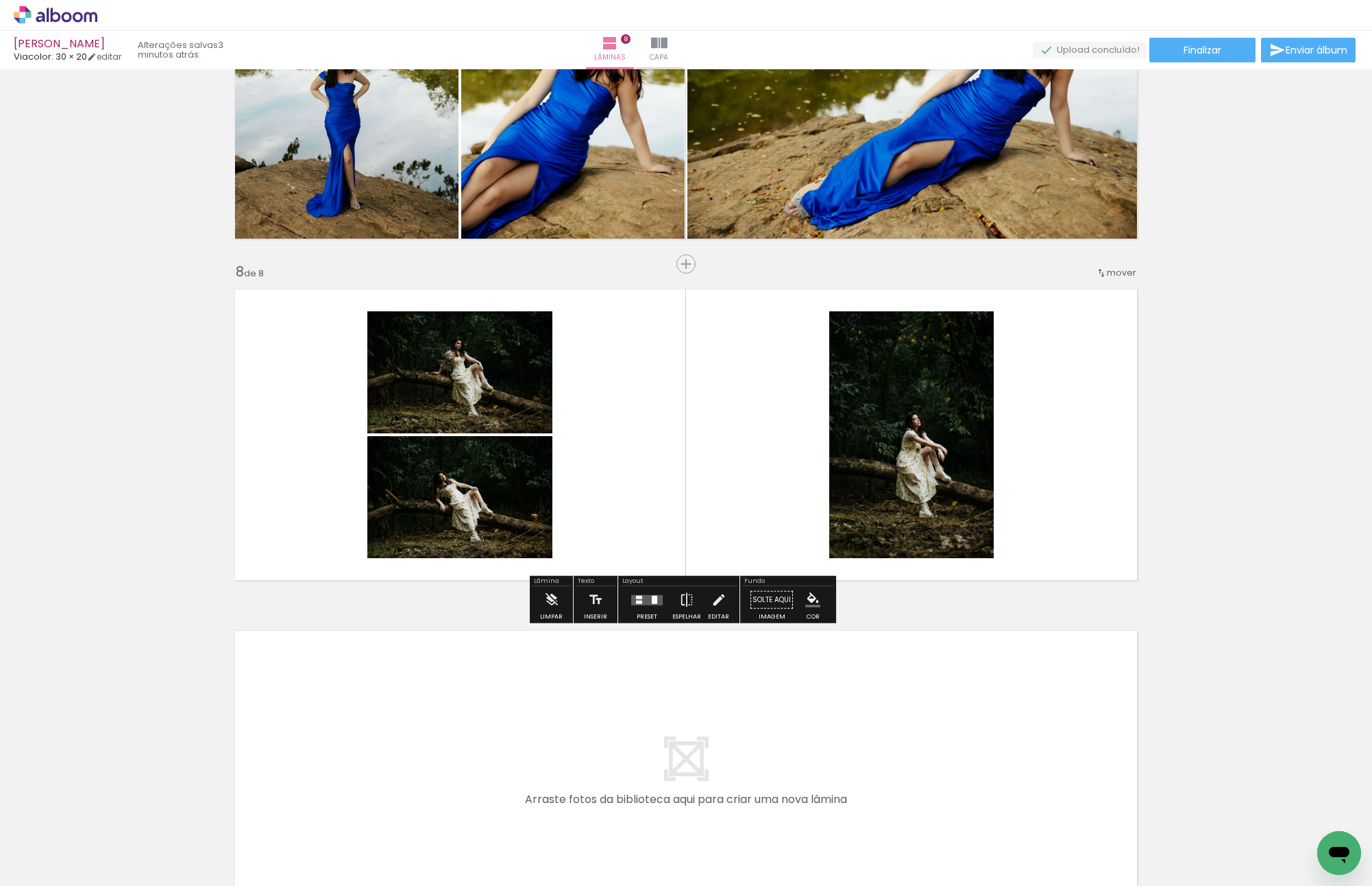
click at [646, 607] on div at bounding box center [647, 600] width 37 height 27
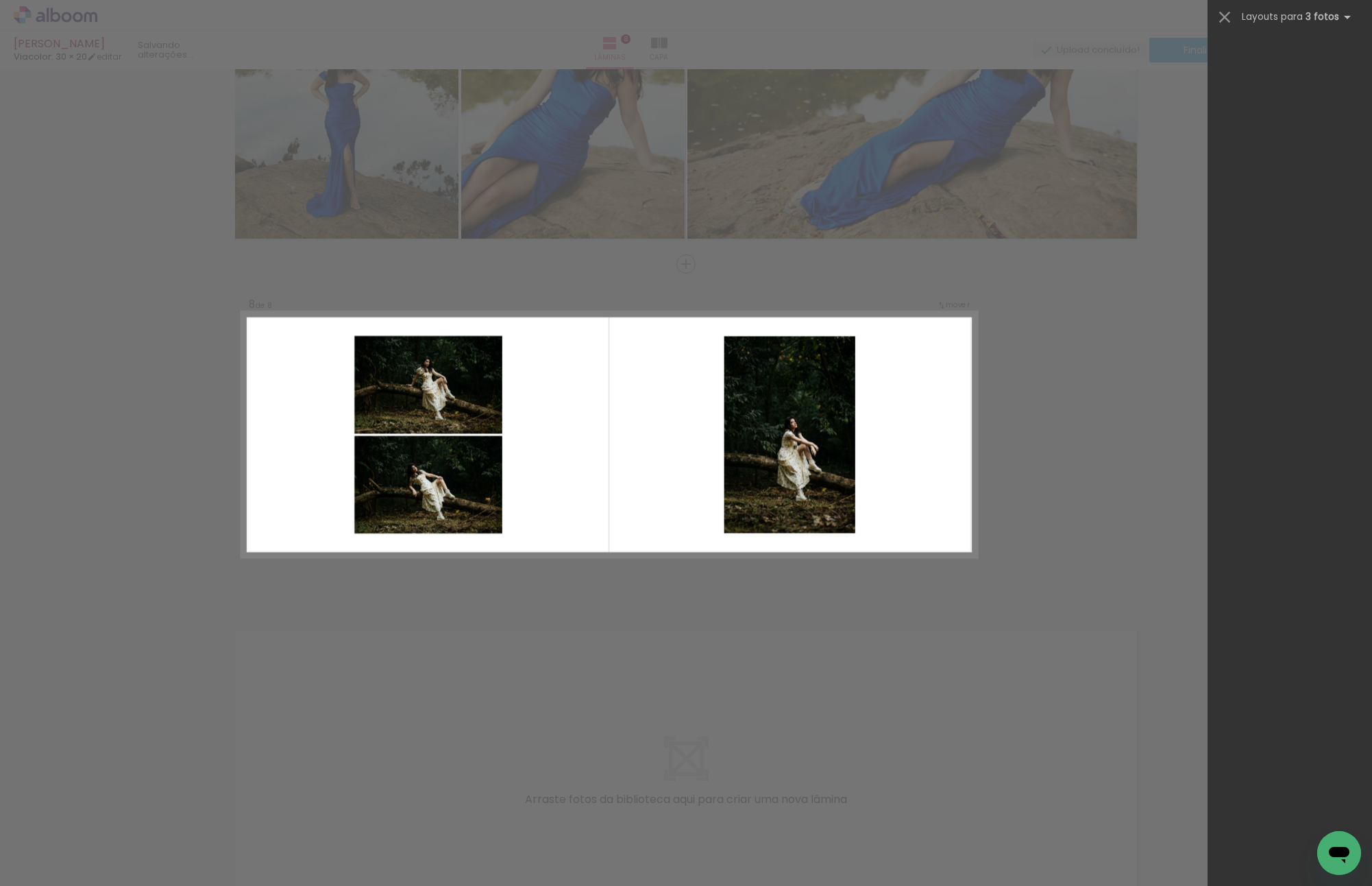
scroll to position [0, 0]
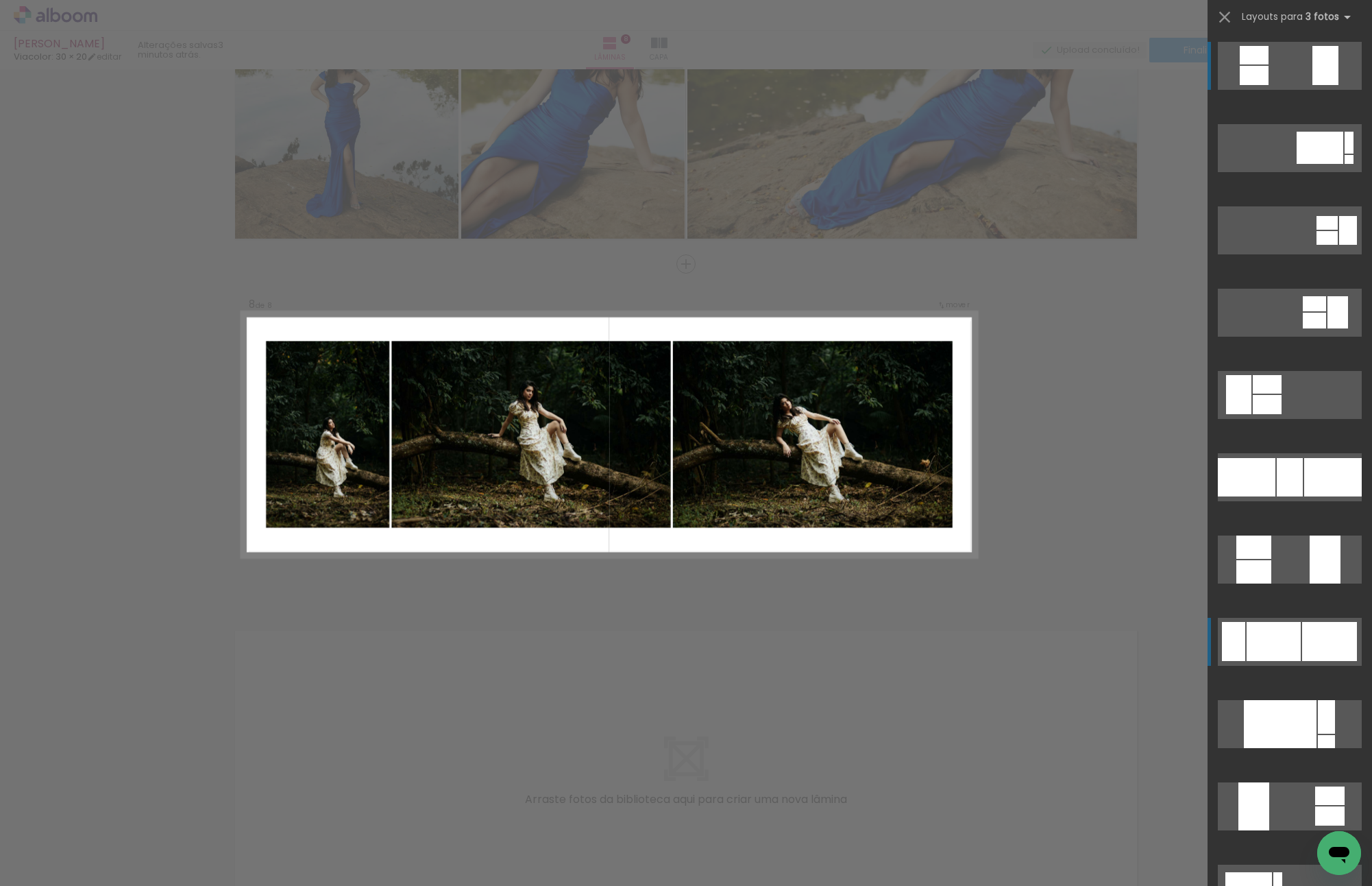
click at [1323, 245] on div at bounding box center [1327, 238] width 21 height 14
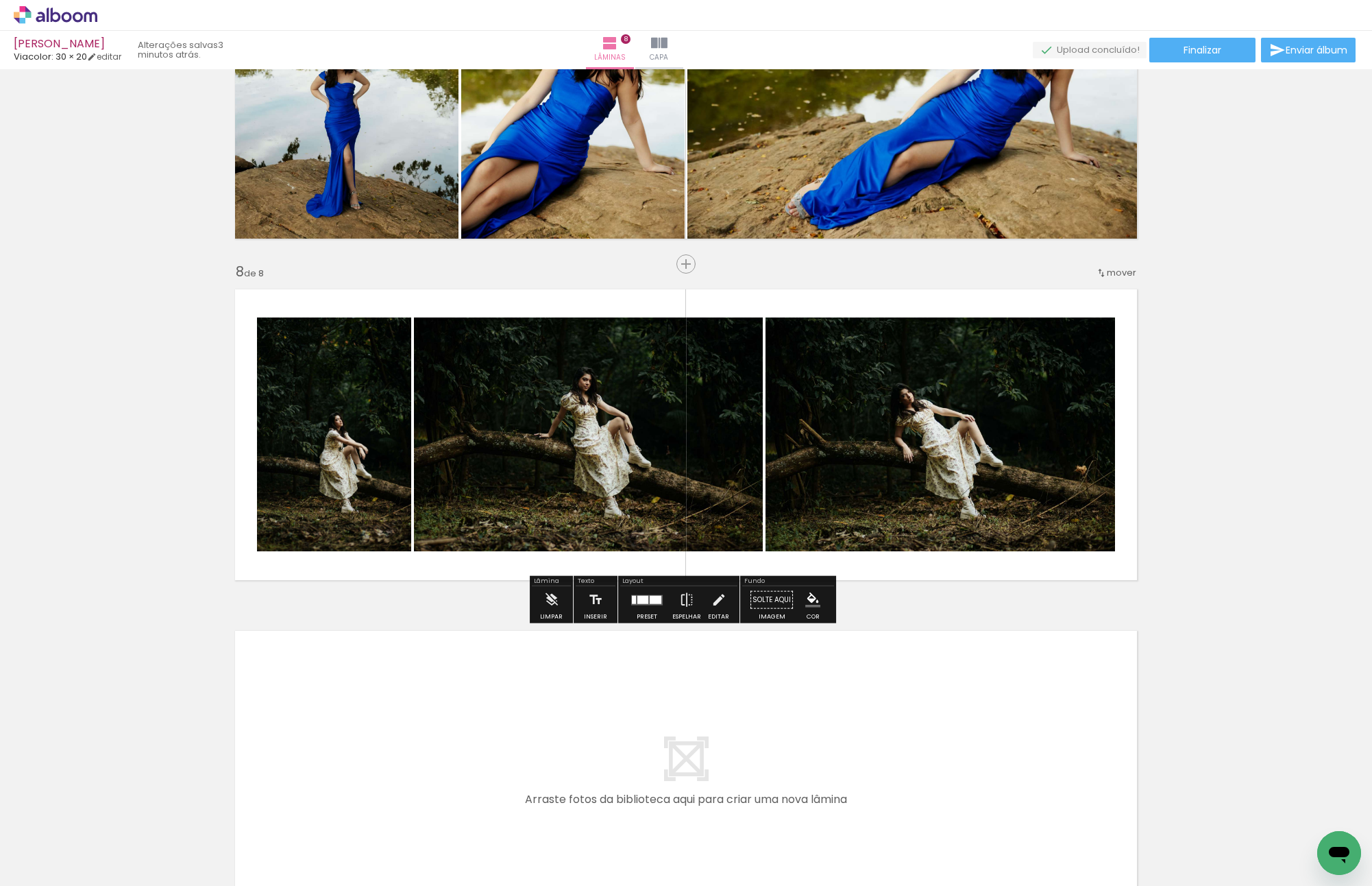
drag, startPoint x: 975, startPoint y: 405, endPoint x: 615, endPoint y: 367, distance: 362.0
click at [0, 0] on slot at bounding box center [0, 0] width 0 height 0
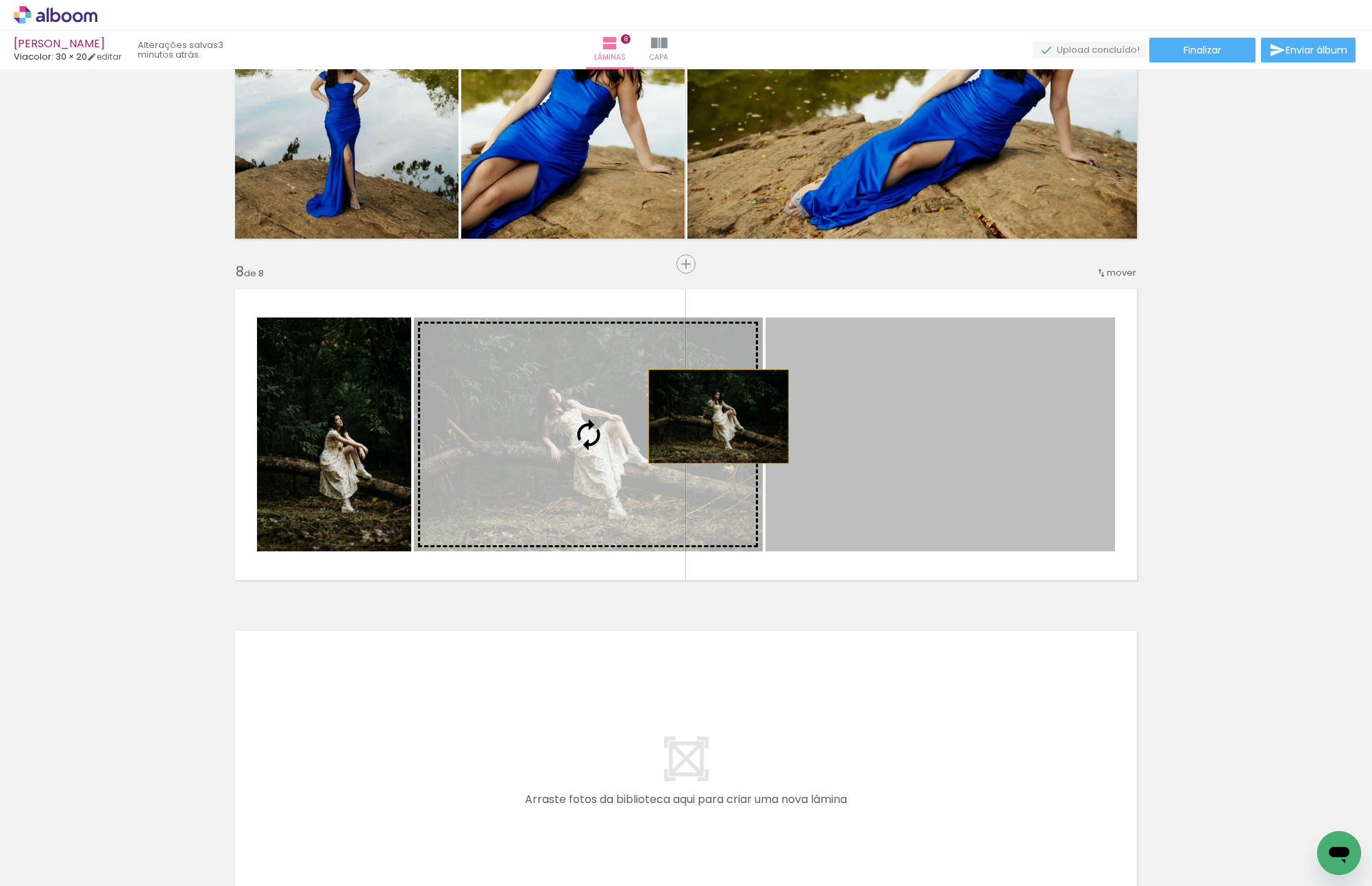
click at [0, 0] on slot at bounding box center [0, 0] width 0 height 0
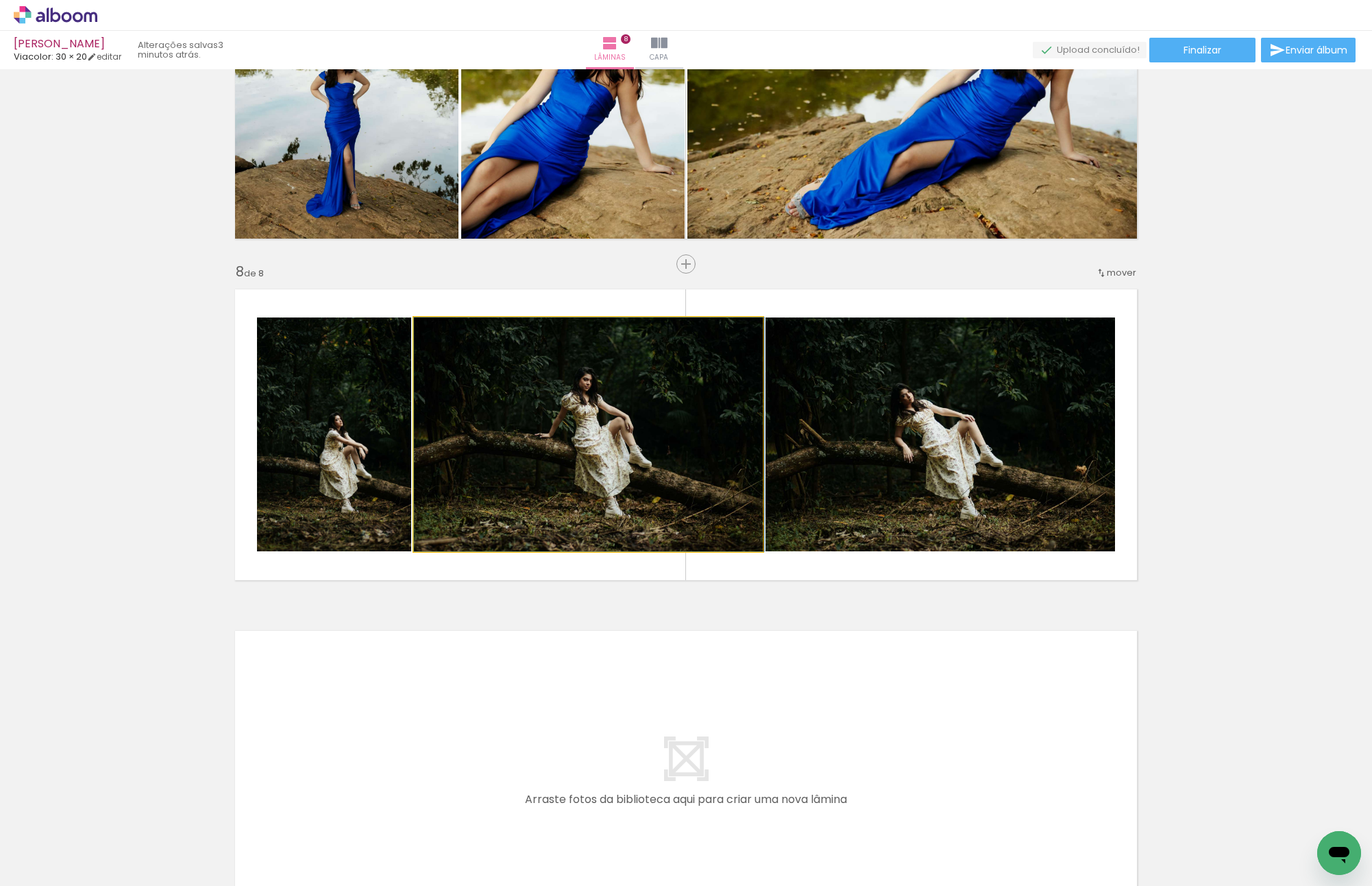
drag, startPoint x: 609, startPoint y: 418, endPoint x: 748, endPoint y: 418, distance: 139.0
drag, startPoint x: 737, startPoint y: 429, endPoint x: 867, endPoint y: 430, distance: 130.0
click at [0, 0] on slot at bounding box center [0, 0] width 0 height 0
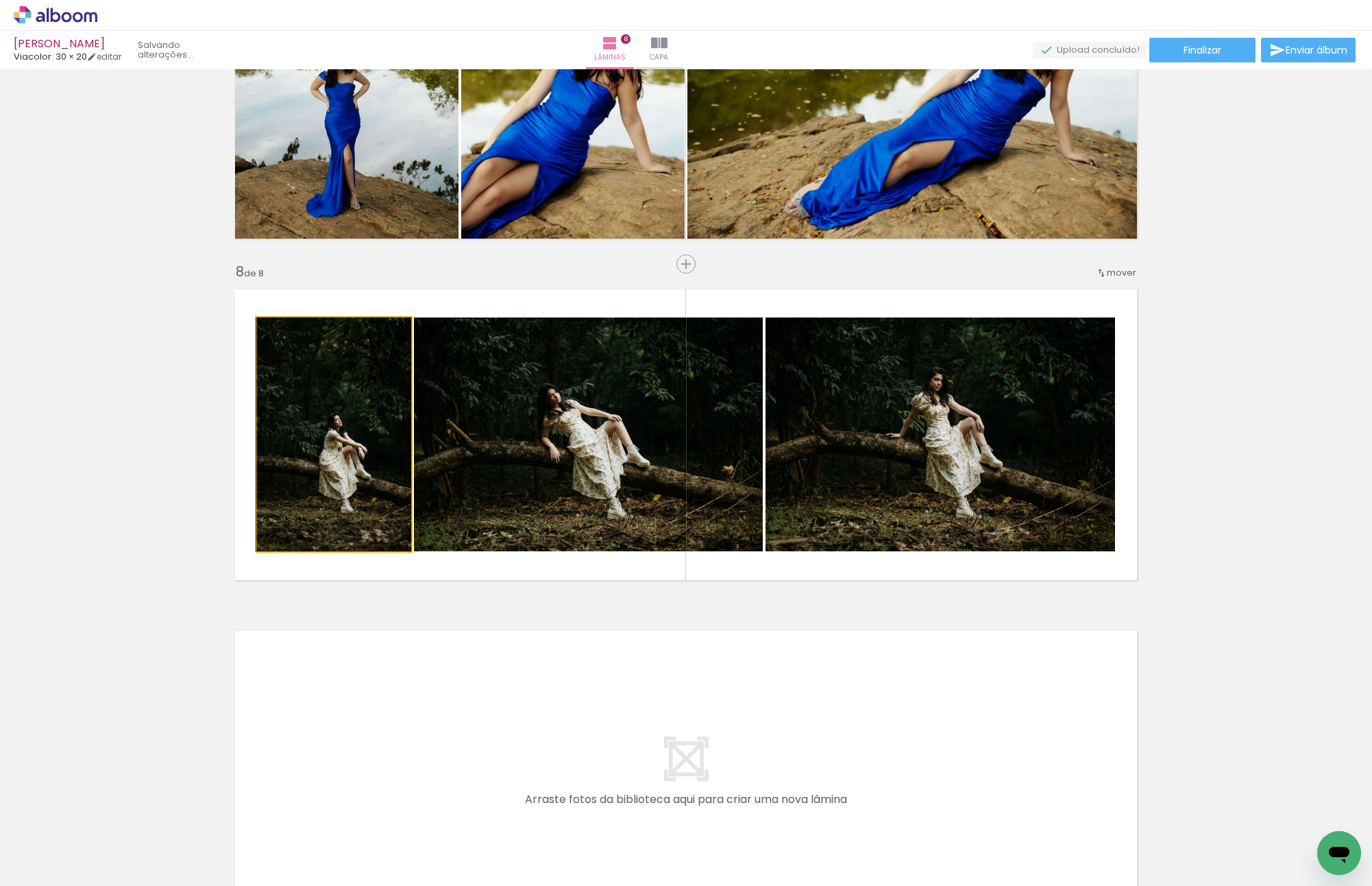
drag, startPoint x: 392, startPoint y: 432, endPoint x: 359, endPoint y: 415, distance: 37.1
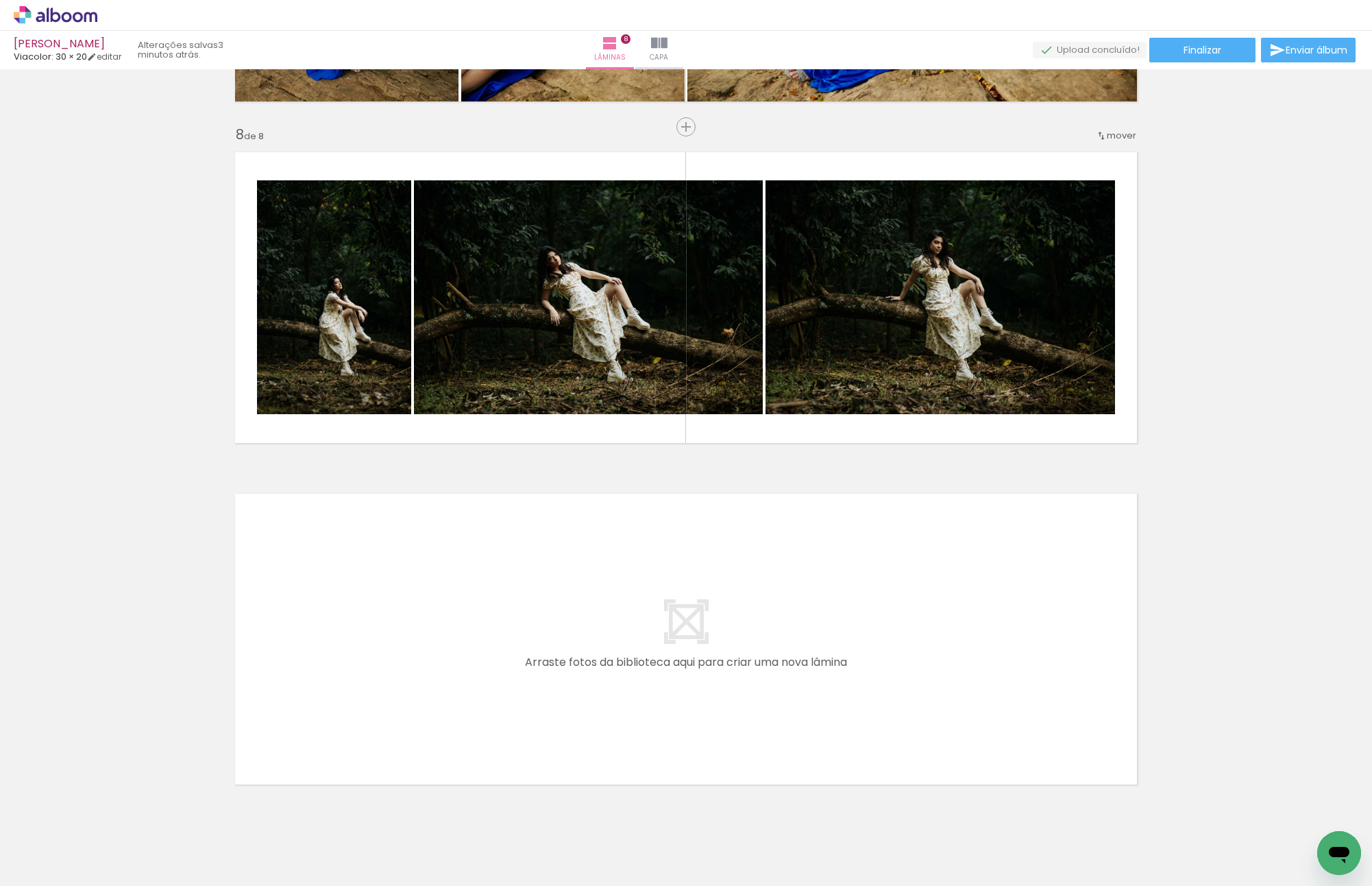
scroll to position [2395, 0]
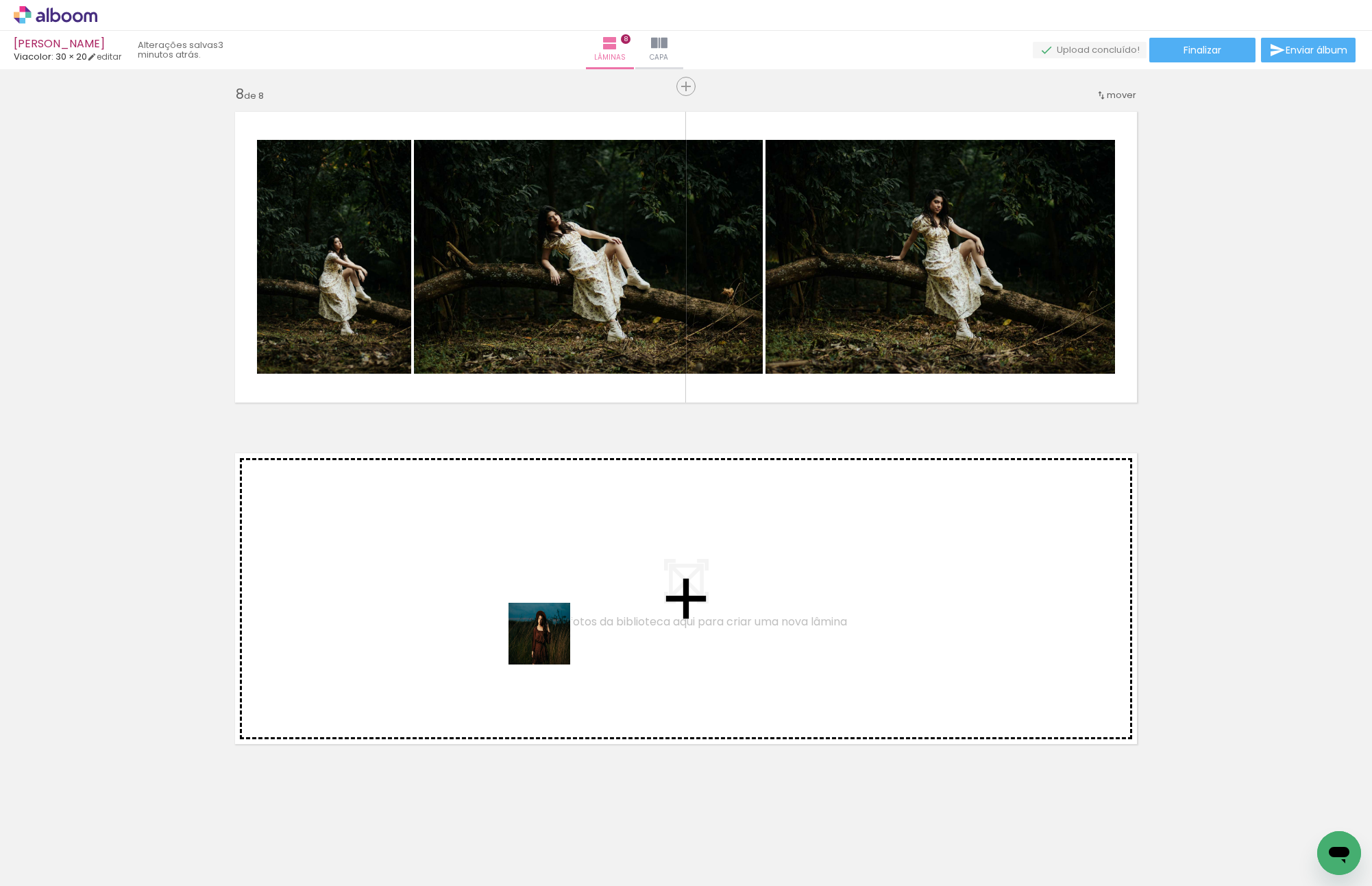
drag, startPoint x: 644, startPoint y: 829, endPoint x: 651, endPoint y: 774, distance: 55.4
click at [527, 615] on quentale-workspace at bounding box center [686, 443] width 1372 height 886
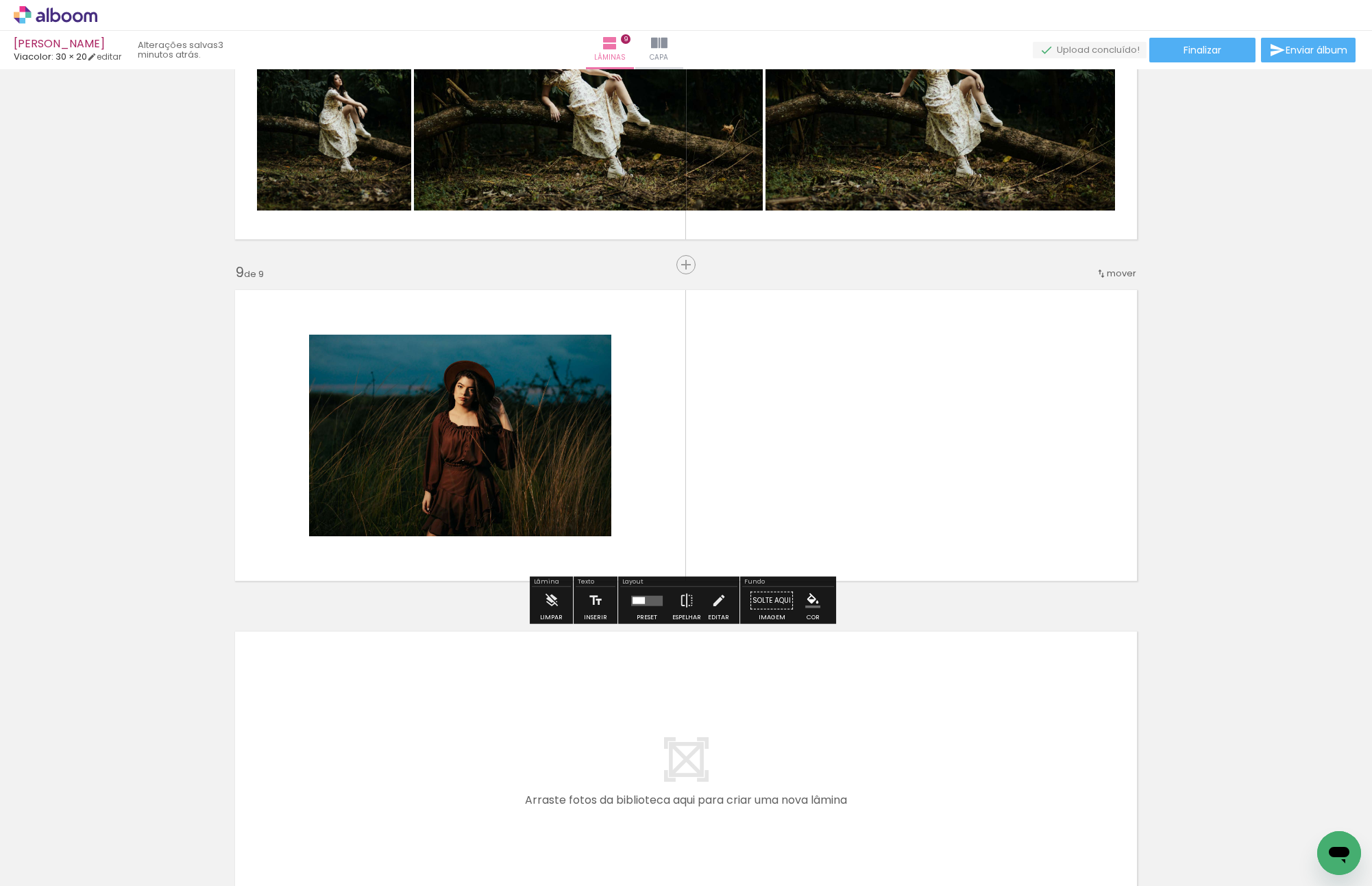
scroll to position [2559, 0]
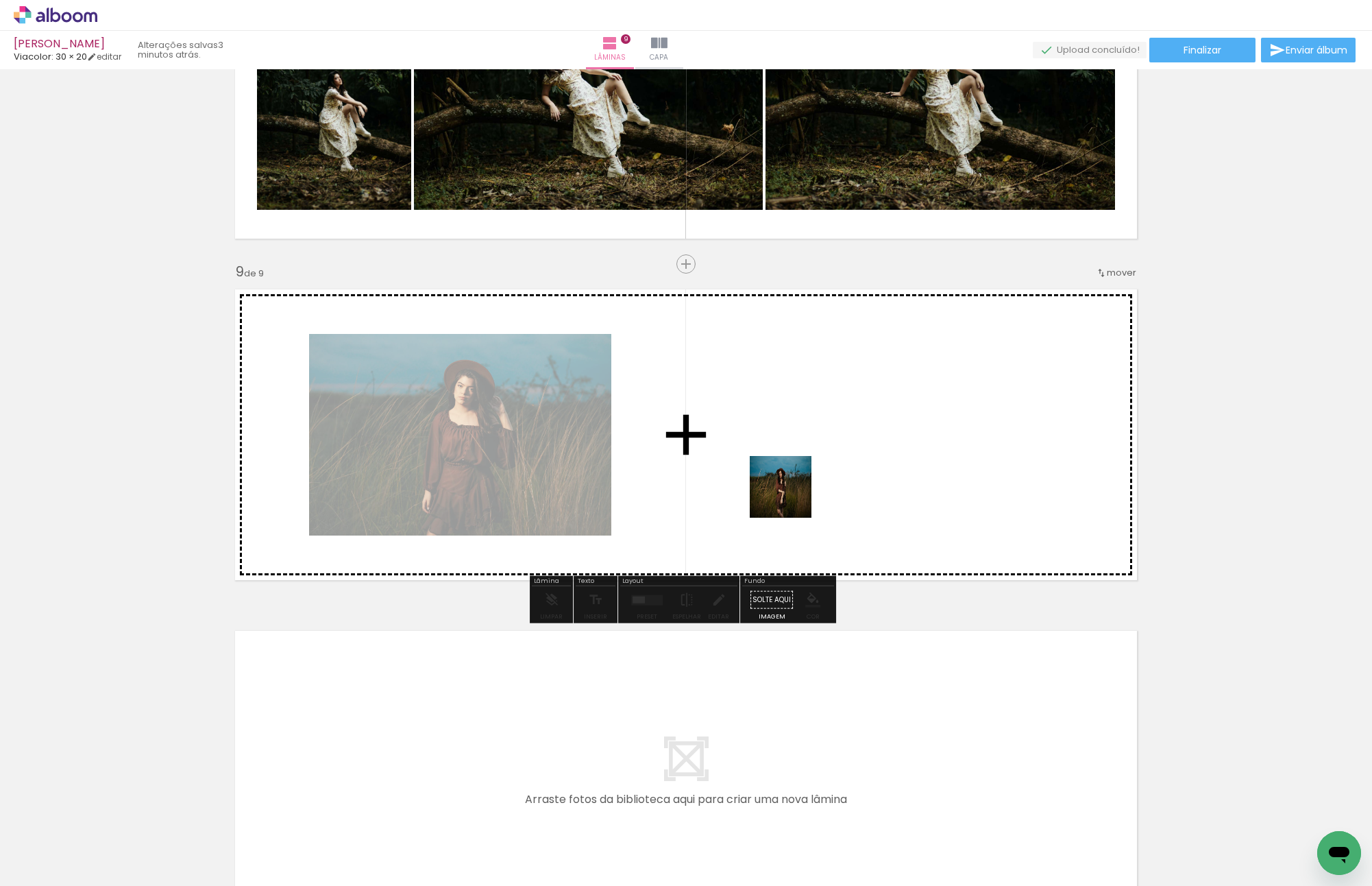
drag, startPoint x: 744, startPoint y: 843, endPoint x: 787, endPoint y: 495, distance: 350.6
click at [787, 495] on quentale-workspace at bounding box center [686, 443] width 1372 height 886
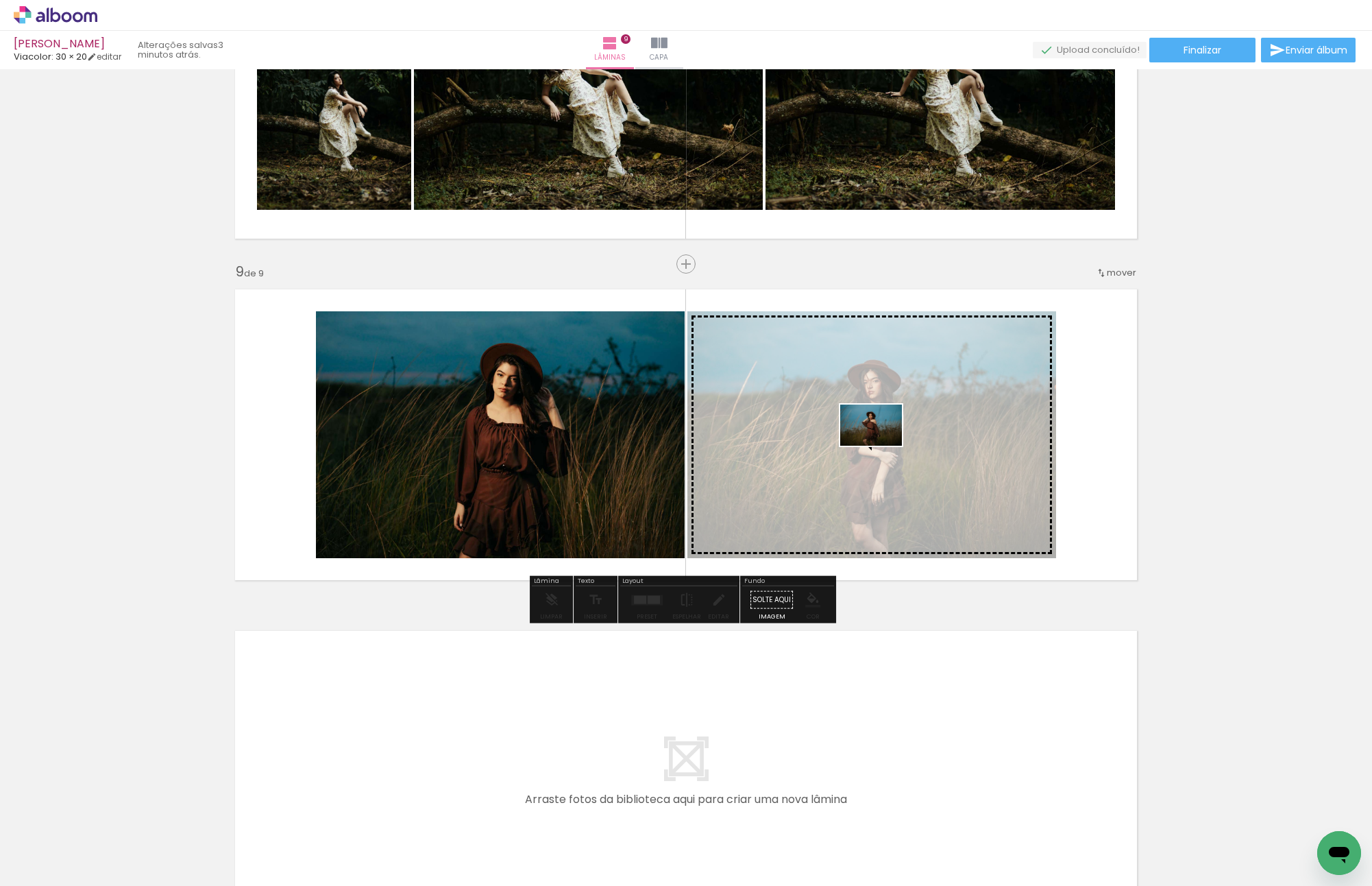
drag, startPoint x: 815, startPoint y: 834, endPoint x: 881, endPoint y: 446, distance: 393.6
click at [881, 446] on quentale-workspace at bounding box center [686, 443] width 1372 height 886
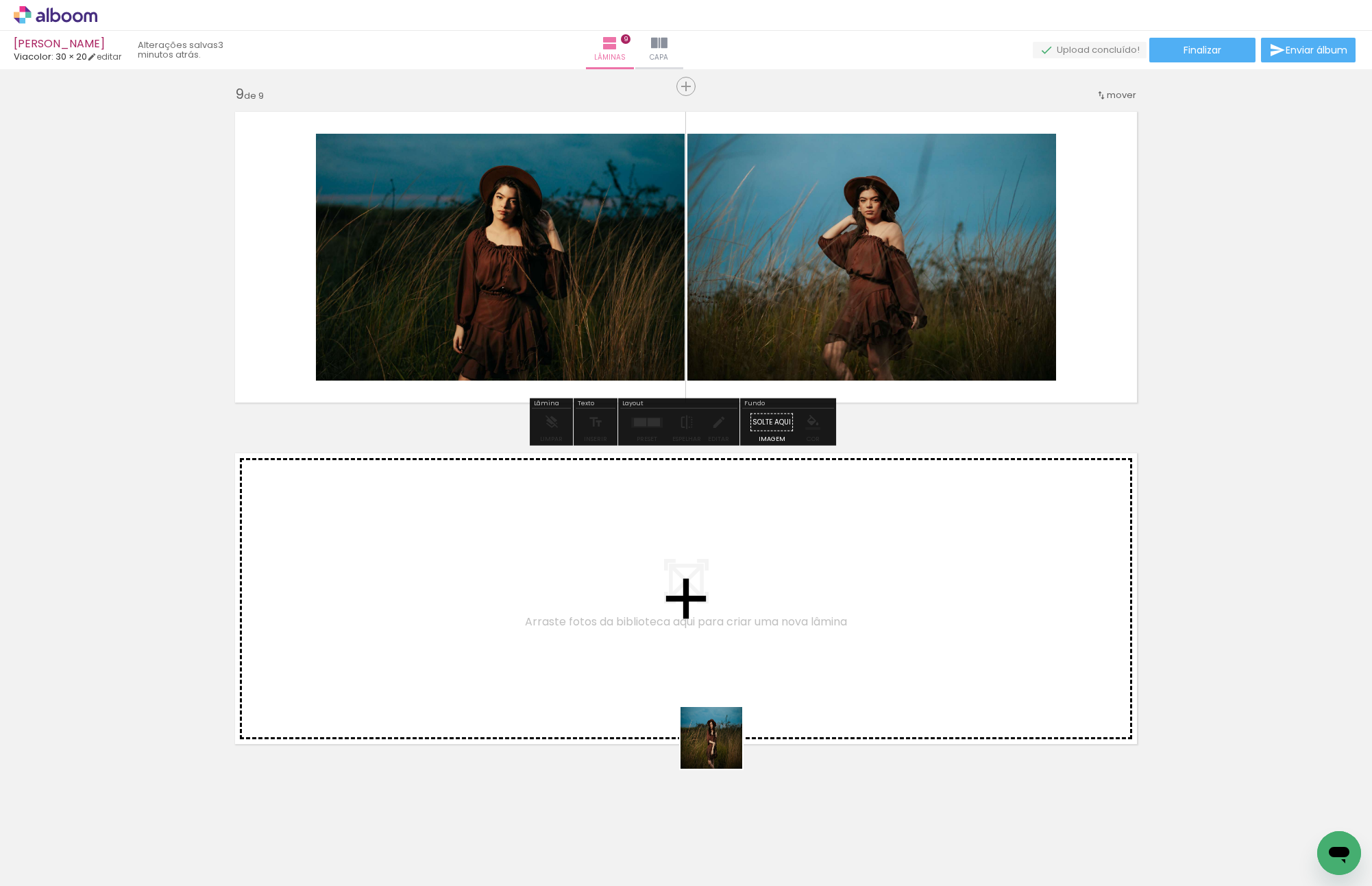
drag, startPoint x: 722, startPoint y: 765, endPoint x: 952, endPoint y: 800, distance: 232.6
click at [717, 678] on quentale-workspace at bounding box center [686, 443] width 1372 height 886
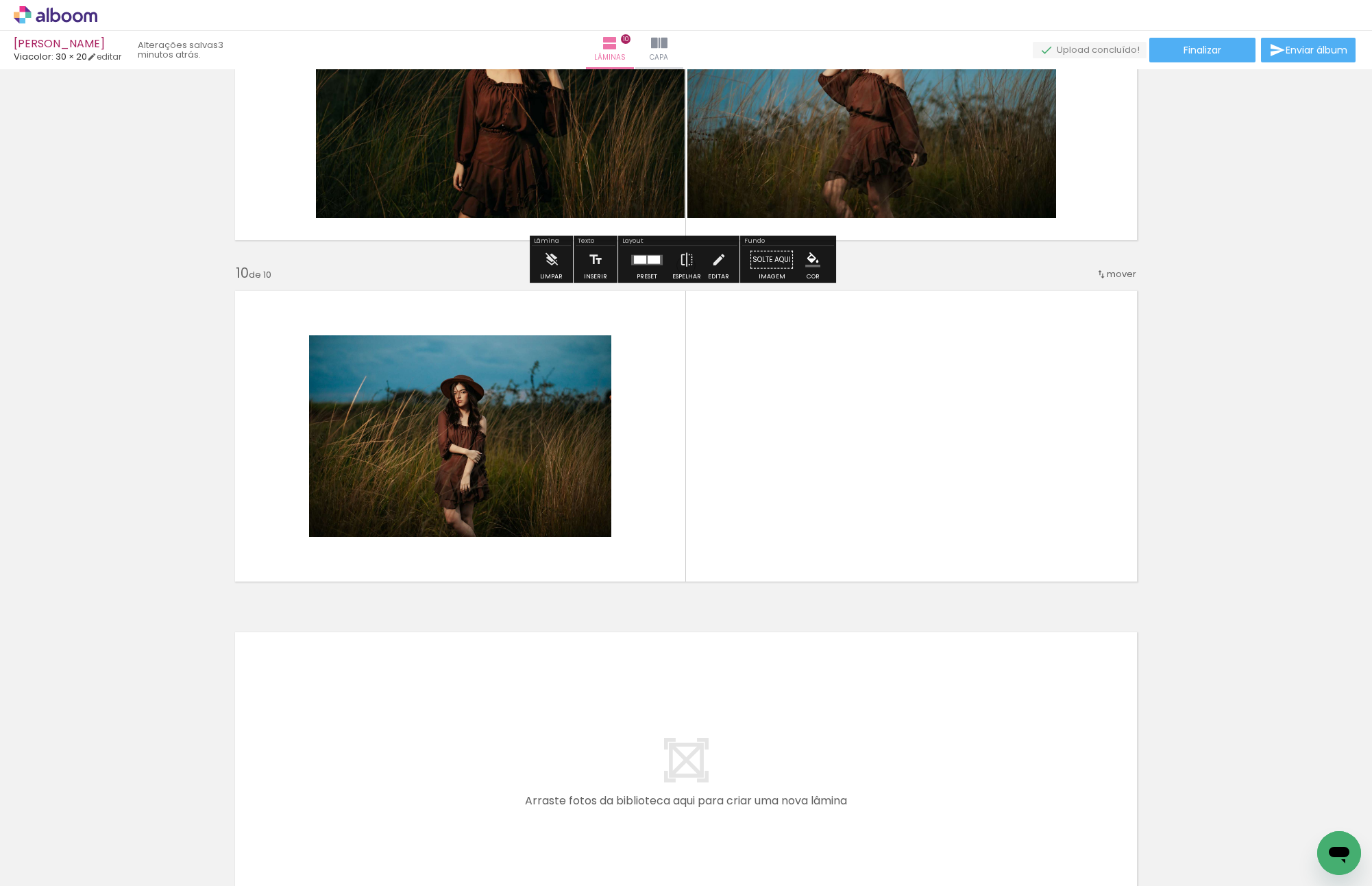
scroll to position [2901, 0]
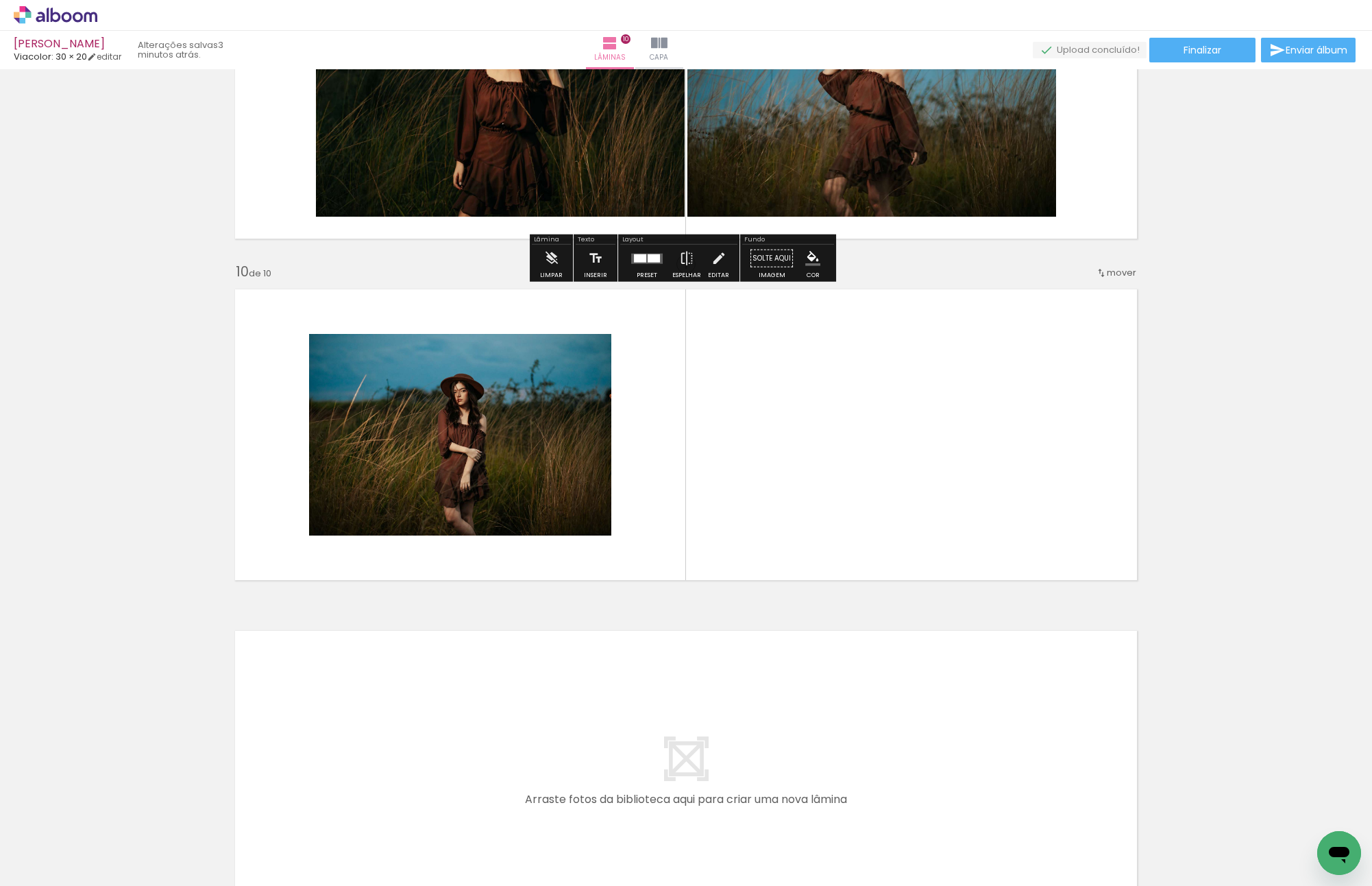
drag, startPoint x: 890, startPoint y: 833, endPoint x: 905, endPoint y: 368, distance: 465.2
click at [879, 352] on quentale-workspace at bounding box center [686, 443] width 1372 height 886
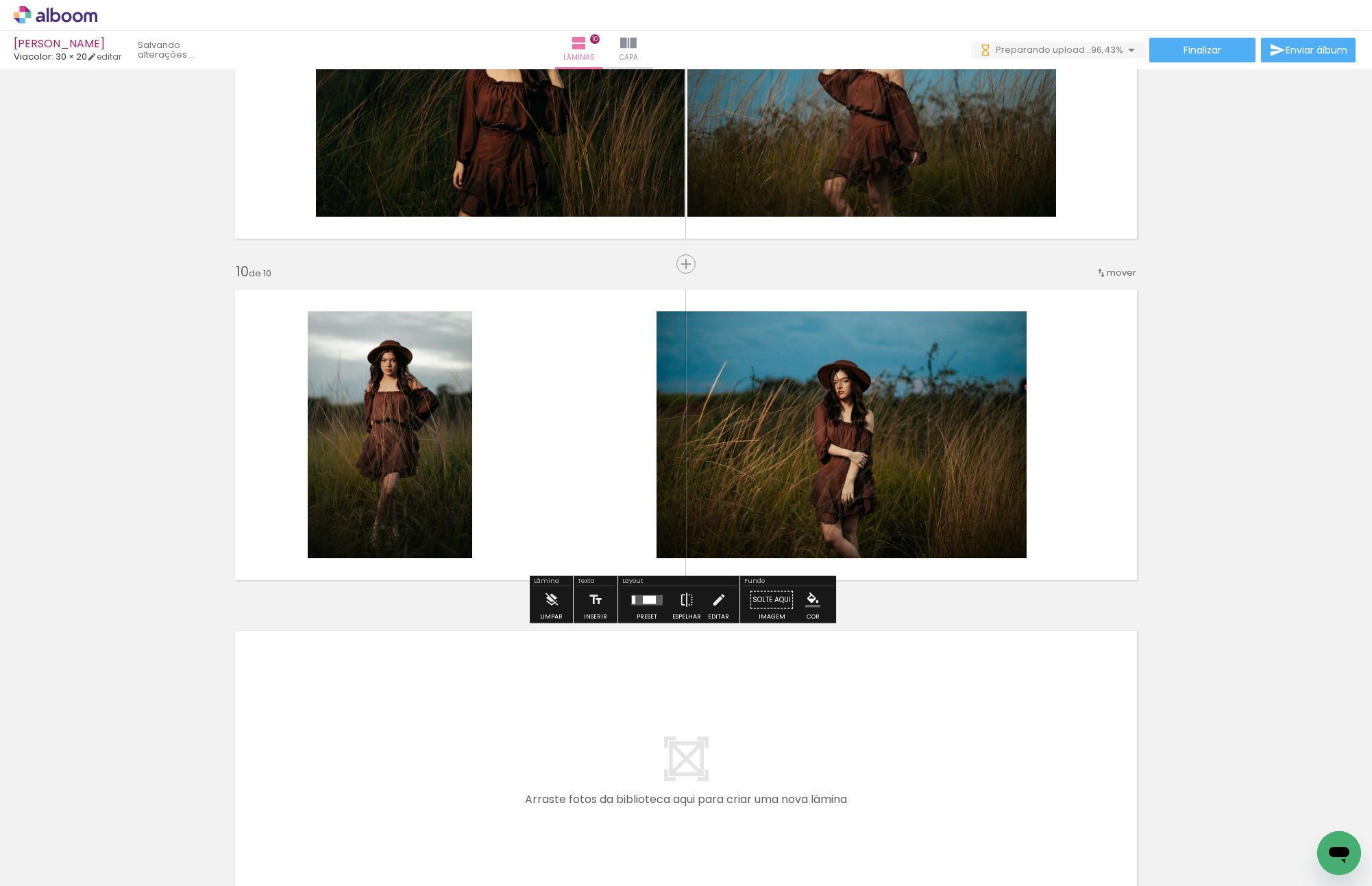
scroll to position [0, 894]
drag, startPoint x: 1293, startPoint y: 877, endPoint x: 26, endPoint y: 6, distance: 1537.5
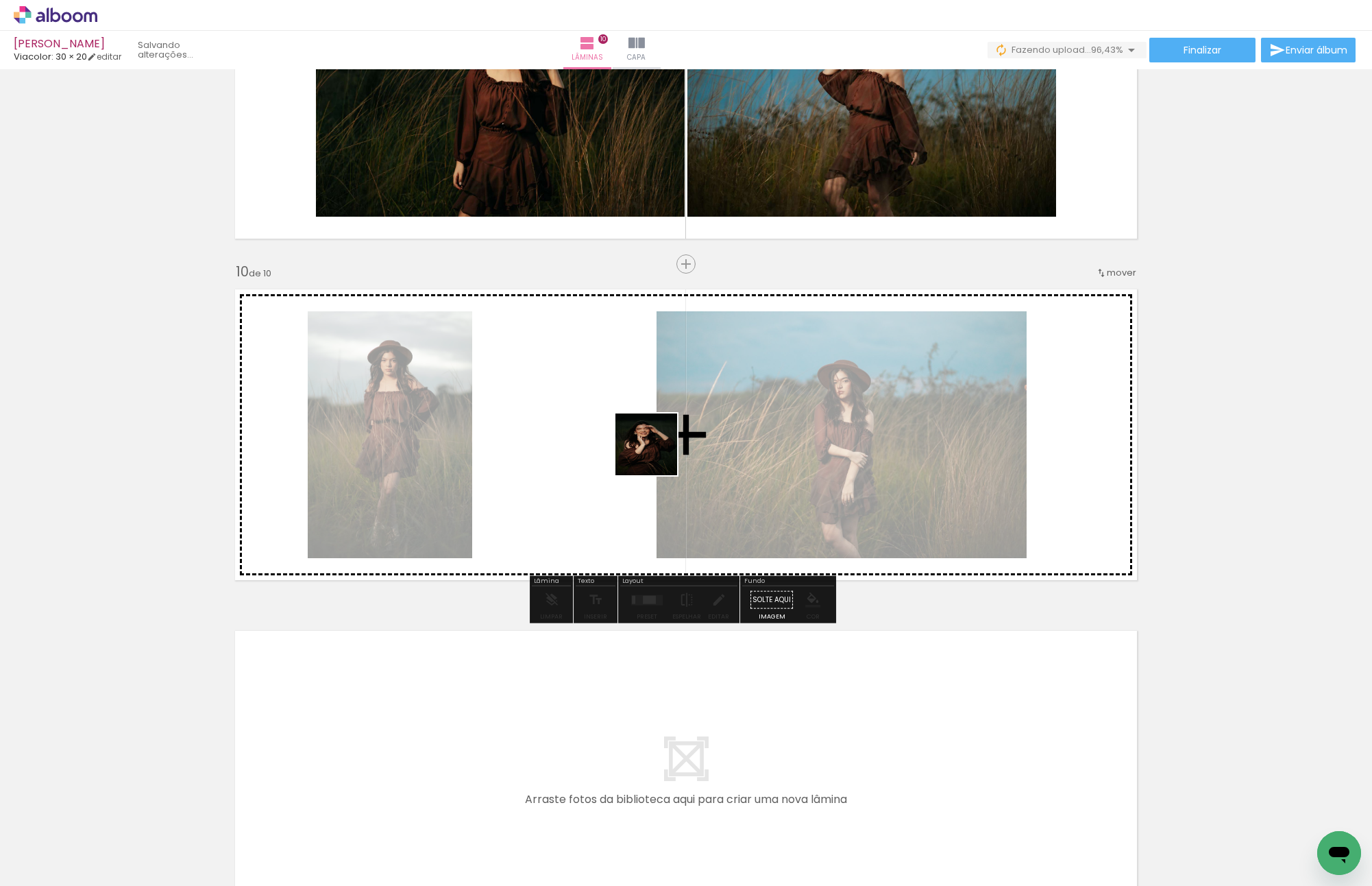
drag, startPoint x: 1333, startPoint y: 820, endPoint x: 656, endPoint y: 454, distance: 769.6
click at [656, 454] on quentale-workspace at bounding box center [686, 443] width 1372 height 886
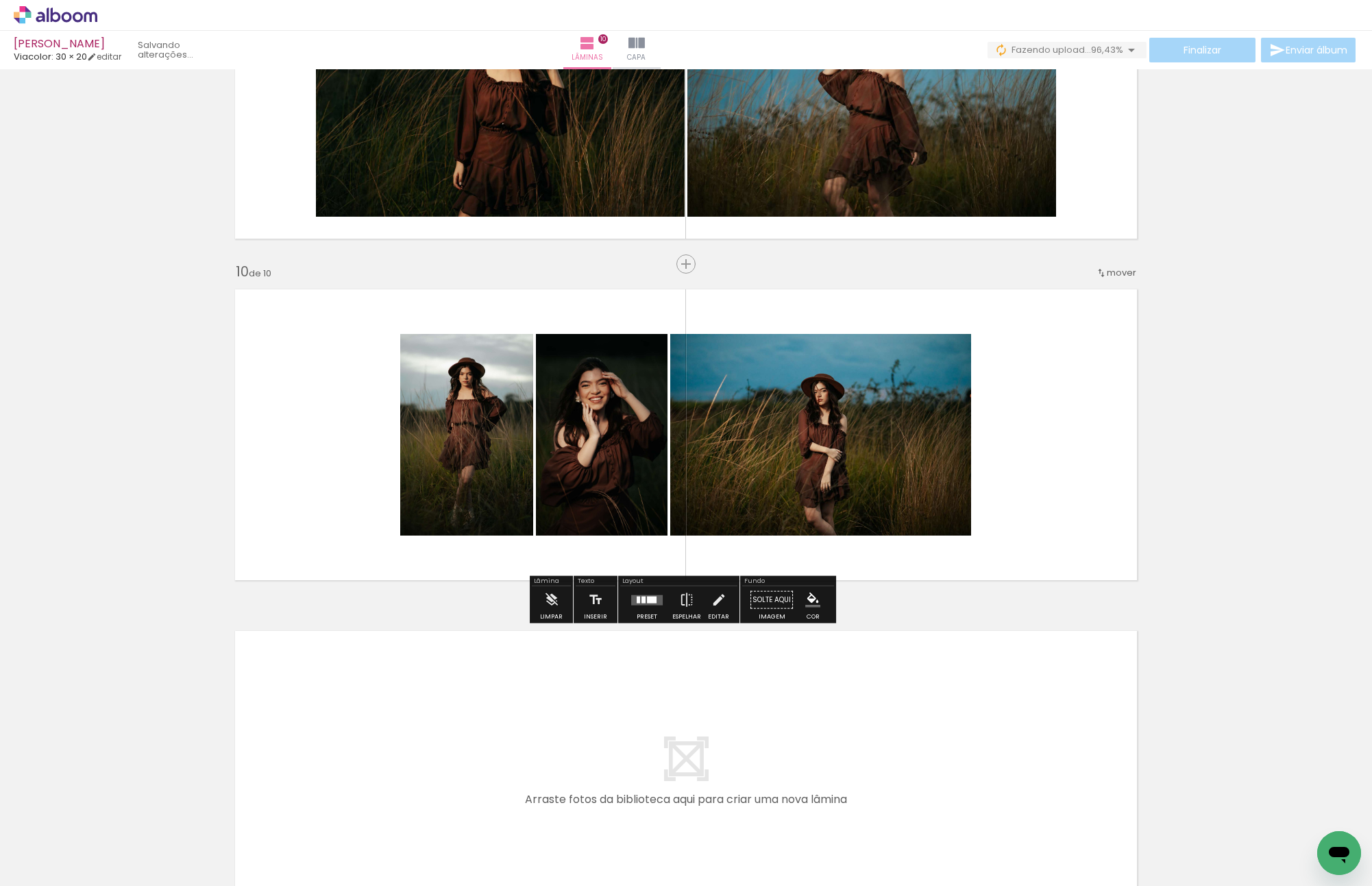
click at [647, 597] on div at bounding box center [652, 599] width 9 height 7
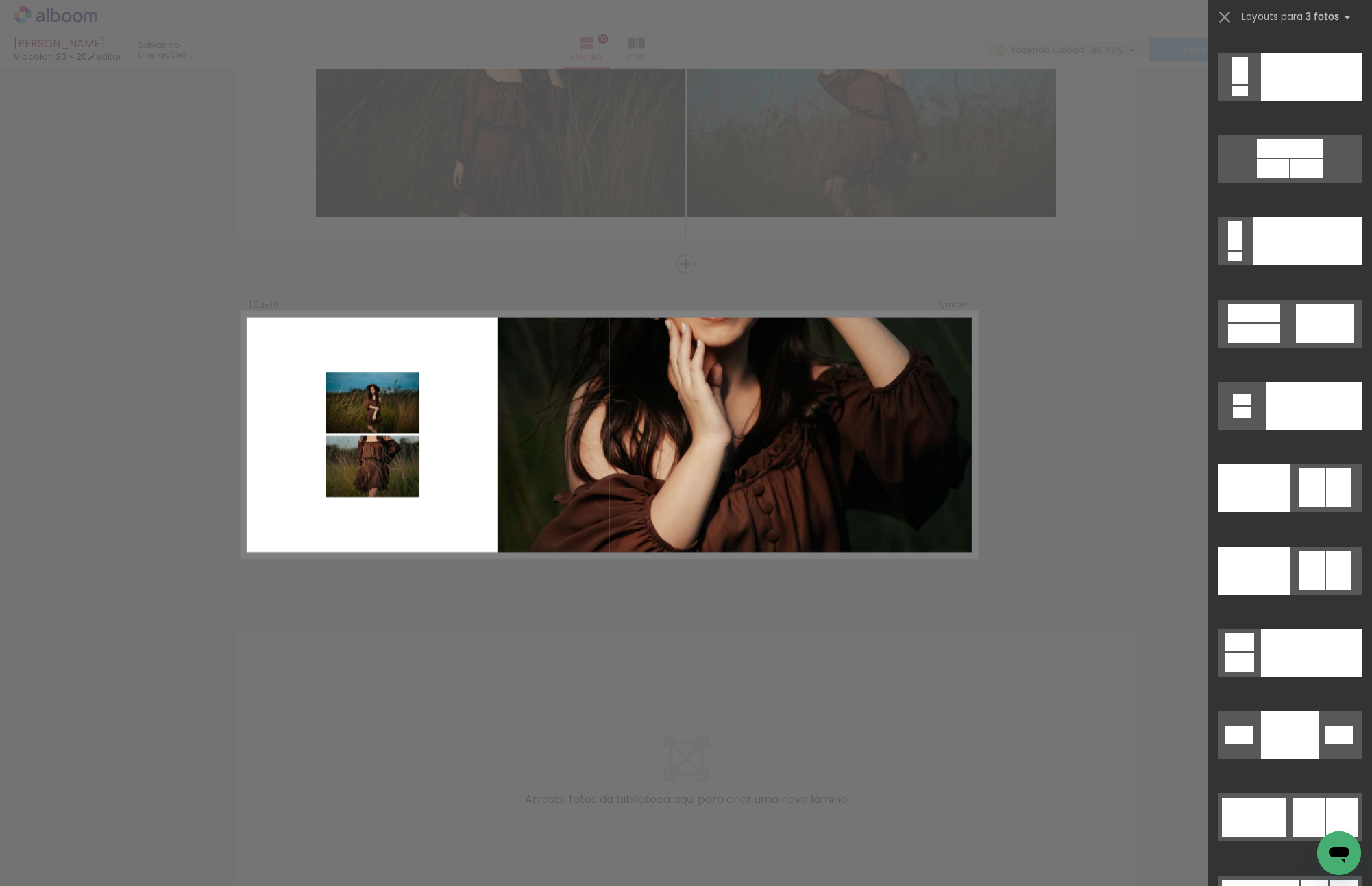
scroll to position [15322, 0]
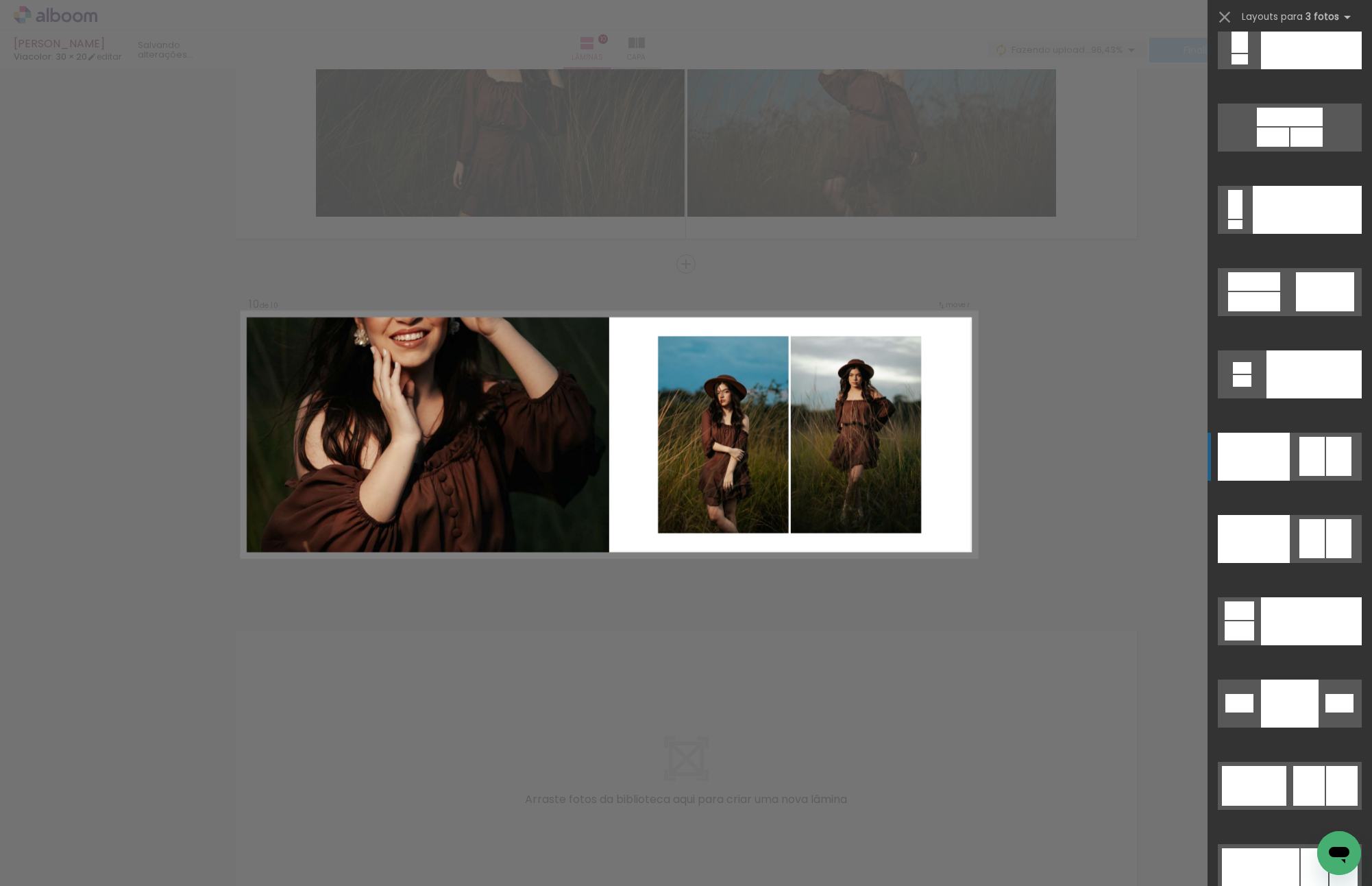
click at [1304, 448] on div at bounding box center [1312, 456] width 26 height 39
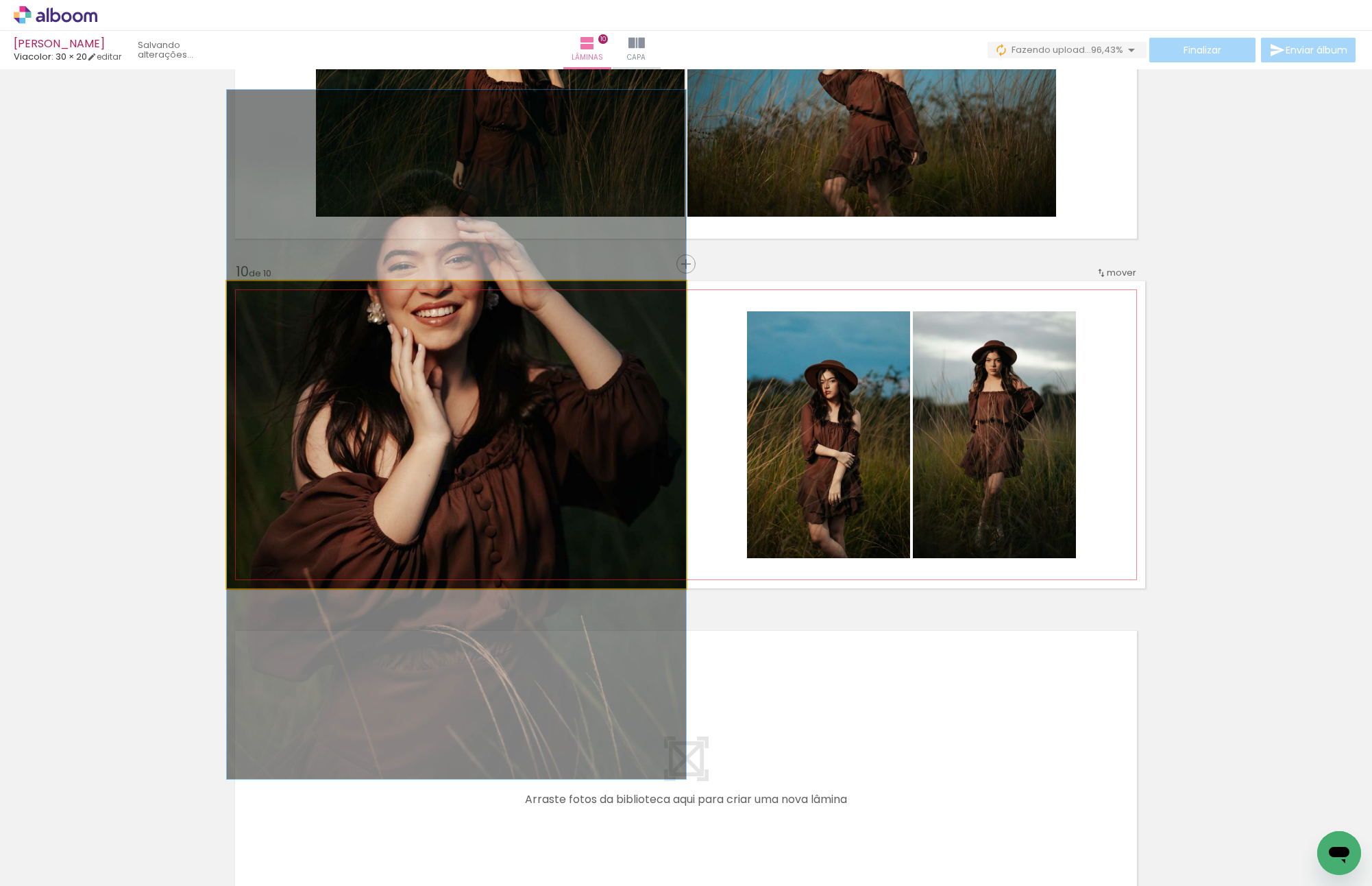
click at [510, 390] on quentale-photo at bounding box center [457, 434] width 459 height 307
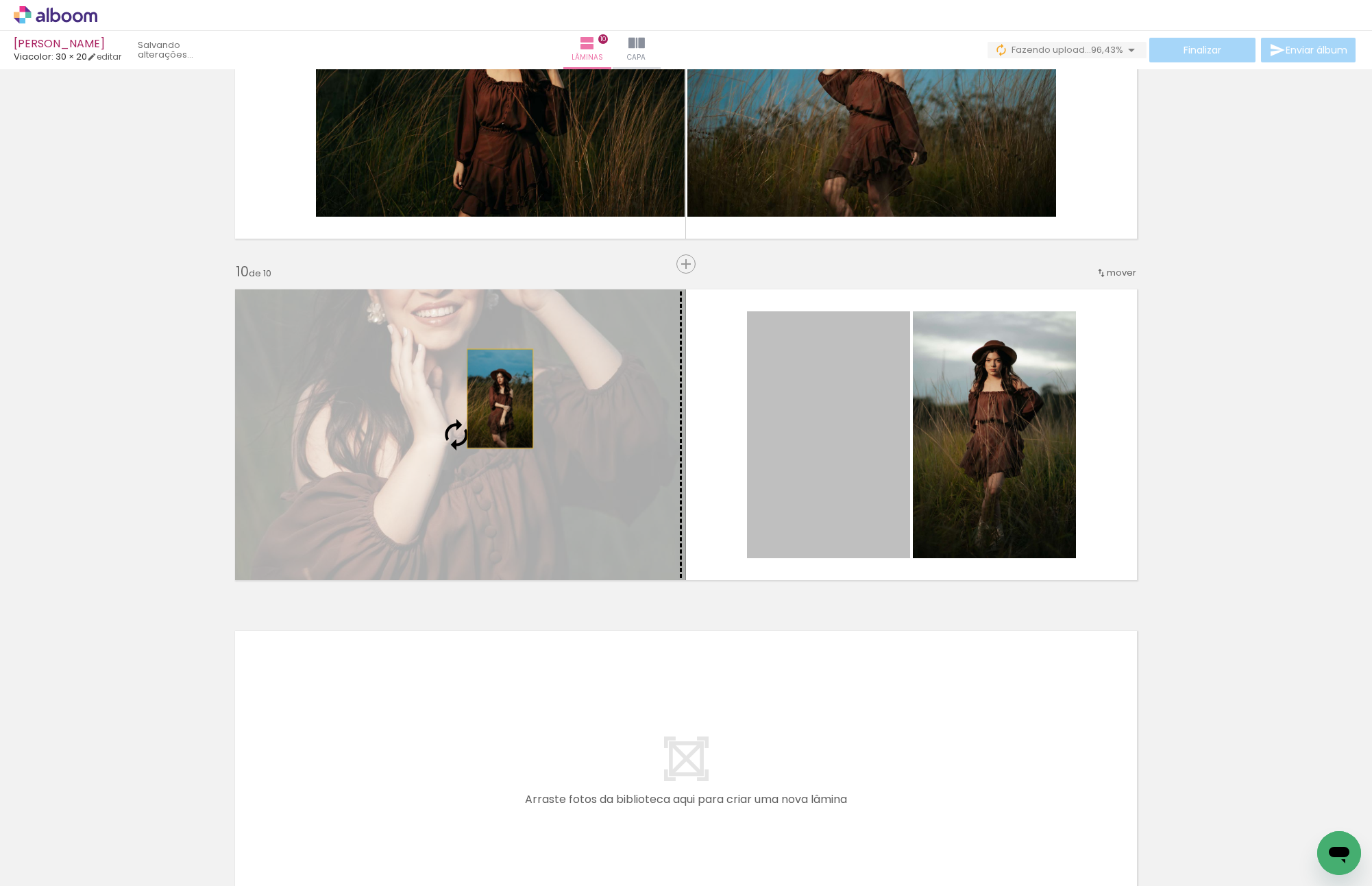
drag, startPoint x: 763, startPoint y: 401, endPoint x: 489, endPoint y: 397, distance: 274.0
click at [0, 0] on slot at bounding box center [0, 0] width 0 height 0
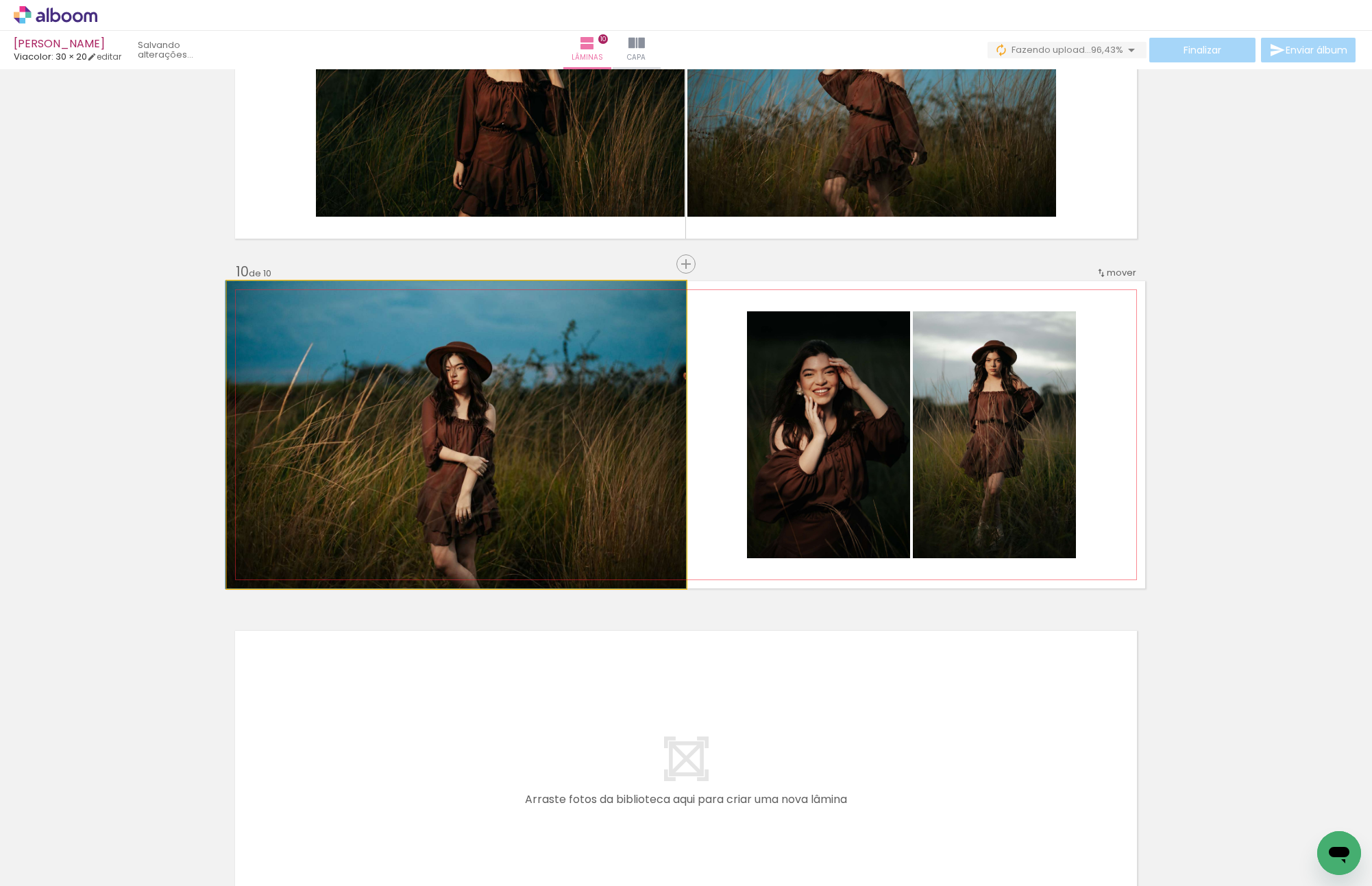
drag, startPoint x: 555, startPoint y: 411, endPoint x: 495, endPoint y: 408, distance: 60.1
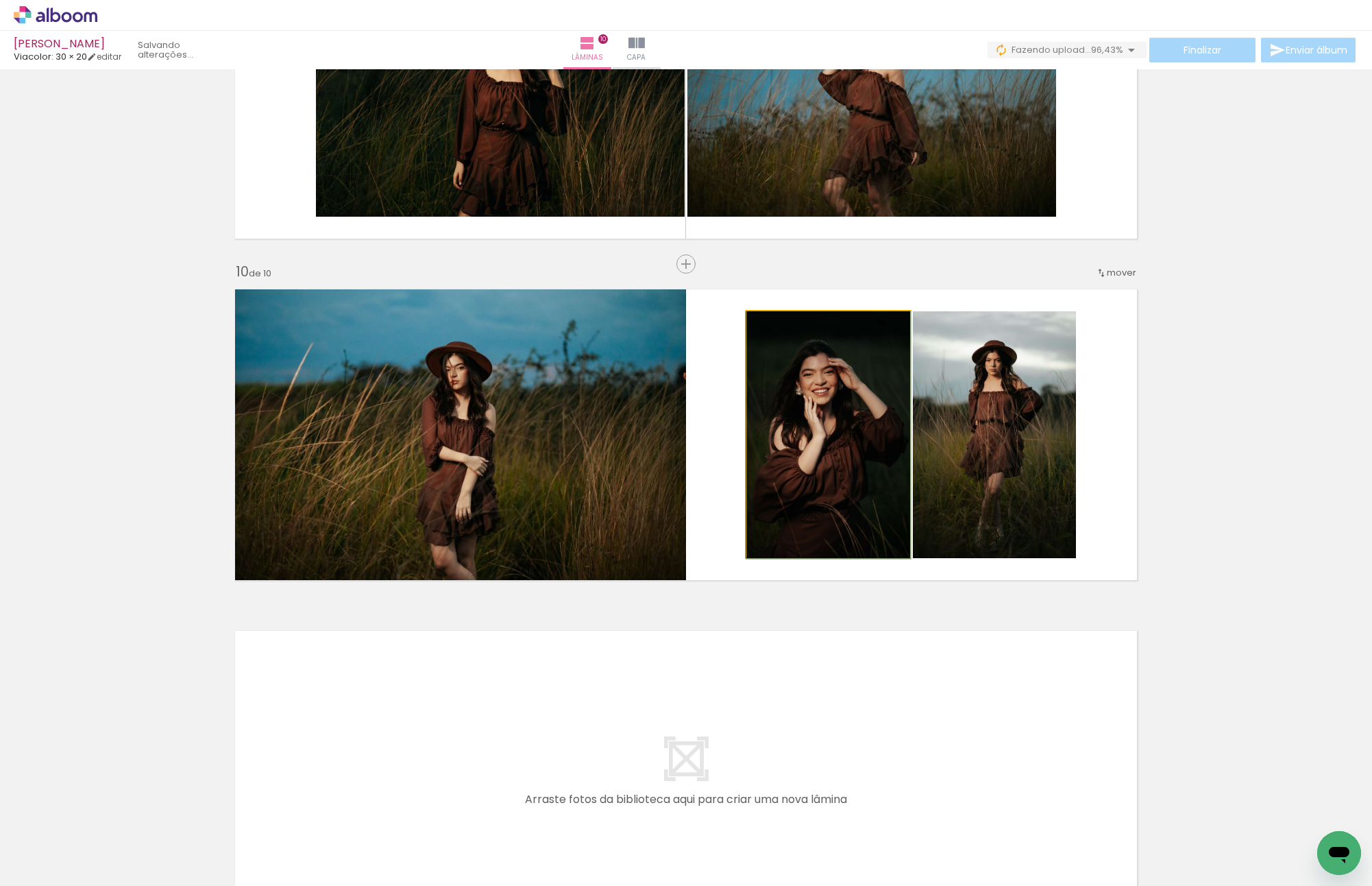
drag, startPoint x: 901, startPoint y: 461, endPoint x: 866, endPoint y: 461, distance: 35.0
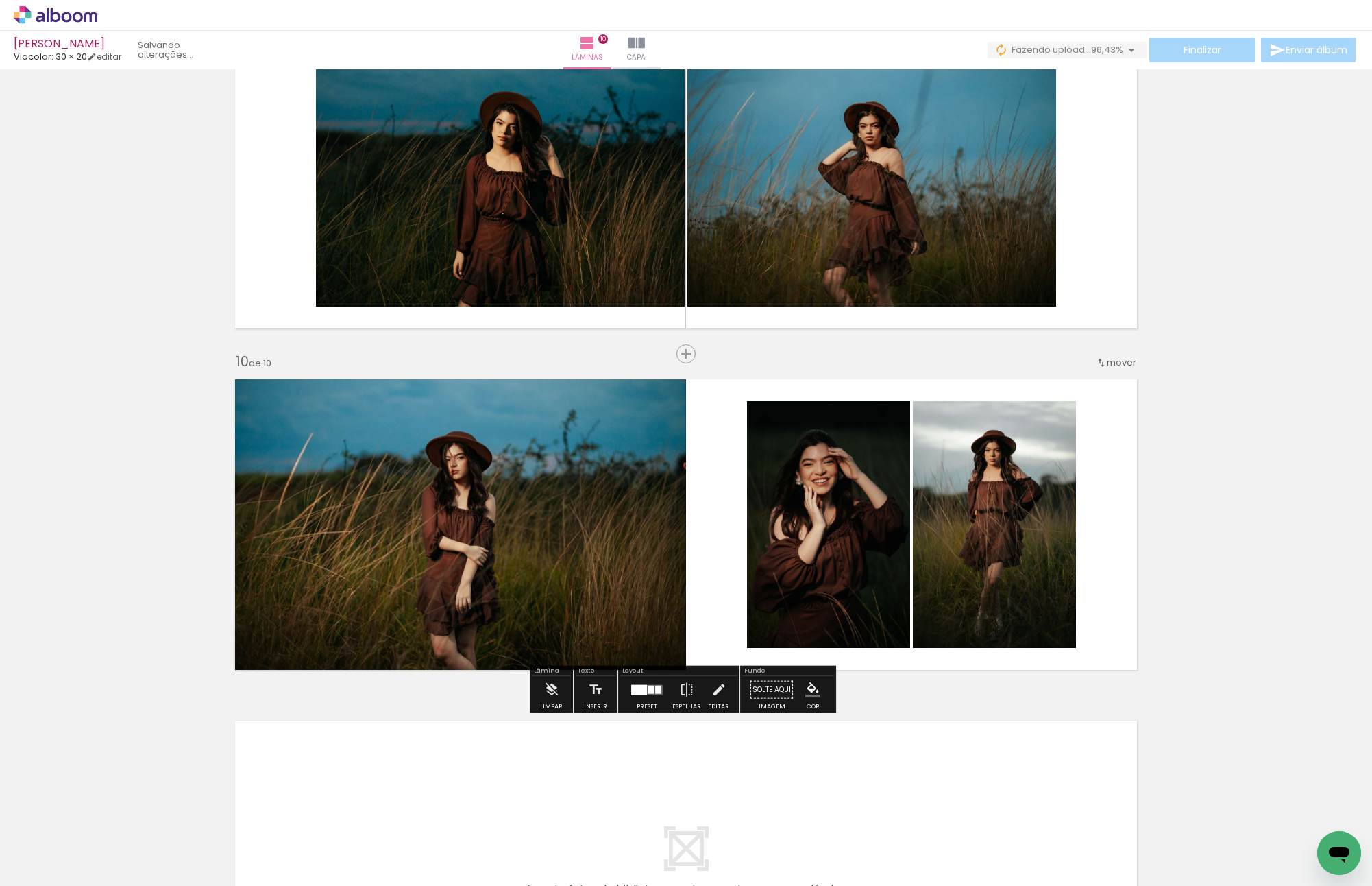
scroll to position [2969, 0]
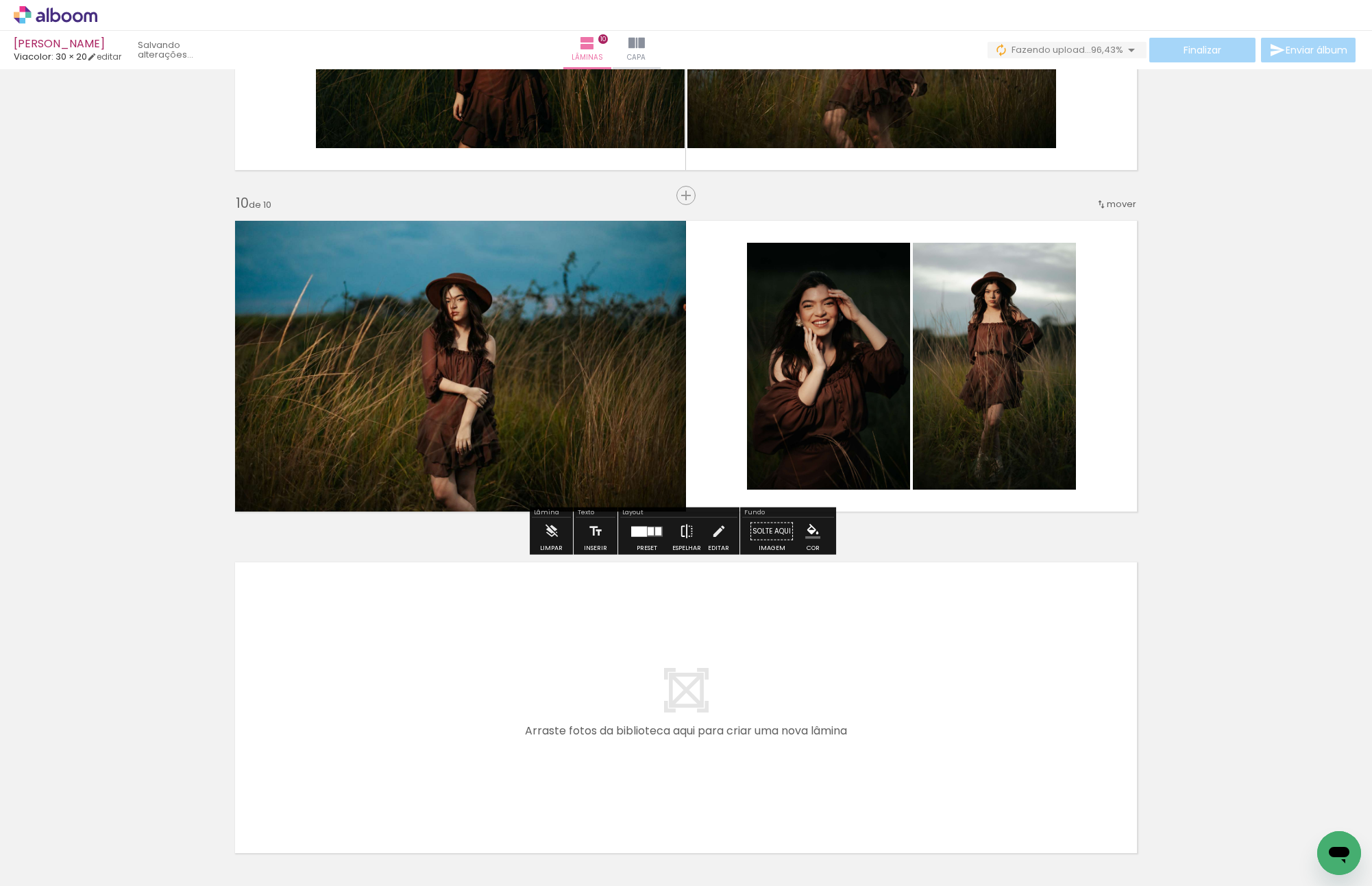
click at [681, 533] on iron-icon at bounding box center [686, 531] width 15 height 27
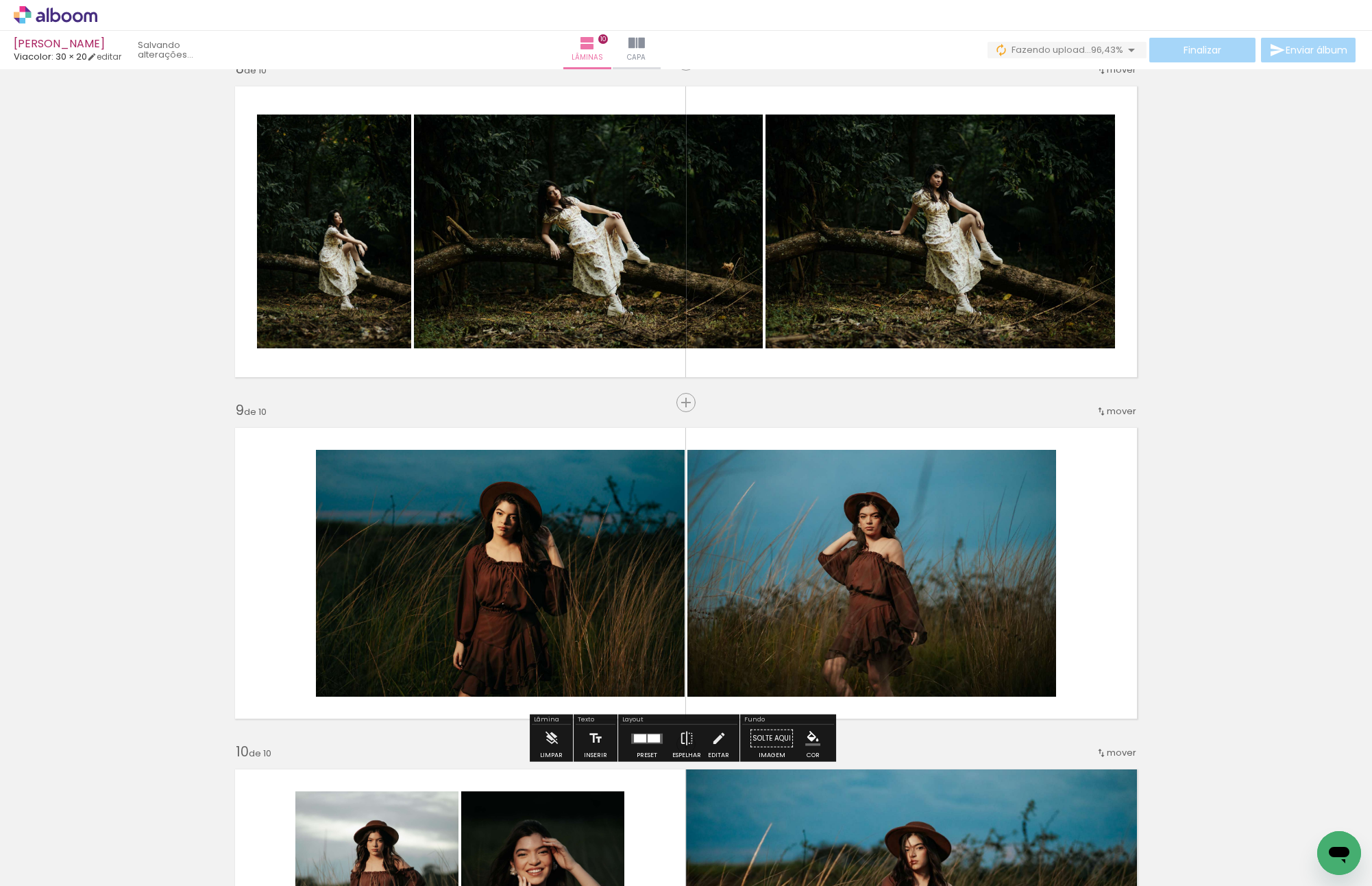
scroll to position [2558, 0]
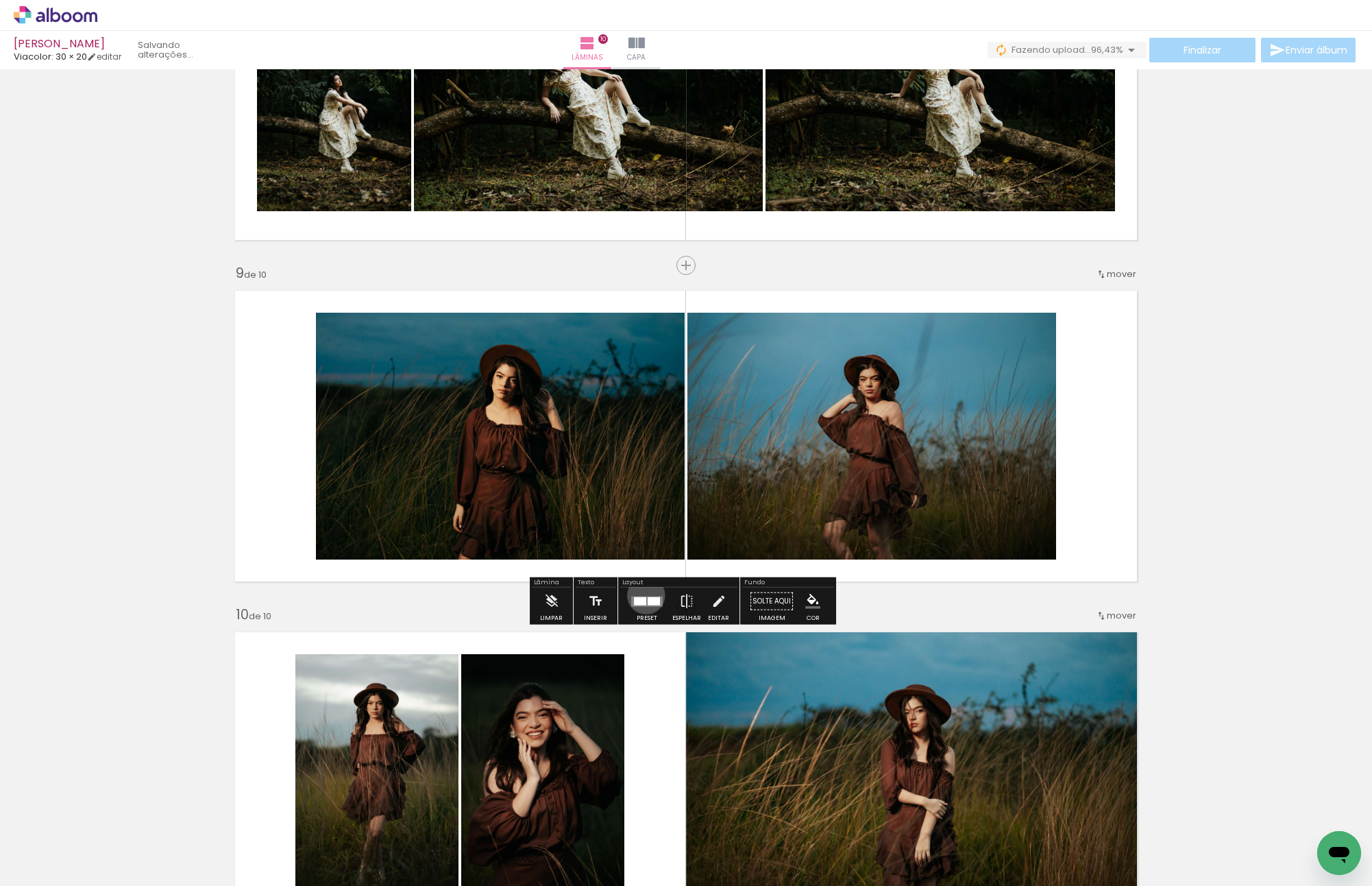
click at [643, 595] on div at bounding box center [647, 601] width 37 height 27
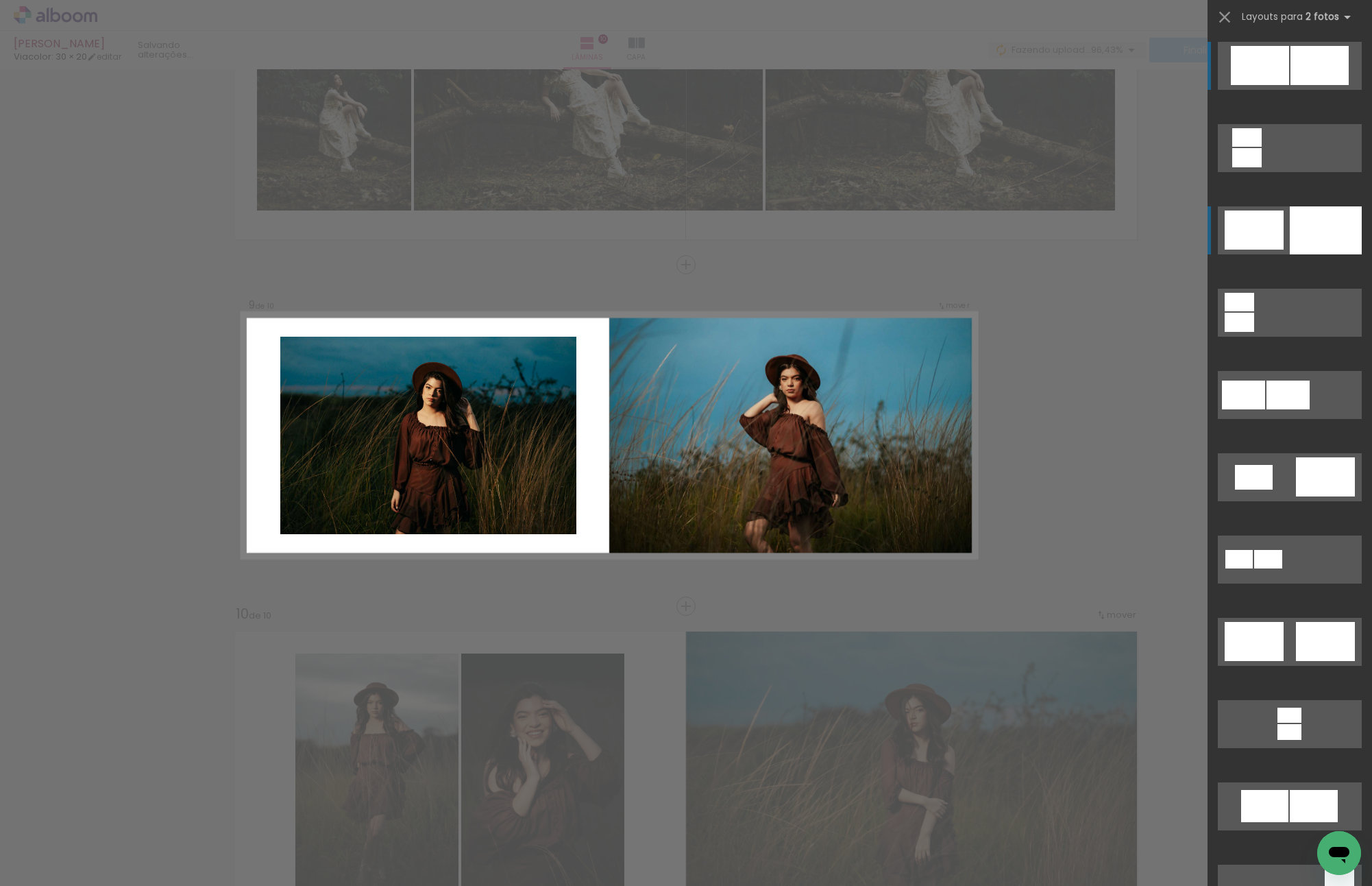
scroll to position [2559, 0]
click at [1327, 222] on div at bounding box center [1326, 230] width 72 height 48
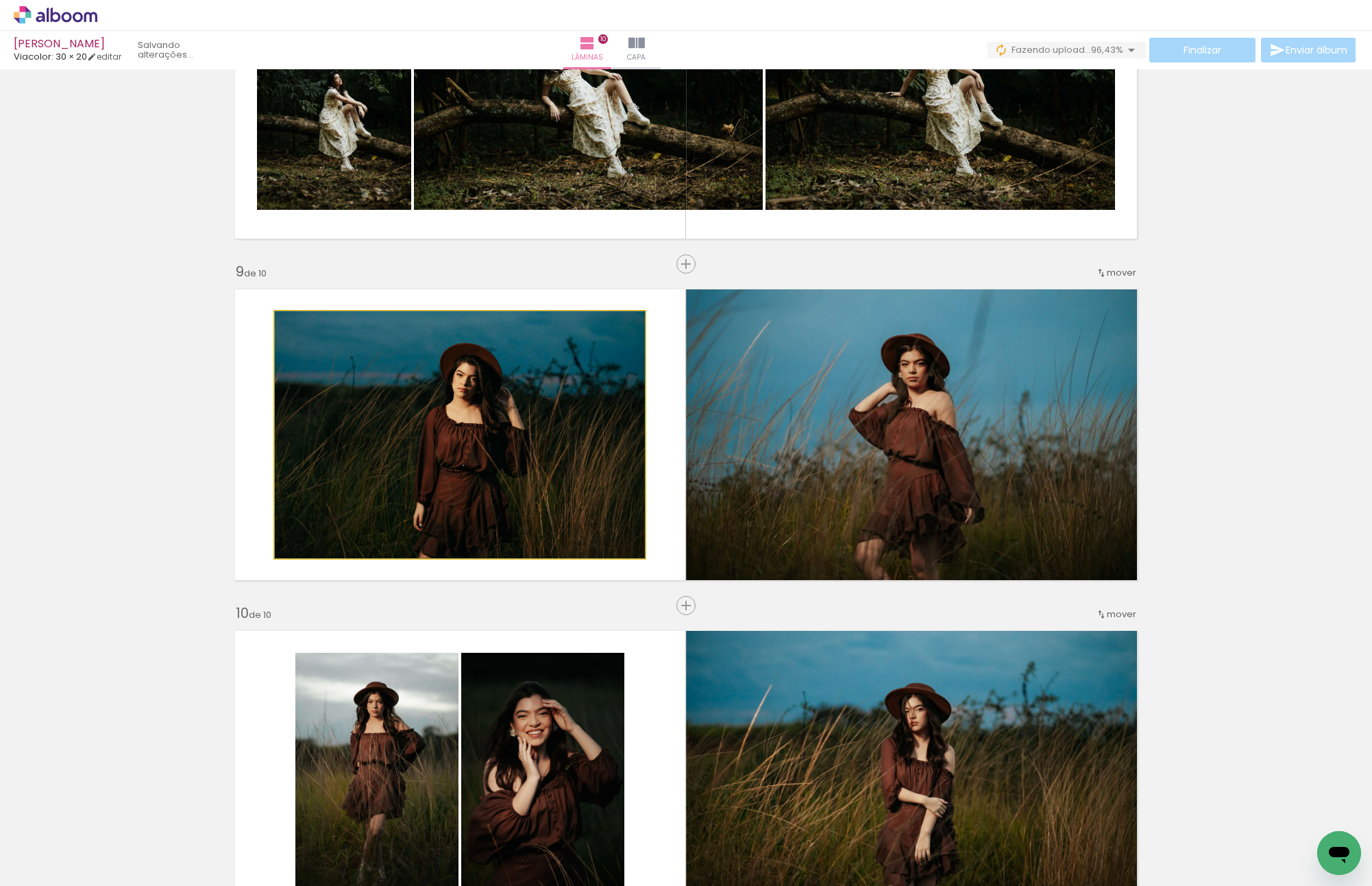
drag, startPoint x: 565, startPoint y: 393, endPoint x: 512, endPoint y: 393, distance: 53.0
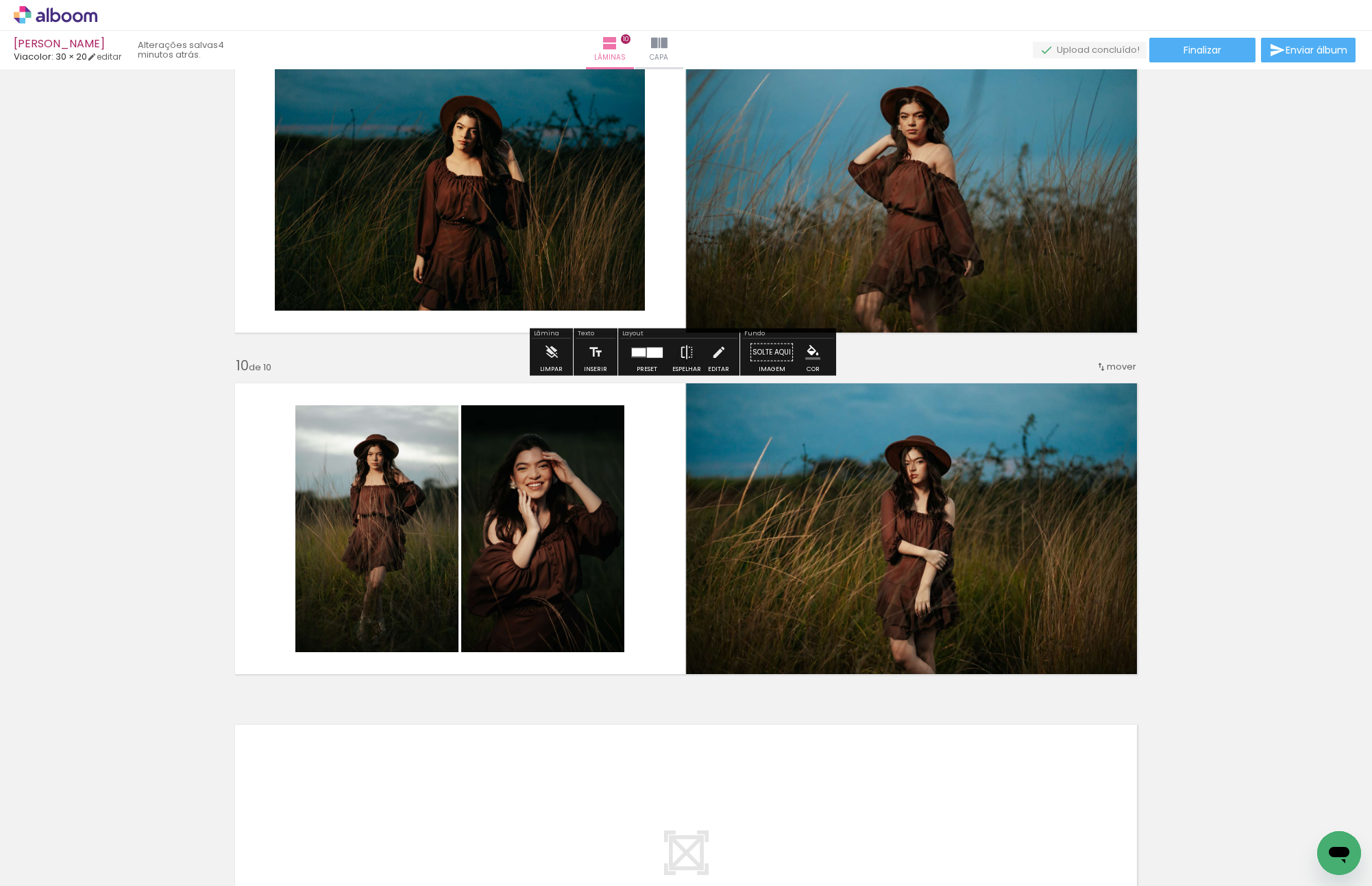
scroll to position [2696, 0]
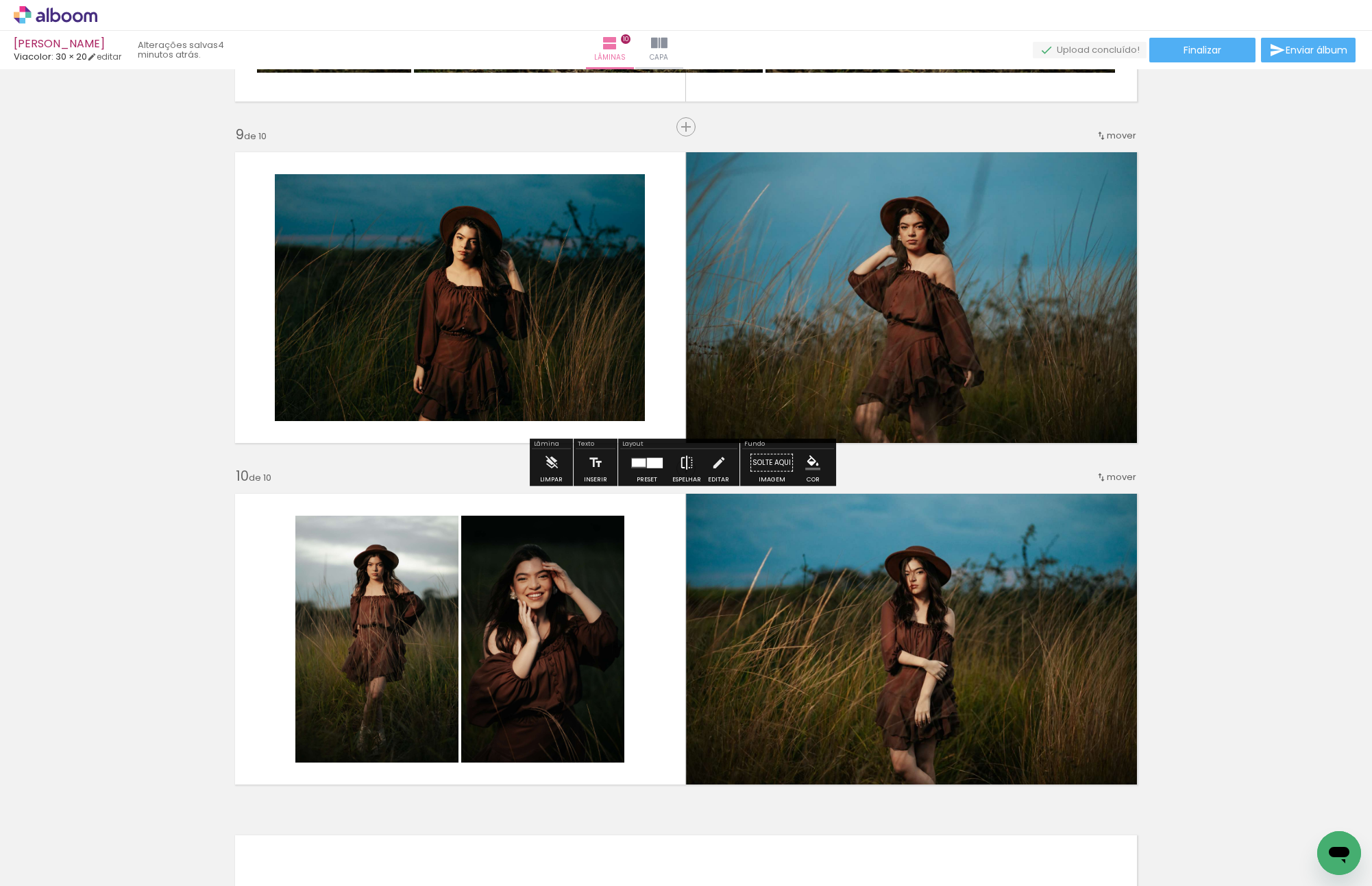
click at [670, 456] on paper-button "Espelhar" at bounding box center [687, 466] width 36 height 35
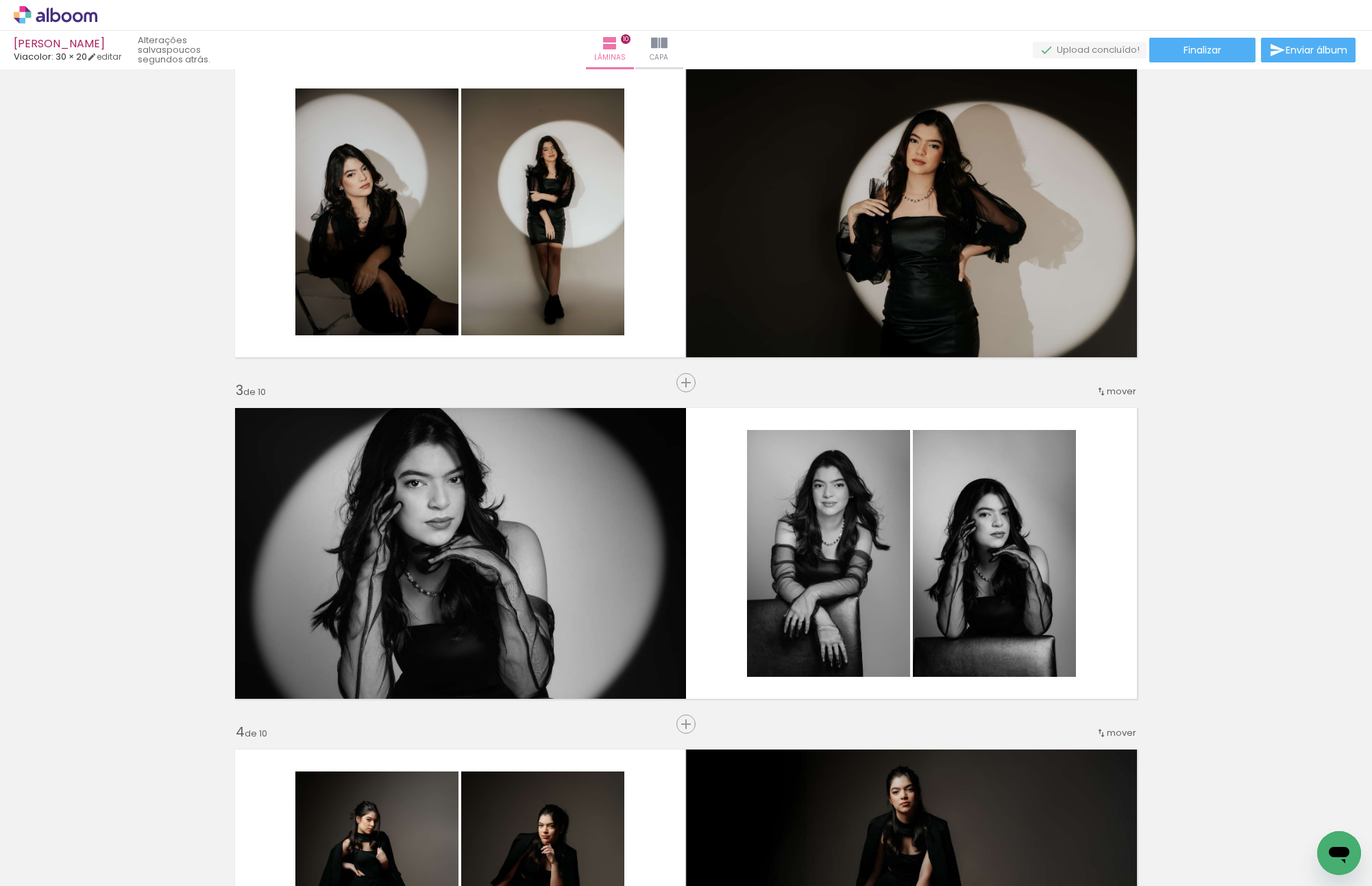
scroll to position [0, 0]
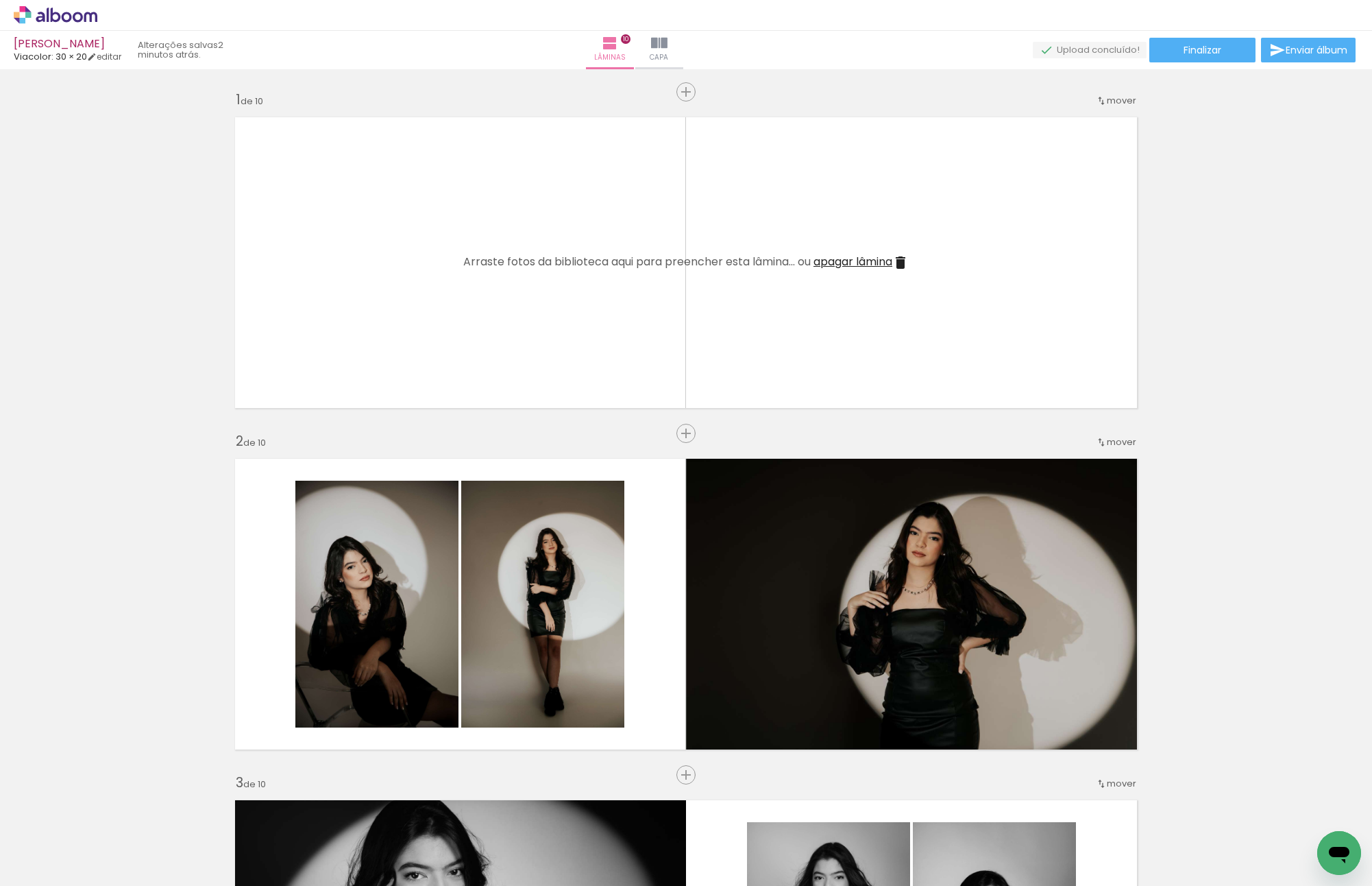
scroll to position [0, 894]
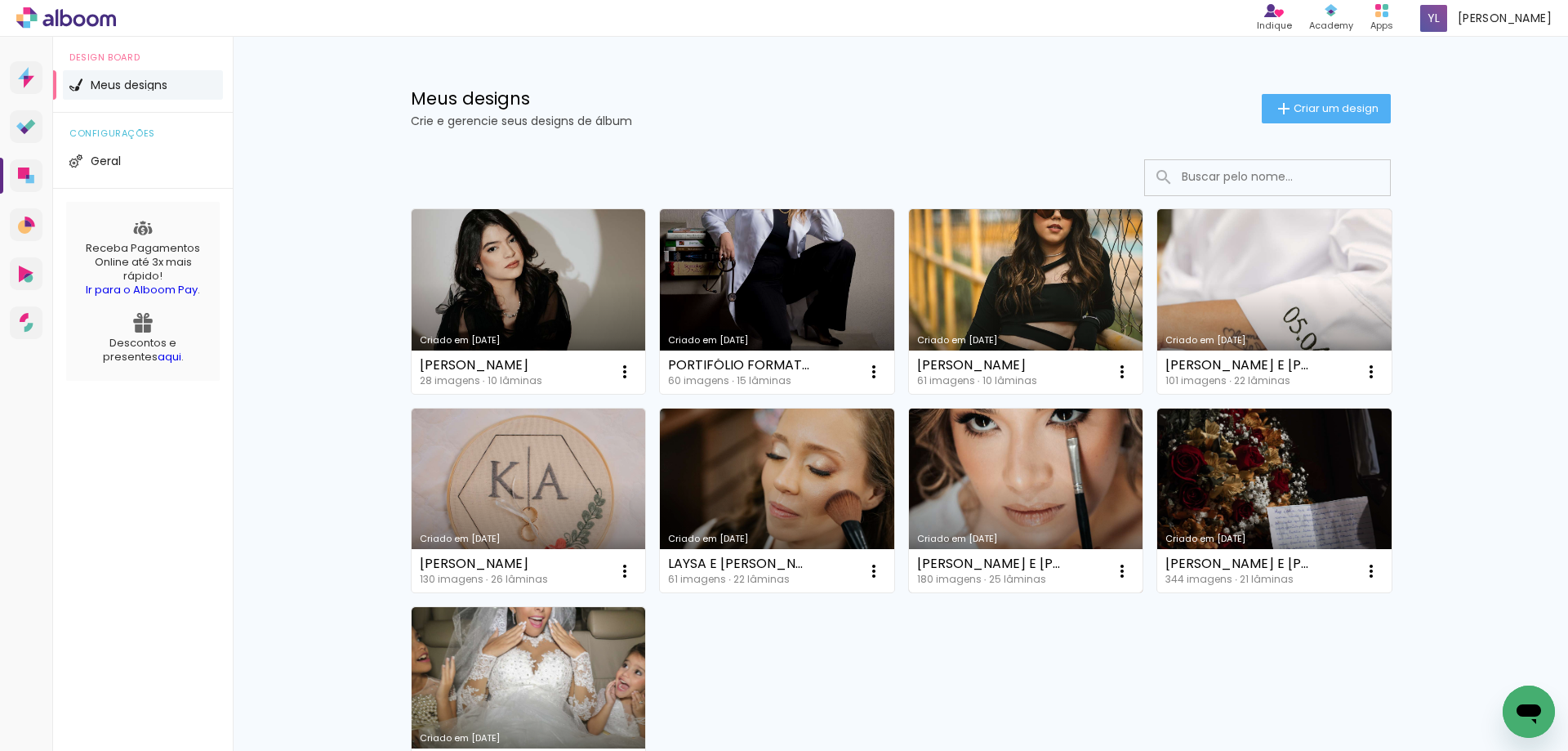
click at [960, 492] on link "Criado em [DATE]" at bounding box center [1026, 501] width 234 height 185
